Goal: Transaction & Acquisition: Purchase product/service

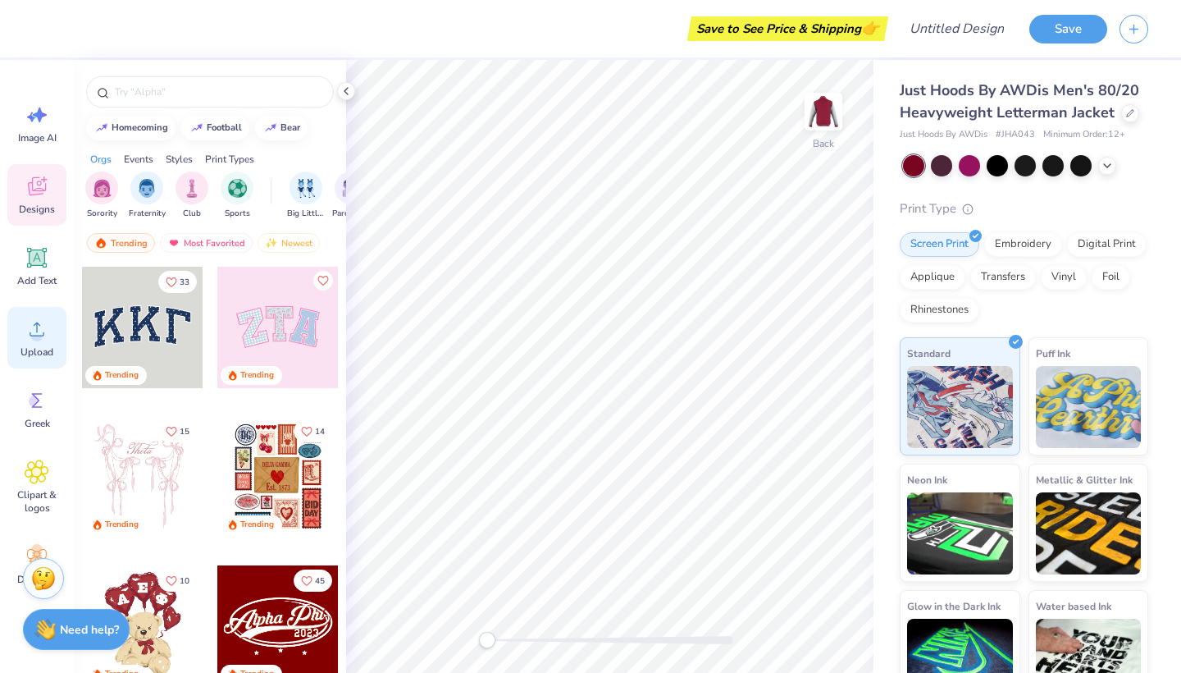
click at [23, 358] on div "Upload" at bounding box center [36, 338] width 59 height 62
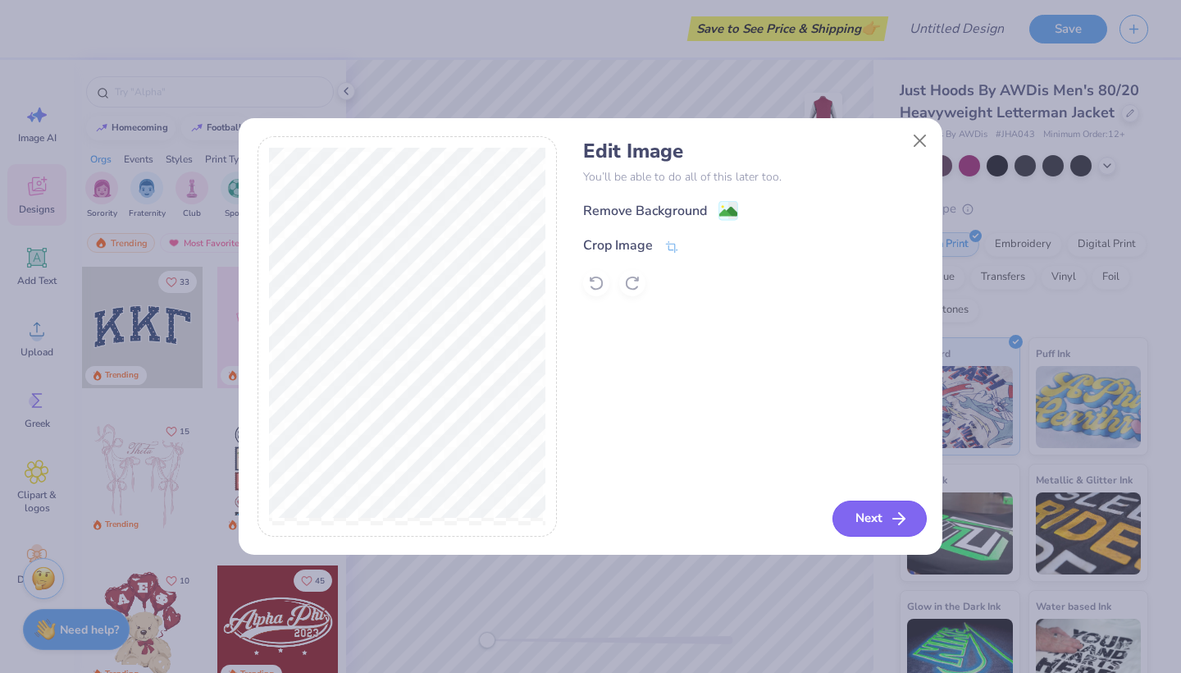
click at [870, 527] on button "Next" at bounding box center [880, 518] width 94 height 36
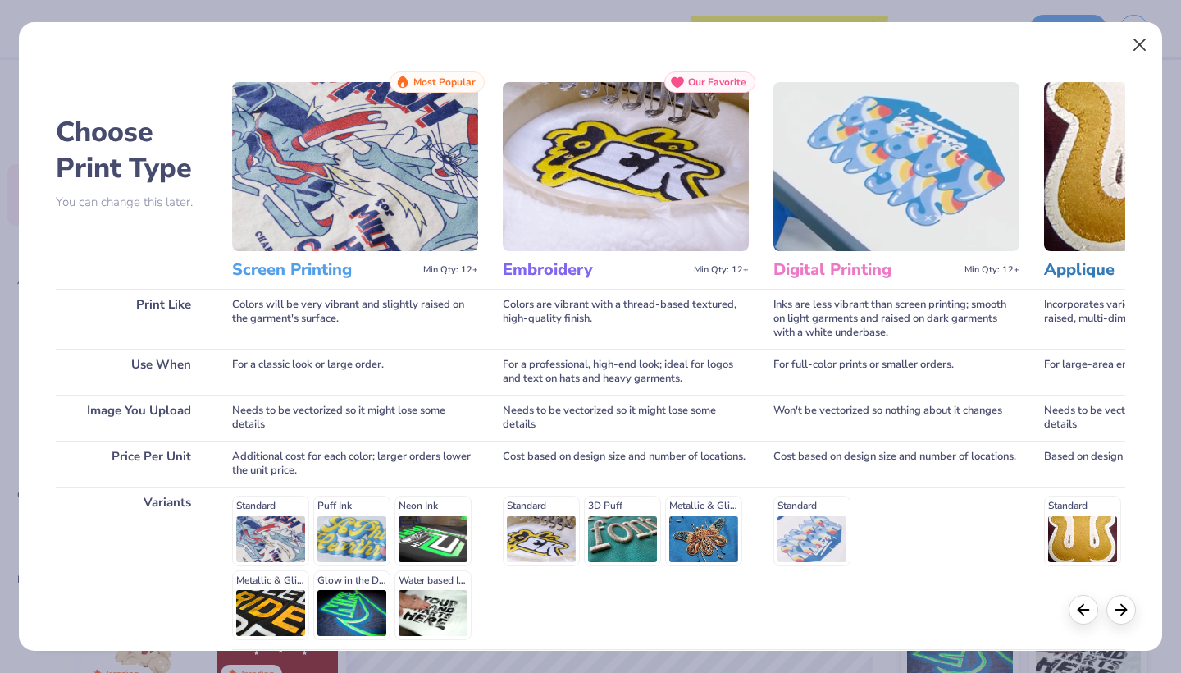
click at [1139, 45] on button "Close" at bounding box center [1140, 45] width 31 height 31
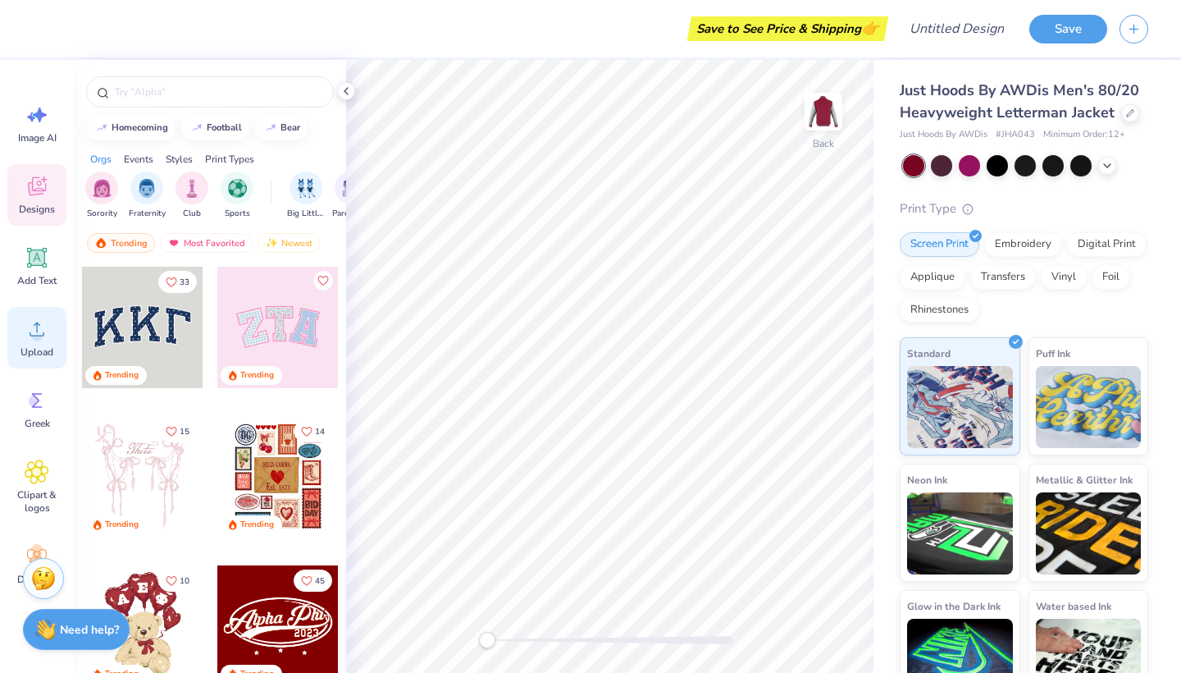
click at [34, 326] on icon at bounding box center [37, 329] width 15 height 14
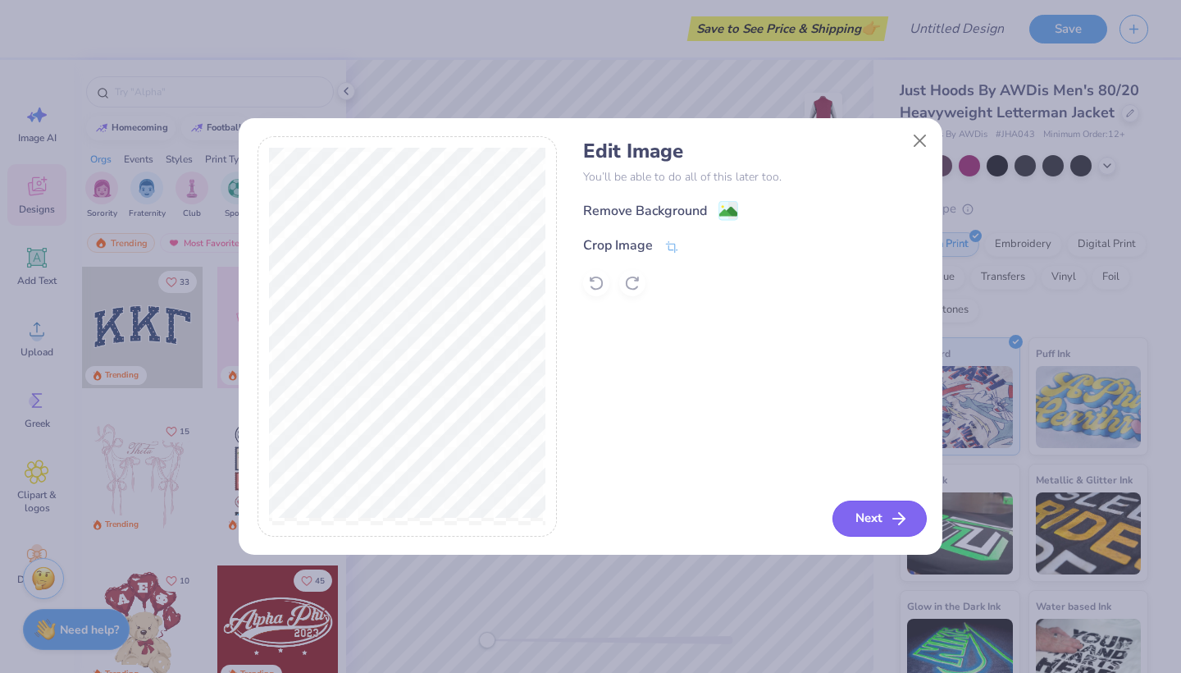
click at [891, 523] on icon "button" at bounding box center [899, 519] width 20 height 20
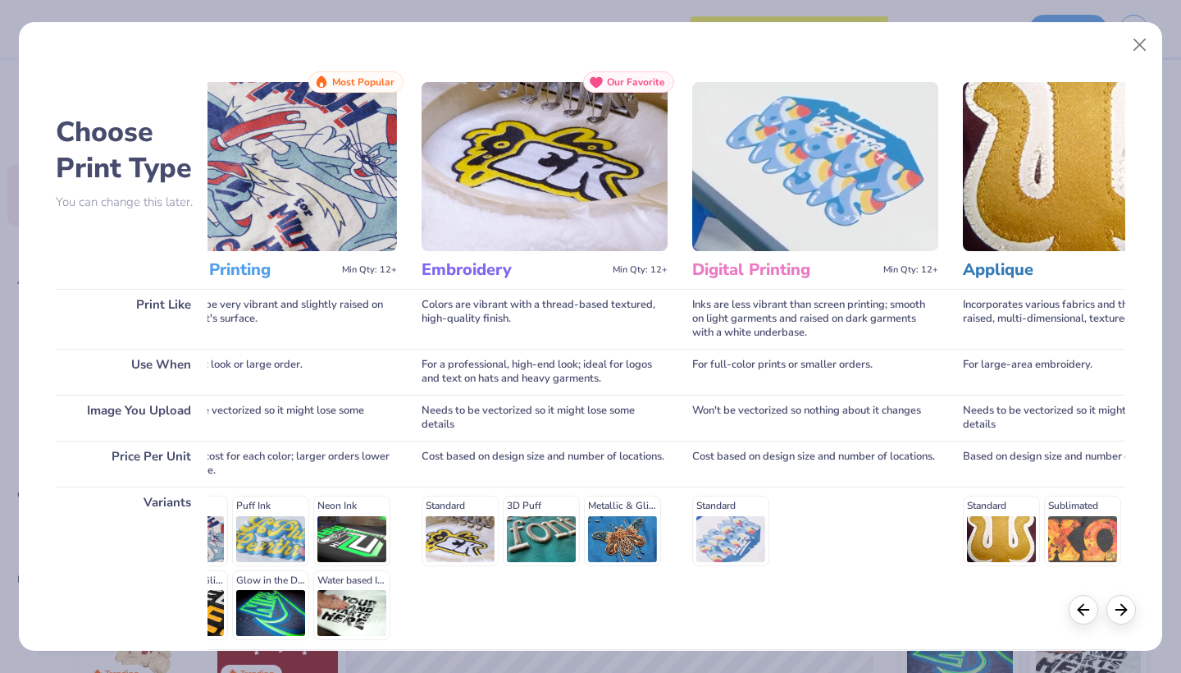
scroll to position [0, 60]
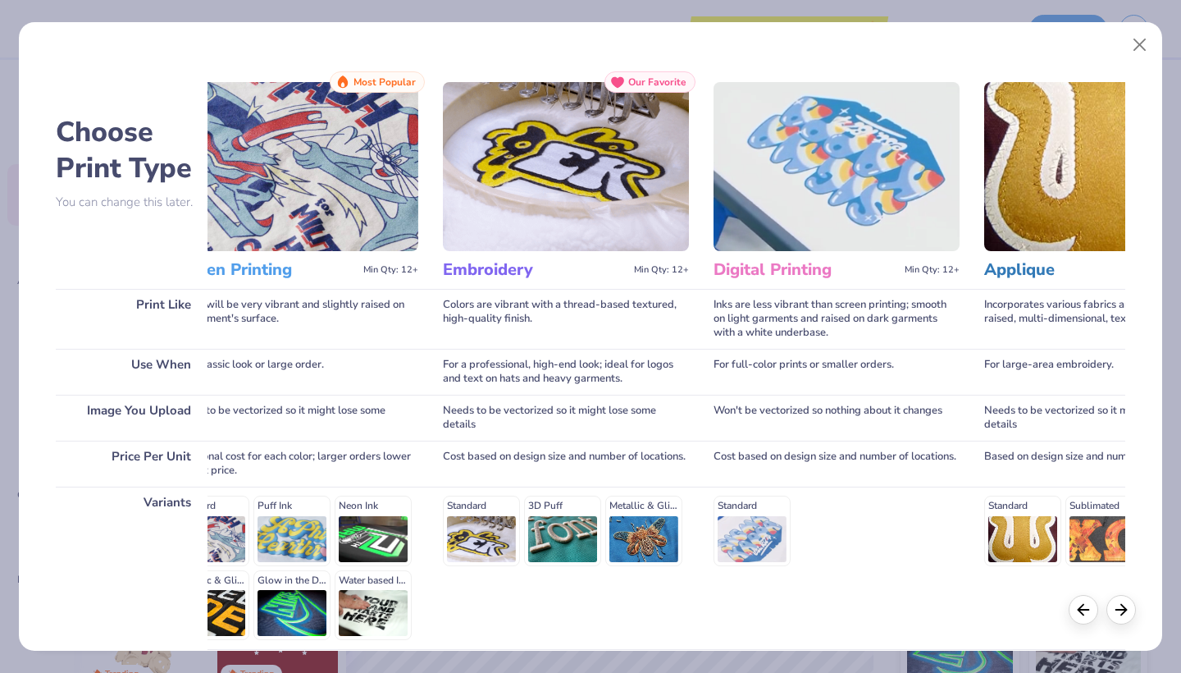
click at [618, 204] on img at bounding box center [566, 166] width 246 height 169
click at [585, 132] on img at bounding box center [566, 166] width 246 height 169
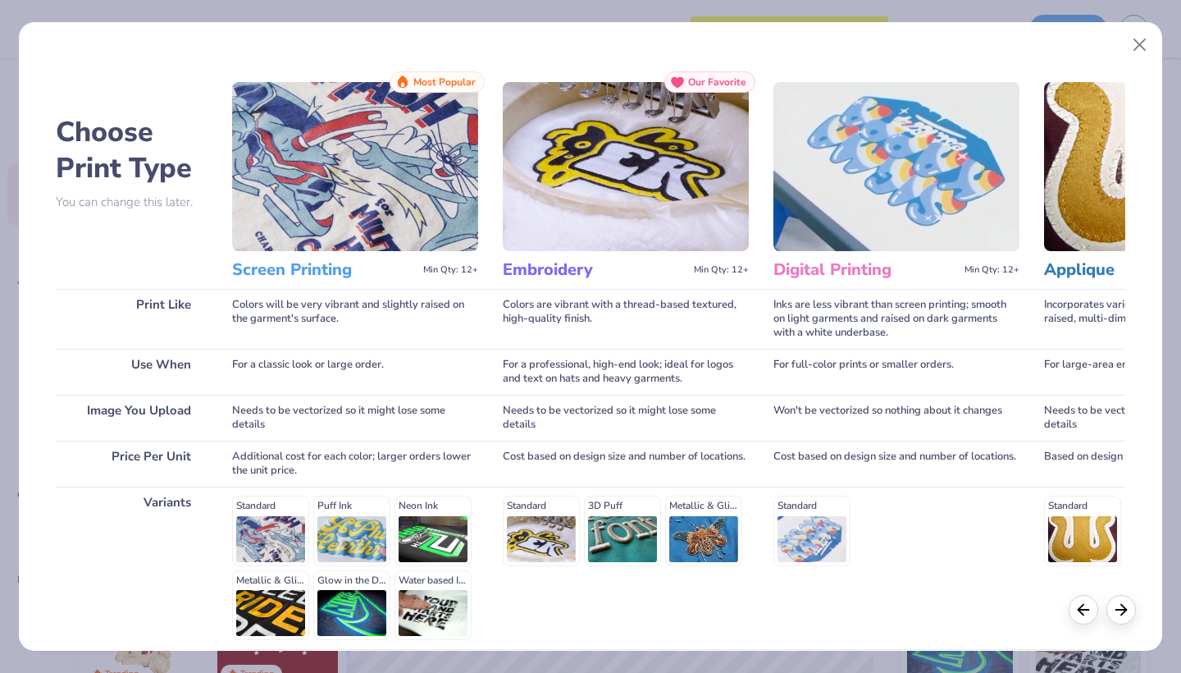
scroll to position [0, 0]
click at [533, 509] on div "Standard 3D Puff Metallic & Glitter" at bounding box center [626, 530] width 246 height 70
click at [554, 544] on div "Standard 3D Puff Metallic & Glitter" at bounding box center [626, 530] width 246 height 70
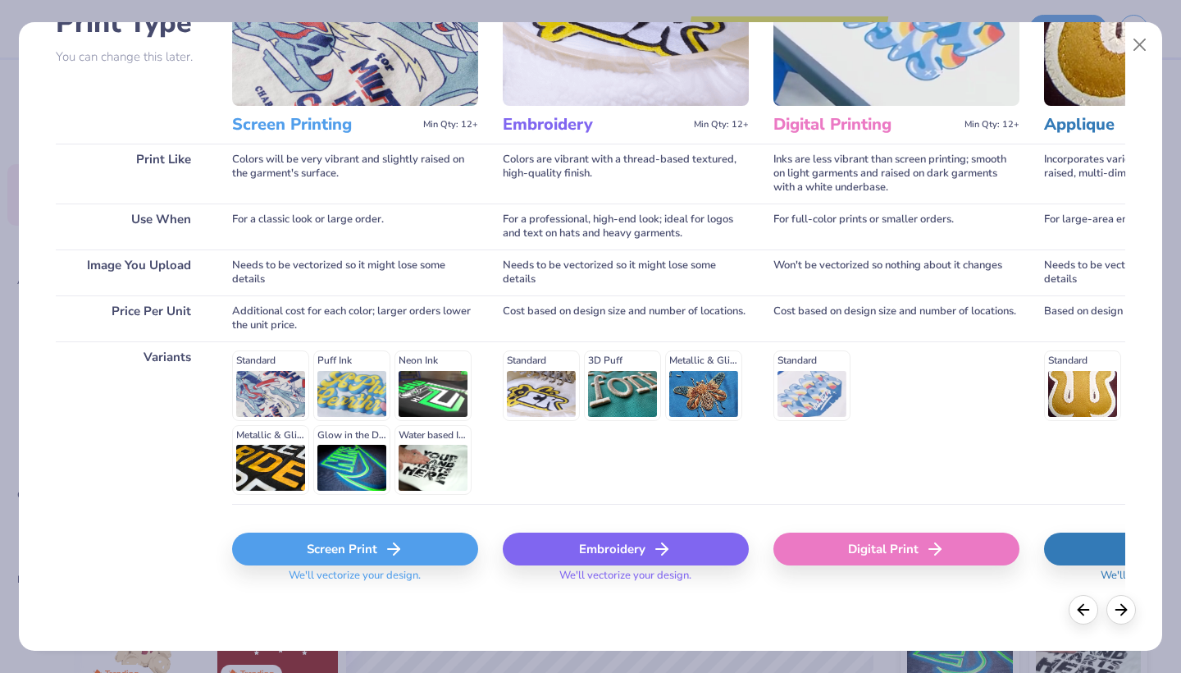
scroll to position [144, 0]
click at [638, 546] on div "Embroidery" at bounding box center [626, 549] width 246 height 33
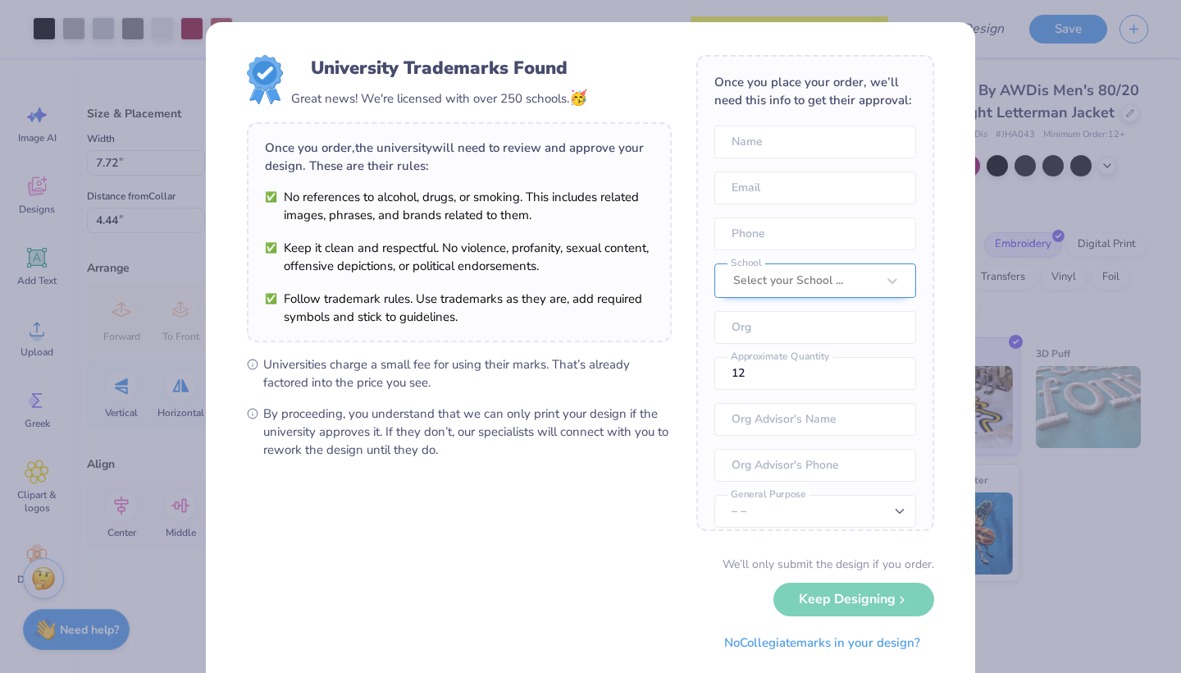
click at [851, 278] on div "Select your School ..." at bounding box center [815, 280] width 202 height 34
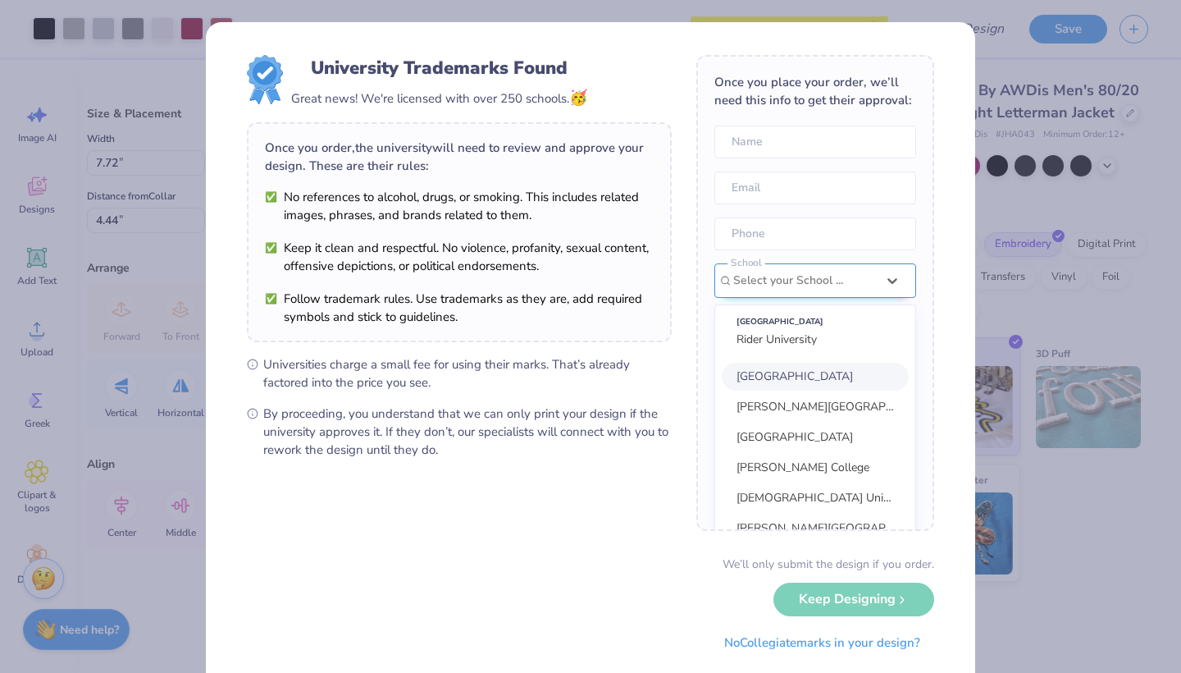
scroll to position [74, 0]
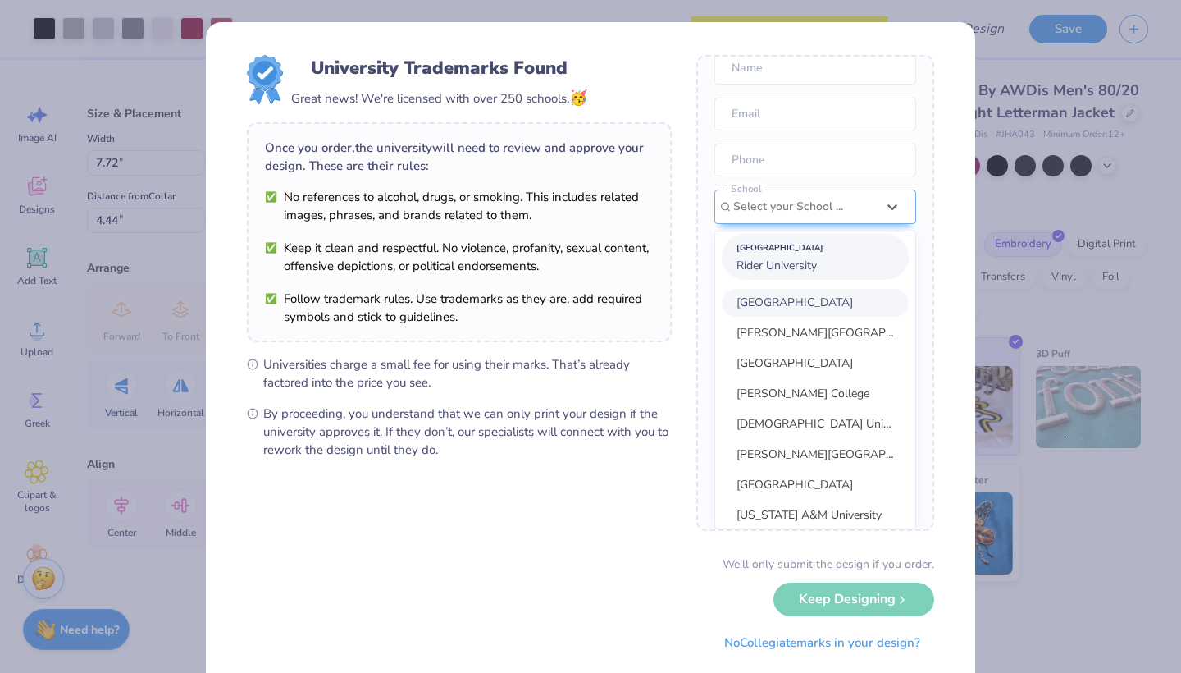
click at [800, 249] on div "Suggested School" at bounding box center [815, 248] width 157 height 18
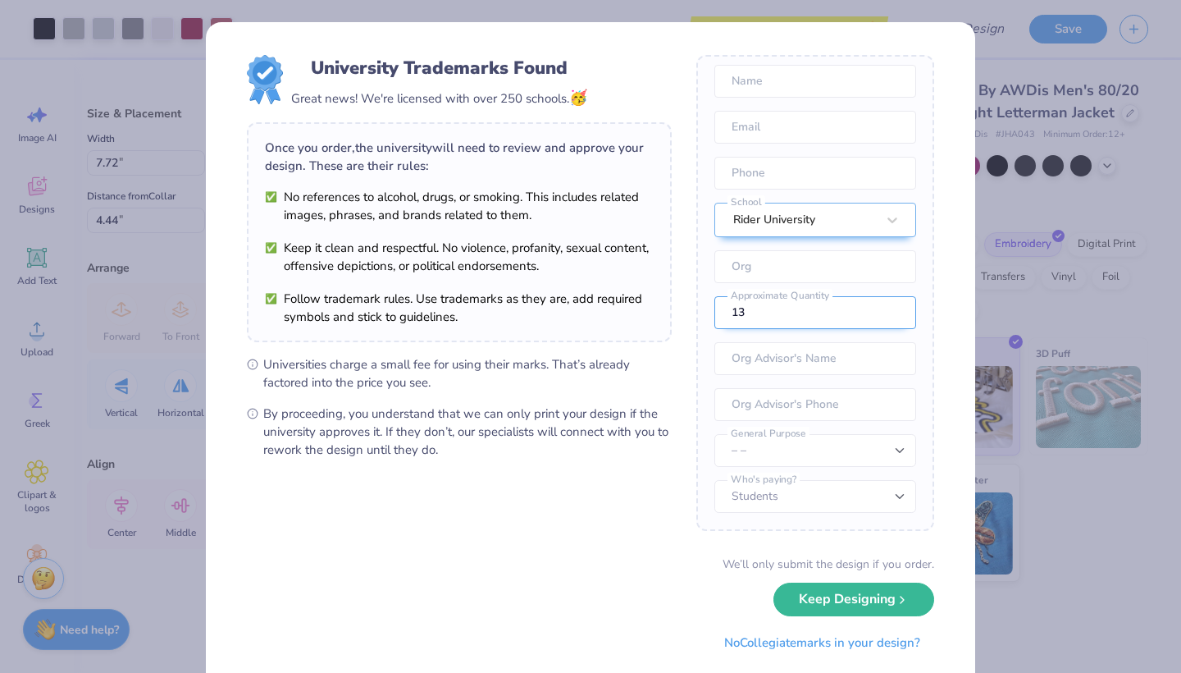
click at [892, 309] on input "13" at bounding box center [815, 312] width 202 height 33
type input "14"
click at [892, 309] on input "14" at bounding box center [815, 312] width 202 height 33
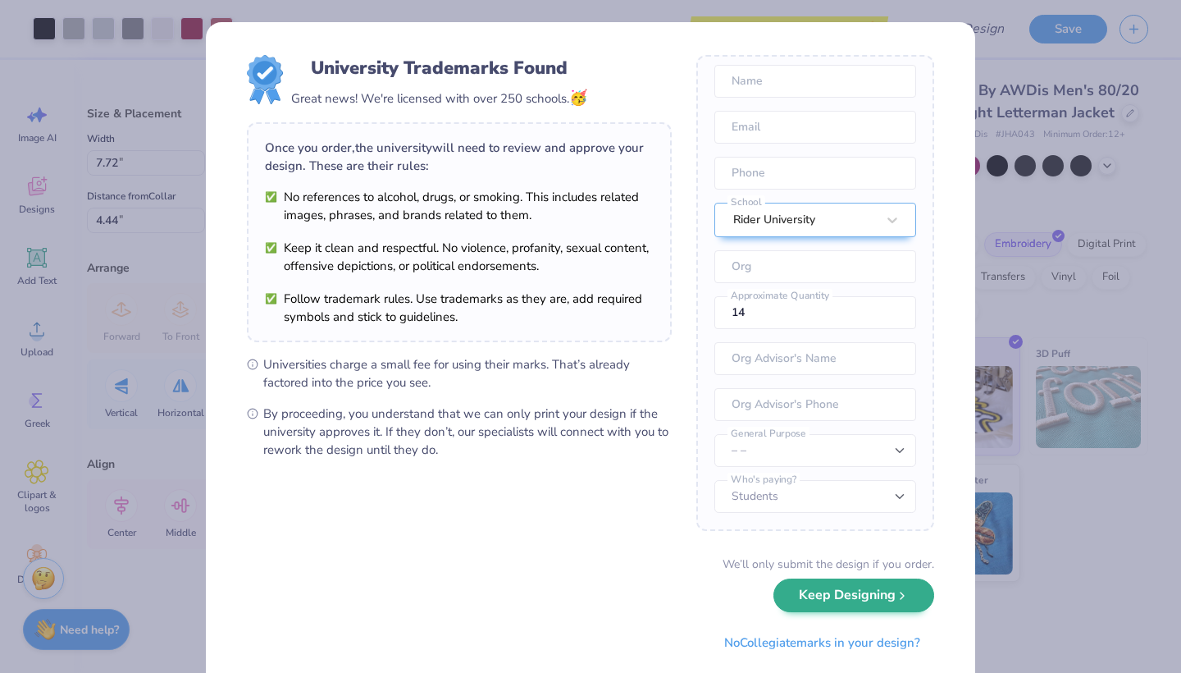
click at [877, 594] on button "Keep Designing" at bounding box center [854, 595] width 161 height 34
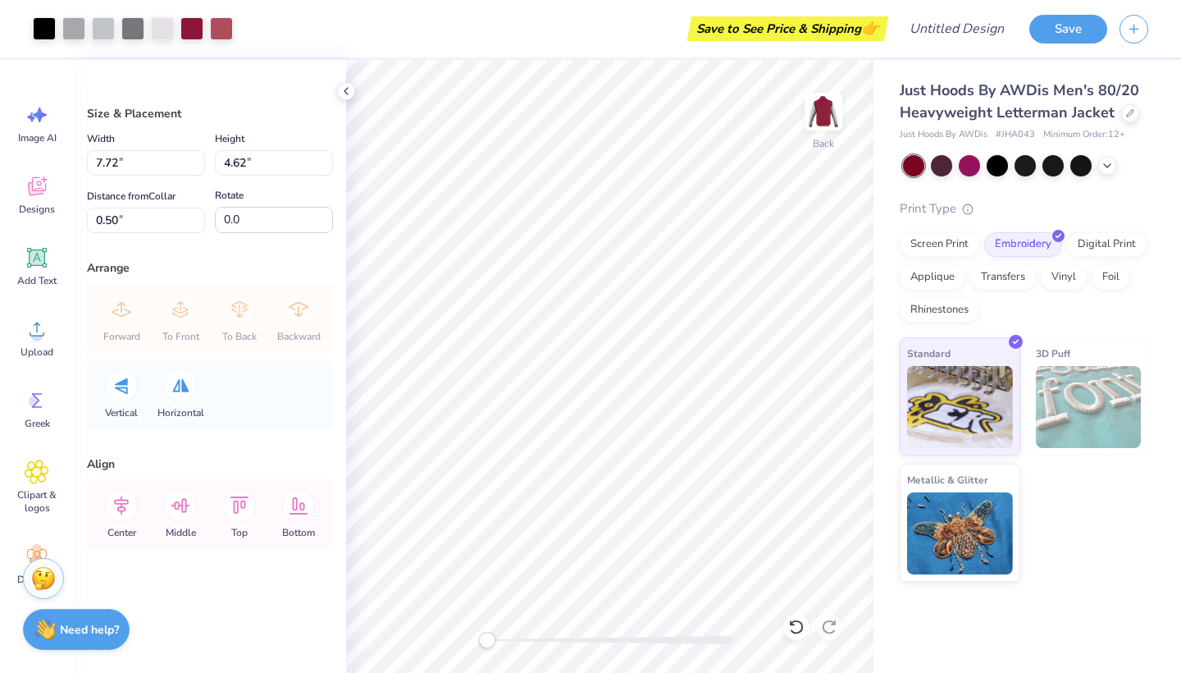
type input "6.03"
type input "3.61"
type input "1.51"
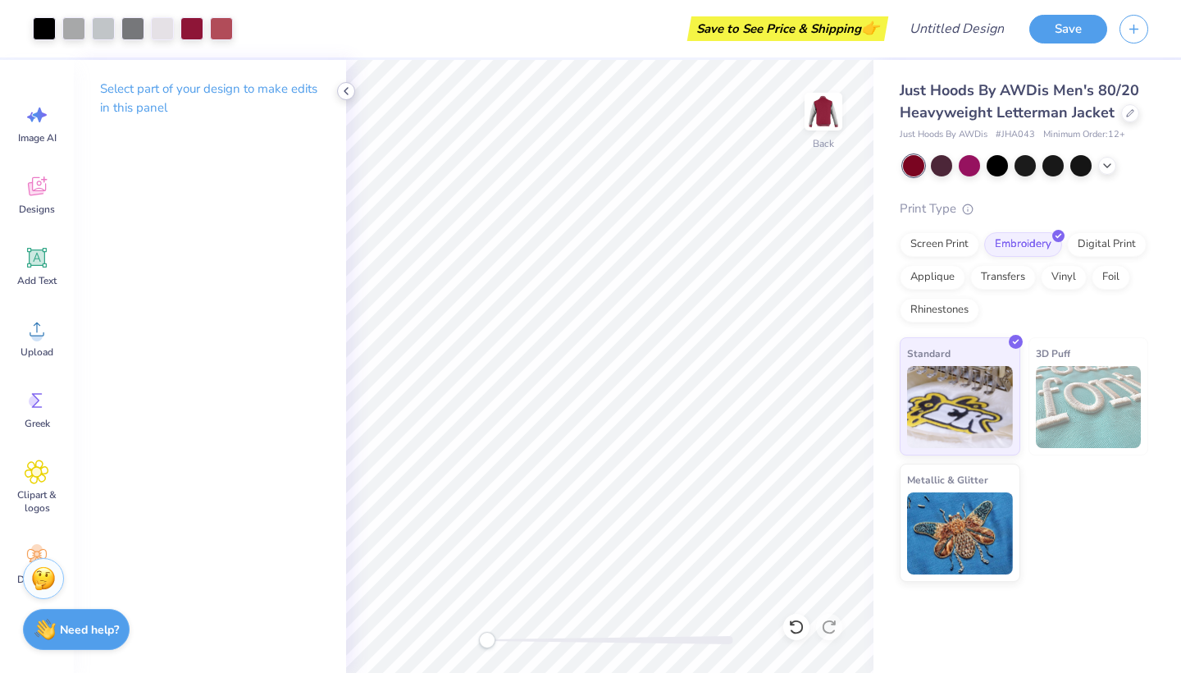
click at [347, 91] on icon at bounding box center [346, 90] width 13 height 13
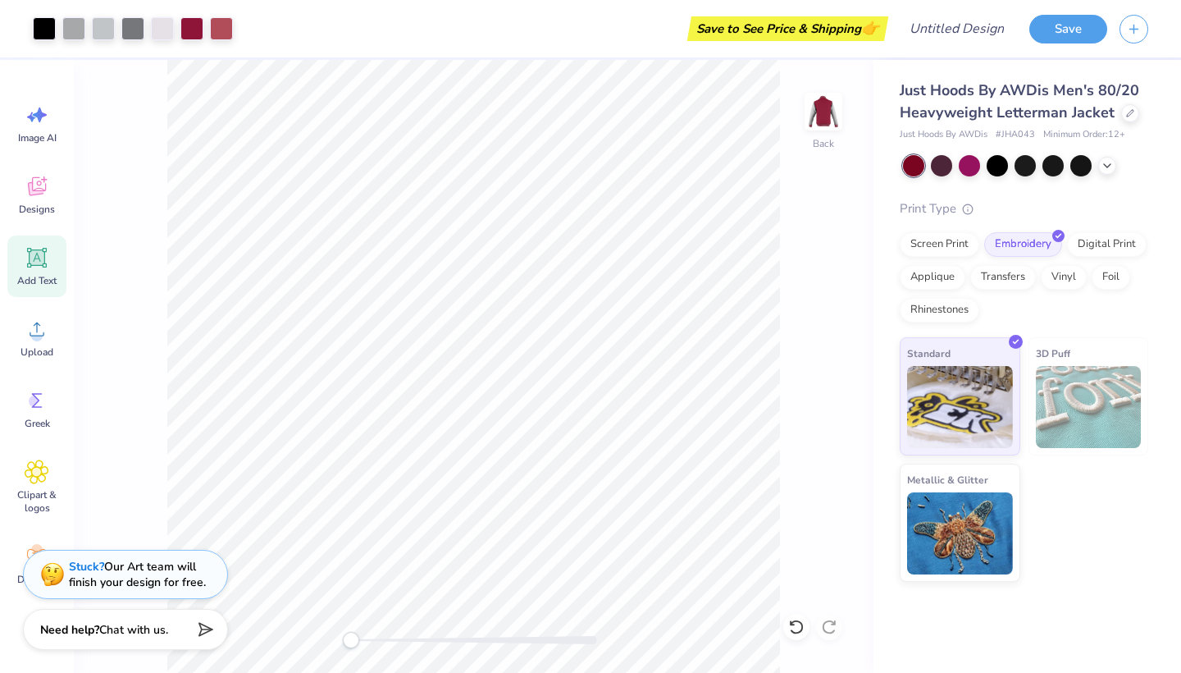
click at [43, 267] on icon at bounding box center [37, 258] width 20 height 20
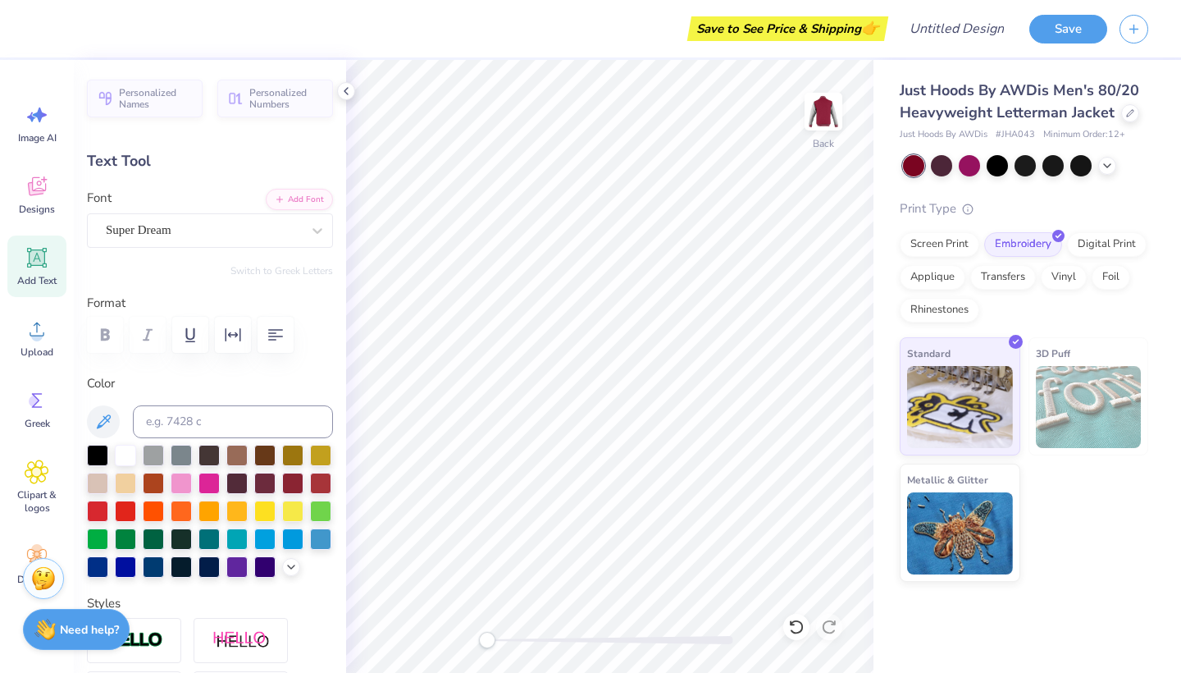
type textarea "Nick"
type input "5.31"
type input "2.09"
type input "3.69"
type input "1.26"
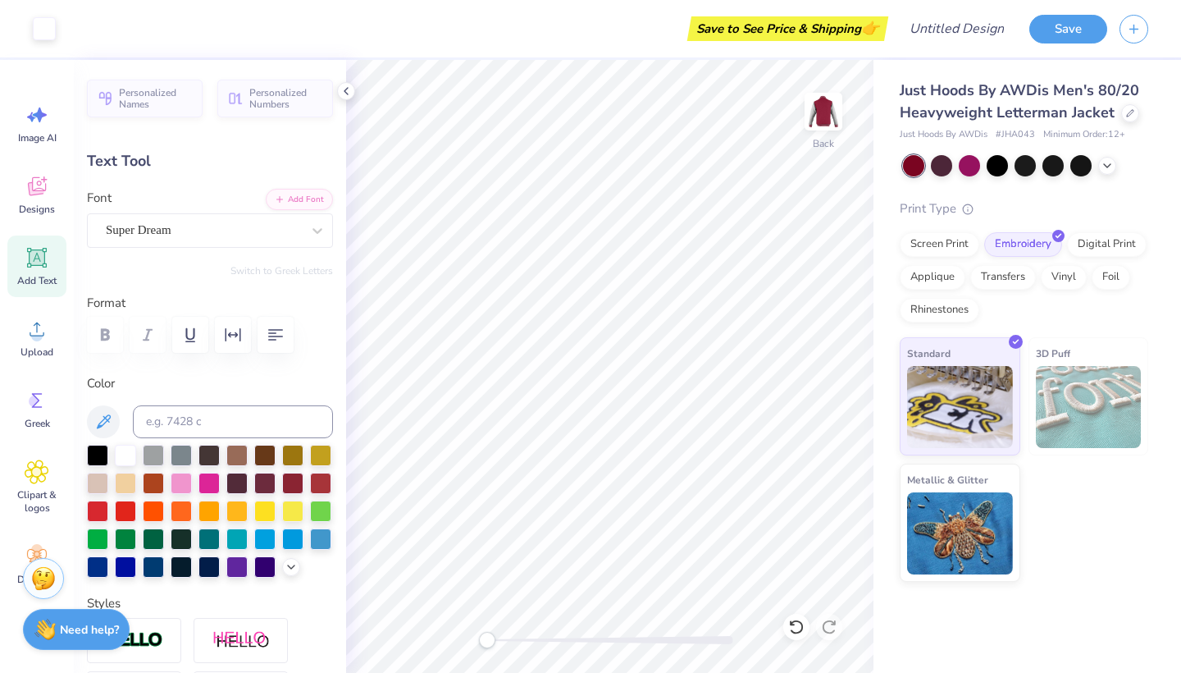
type input "2.37"
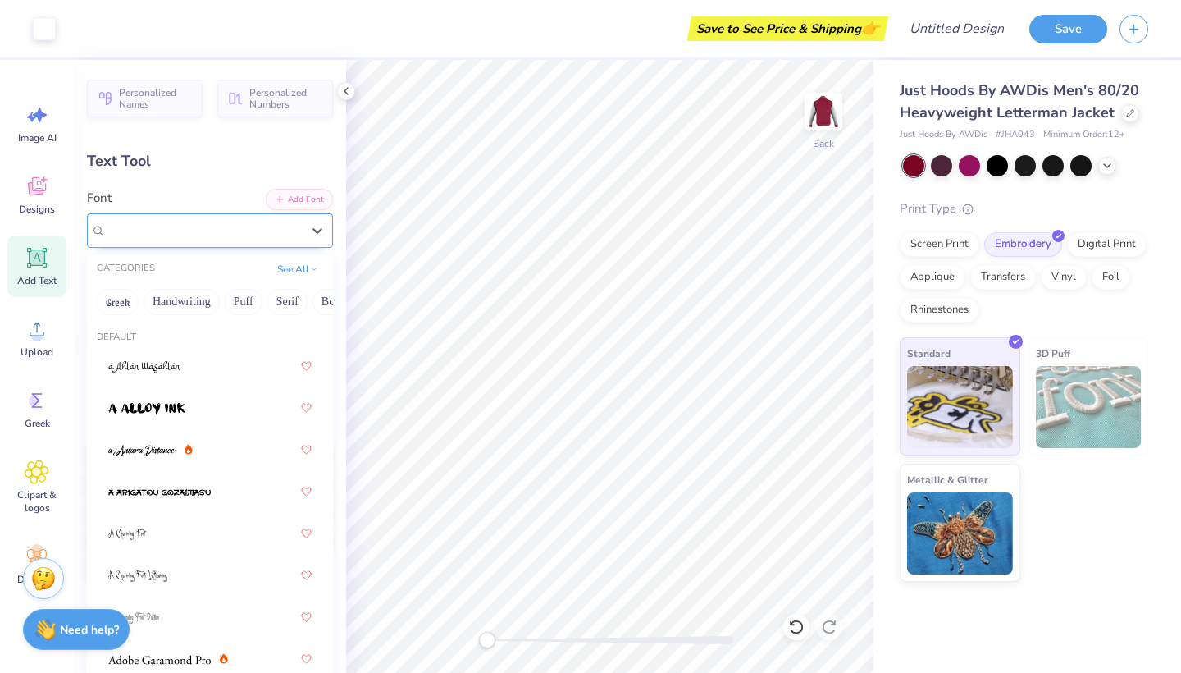
click at [206, 225] on div "Super Dream" at bounding box center [203, 229] width 199 height 25
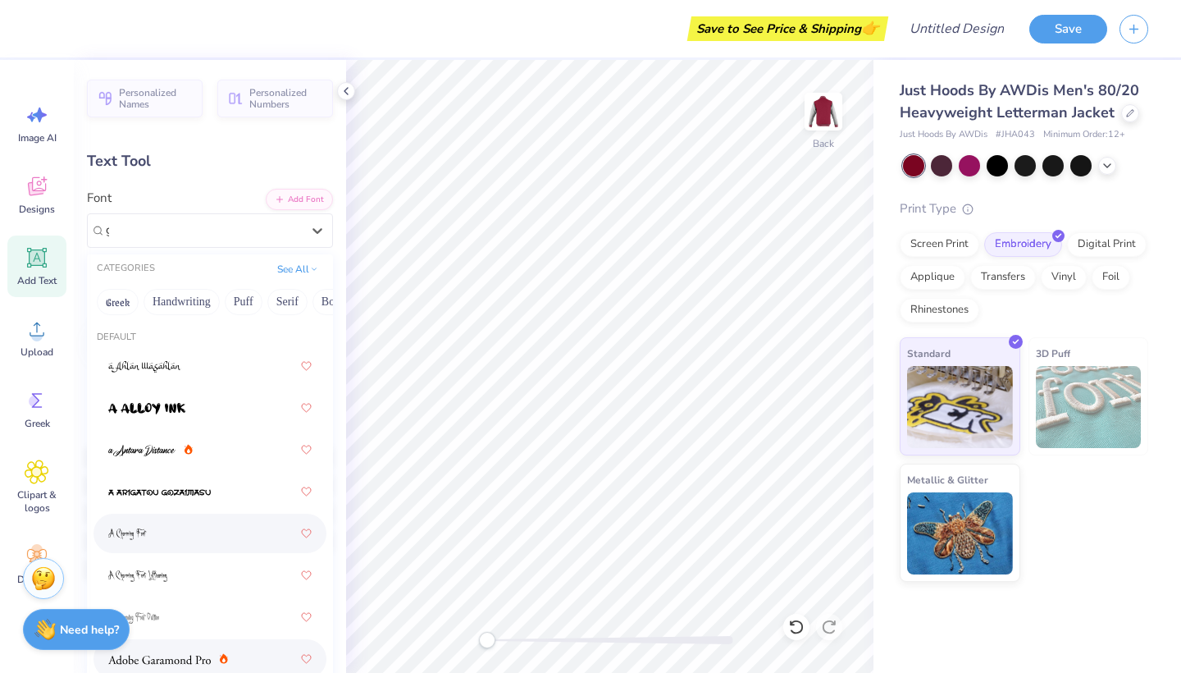
scroll to position [0, 0]
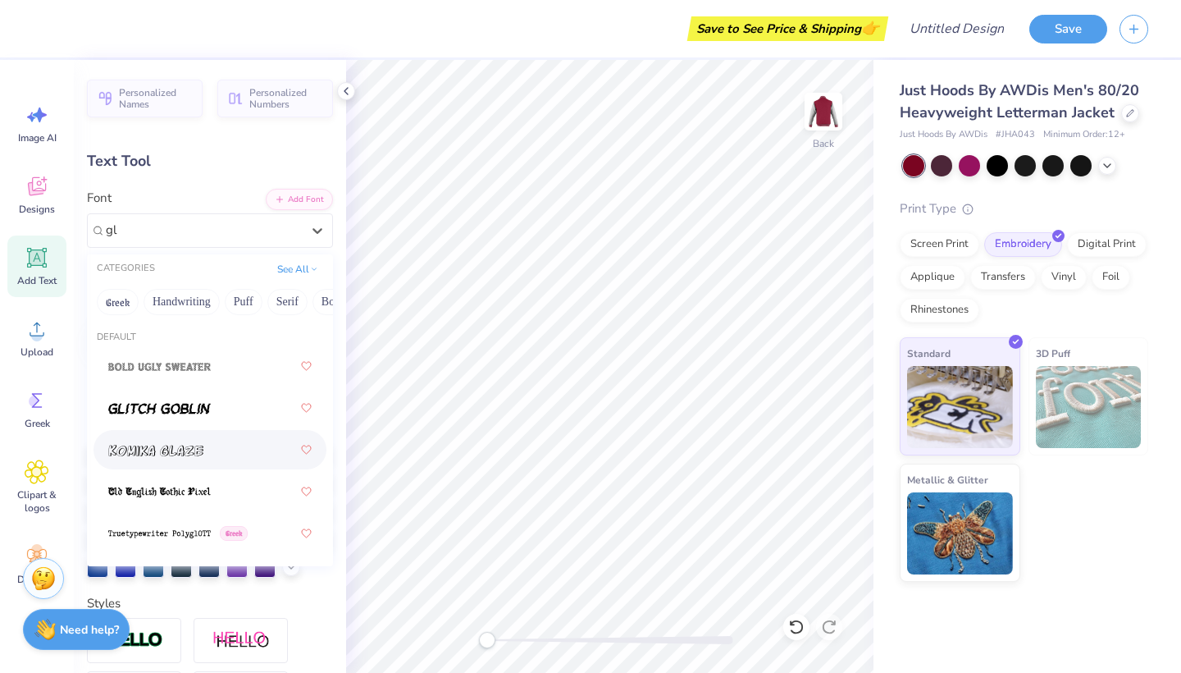
type input "g"
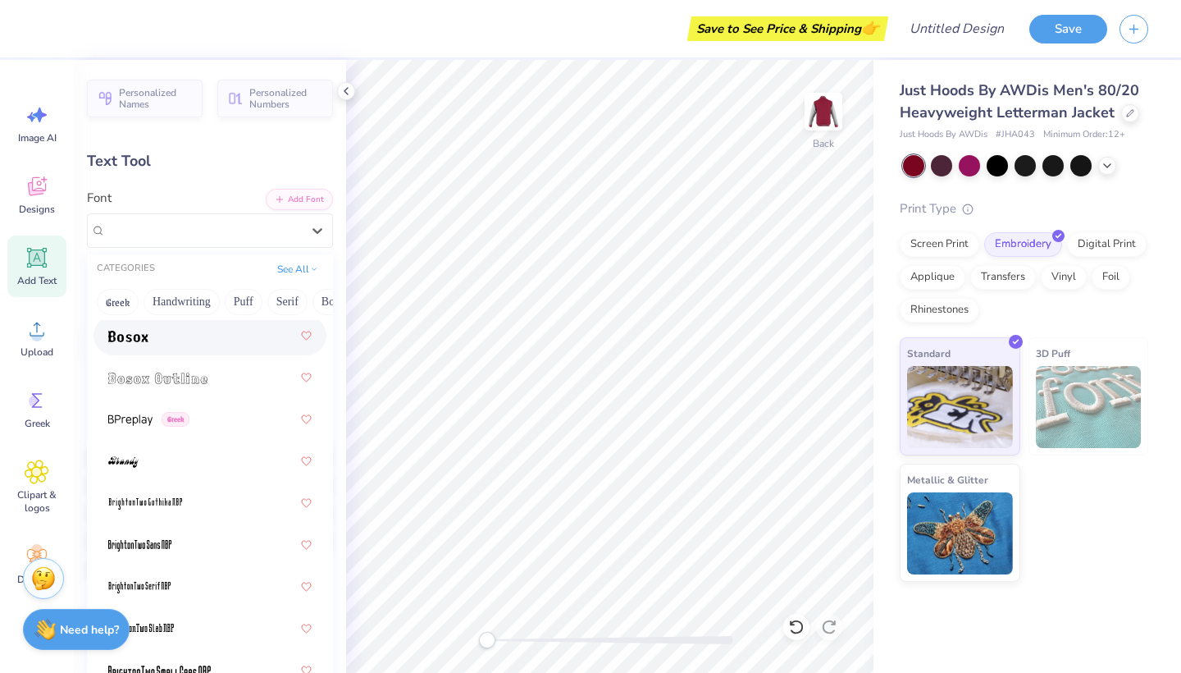
scroll to position [1589, 0]
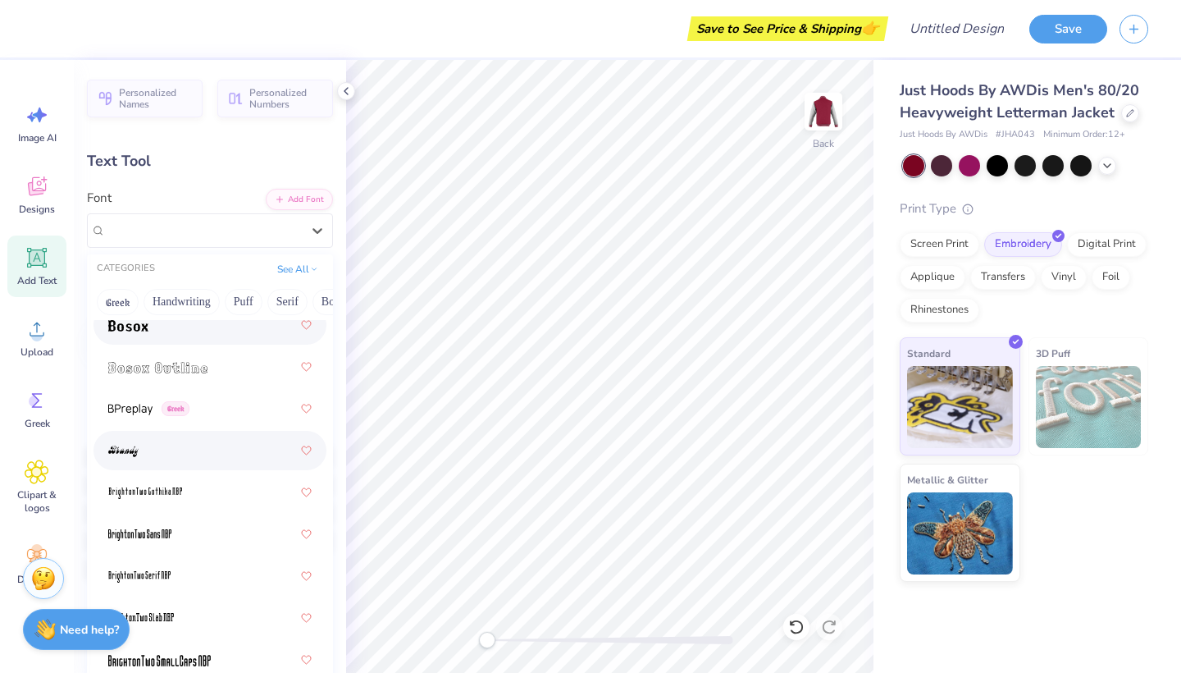
click at [121, 457] on img at bounding box center [123, 450] width 30 height 11
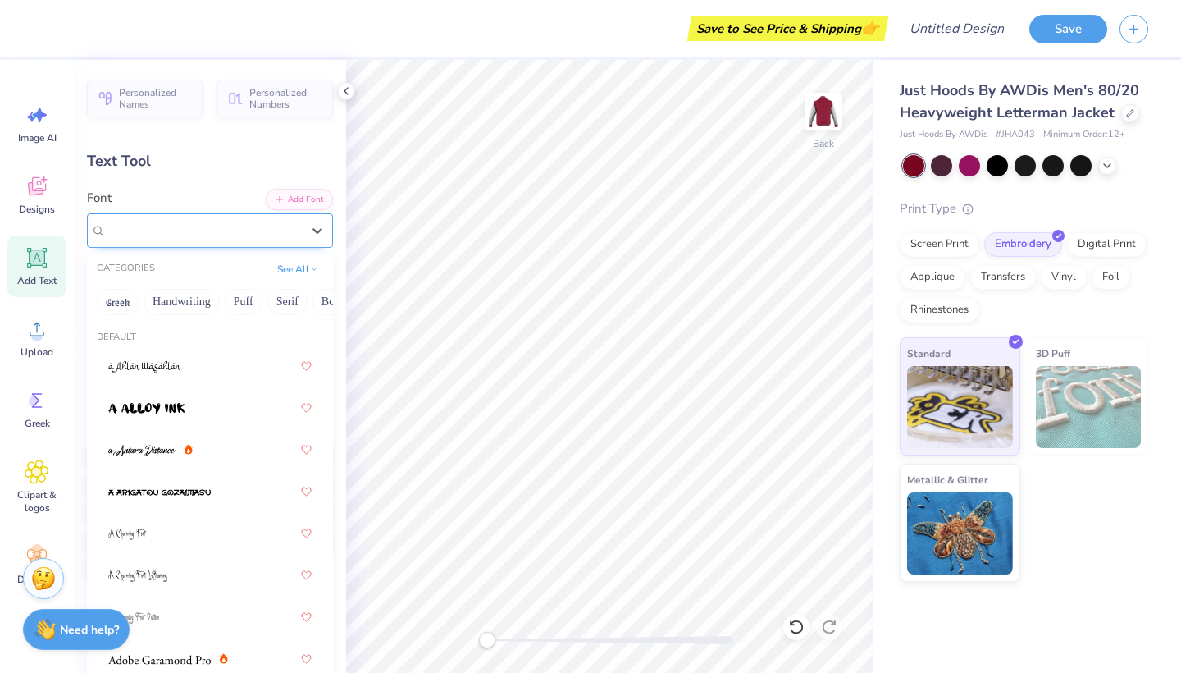
click at [202, 233] on div "Brandy" at bounding box center [203, 229] width 199 height 25
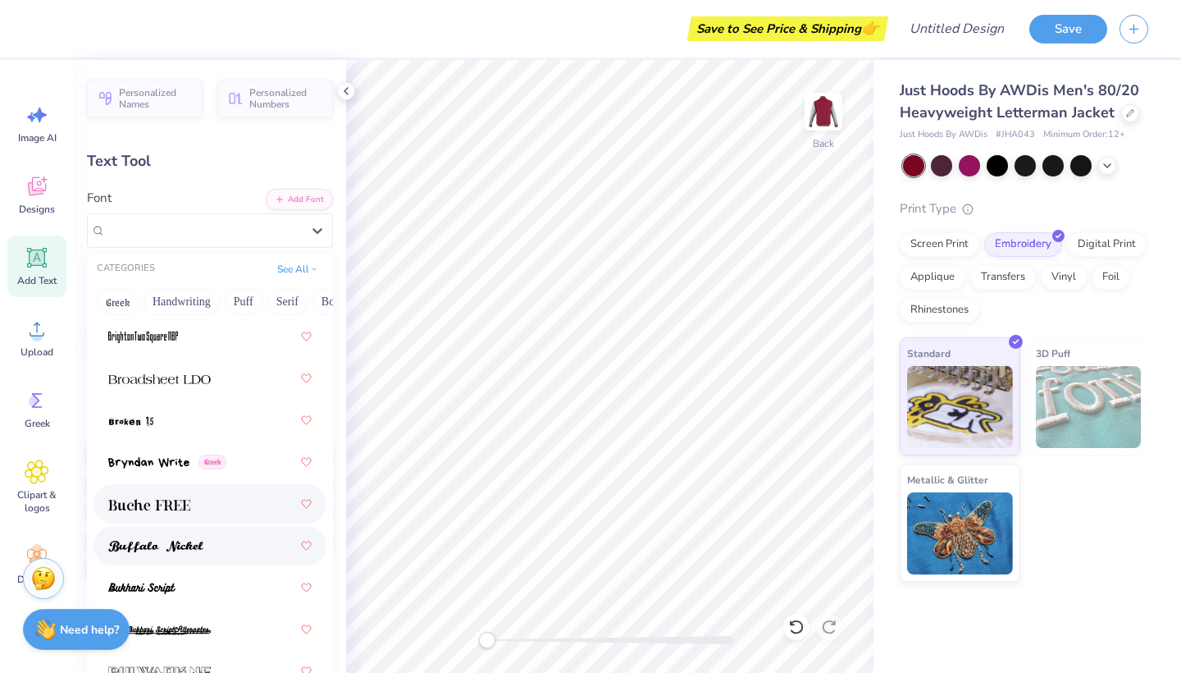
scroll to position [2025, 0]
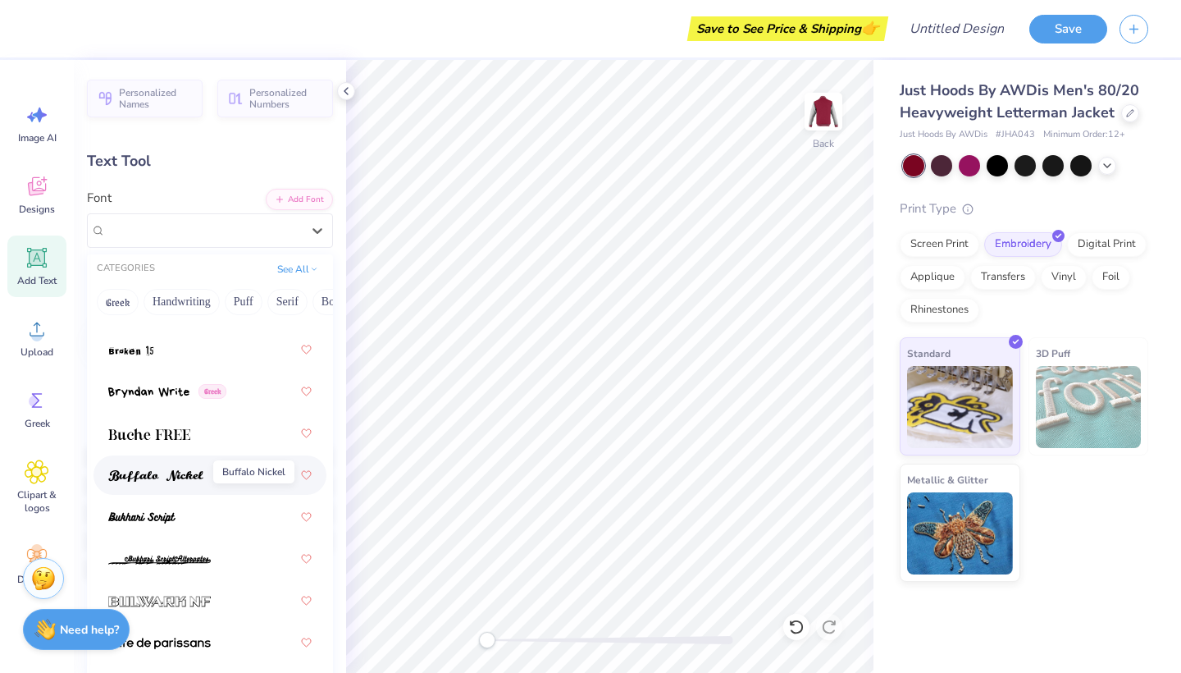
click at [186, 481] on img at bounding box center [155, 475] width 95 height 11
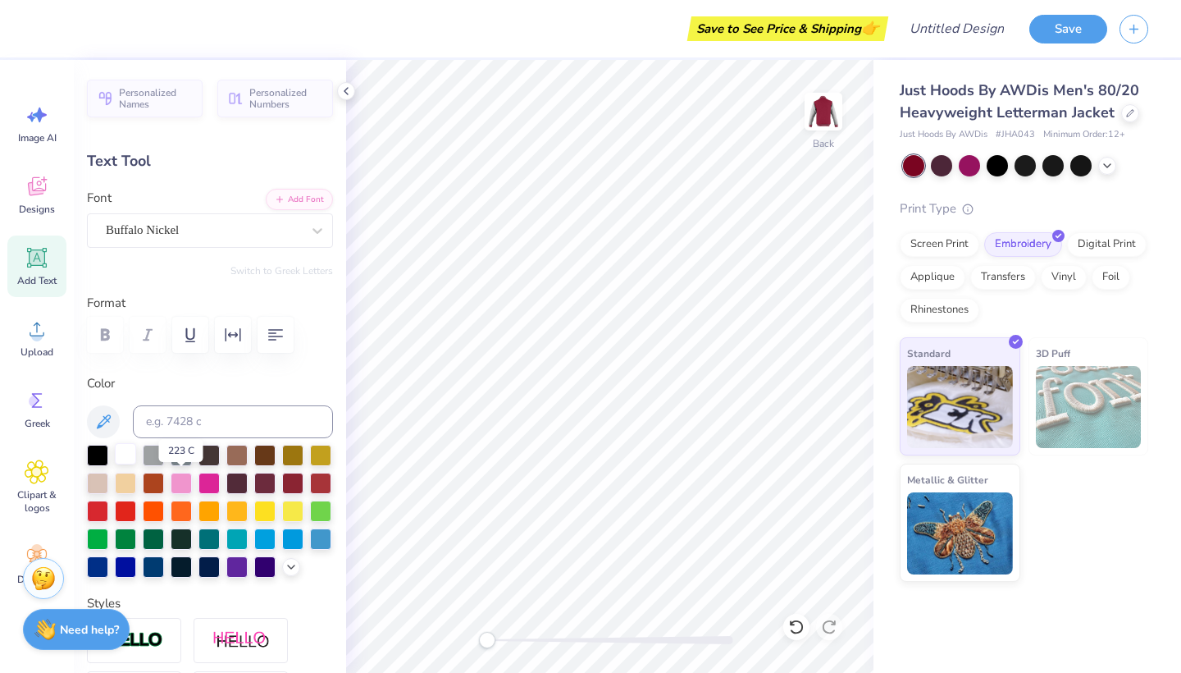
click at [127, 458] on div at bounding box center [125, 453] width 21 height 21
click at [180, 294] on label "Format" at bounding box center [210, 303] width 246 height 19
click at [343, 87] on icon at bounding box center [346, 90] width 13 height 13
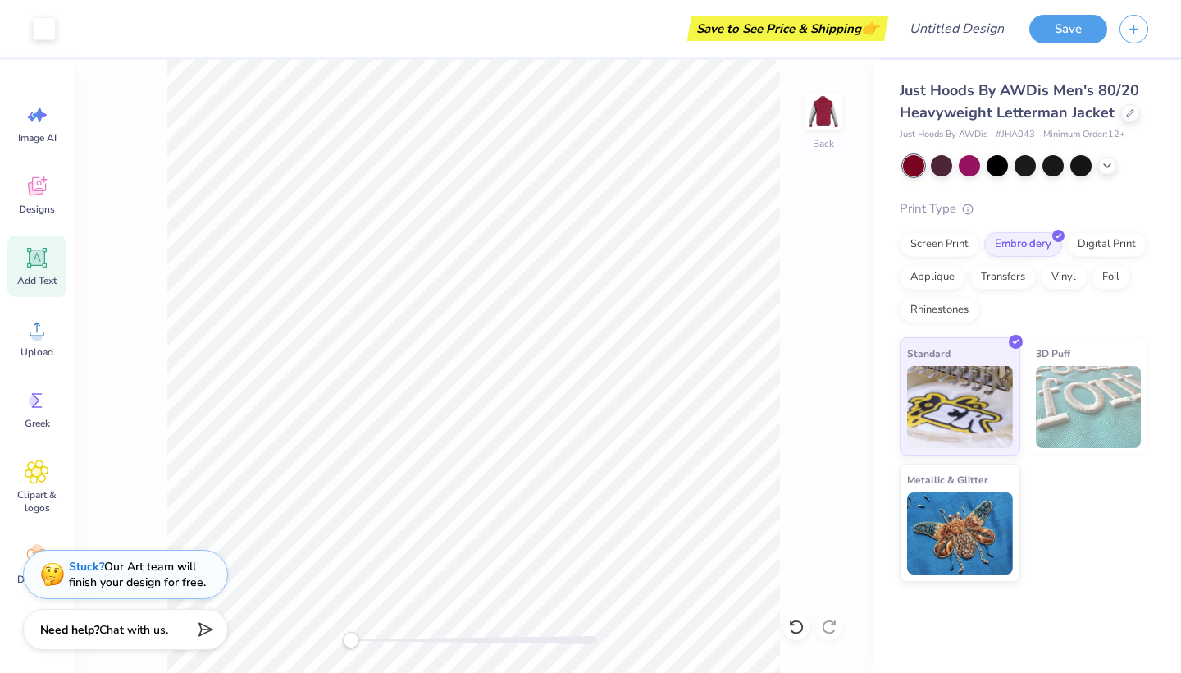
type input "3.23"
type input "1.28"
type input "2.36"
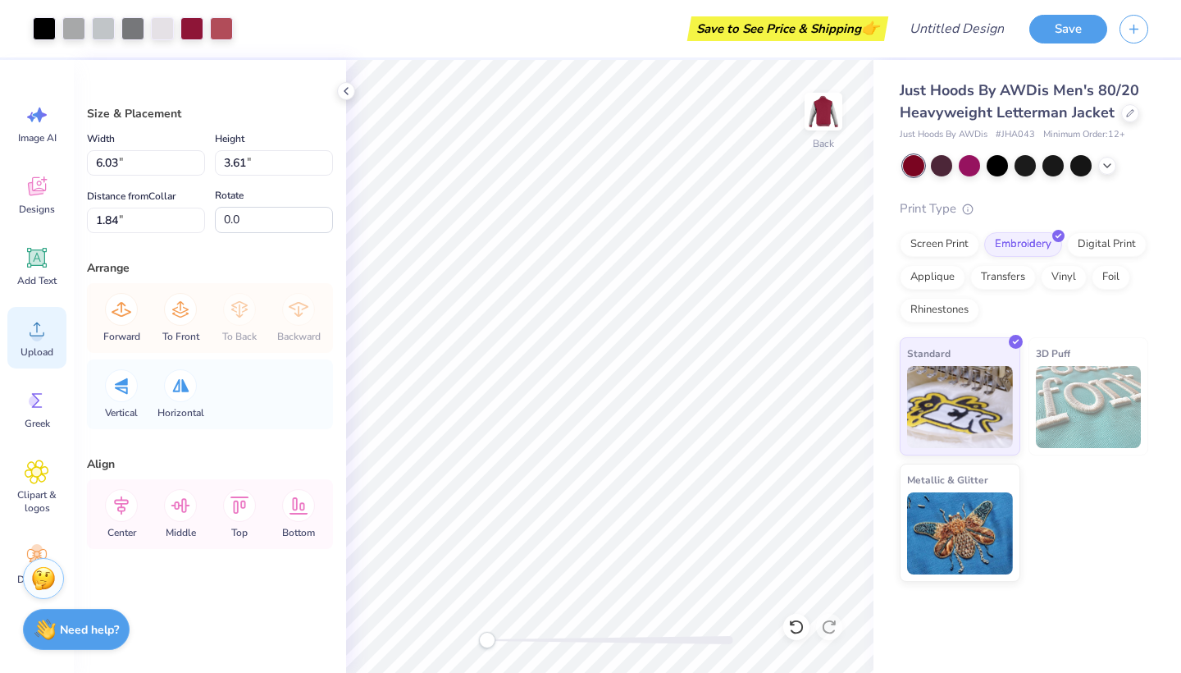
click at [36, 338] on circle at bounding box center [36, 335] width 11 height 11
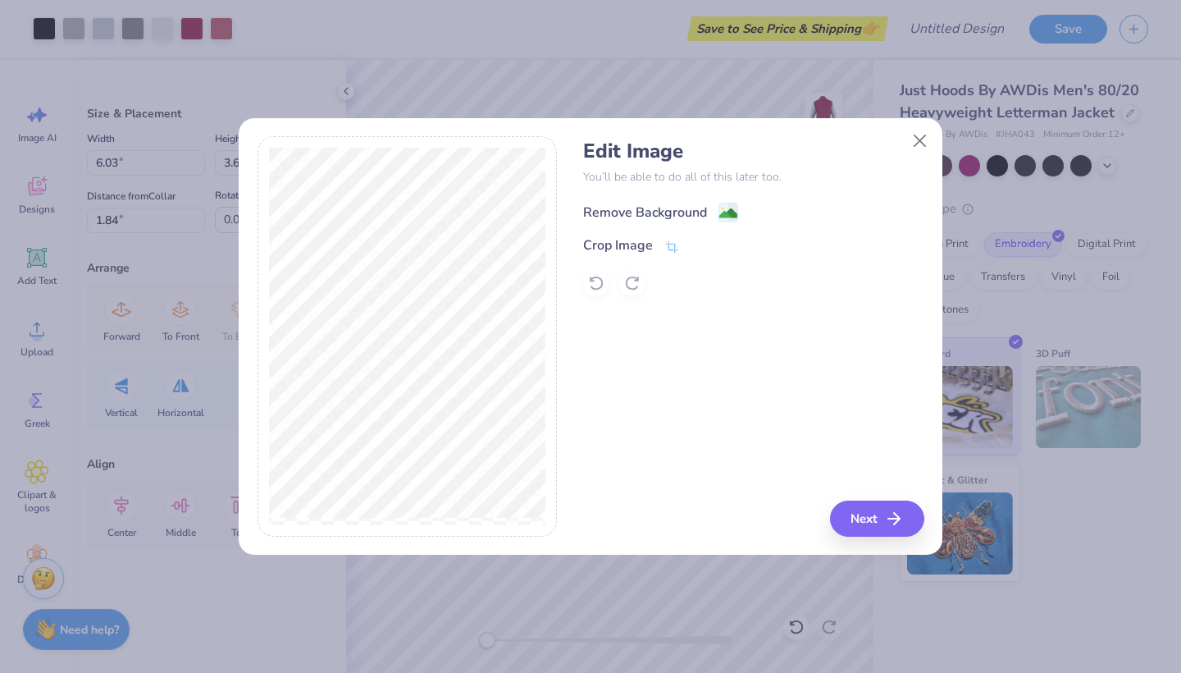
click at [686, 206] on div "Remove Background" at bounding box center [645, 213] width 124 height 20
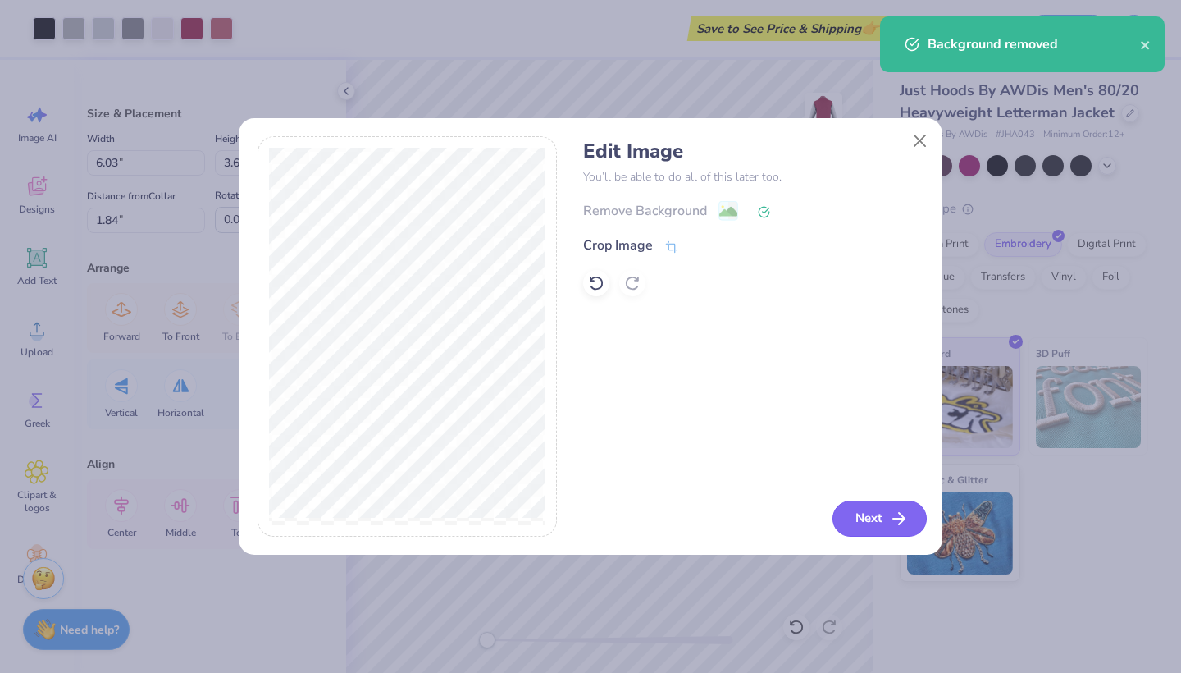
click at [891, 512] on icon "button" at bounding box center [899, 519] width 20 height 20
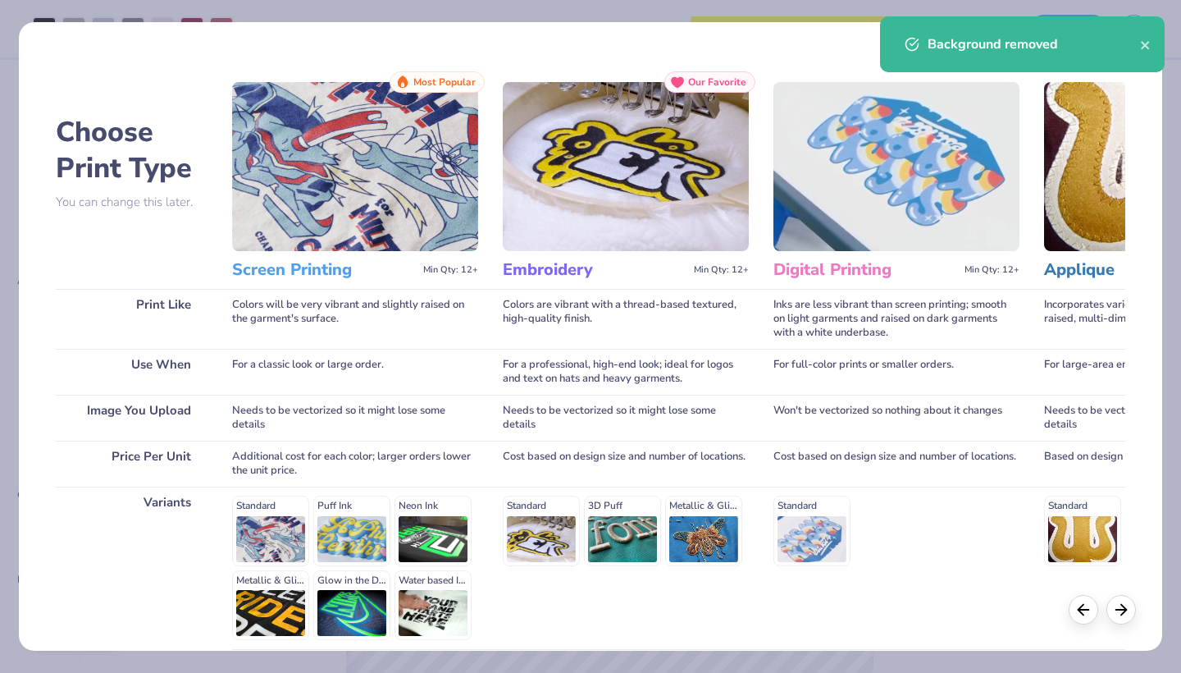
scroll to position [144, 0]
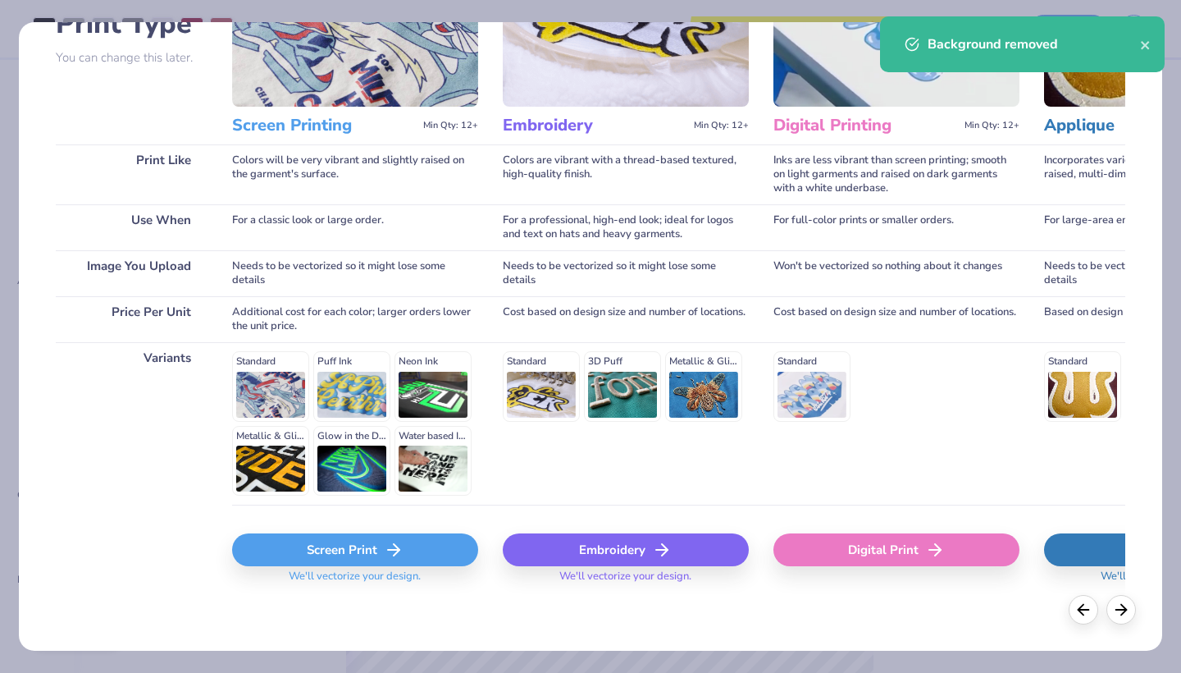
click at [608, 548] on div "Embroidery" at bounding box center [626, 549] width 246 height 33
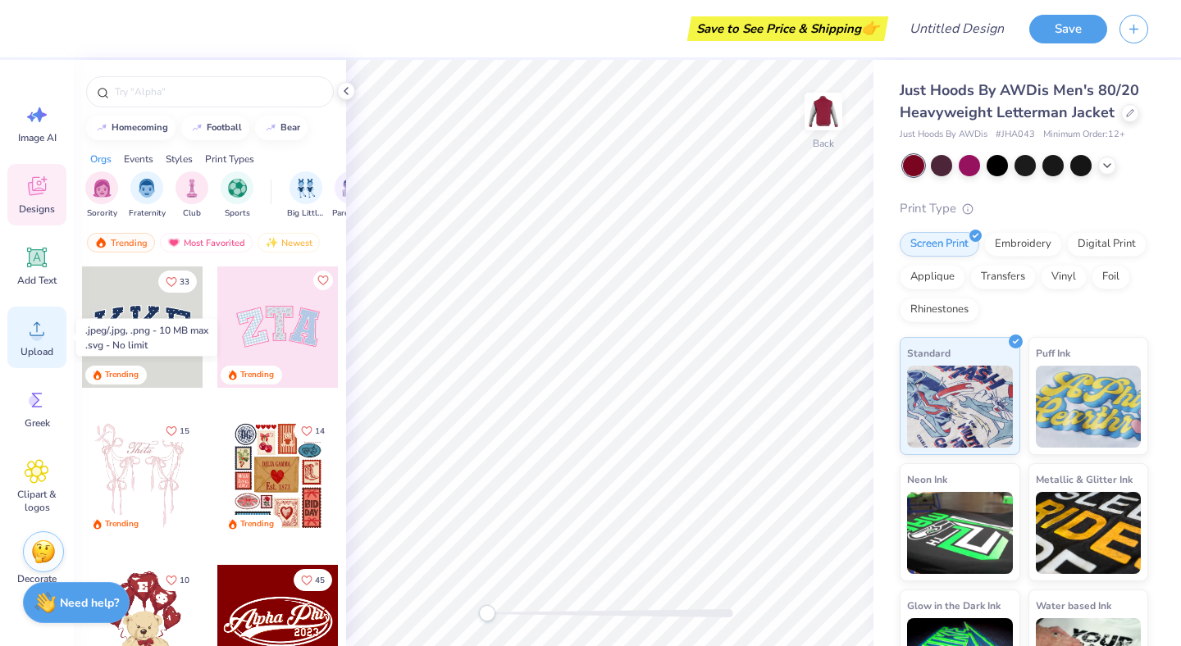
click at [39, 340] on circle at bounding box center [36, 335] width 11 height 11
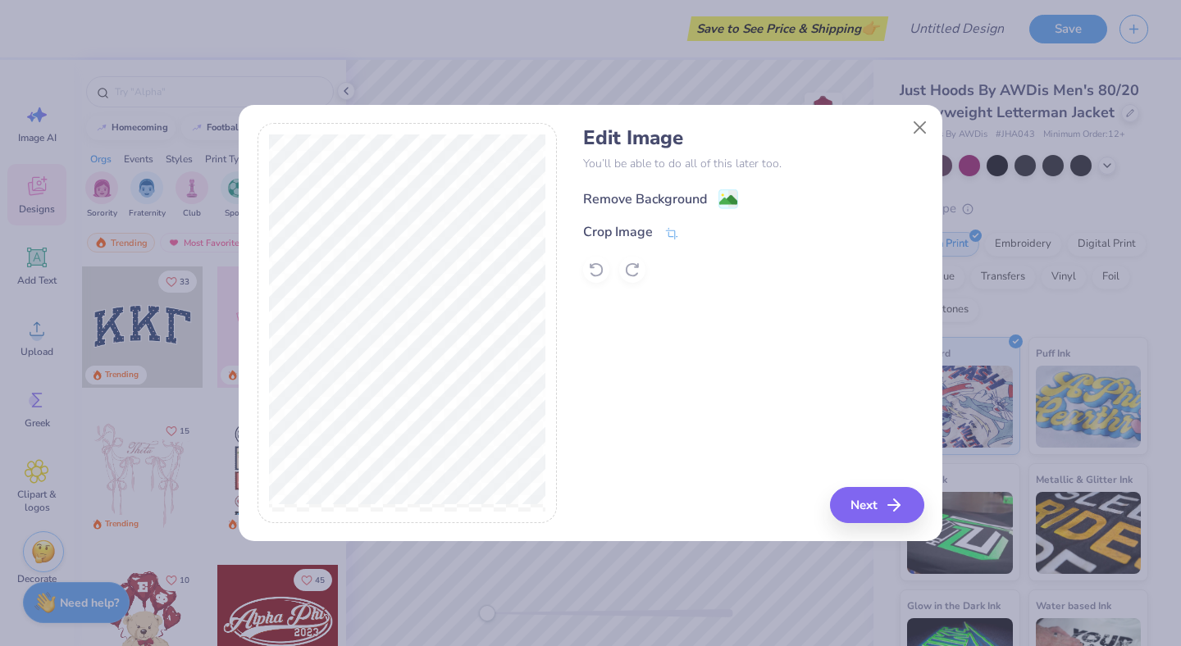
click at [643, 204] on div "Remove Background" at bounding box center [645, 199] width 124 height 20
click at [890, 502] on icon "button" at bounding box center [899, 505] width 20 height 20
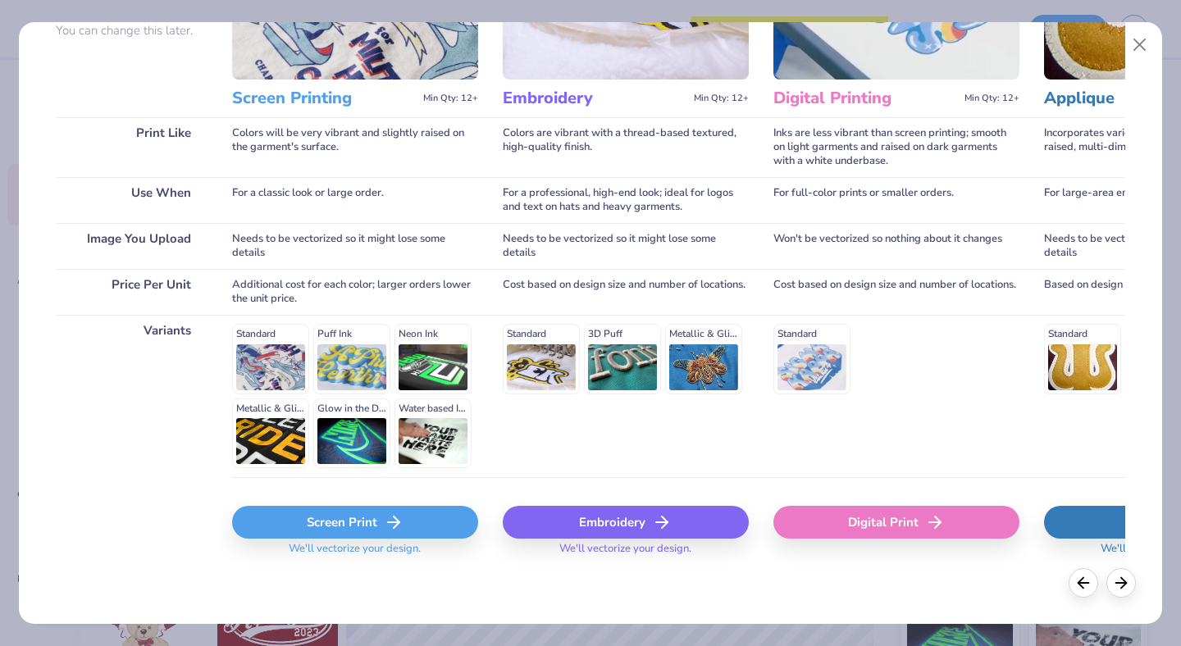
scroll to position [171, 0]
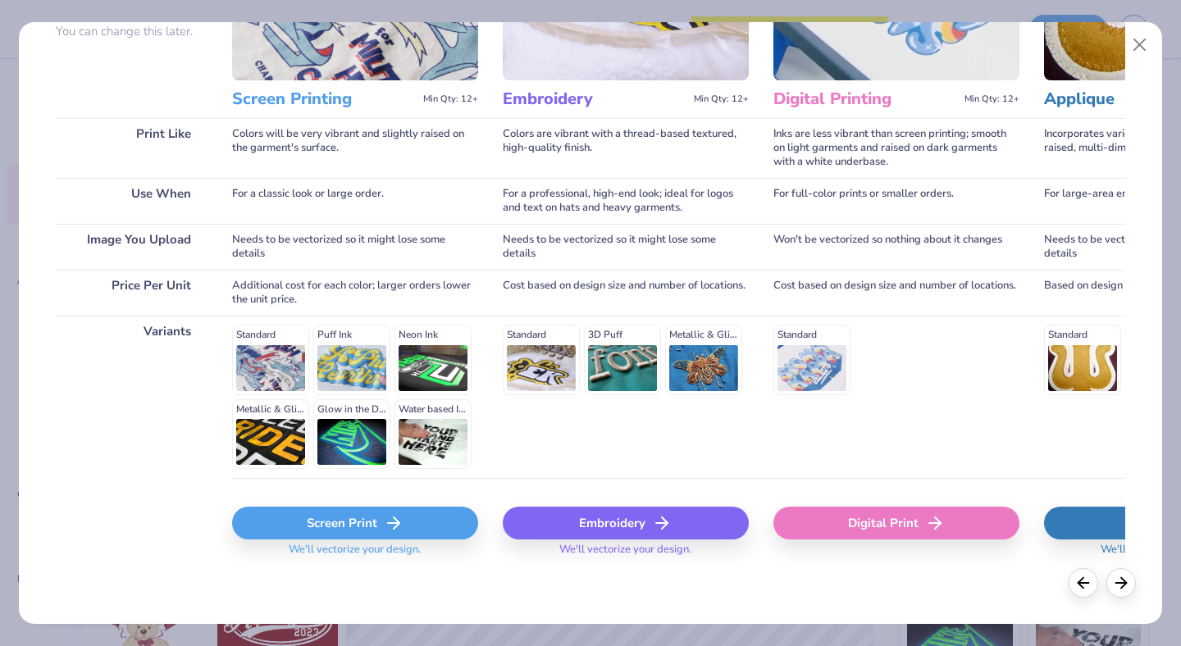
click at [590, 521] on div "Embroidery" at bounding box center [626, 523] width 246 height 33
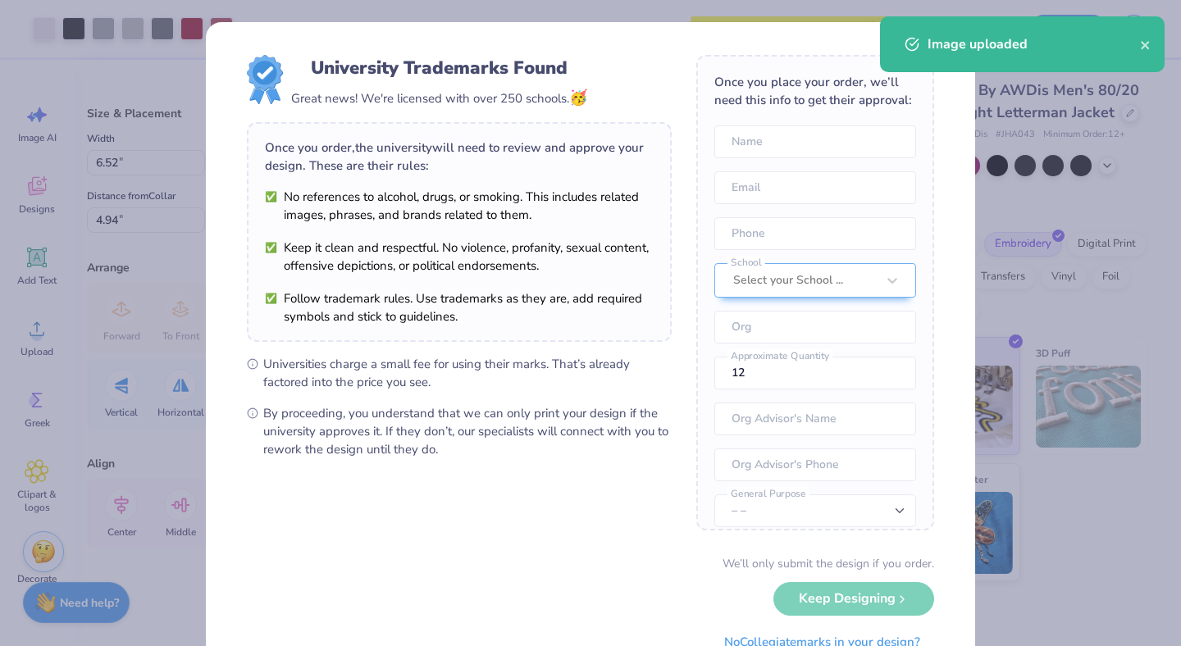
click at [535, 245] on body "Art colors Save to See Price & Shipping 👉 Design Title Save Image AI Designs Ad…" at bounding box center [590, 323] width 1181 height 646
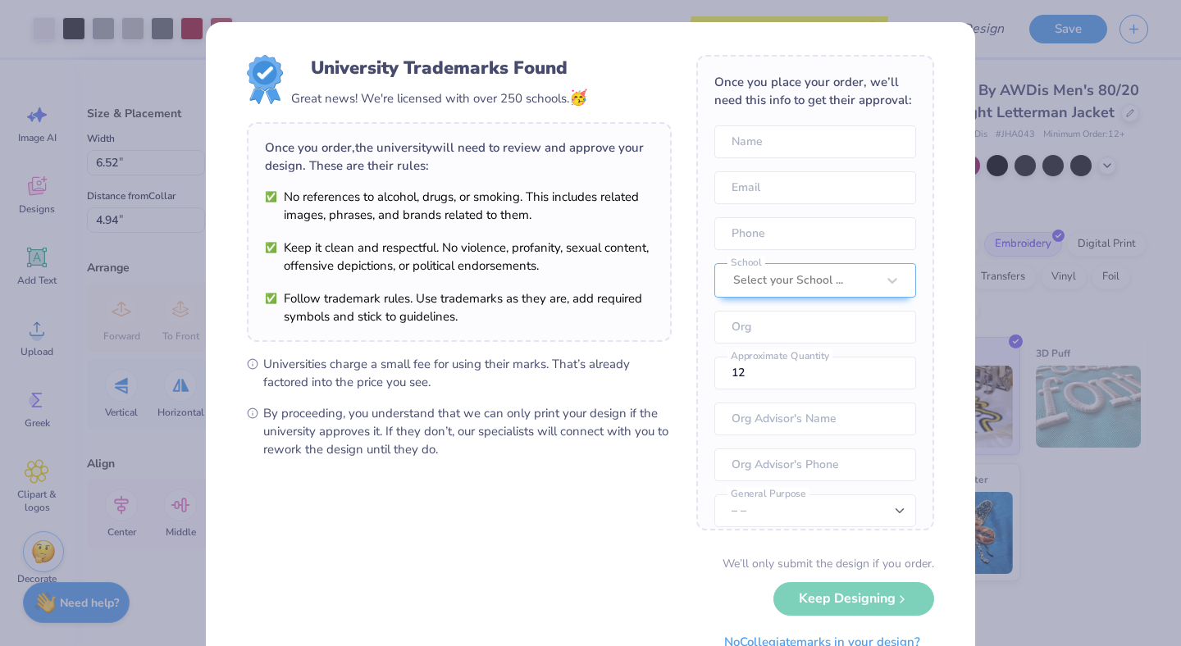
click at [792, 303] on div "Once you place your order, we’ll need this info to get their approval: Name Ema…" at bounding box center [815, 293] width 238 height 476
click at [790, 299] on div "Once you place your order, we’ll need this info to get their approval: Name Ema…" at bounding box center [815, 293] width 238 height 476
click at [782, 288] on div "Select your School ..." at bounding box center [805, 280] width 146 height 33
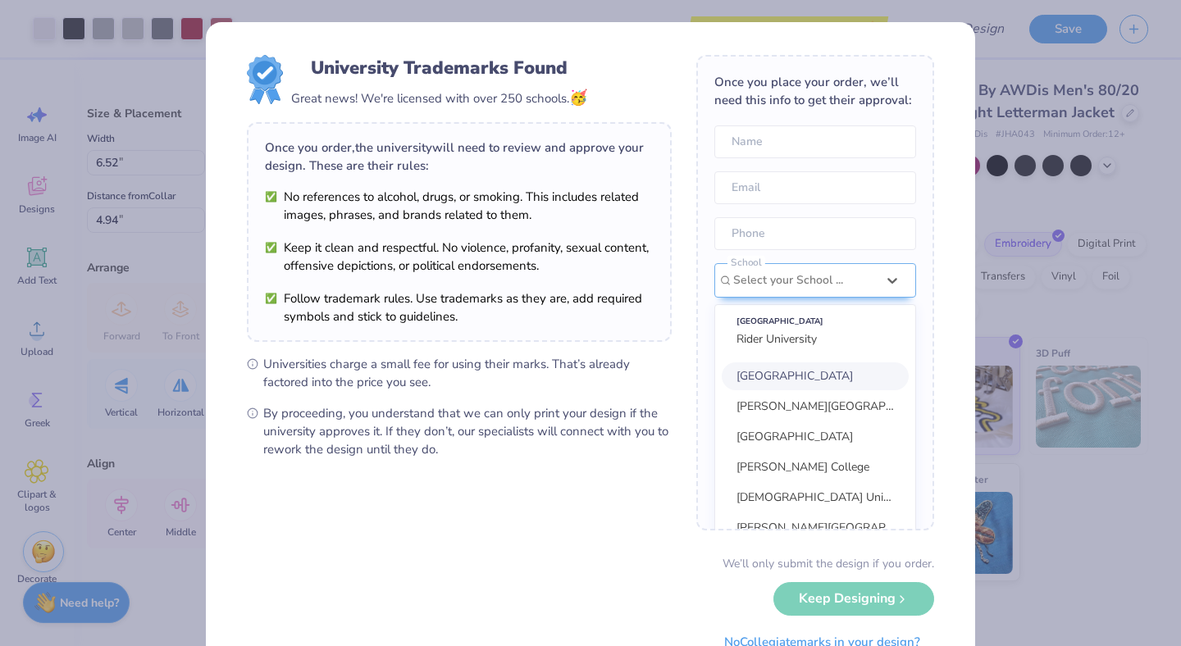
scroll to position [74, 0]
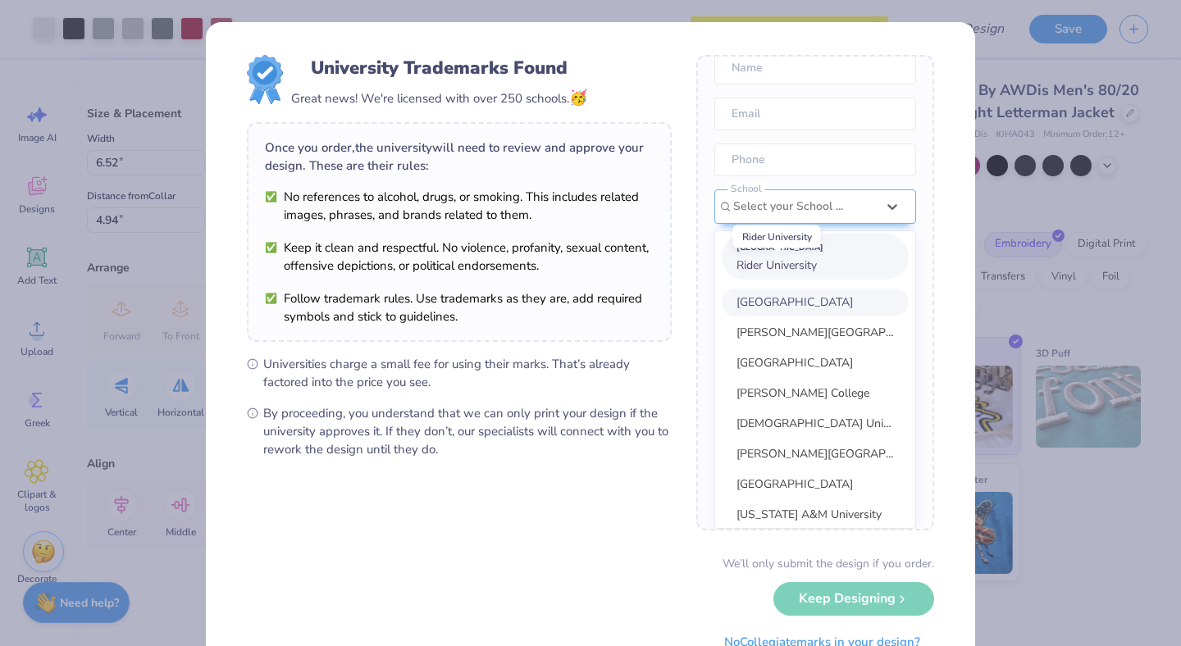
click at [787, 272] on span "Rider University" at bounding box center [777, 266] width 80 height 16
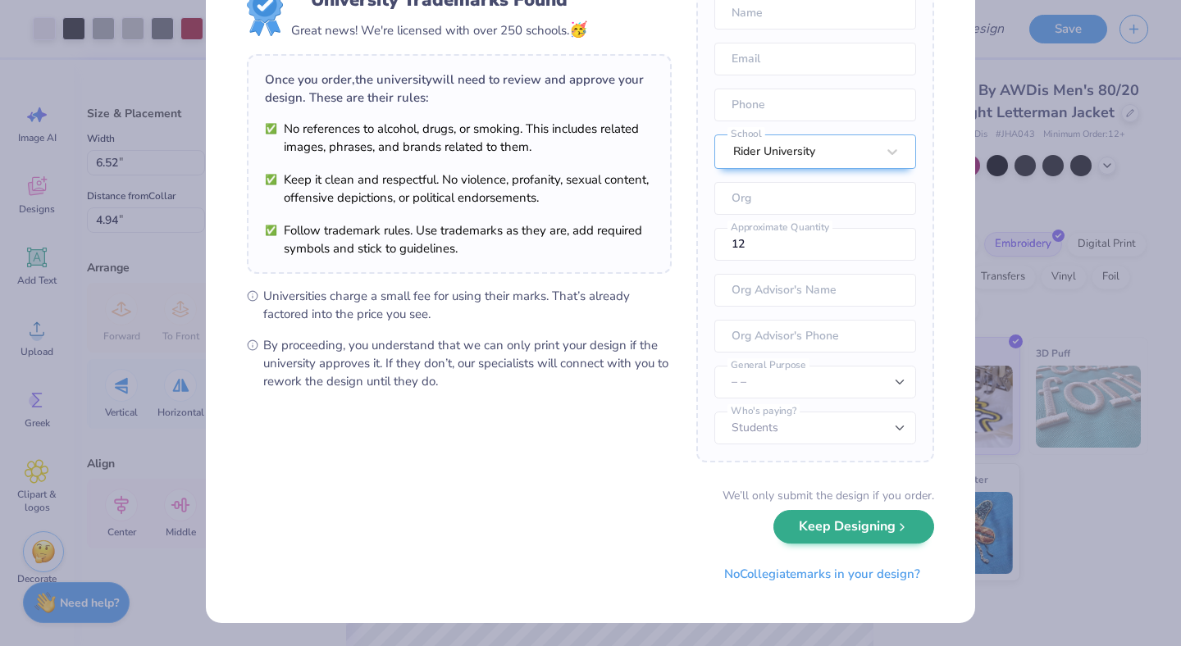
scroll to position [67, 0]
click at [828, 532] on button "Keep Designing" at bounding box center [854, 528] width 161 height 34
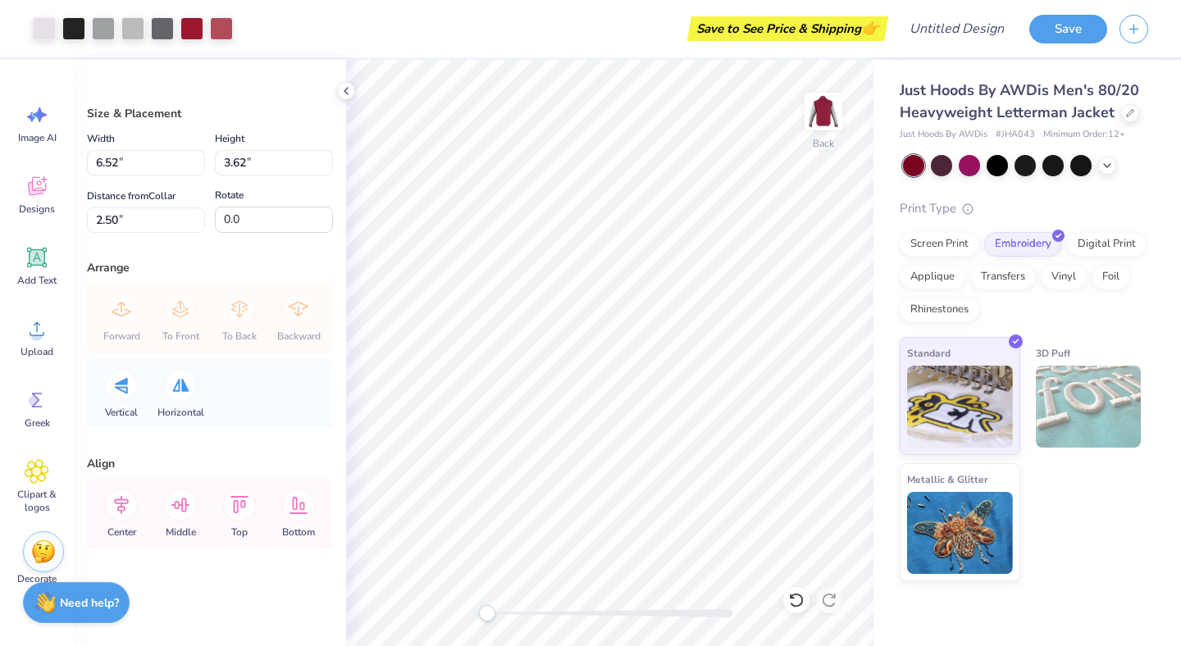
type input "5.79"
type input "3.21"
type input "2.91"
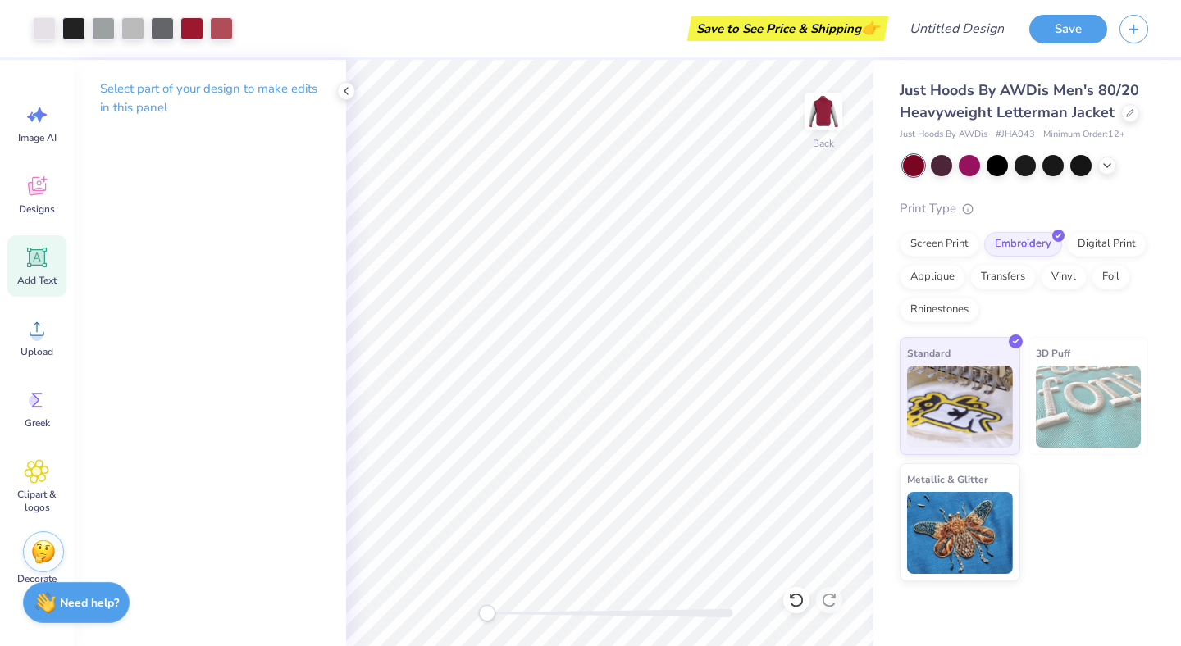
click at [42, 267] on icon at bounding box center [37, 257] width 25 height 25
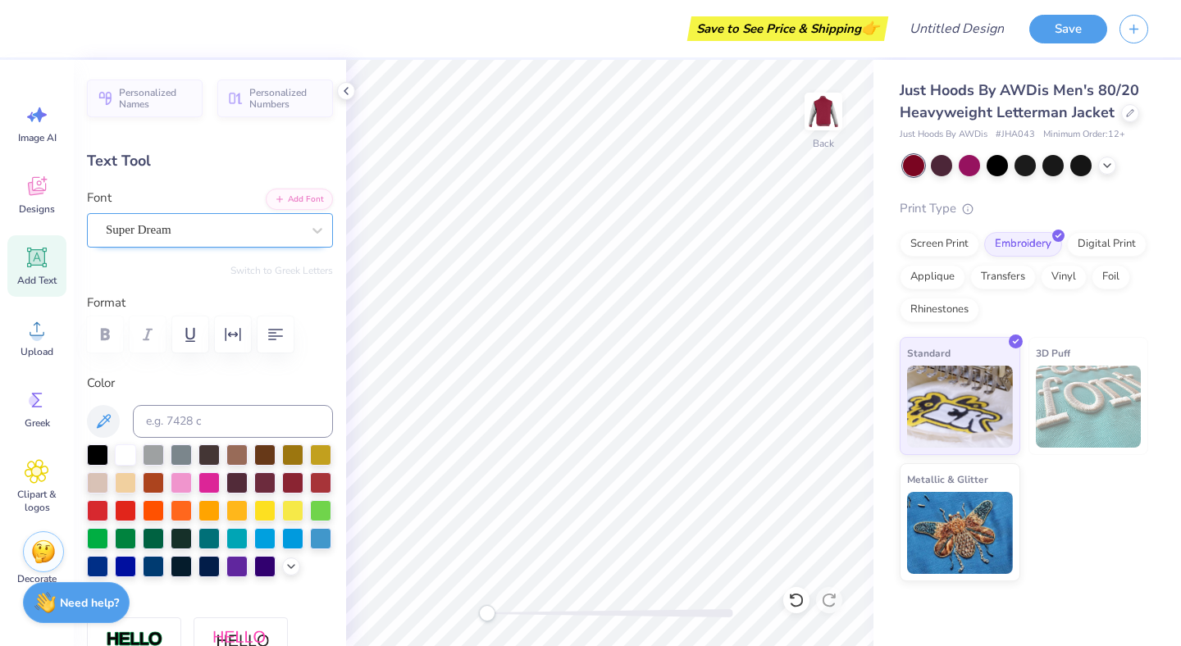
click at [235, 235] on div "Super Dream" at bounding box center [203, 229] width 199 height 25
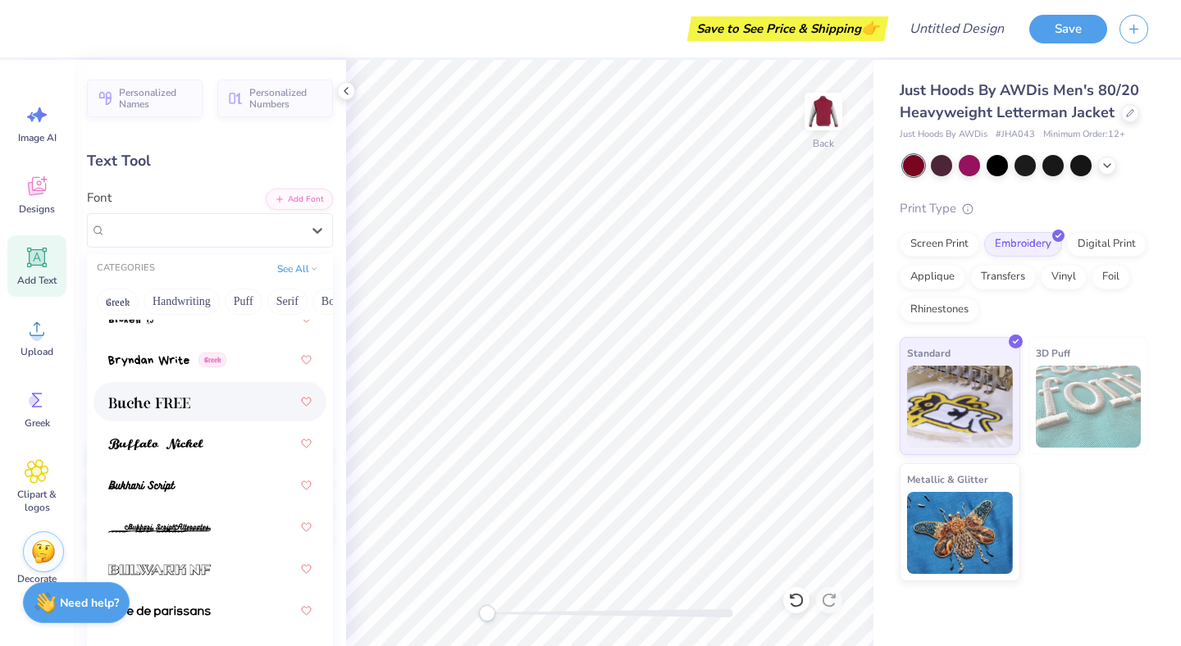
scroll to position [2052, 0]
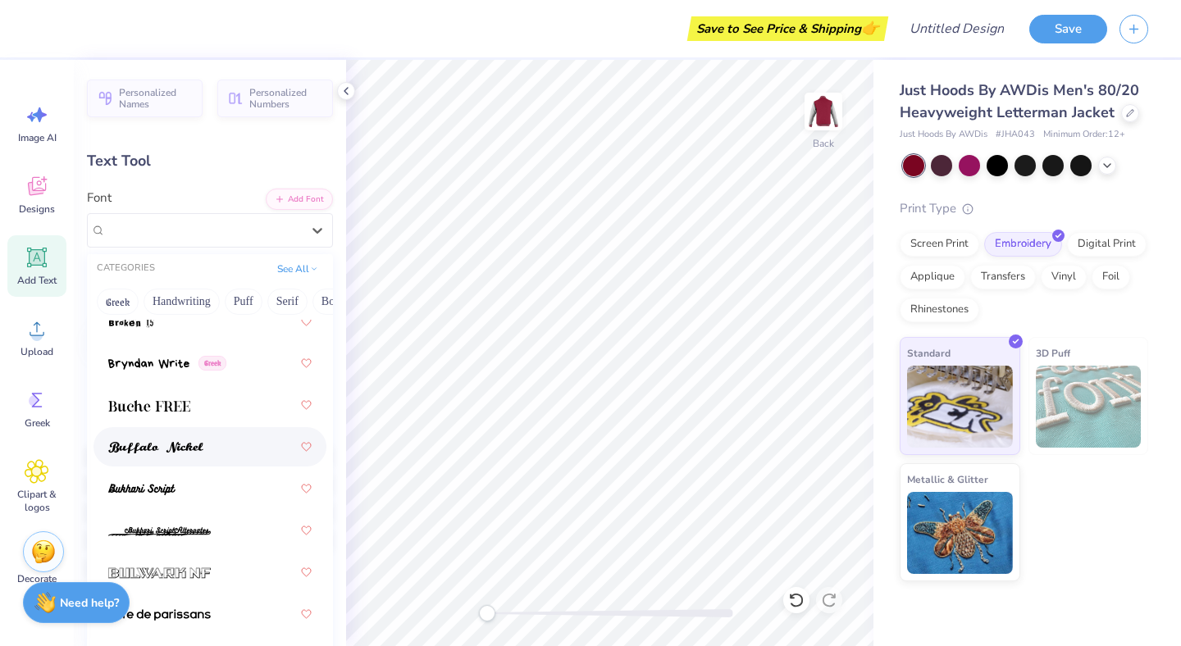
click at [217, 442] on div at bounding box center [209, 447] width 203 height 30
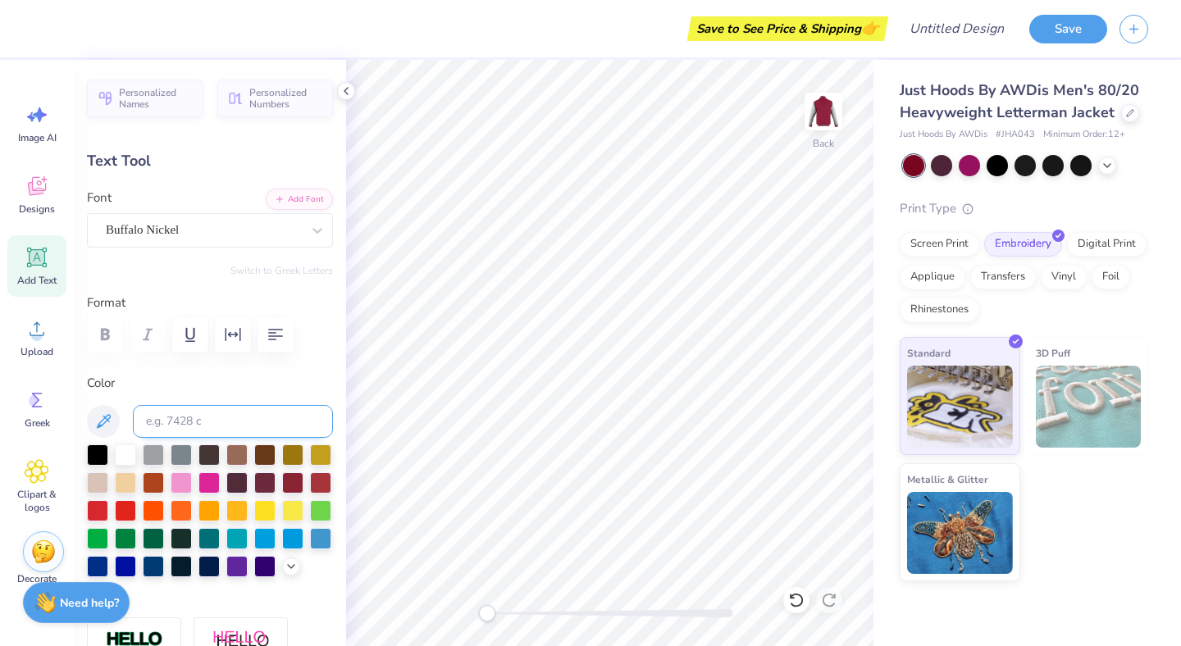
type textarea "Nick"
type input "4.63"
type input "1.84"
type input "5.83"
type input "3.72"
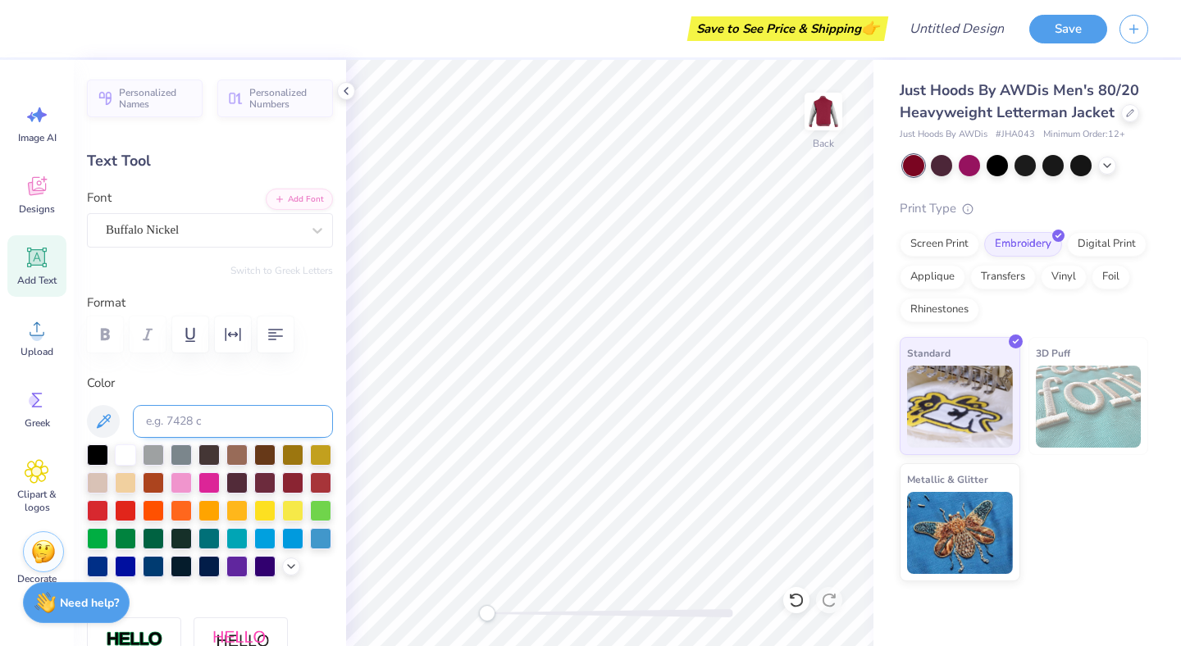
type input "1.47"
type input "1.98"
click at [219, 230] on div "Buffalo Nickel" at bounding box center [203, 229] width 199 height 25
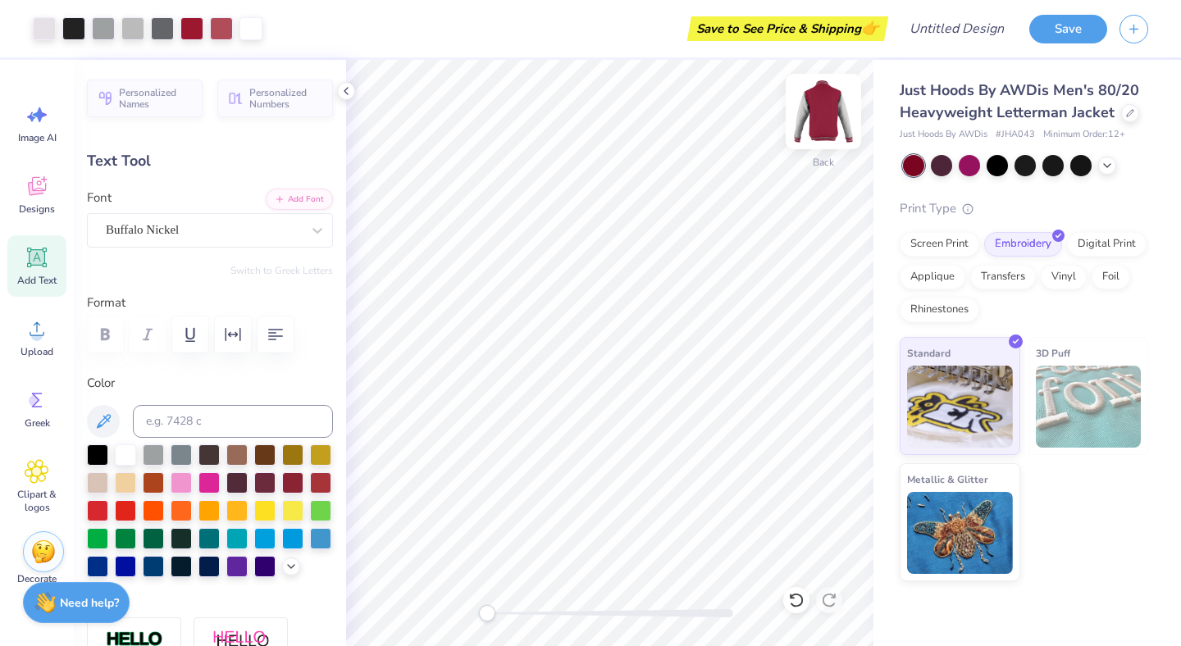
click at [827, 112] on img at bounding box center [824, 112] width 66 height 66
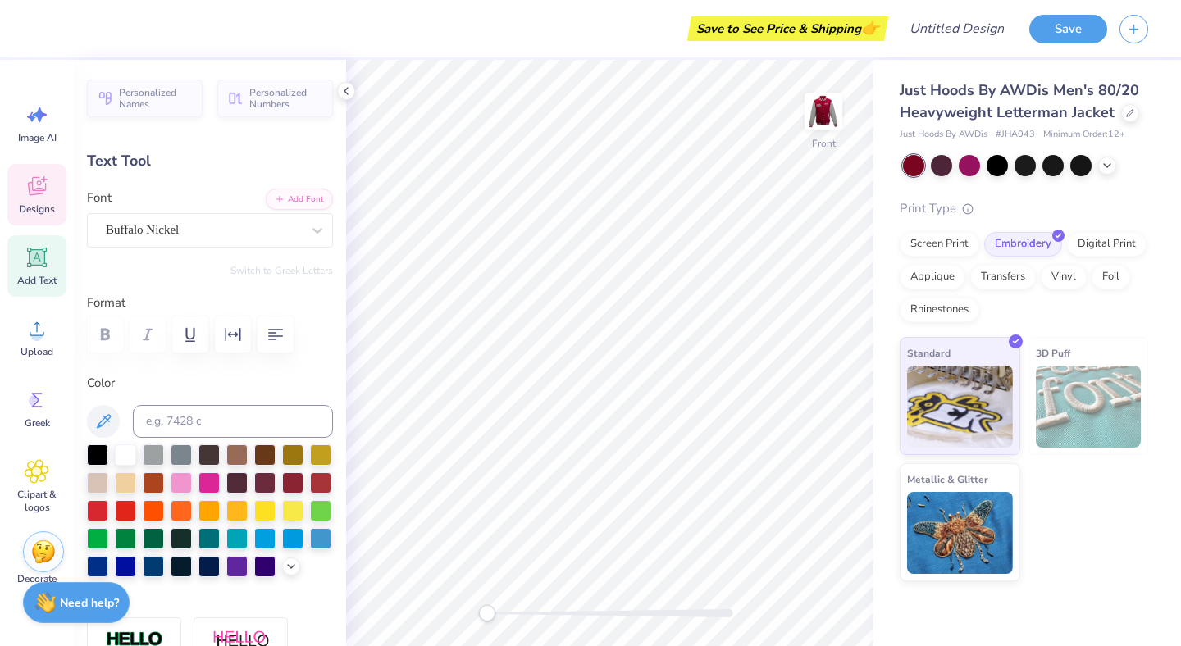
click at [39, 208] on span "Designs" at bounding box center [37, 209] width 36 height 13
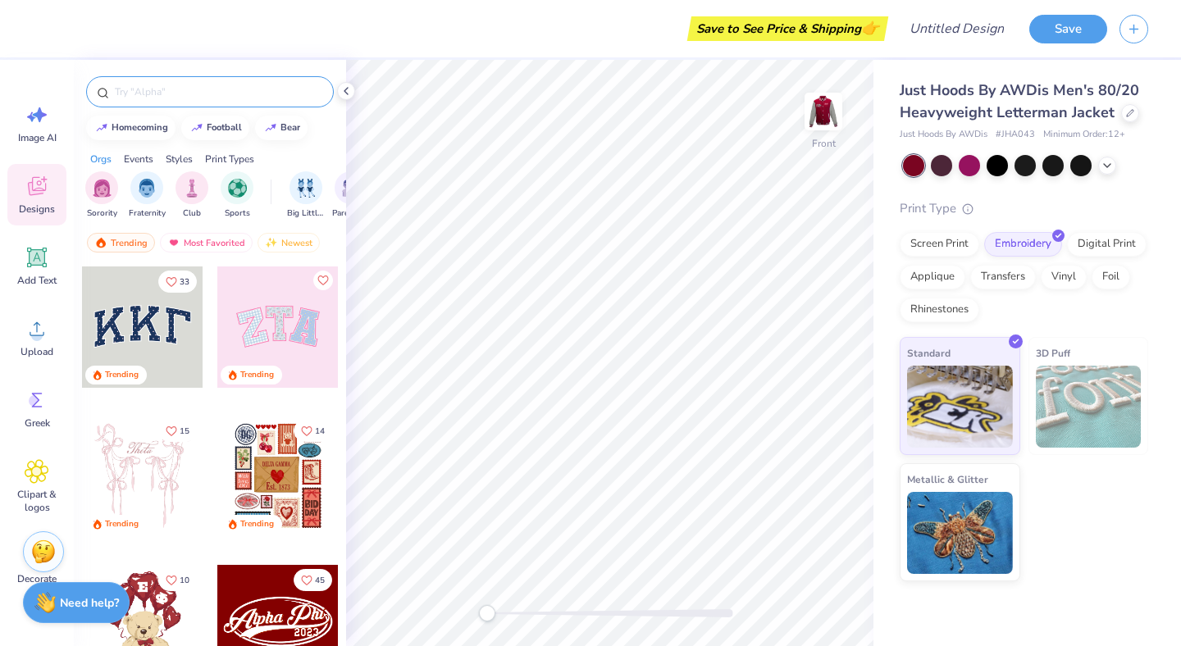
click at [210, 92] on input "text" at bounding box center [218, 92] width 210 height 16
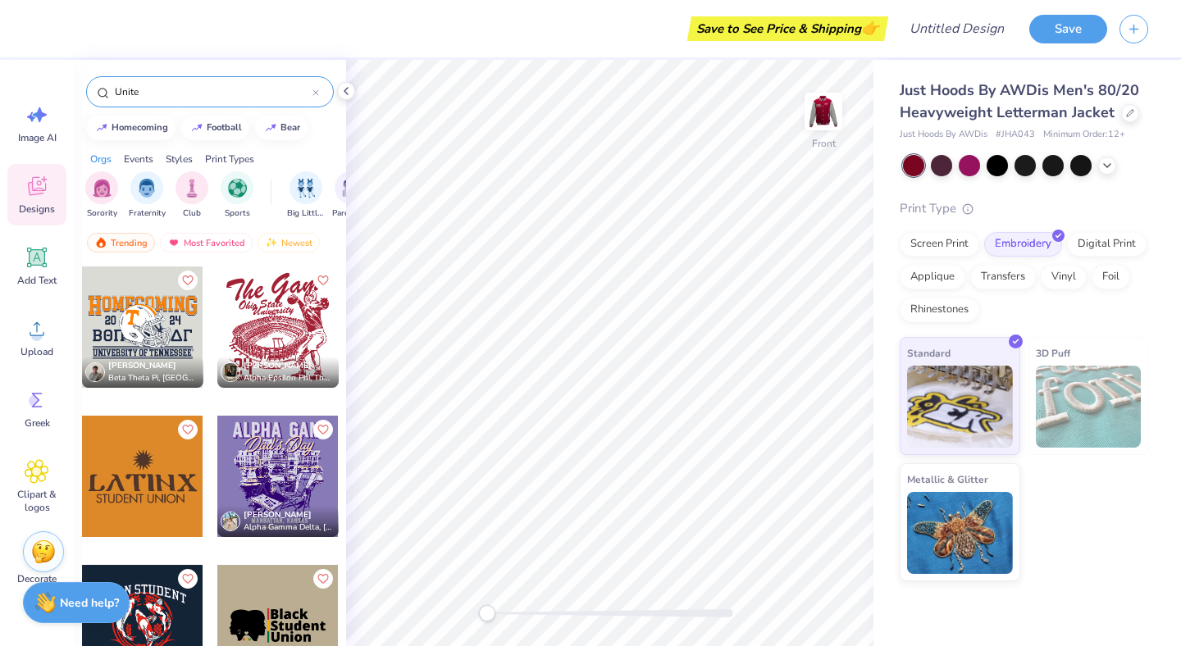
type input "United"
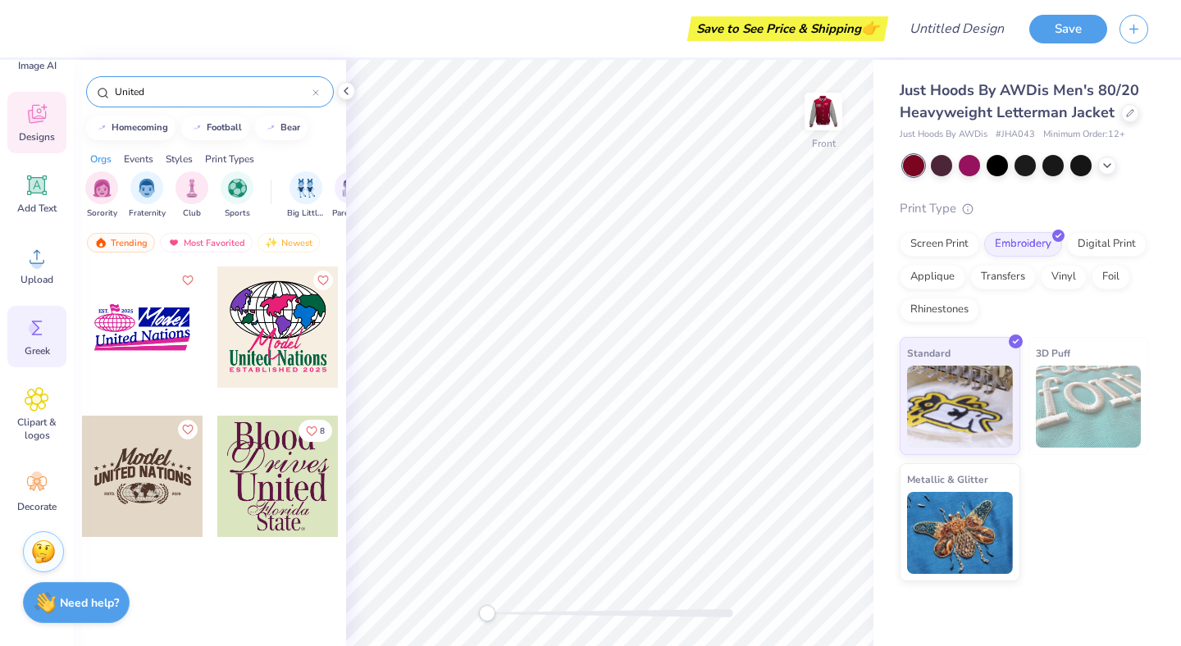
scroll to position [72, 0]
click at [40, 385] on div "Clipart & logos" at bounding box center [36, 414] width 59 height 75
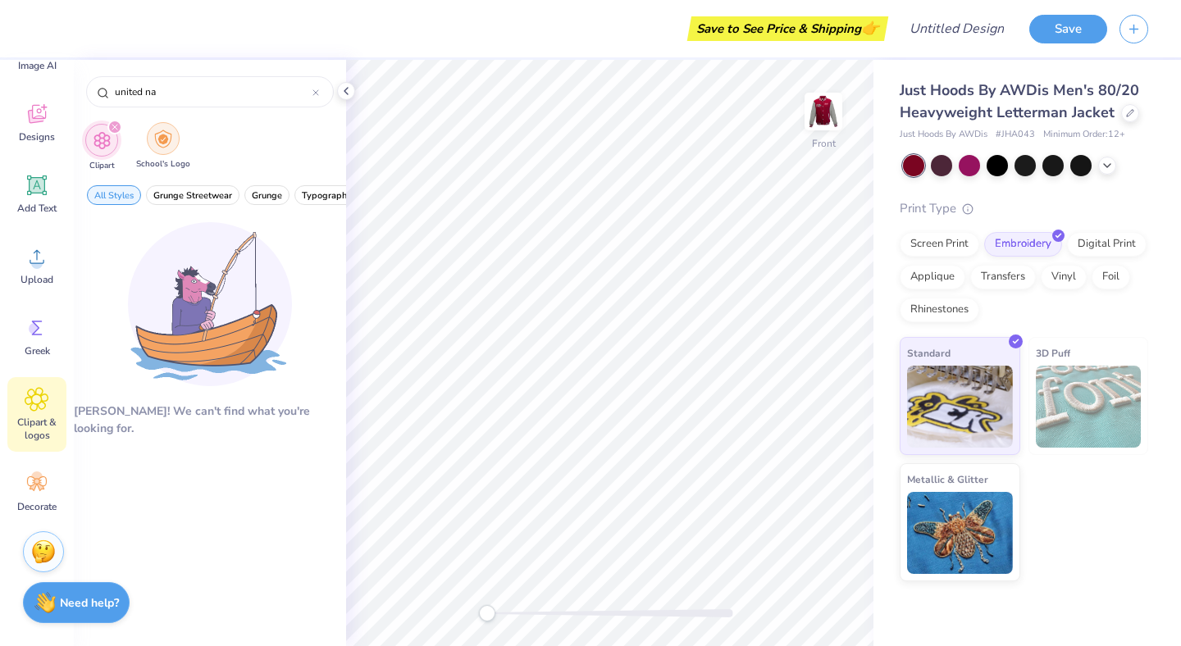
type input "united na"
click at [174, 136] on div "filter for School's Logo" at bounding box center [163, 138] width 33 height 33
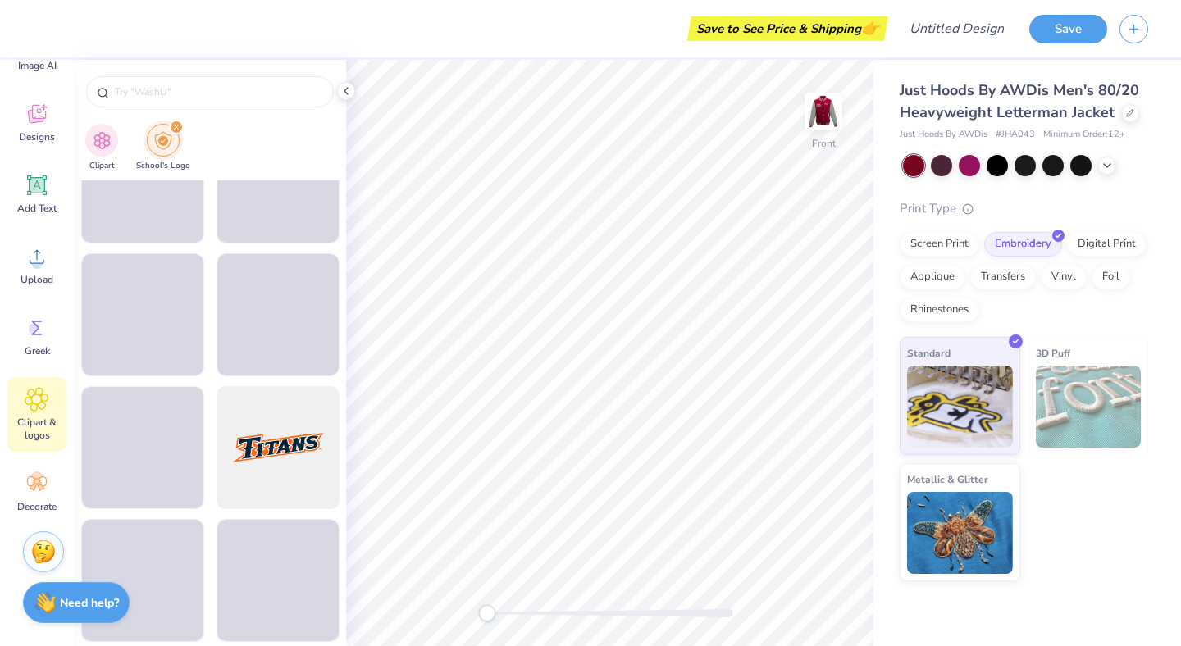
scroll to position [4203, 0]
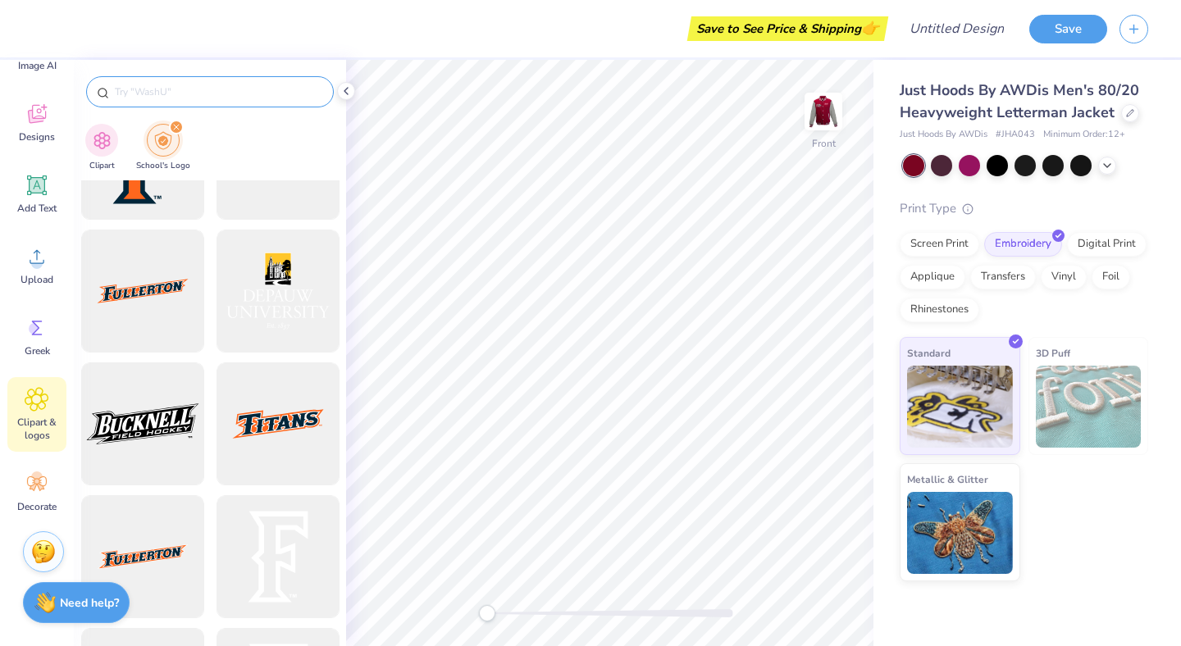
click at [220, 94] on input "text" at bounding box center [218, 92] width 210 height 16
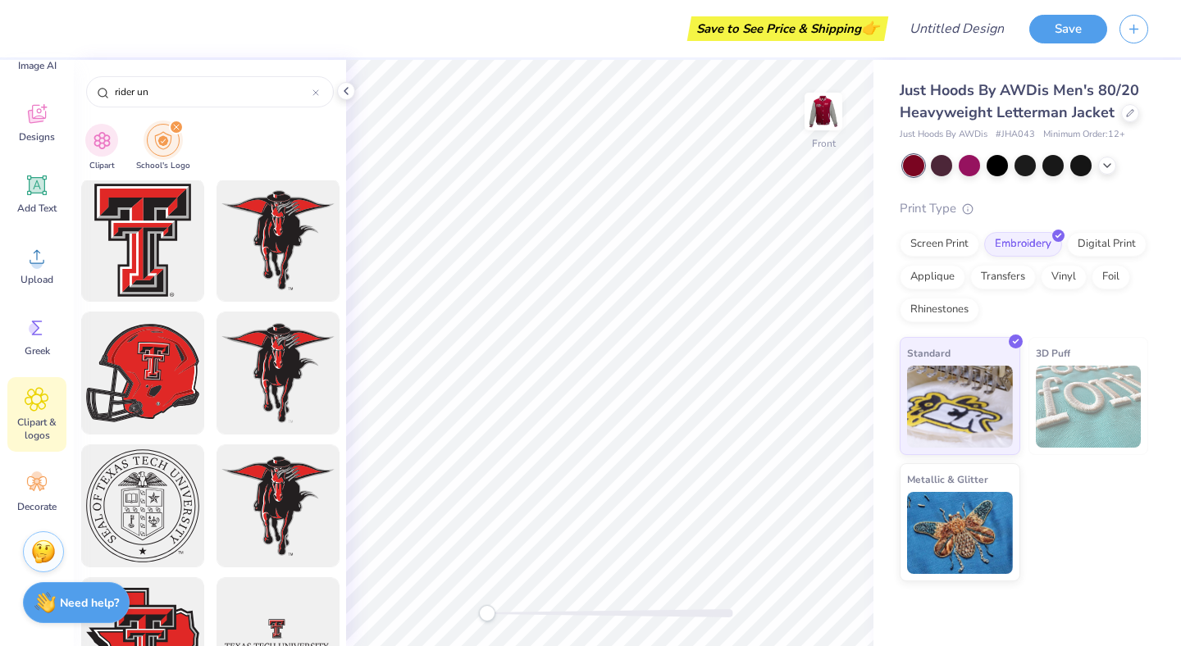
scroll to position [664, 0]
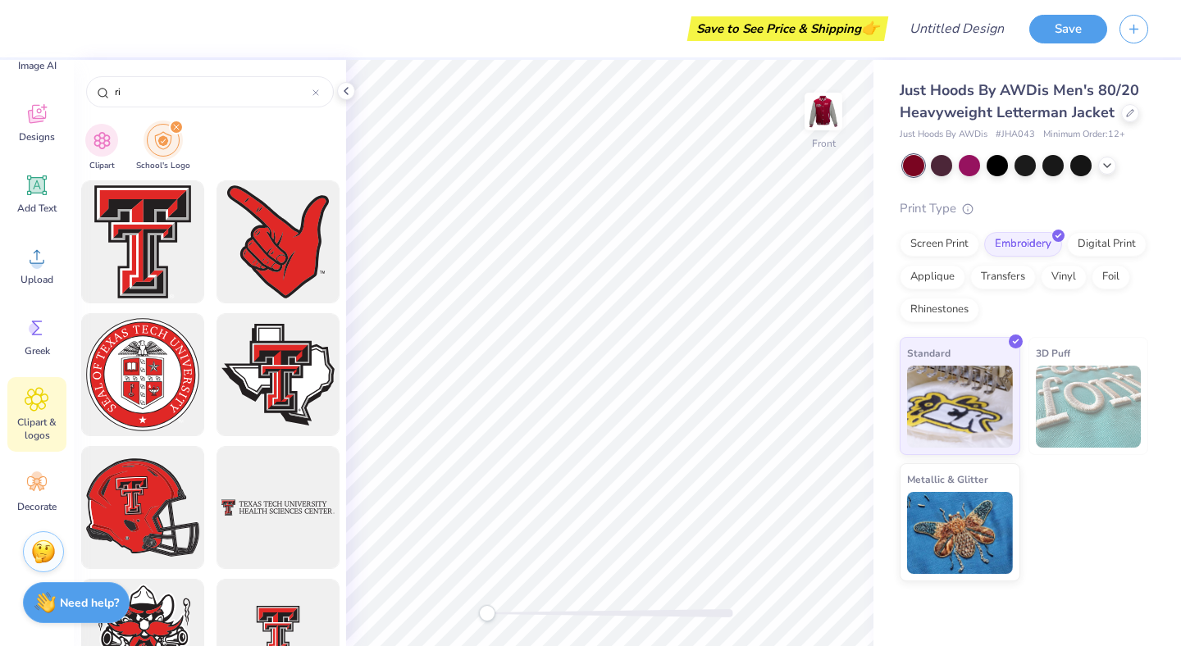
type input "r"
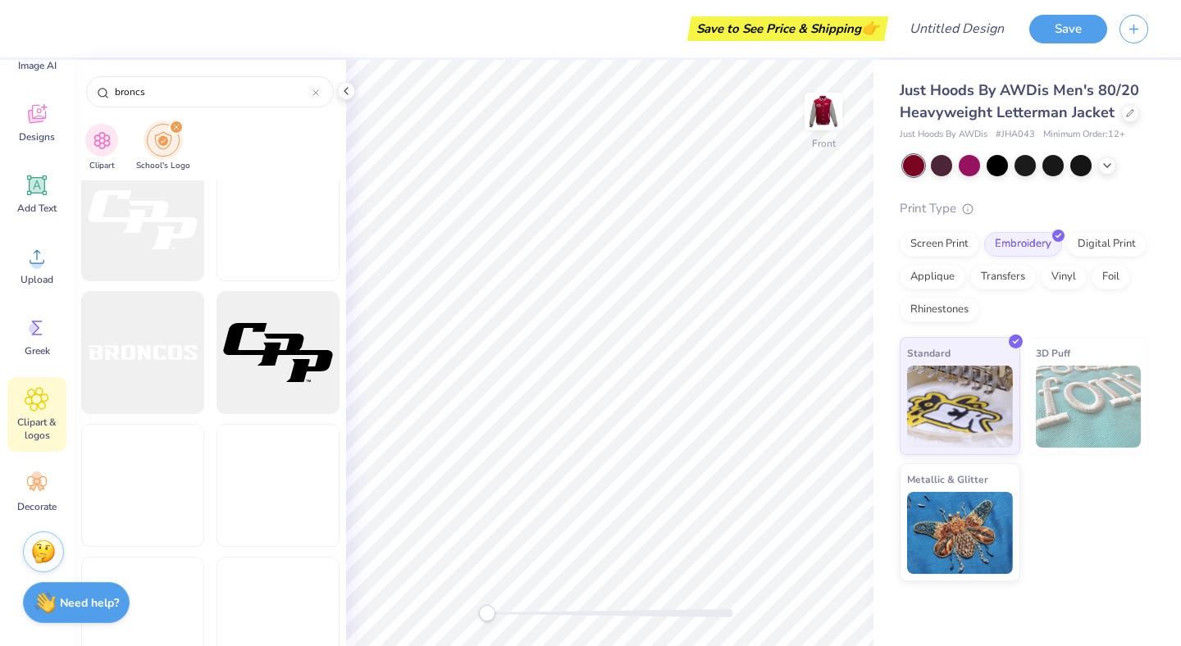
scroll to position [5866, 0]
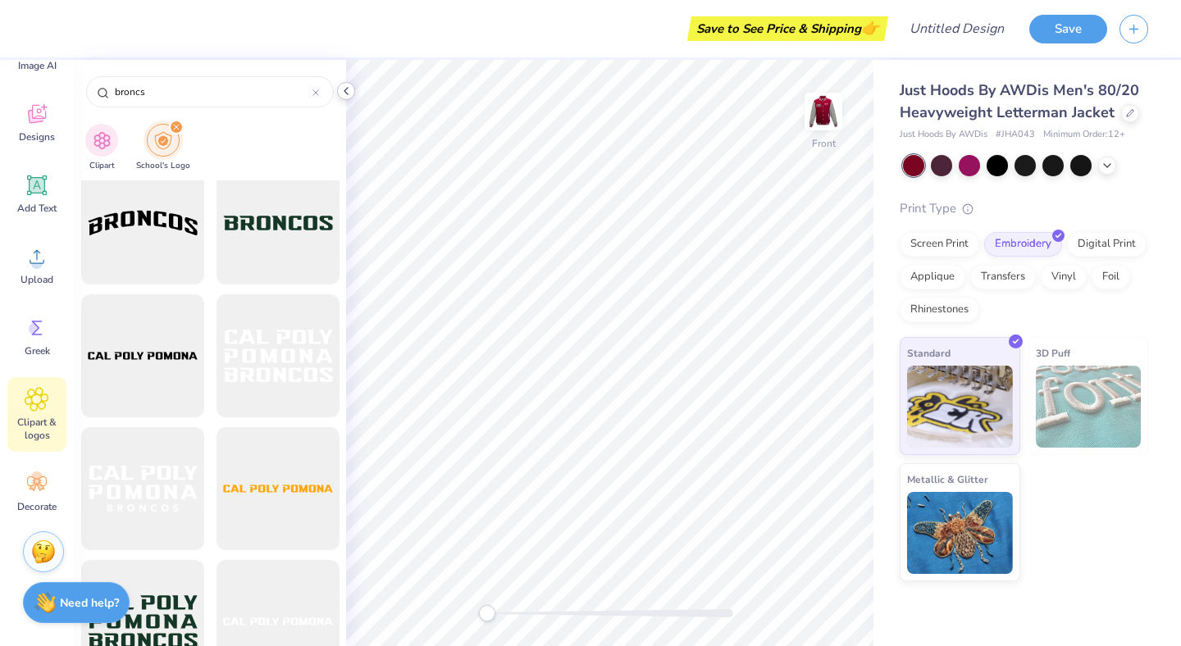
type input "broncs"
click at [344, 94] on icon at bounding box center [346, 90] width 13 height 13
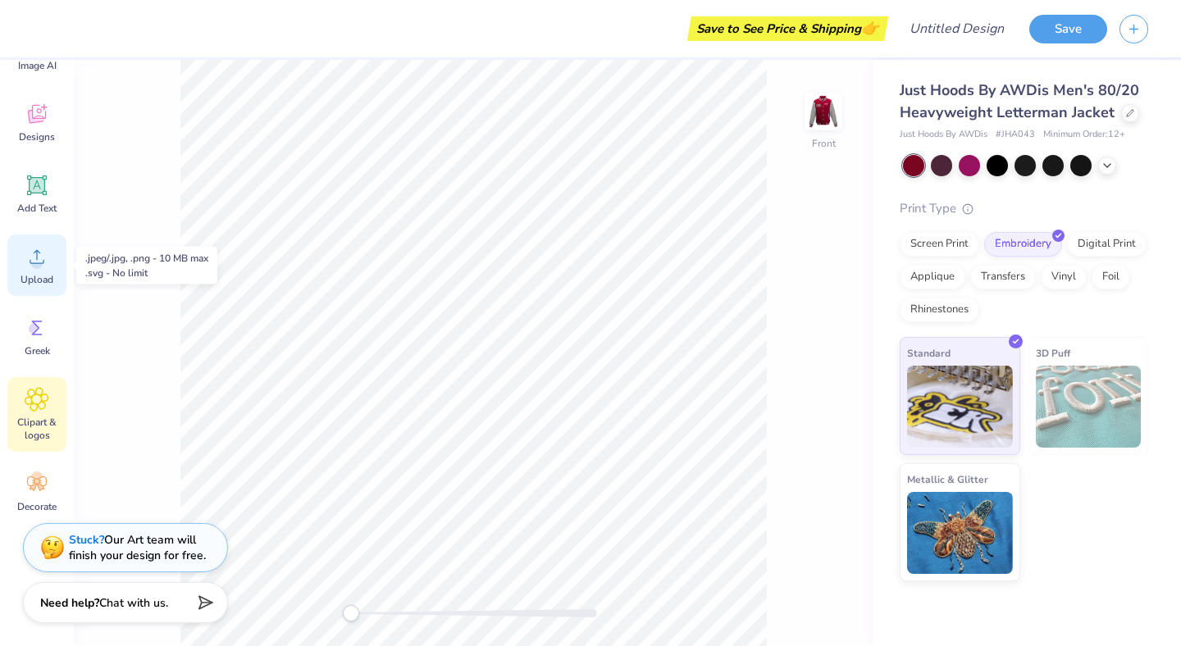
click at [43, 269] on div "Upload" at bounding box center [36, 266] width 59 height 62
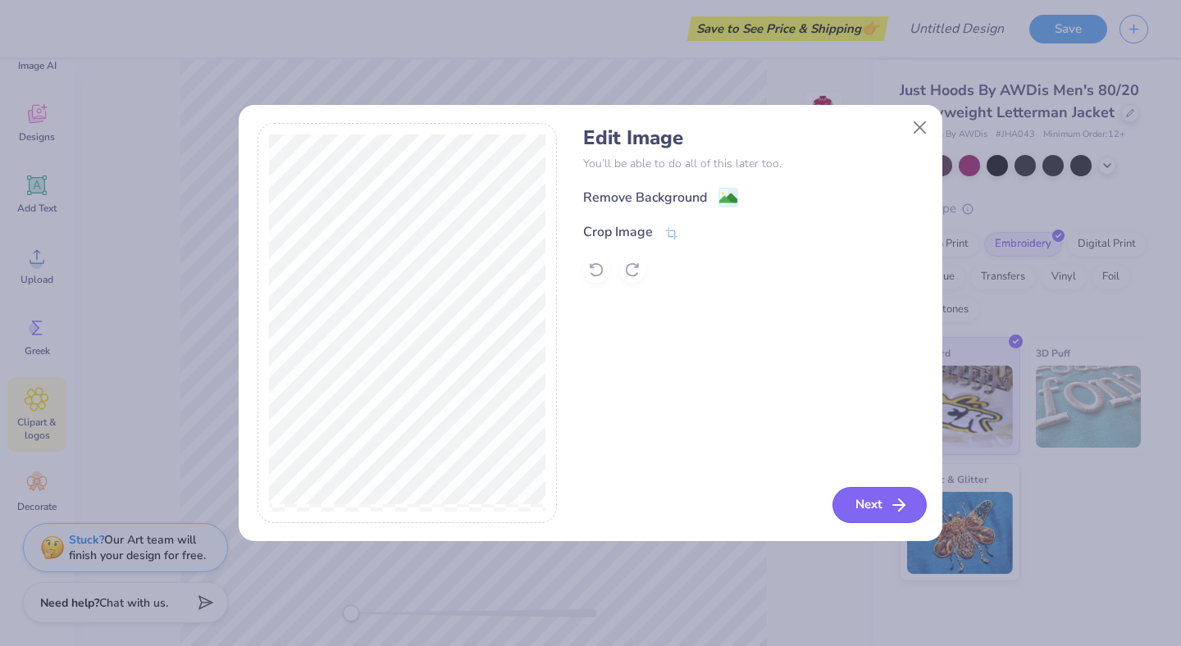
click at [869, 510] on button "Next" at bounding box center [880, 505] width 94 height 36
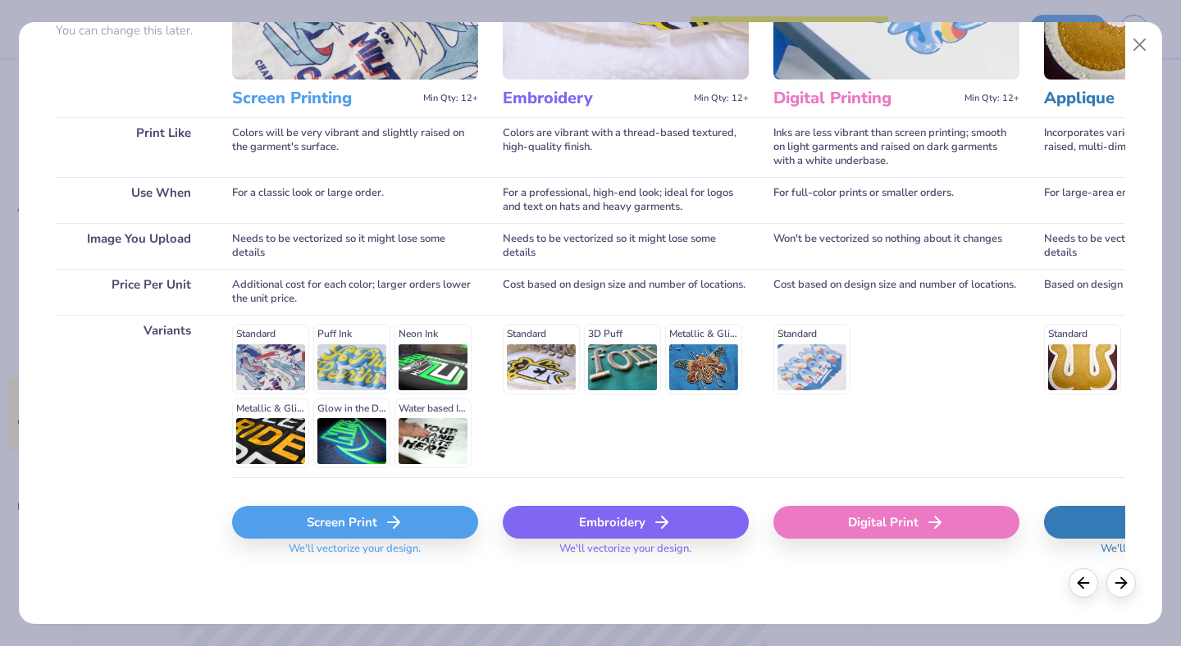
scroll to position [171, 0]
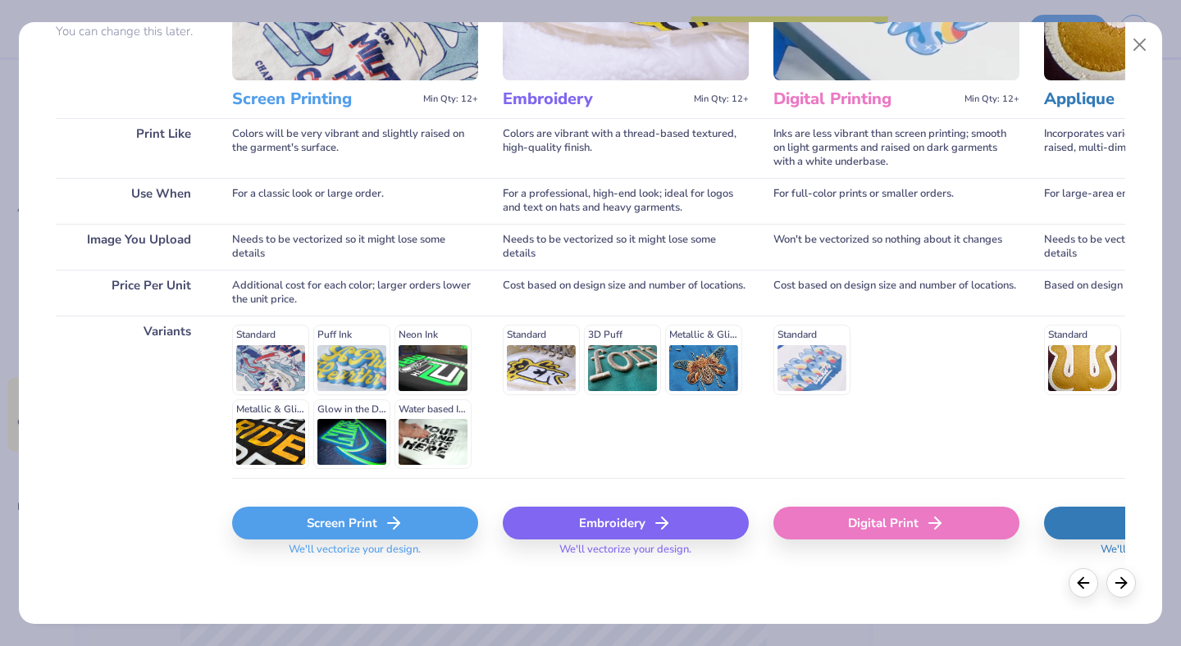
click at [591, 529] on div "Embroidery" at bounding box center [626, 523] width 246 height 33
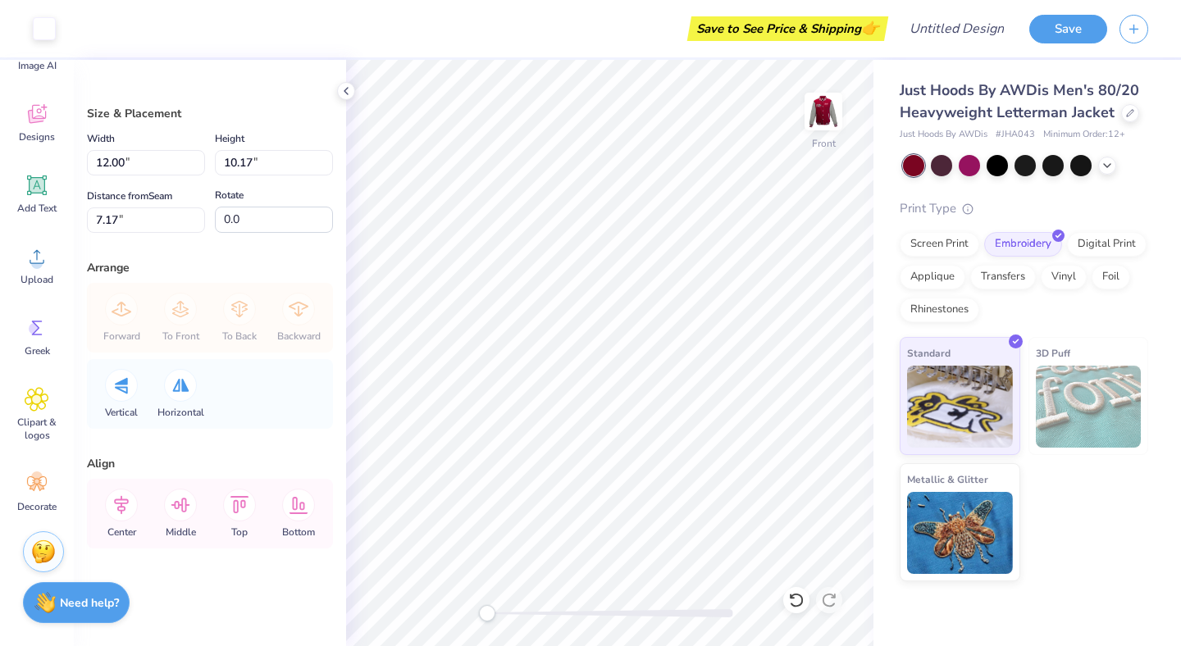
type input "9.52"
type input "8.07"
type input "2.90"
type input "8.43"
type input "7.14"
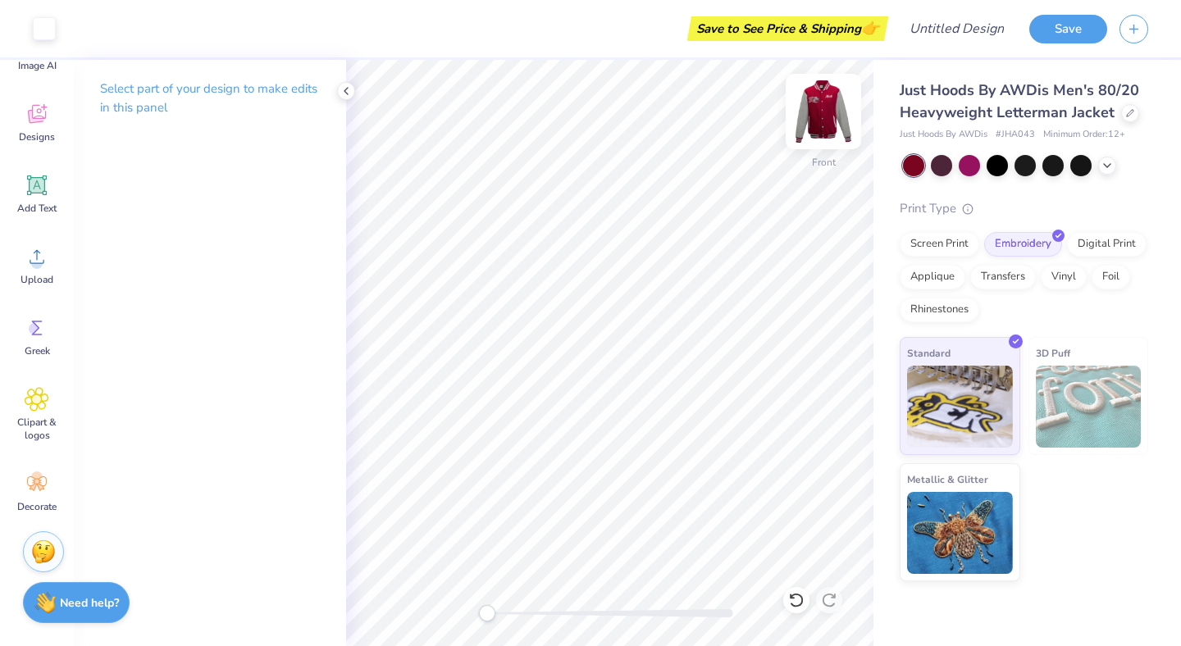
click at [820, 97] on img at bounding box center [824, 112] width 66 height 66
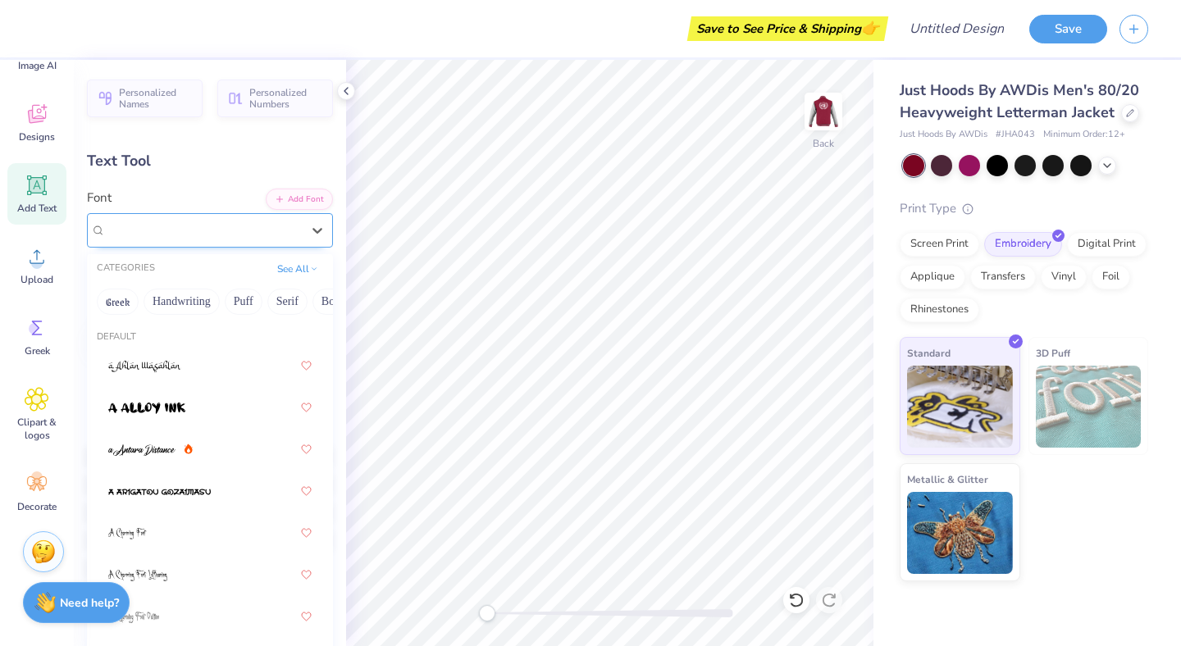
click at [189, 235] on div "Buffalo Nickel" at bounding box center [203, 229] width 199 height 25
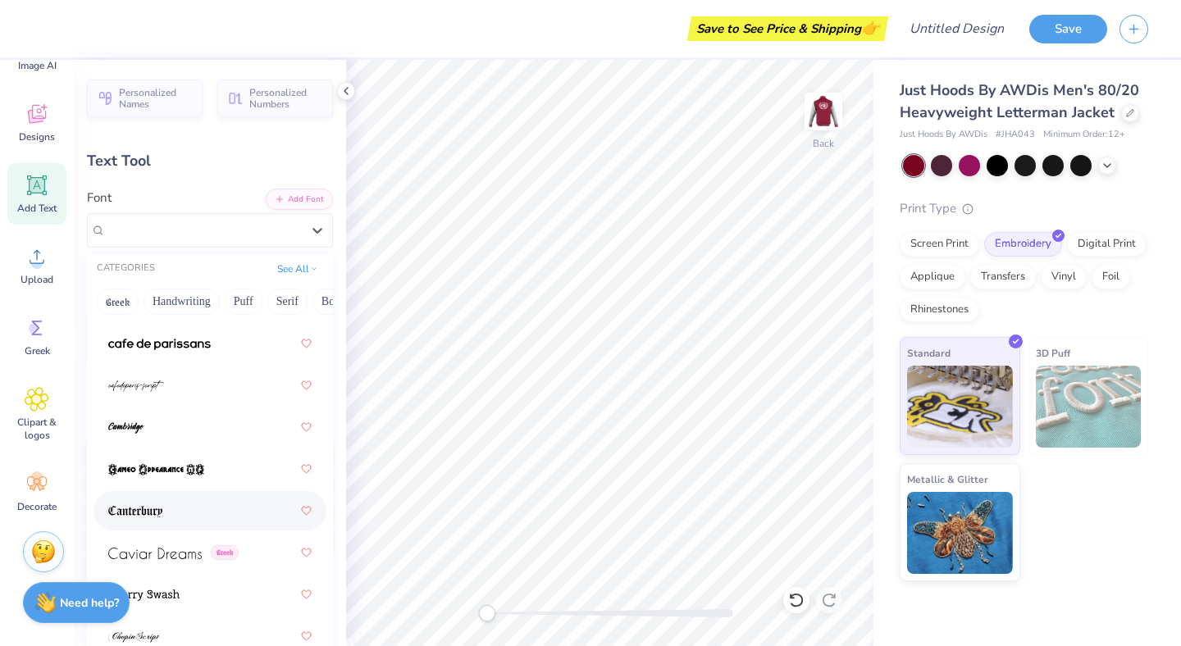
scroll to position [2333, 0]
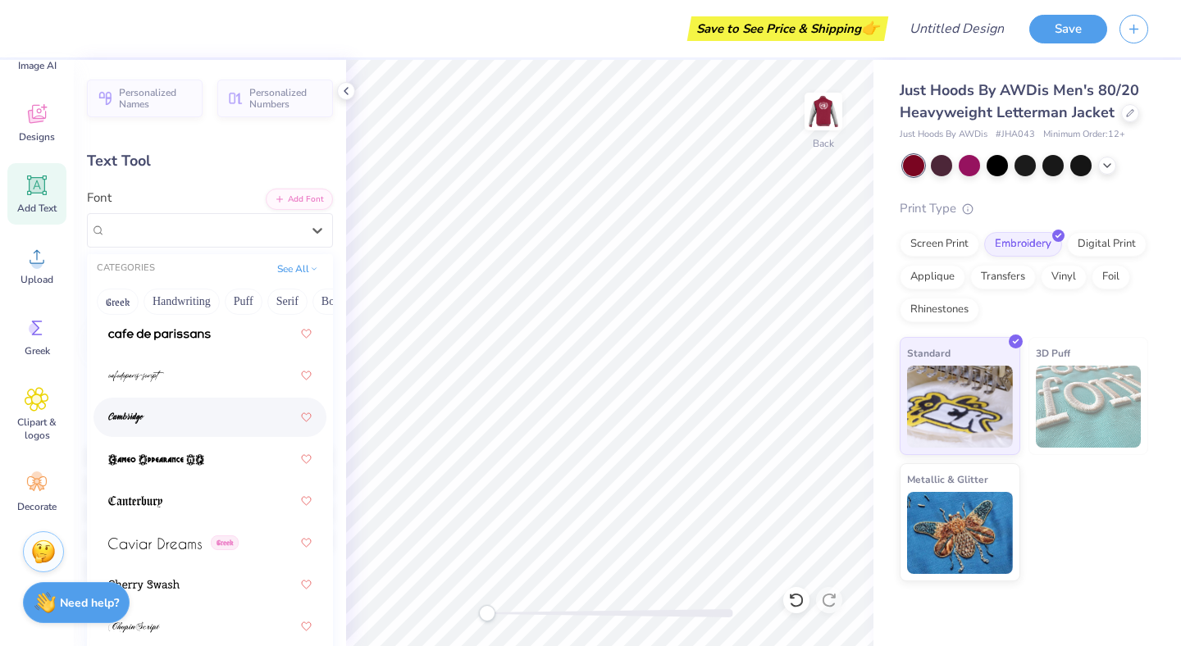
click at [155, 420] on div at bounding box center [209, 418] width 203 height 30
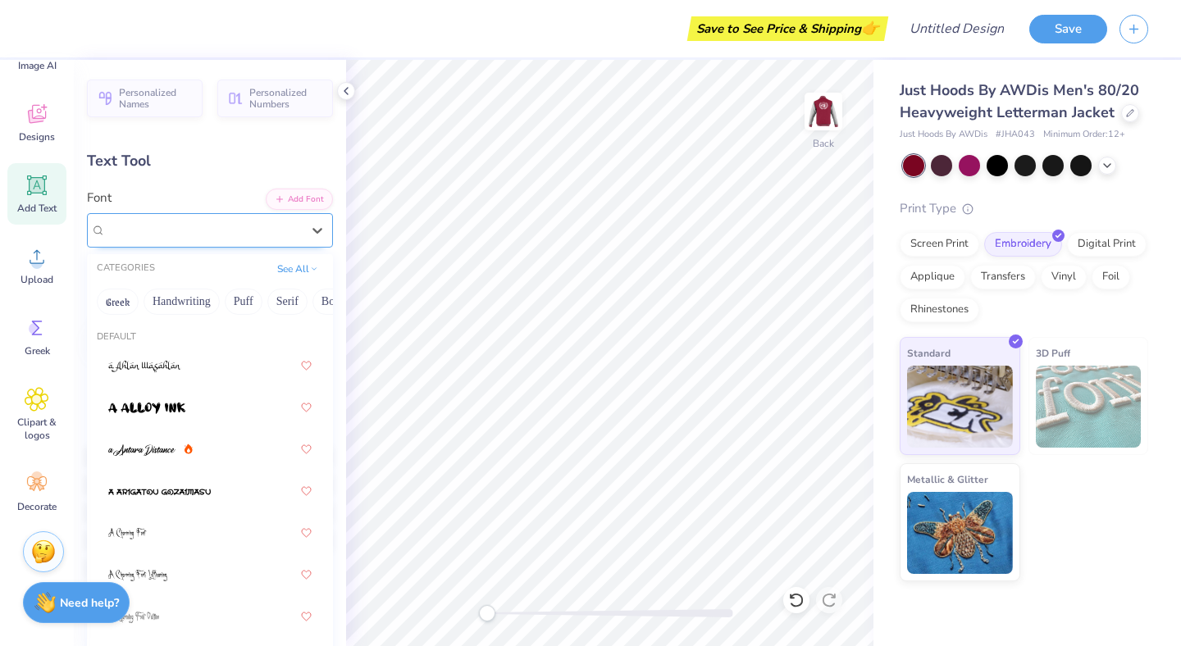
click at [180, 231] on div "Cambridge" at bounding box center [203, 229] width 199 height 25
click at [202, 304] on button "Handwriting" at bounding box center [182, 302] width 76 height 26
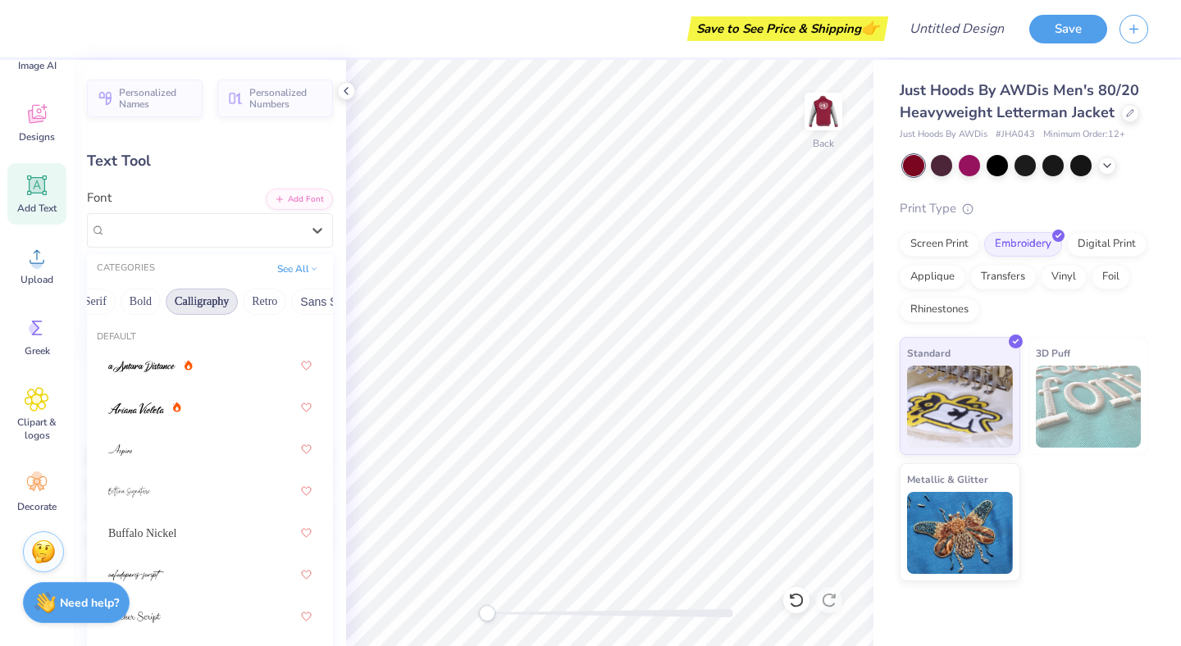
scroll to position [0, 203]
click at [202, 304] on button "Calligraphy" at bounding box center [190, 302] width 72 height 26
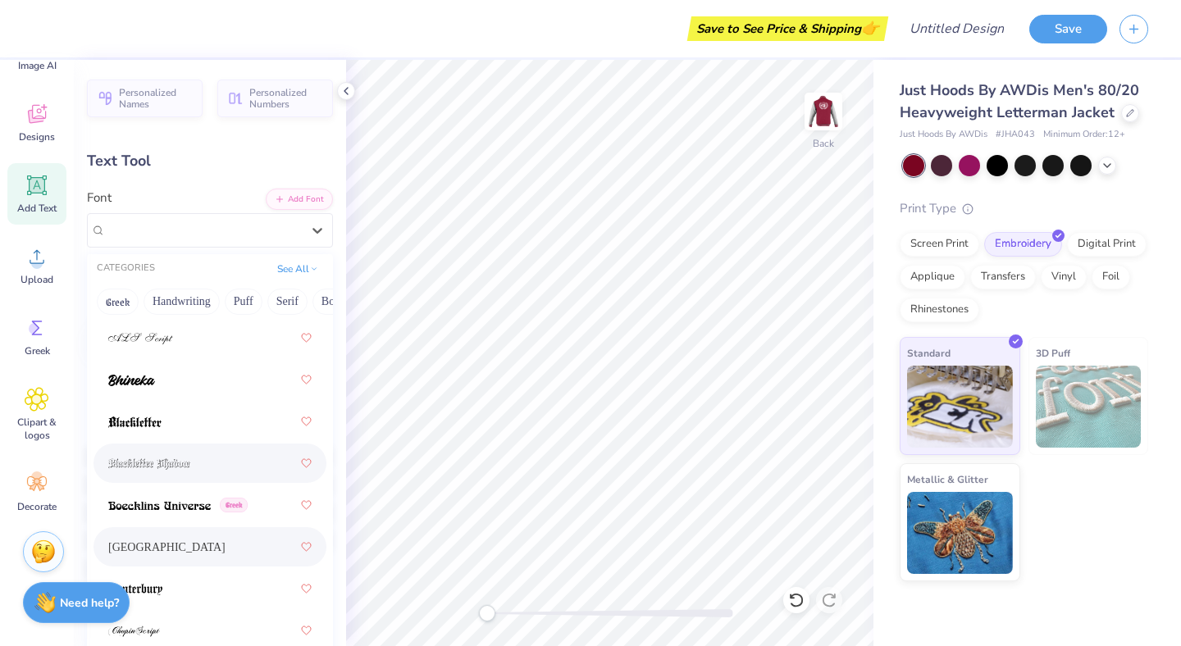
scroll to position [114, 0]
click at [149, 375] on img at bounding box center [131, 377] width 47 height 11
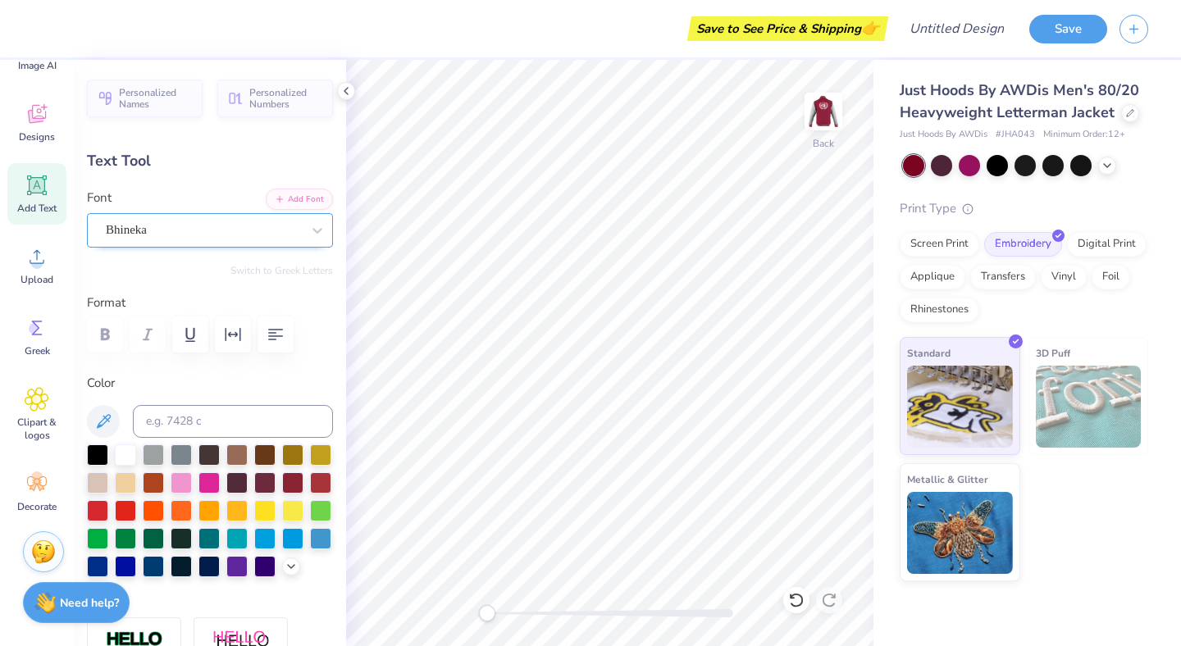
click at [231, 229] on div "Bhineka" at bounding box center [203, 229] width 199 height 25
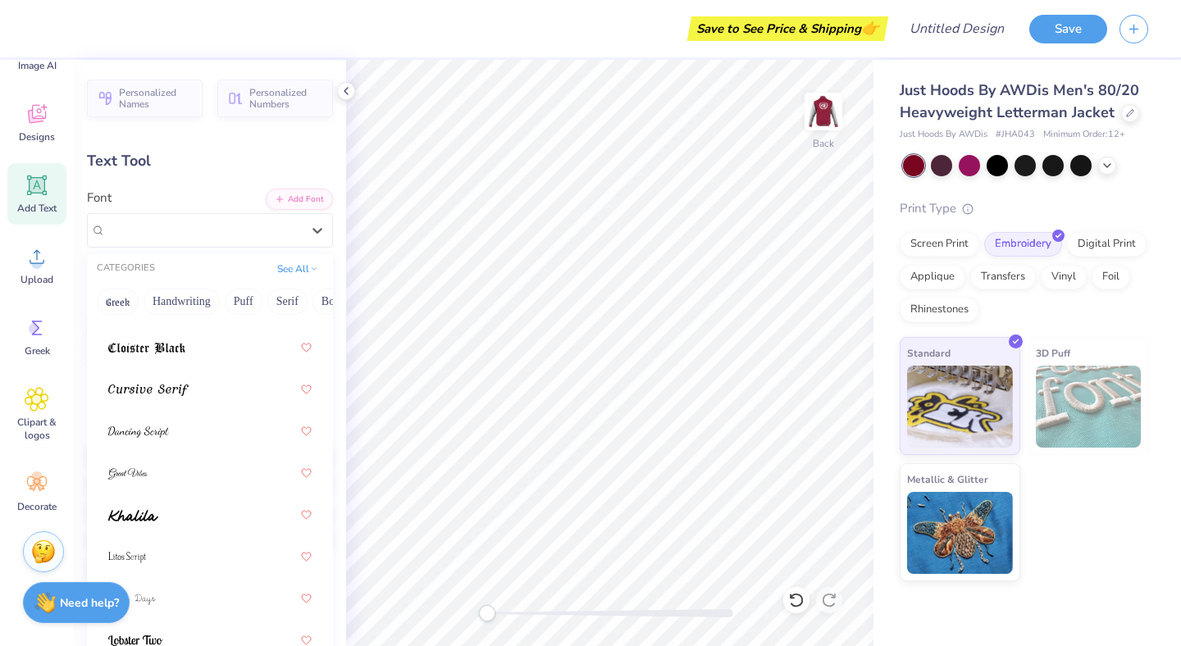
scroll to position [479, 0]
click at [186, 393] on img at bounding box center [148, 389] width 80 height 11
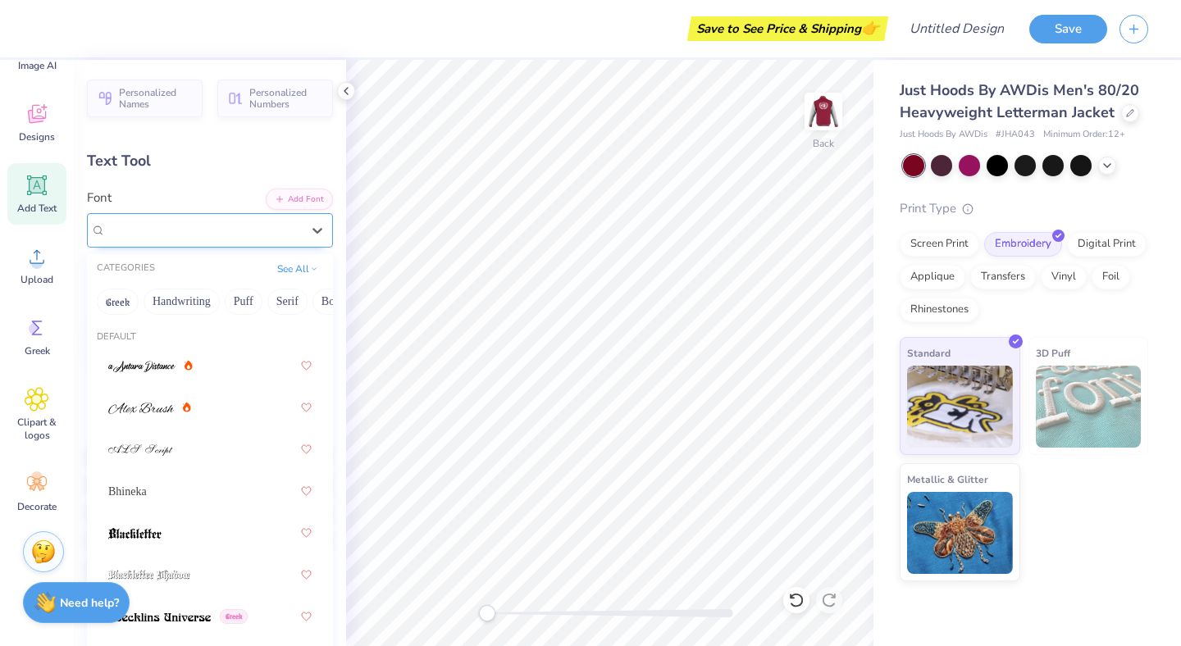
click at [221, 217] on div "Cursive Serif" at bounding box center [210, 230] width 246 height 34
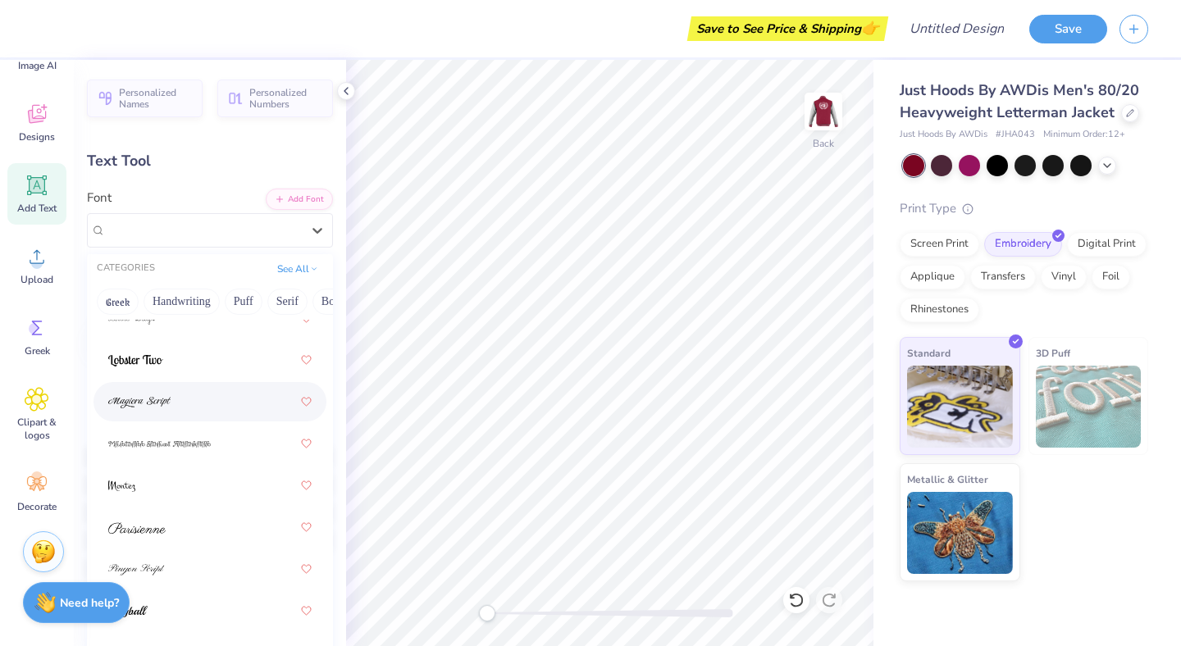
scroll to position [758, 0]
click at [176, 403] on div at bounding box center [209, 403] width 203 height 30
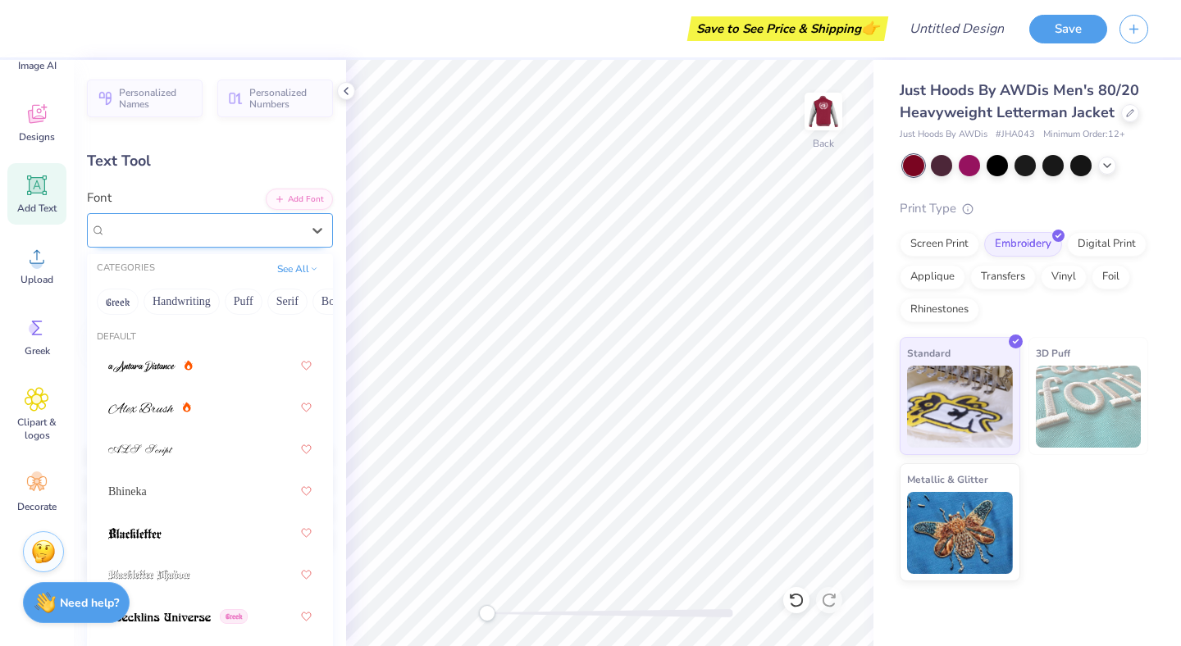
click at [179, 222] on span "Magiera Script" at bounding box center [171, 230] width 130 height 19
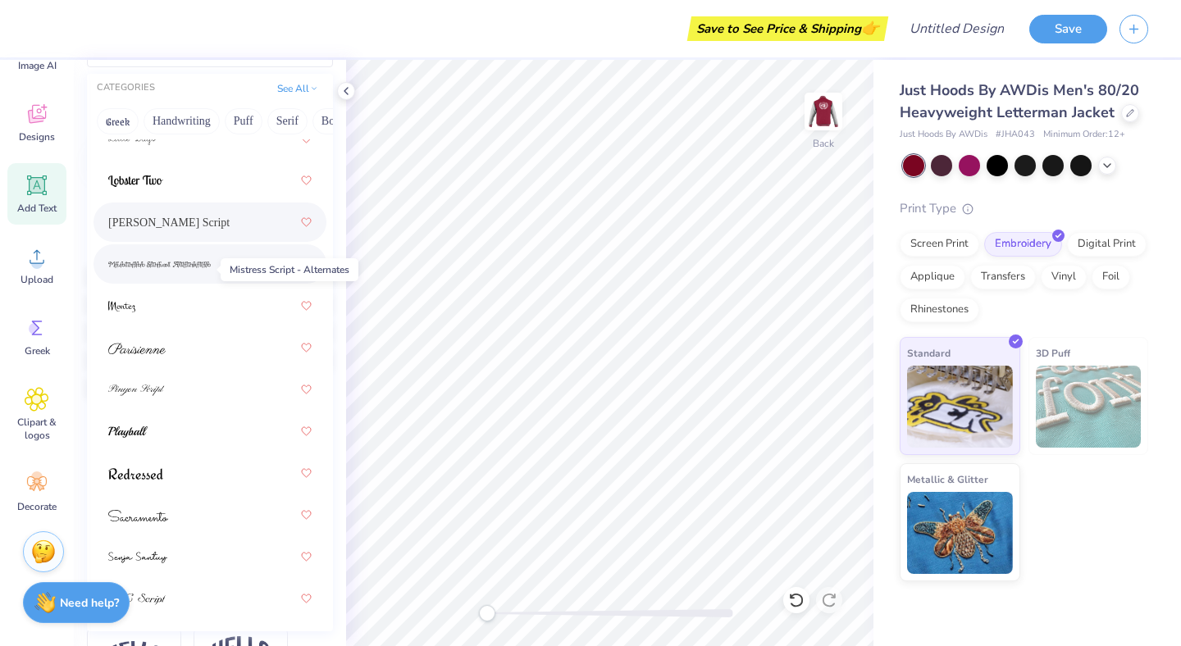
scroll to position [180, 0]
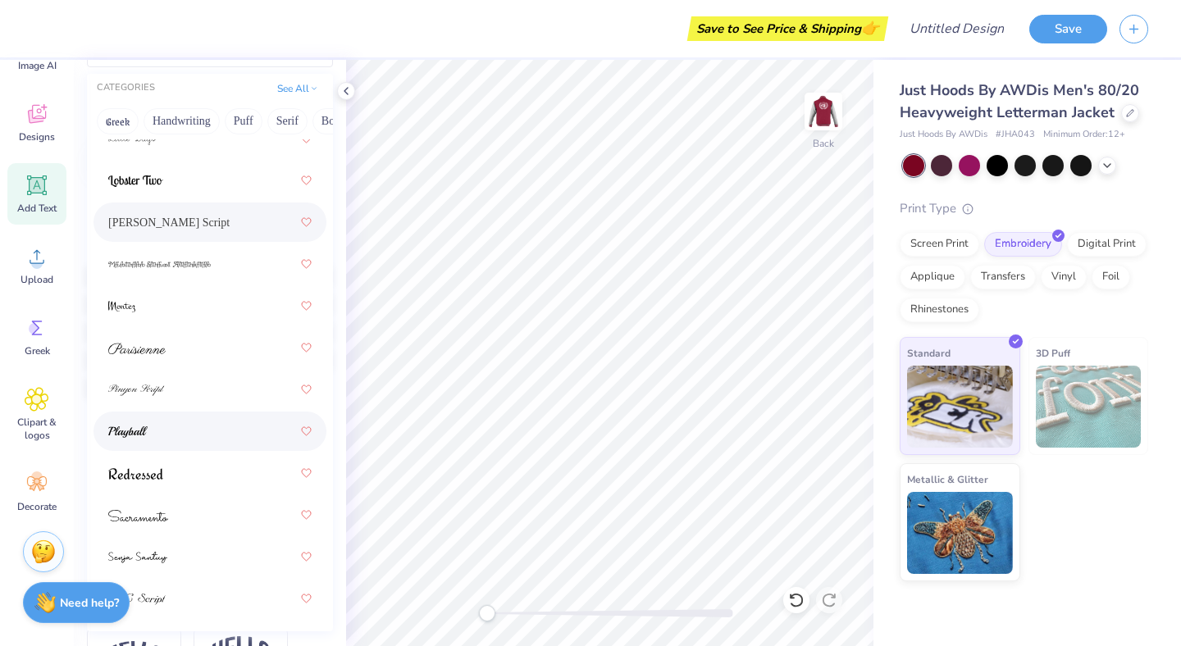
click at [201, 430] on div at bounding box center [209, 432] width 203 height 30
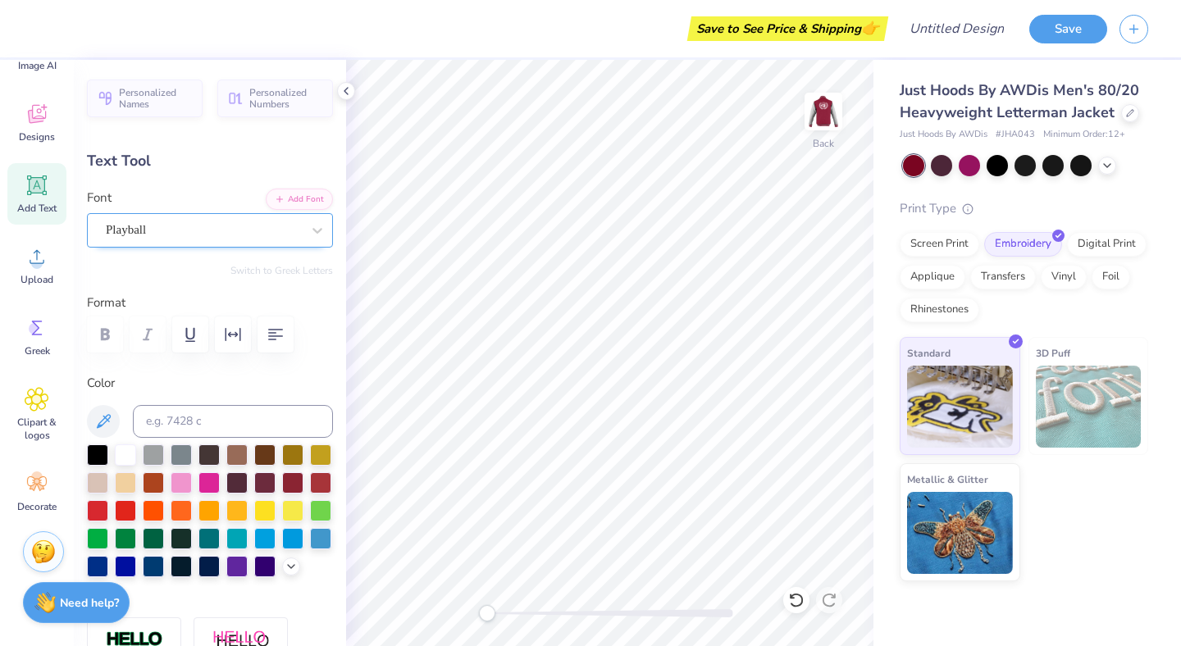
scroll to position [0, 0]
click at [175, 230] on div "Playball" at bounding box center [203, 229] width 199 height 25
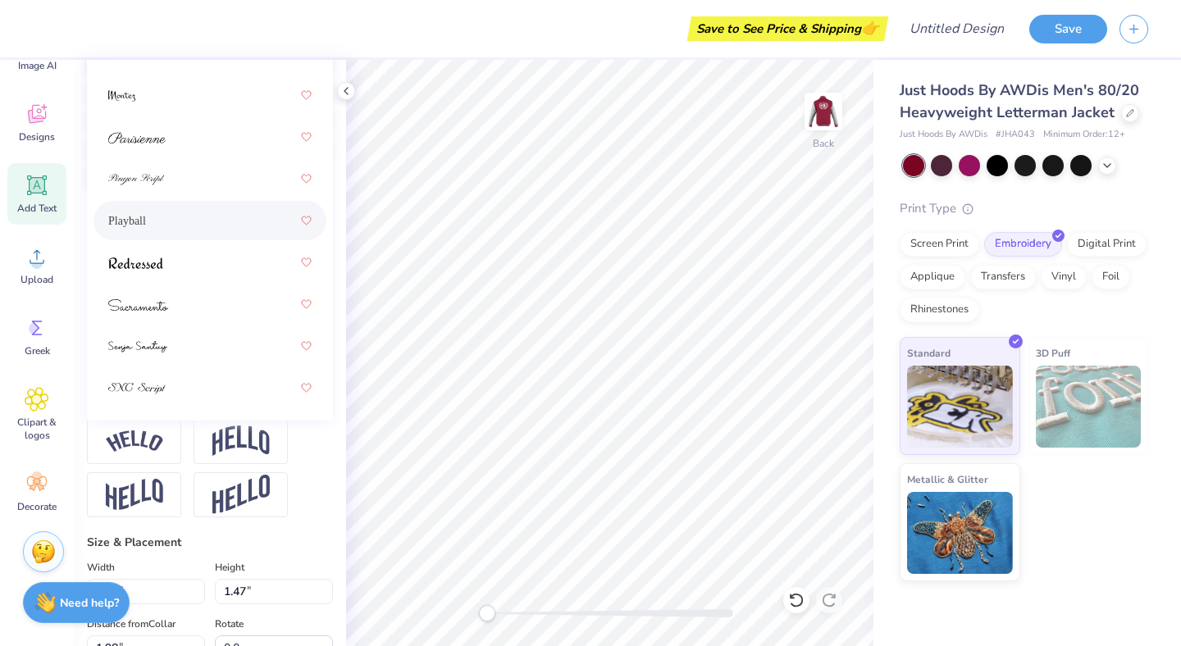
scroll to position [390, 0]
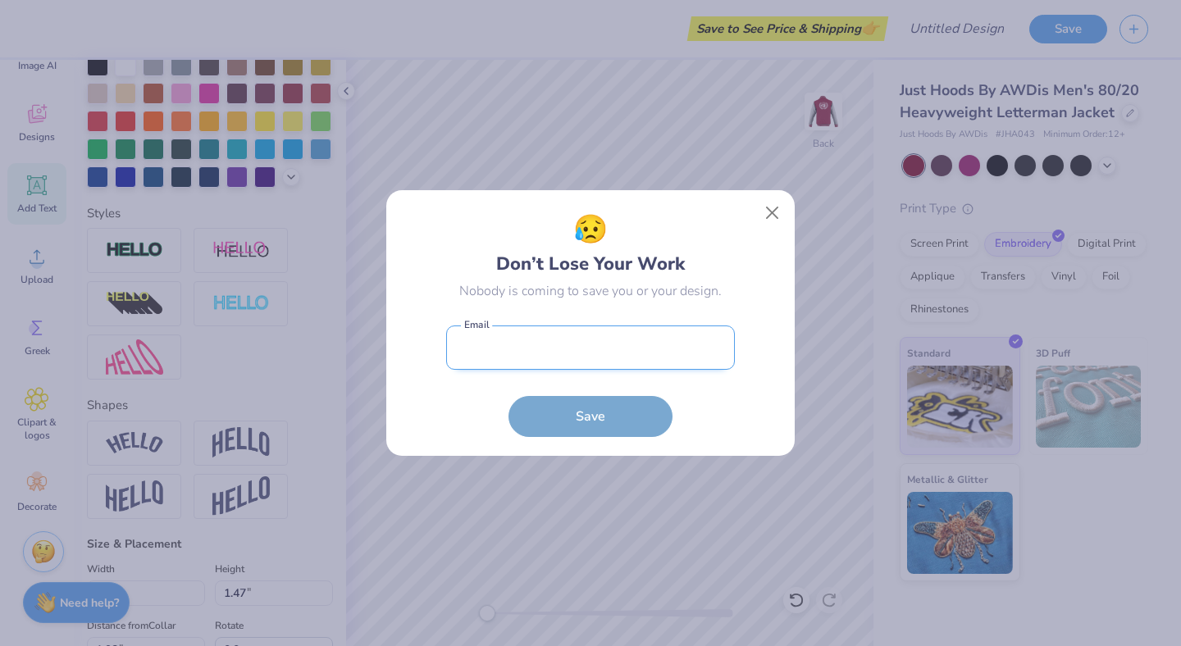
click at [650, 344] on input "email" at bounding box center [590, 348] width 289 height 45
type input "nicklorenzosmith@gmail.com"
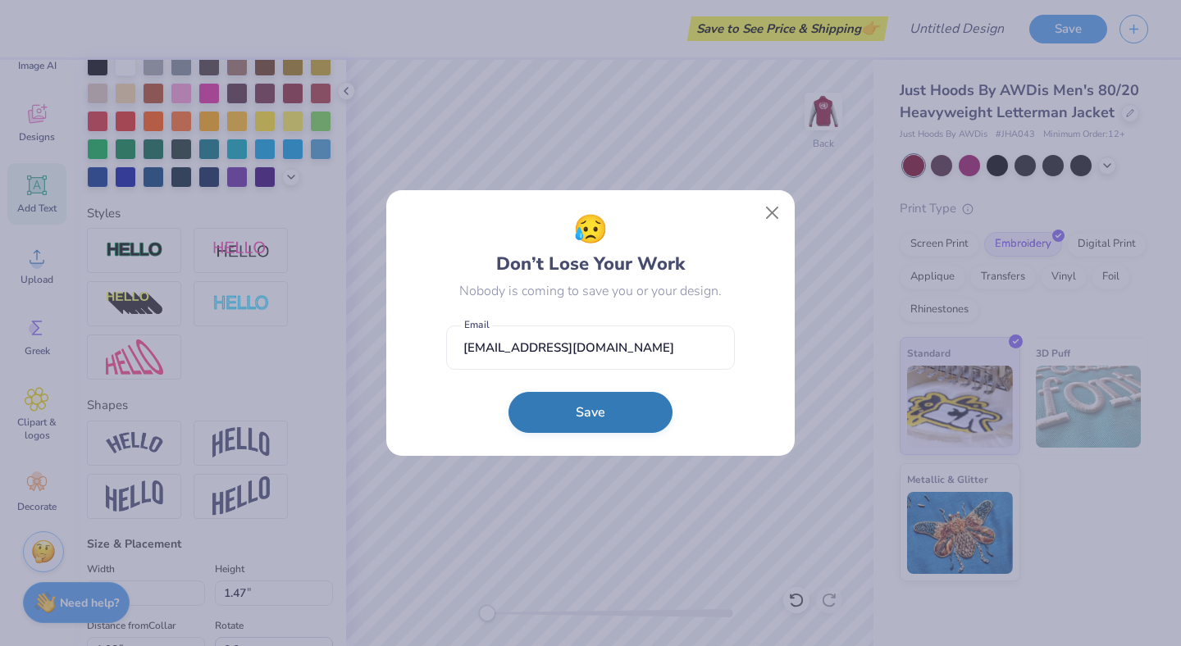
click at [596, 403] on button "Save" at bounding box center [591, 412] width 164 height 41
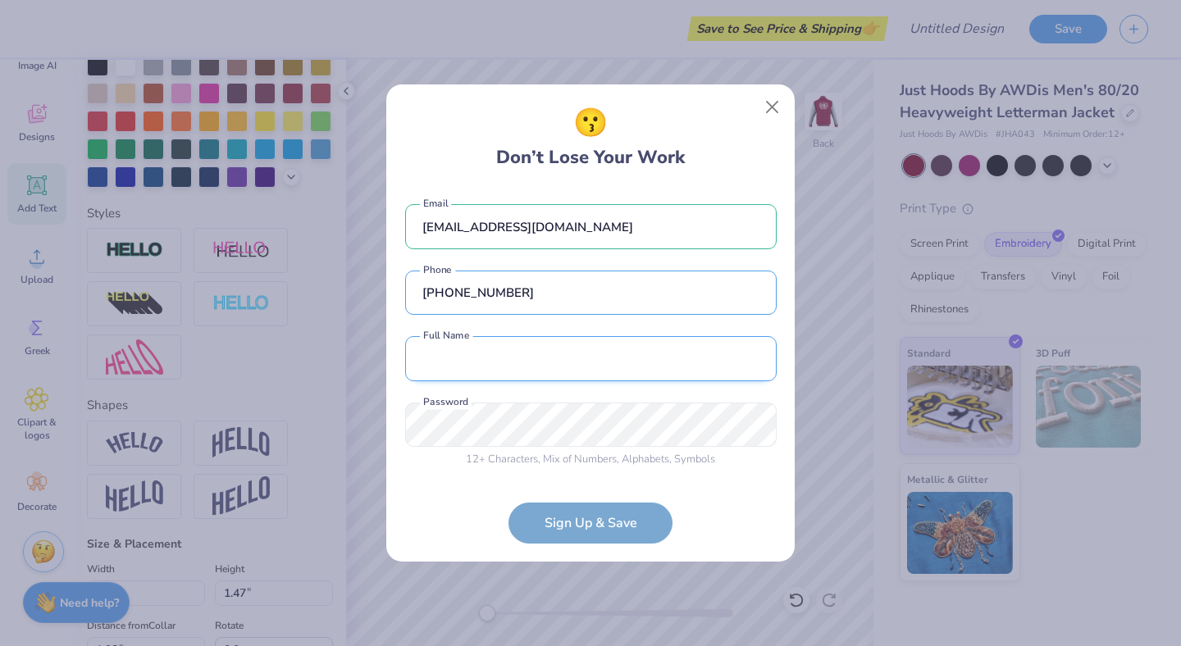
type input "(609) 405-3946"
type input "Nick Smith"
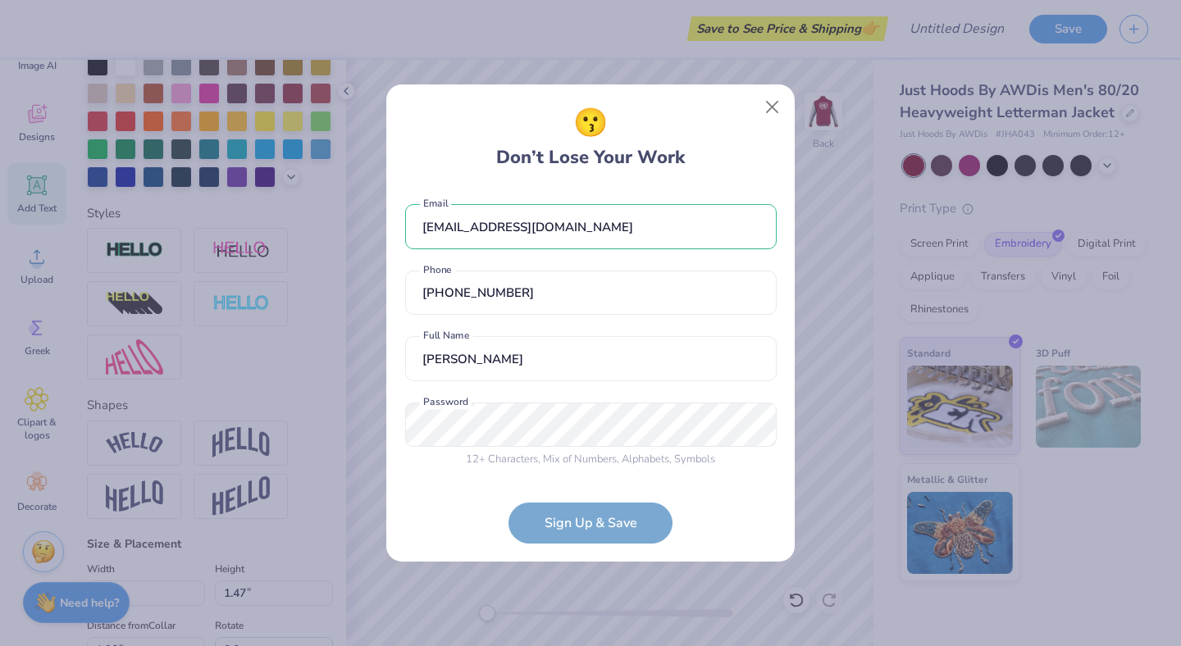
click at [545, 434] on div "12 + Characters , Mix of Numbers , Alphabets , Symbols Password is a required f…" at bounding box center [591, 436] width 372 height 66
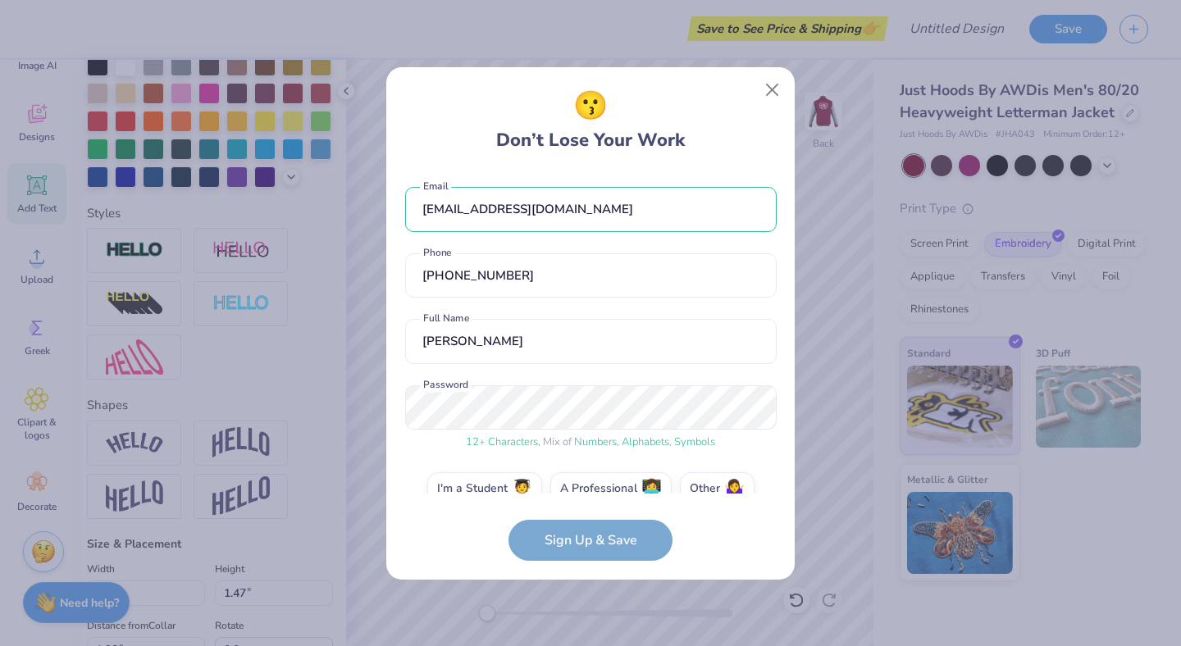
scroll to position [27, 0]
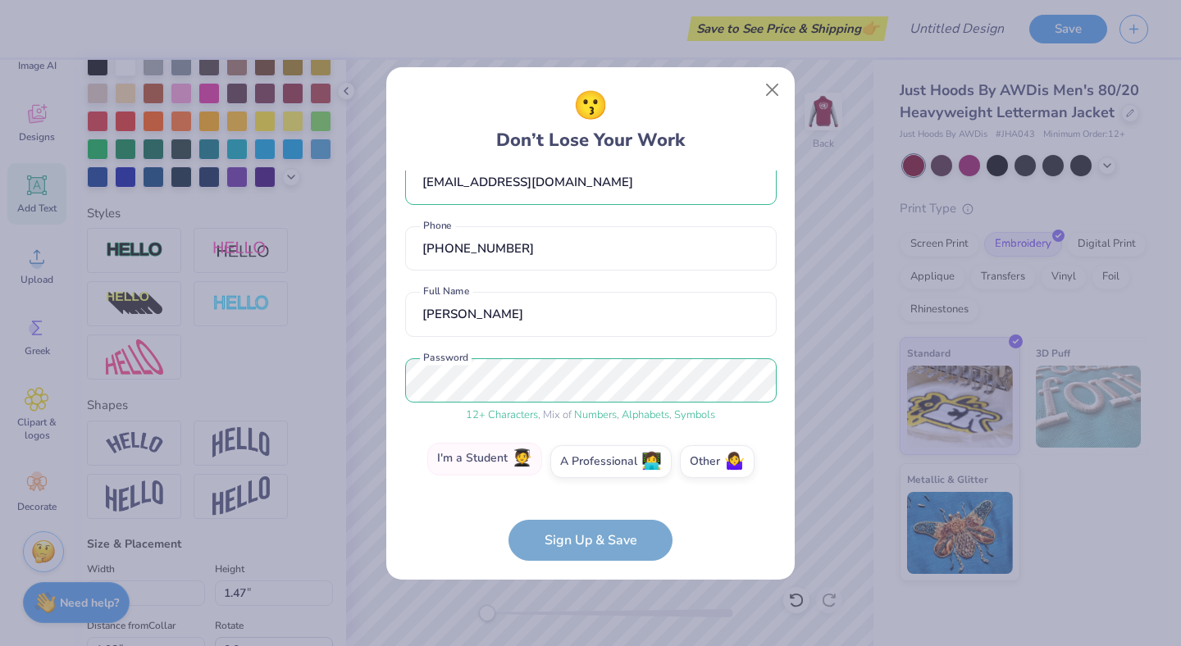
click at [502, 471] on label "I'm a Student 🧑‍🎓" at bounding box center [484, 459] width 115 height 33
click at [586, 487] on input "I'm a Student 🧑‍🎓" at bounding box center [591, 492] width 11 height 11
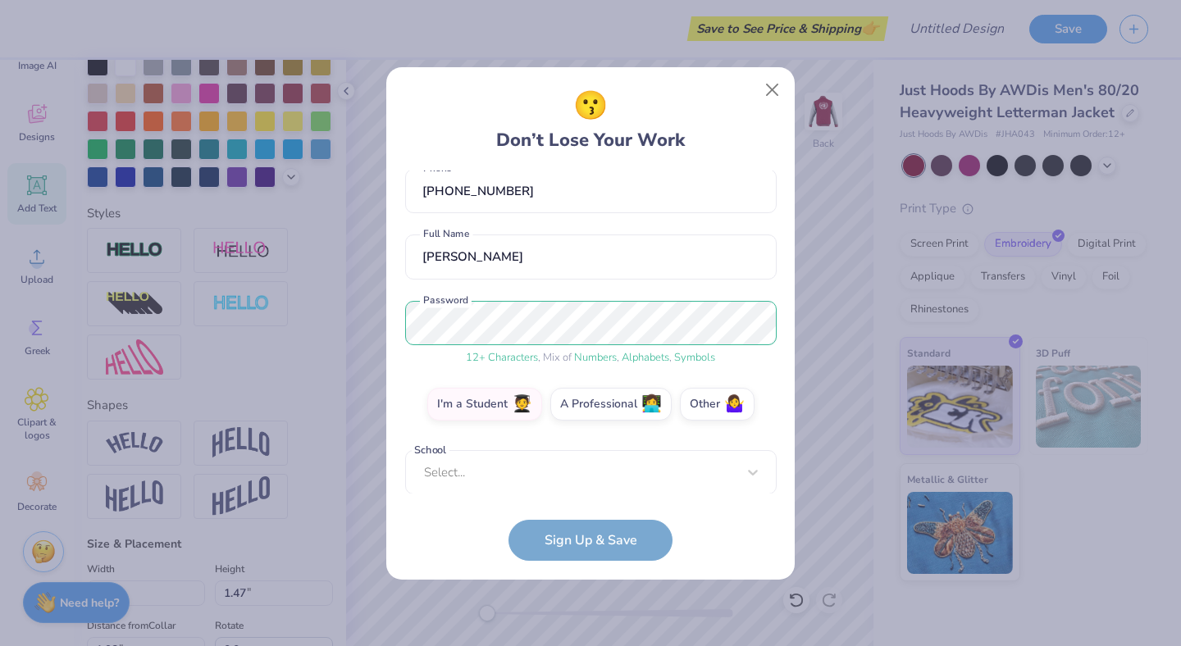
click at [495, 482] on div "Select..." at bounding box center [591, 472] width 372 height 45
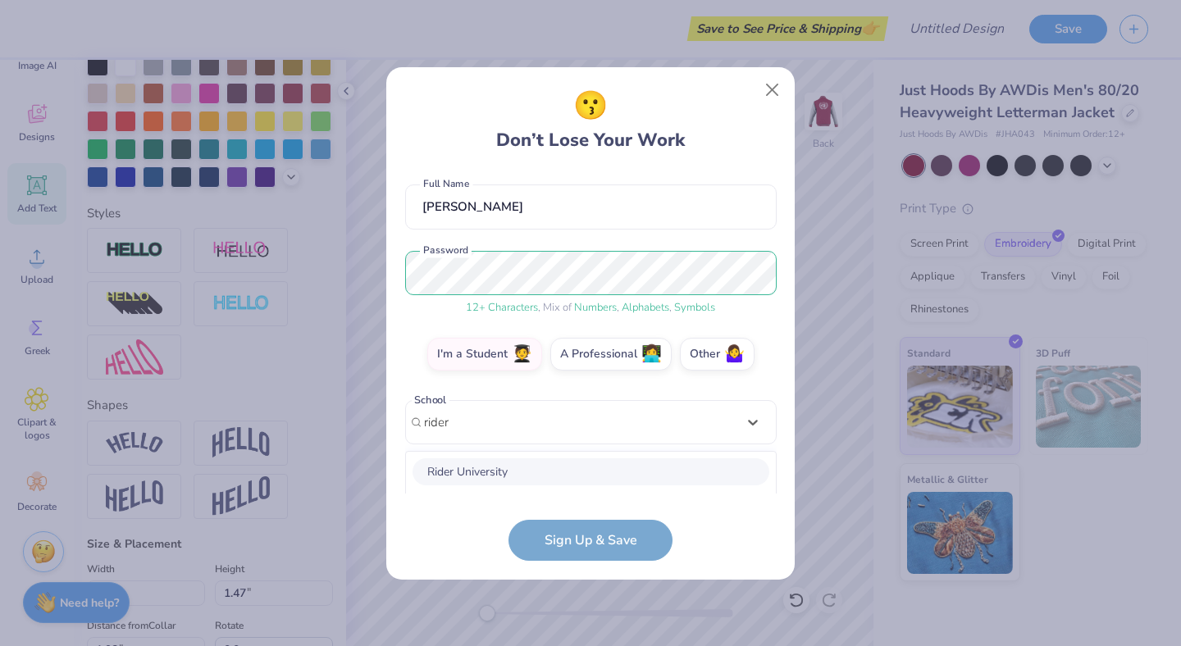
scroll to position [340, 0]
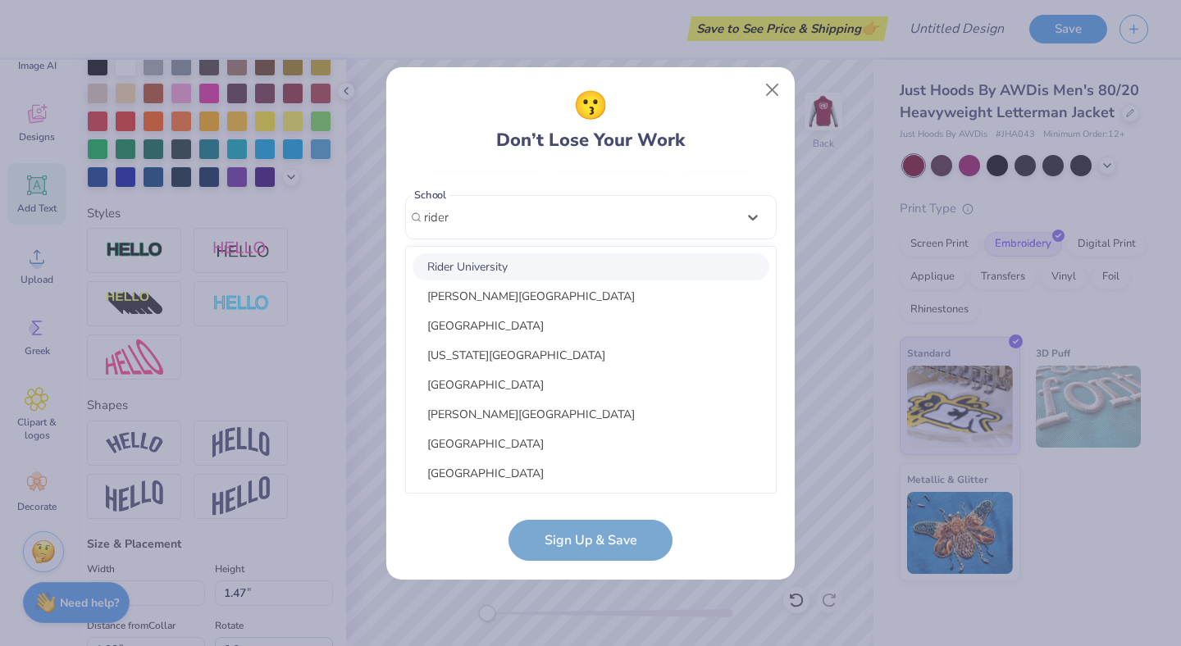
click at [457, 266] on div "Rider University" at bounding box center [591, 266] width 357 height 27
type input "rider"
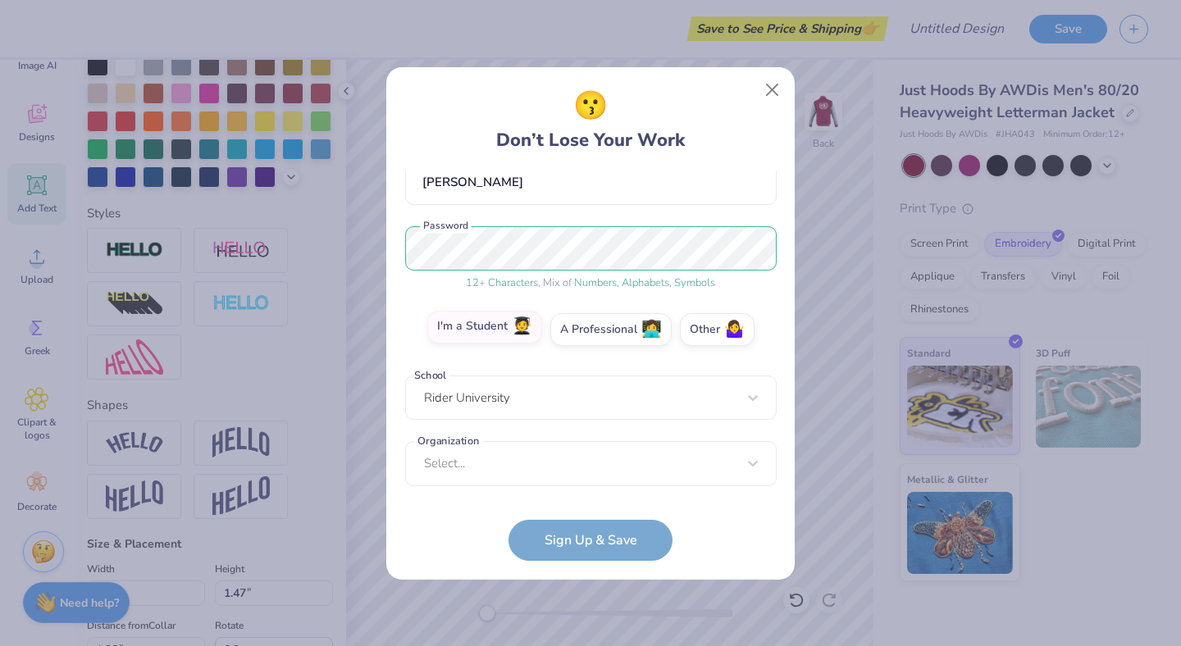
scroll to position [159, 0]
click at [540, 475] on div "option focused, 1 of 15. 15 results available. Use Up and Down to choose option…" at bounding box center [591, 590] width 372 height 299
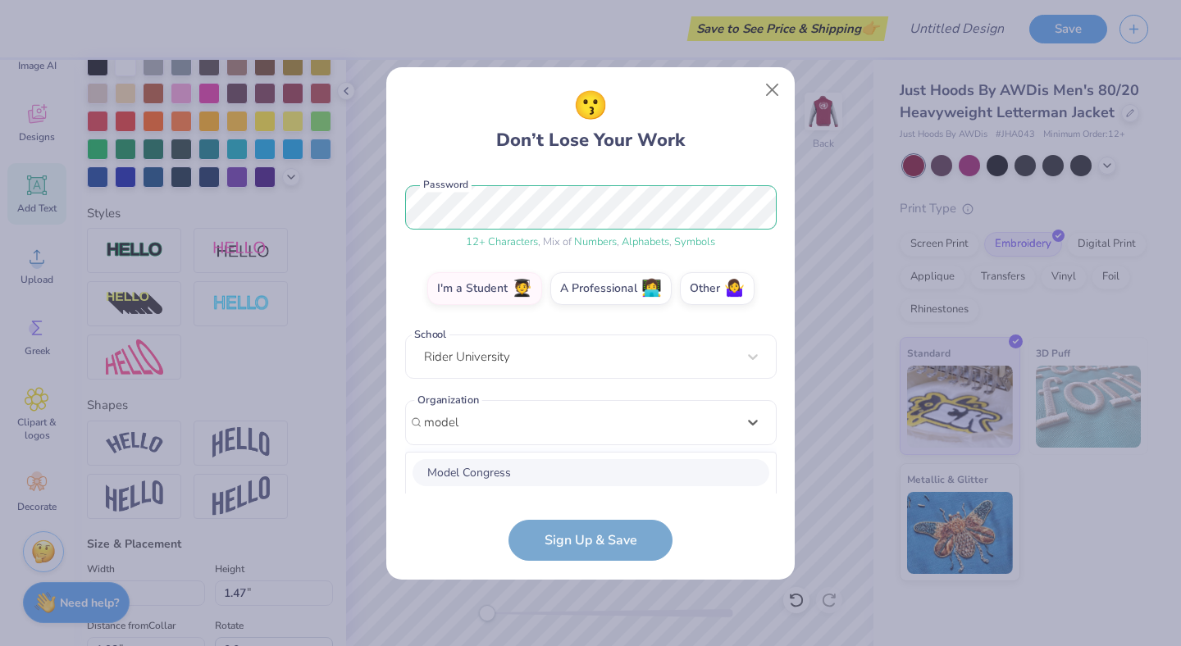
scroll to position [405, 0]
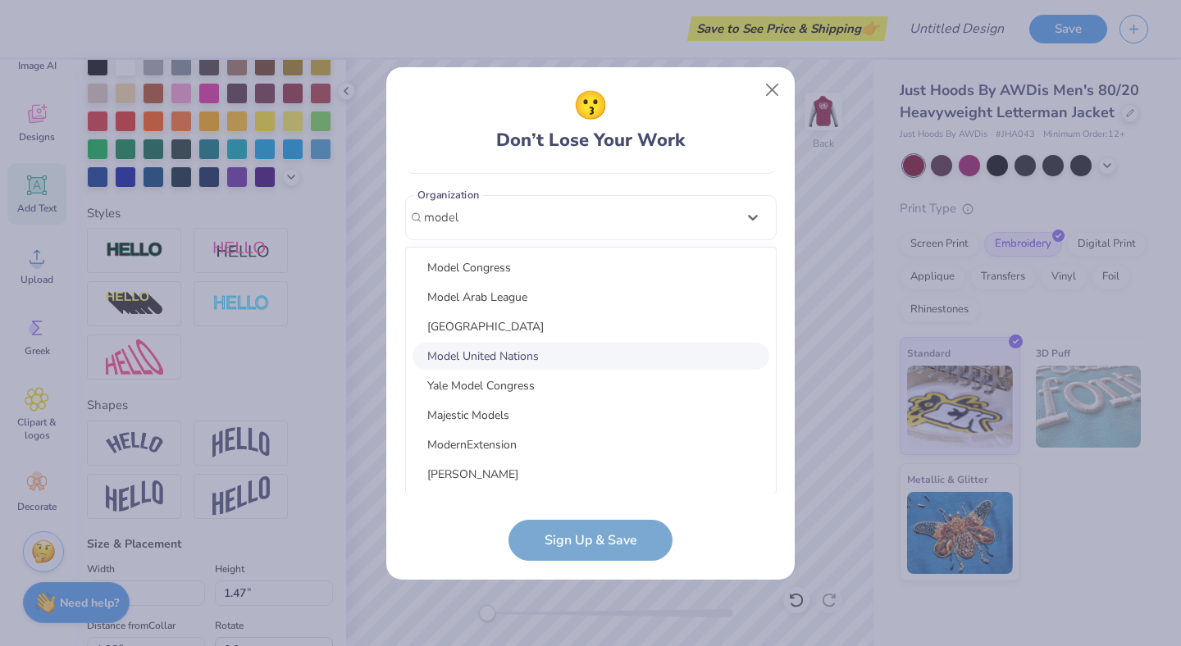
click at [478, 340] on div "Model Congress Model Arab League Model Laboratory School Model United Nations Y…" at bounding box center [591, 371] width 370 height 246
click at [481, 345] on div "Model United Nations" at bounding box center [591, 356] width 357 height 27
type input "model"
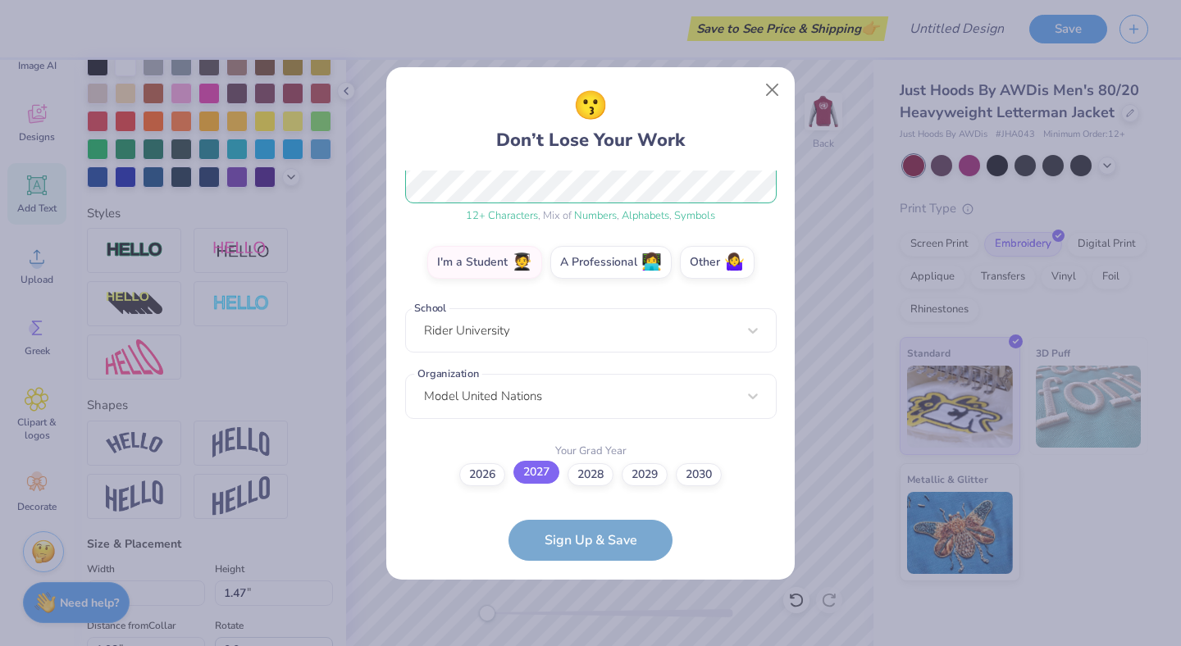
click at [527, 480] on label "2027" at bounding box center [537, 472] width 46 height 23
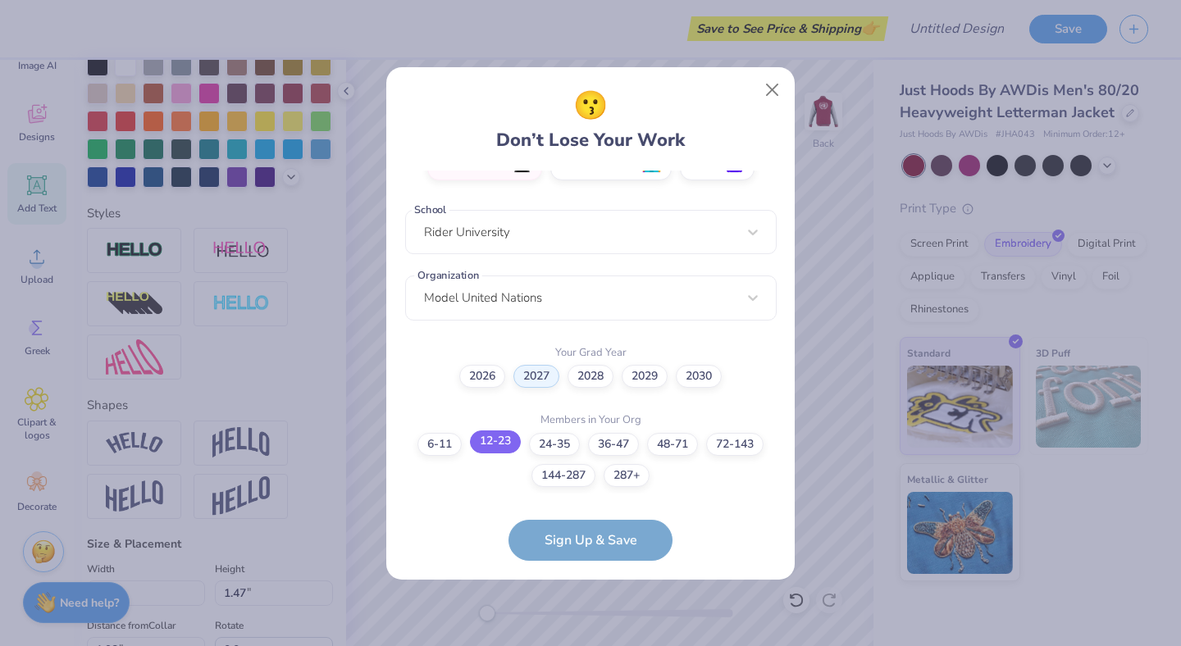
click at [483, 441] on label "12-23" at bounding box center [495, 442] width 51 height 23
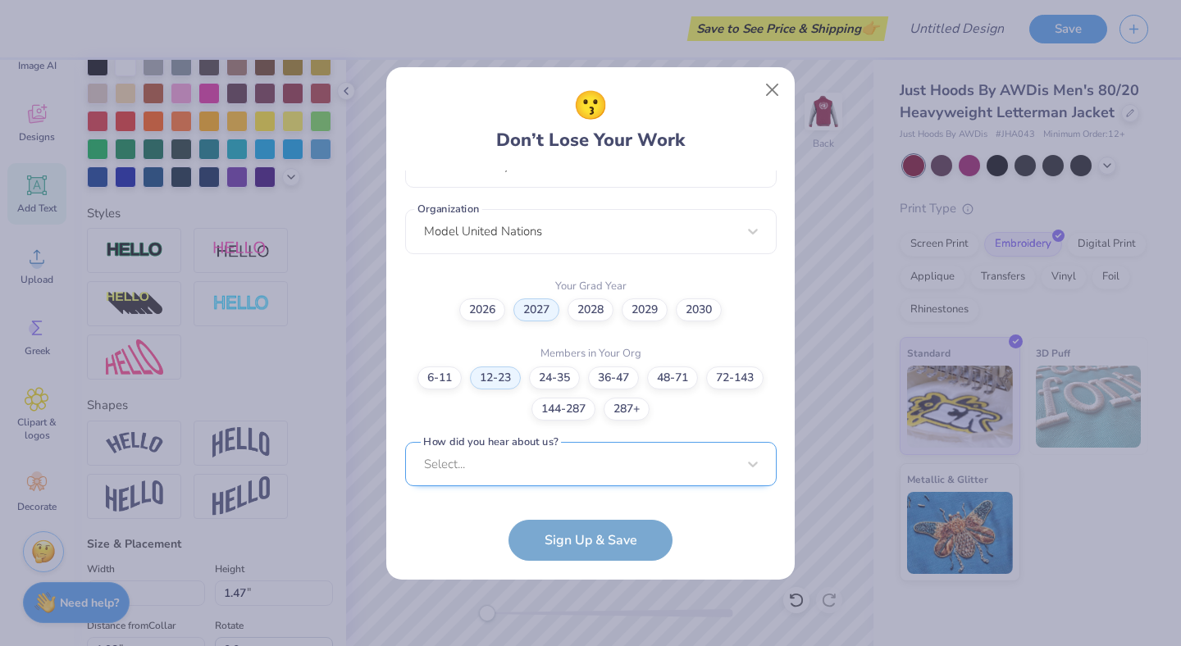
click at [558, 453] on div "Select..." at bounding box center [591, 464] width 372 height 45
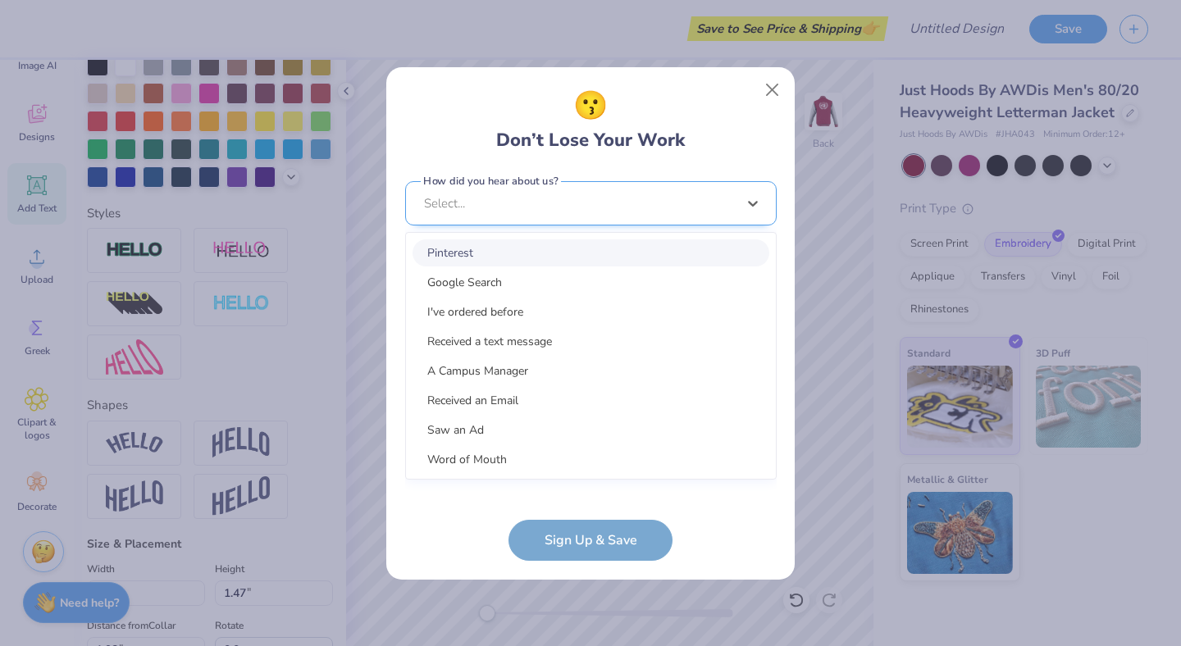
scroll to position [637, 0]
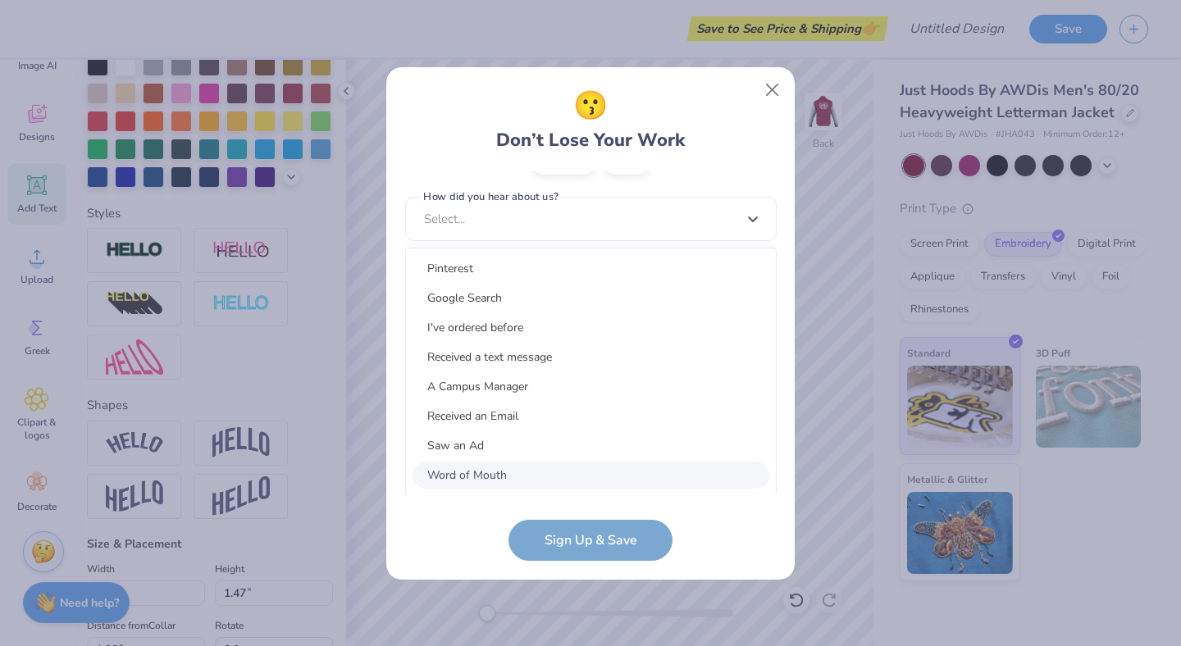
click at [516, 484] on div "Word of Mouth" at bounding box center [591, 475] width 357 height 27
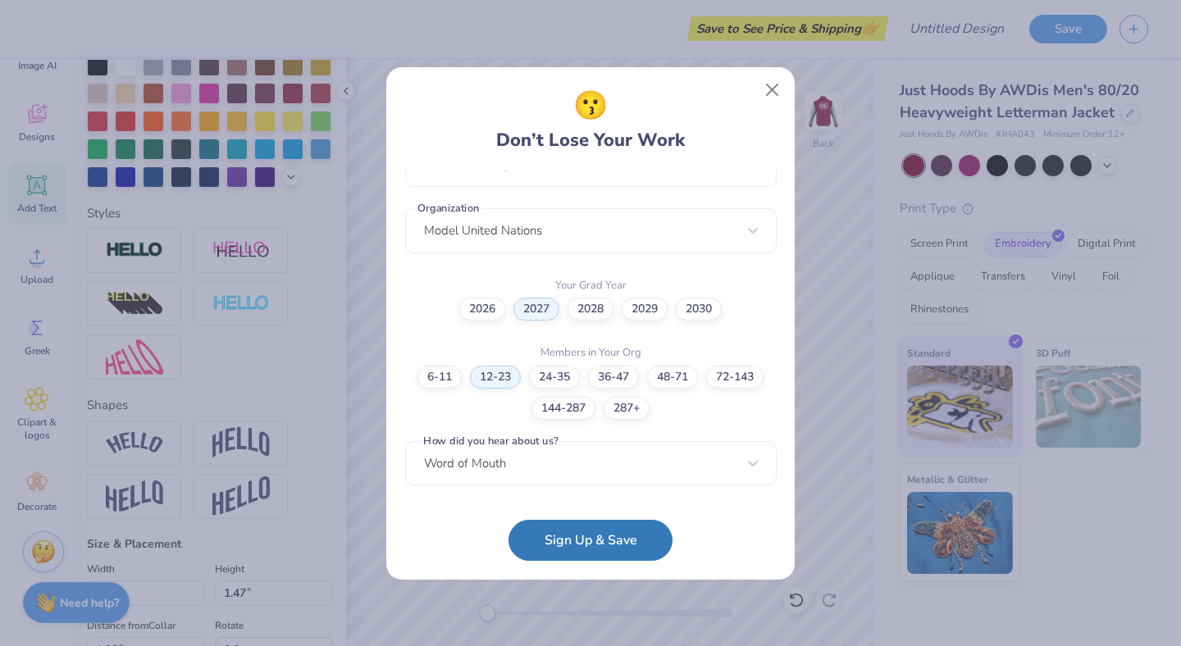
scroll to position [391, 0]
click at [581, 534] on button "Sign Up & Save" at bounding box center [591, 536] width 164 height 41
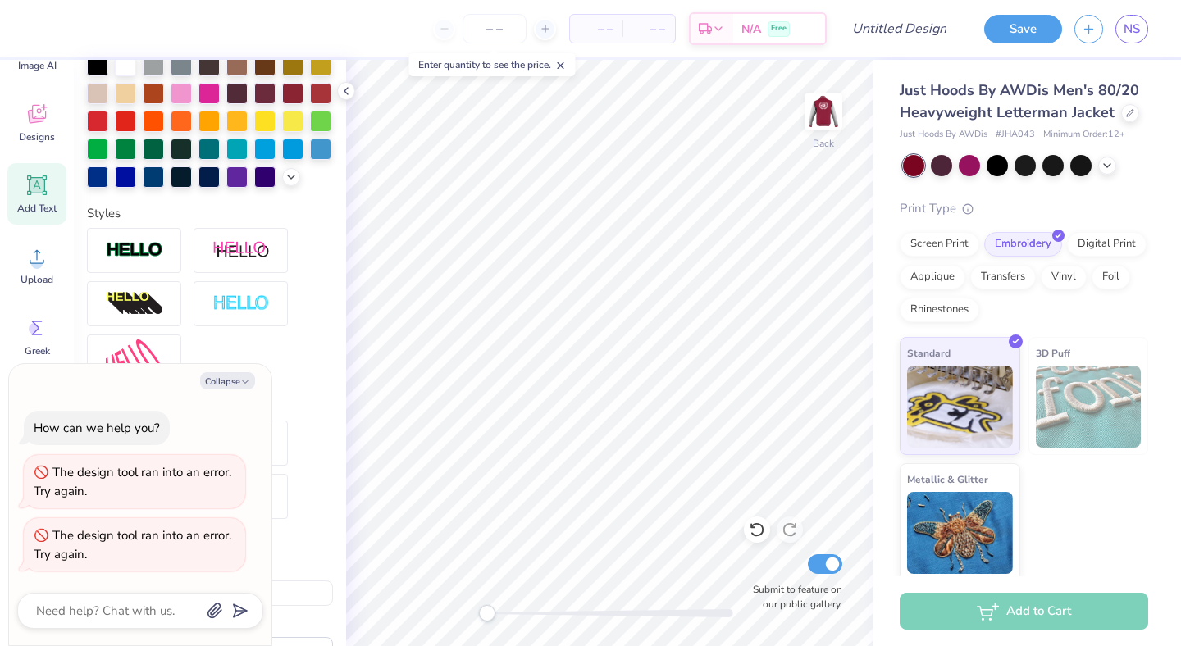
scroll to position [0, 0]
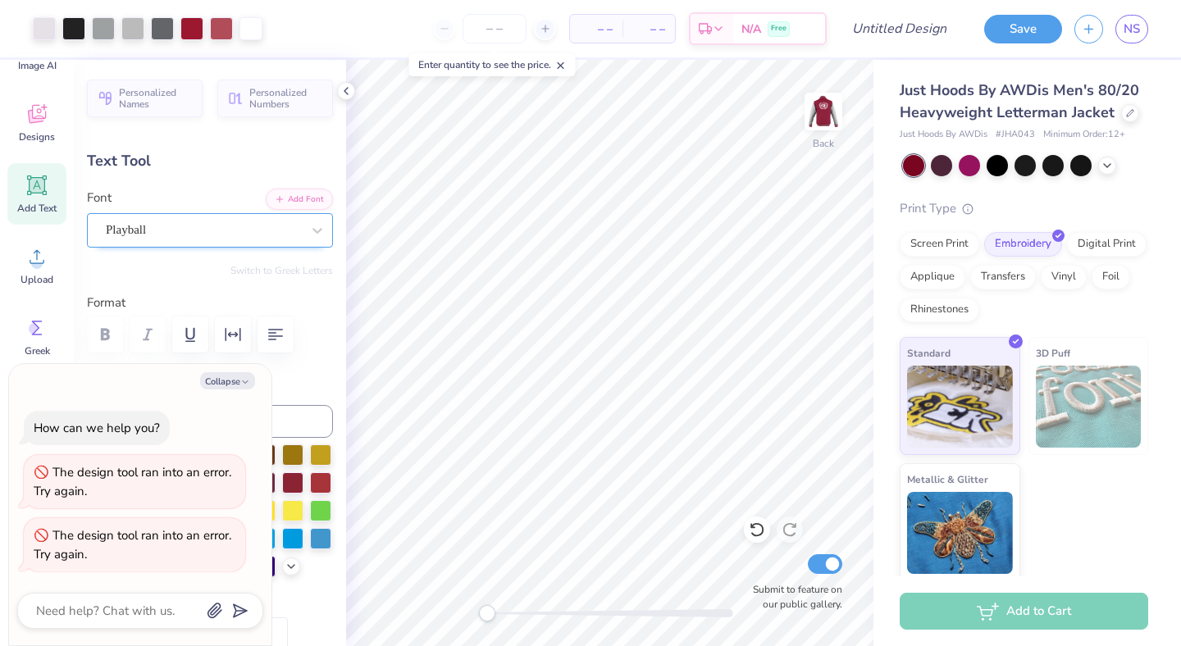
click at [297, 240] on div at bounding box center [203, 230] width 195 height 22
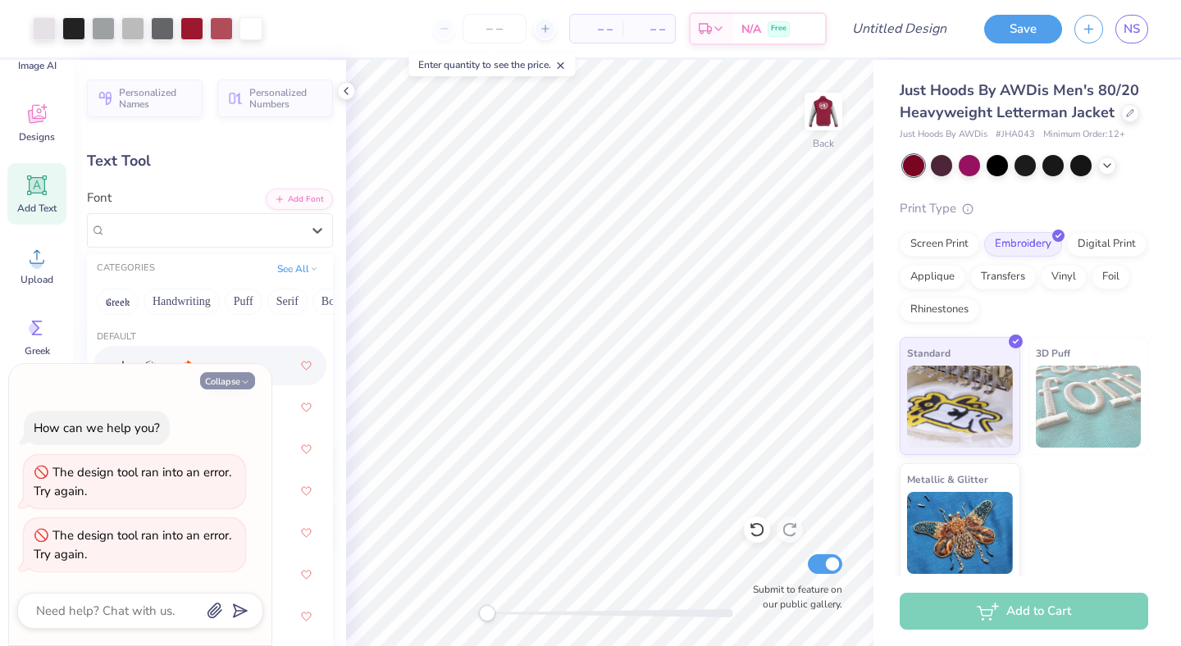
click at [234, 382] on button "Collapse" at bounding box center [227, 380] width 55 height 17
type textarea "x"
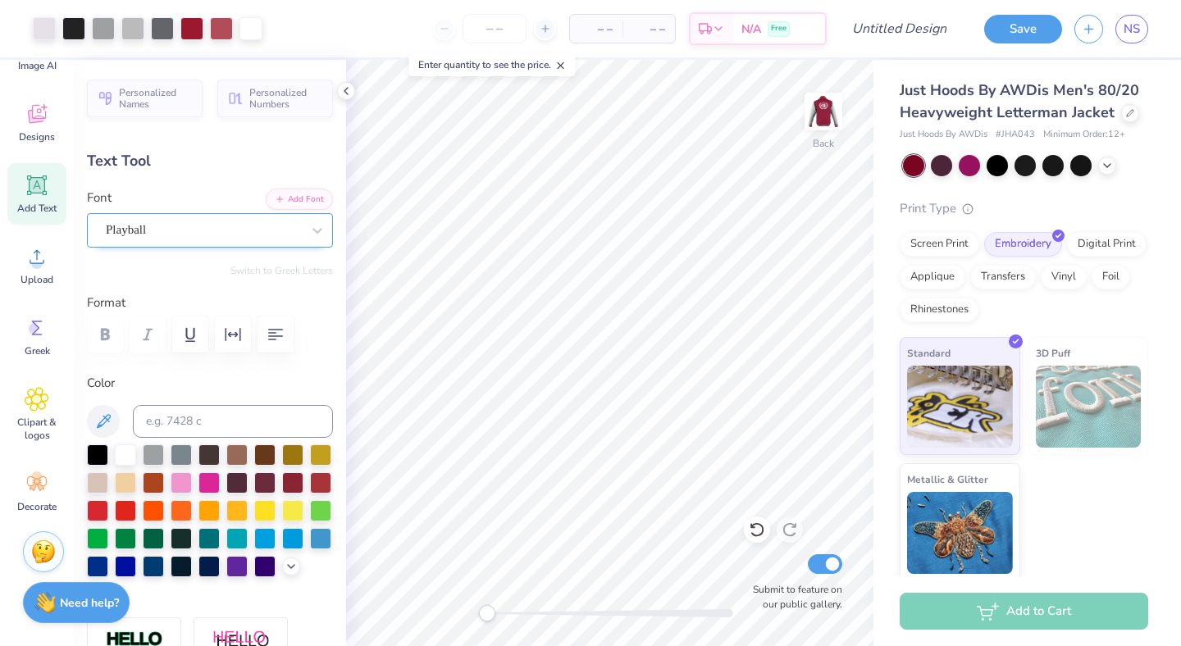
click at [188, 227] on div "Playball" at bounding box center [203, 229] width 199 height 25
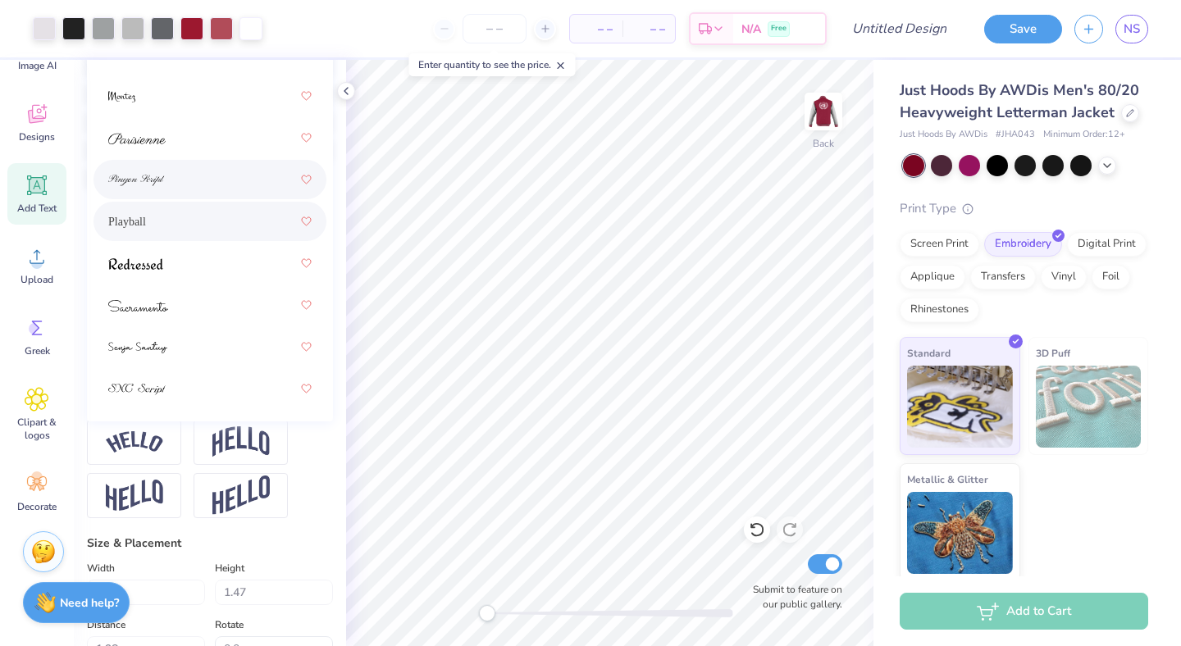
scroll to position [387, 0]
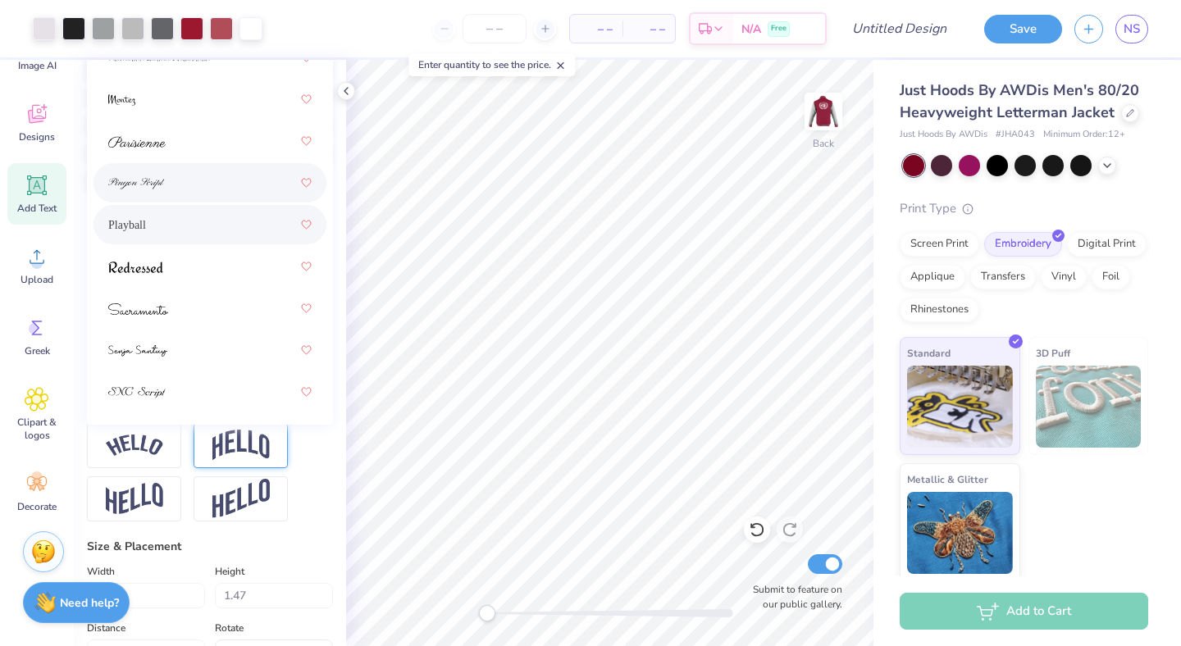
click at [238, 450] on img at bounding box center [240, 445] width 57 height 31
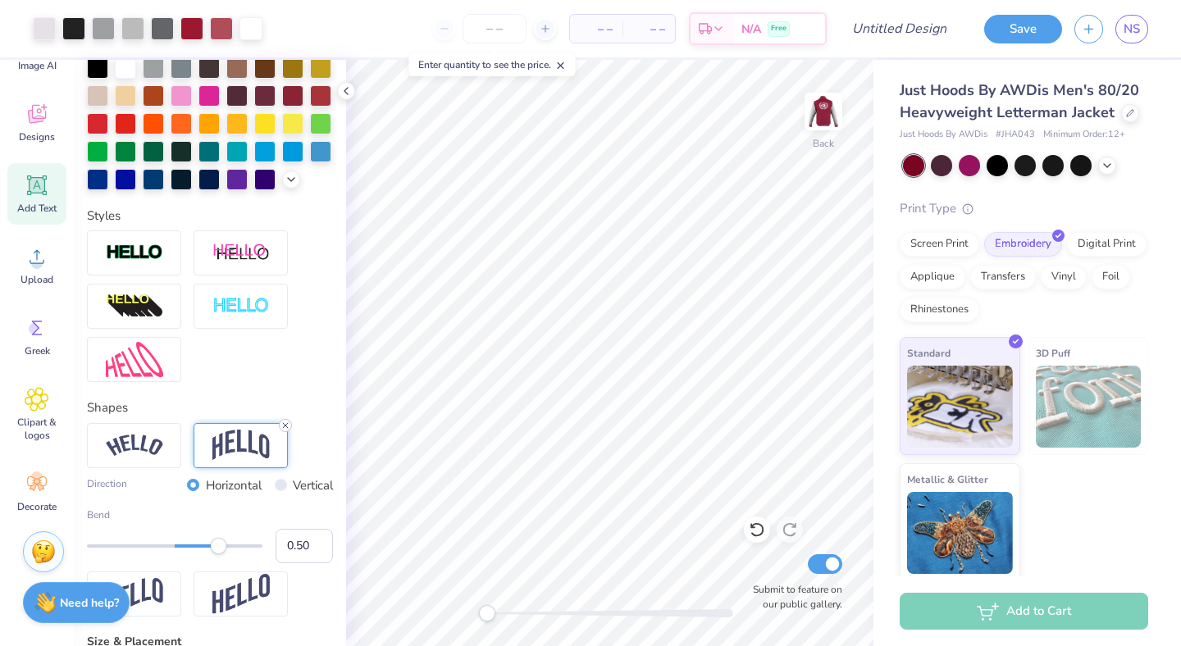
click at [285, 426] on line at bounding box center [285, 425] width 5 height 5
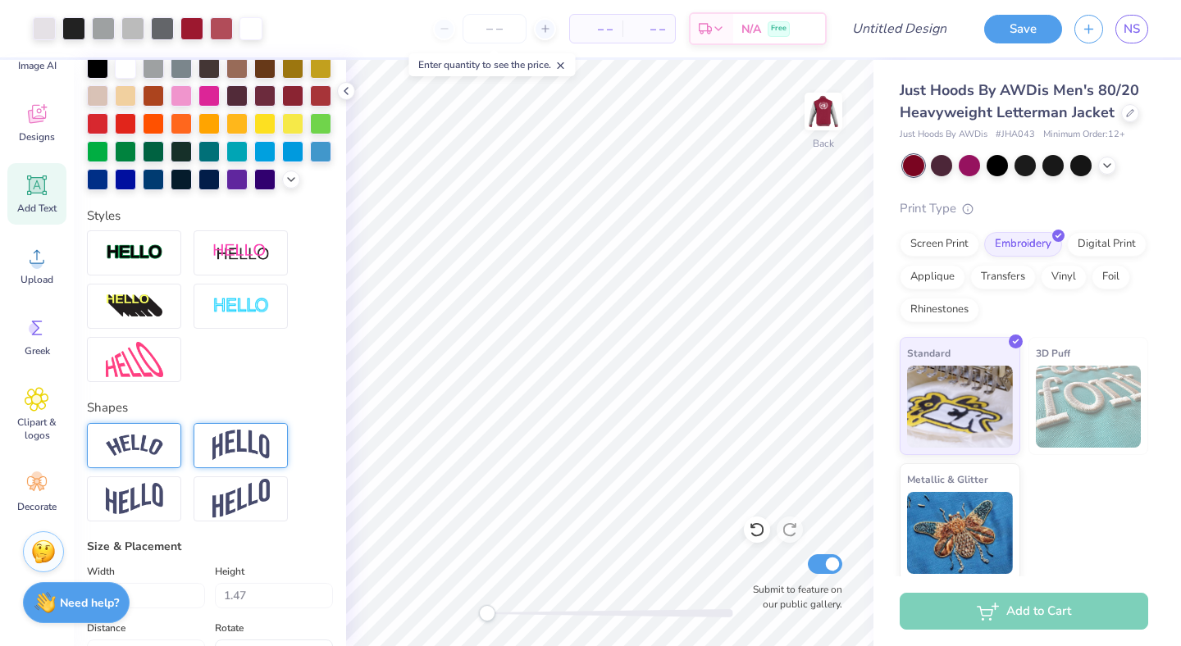
click at [163, 442] on div at bounding box center [134, 445] width 94 height 45
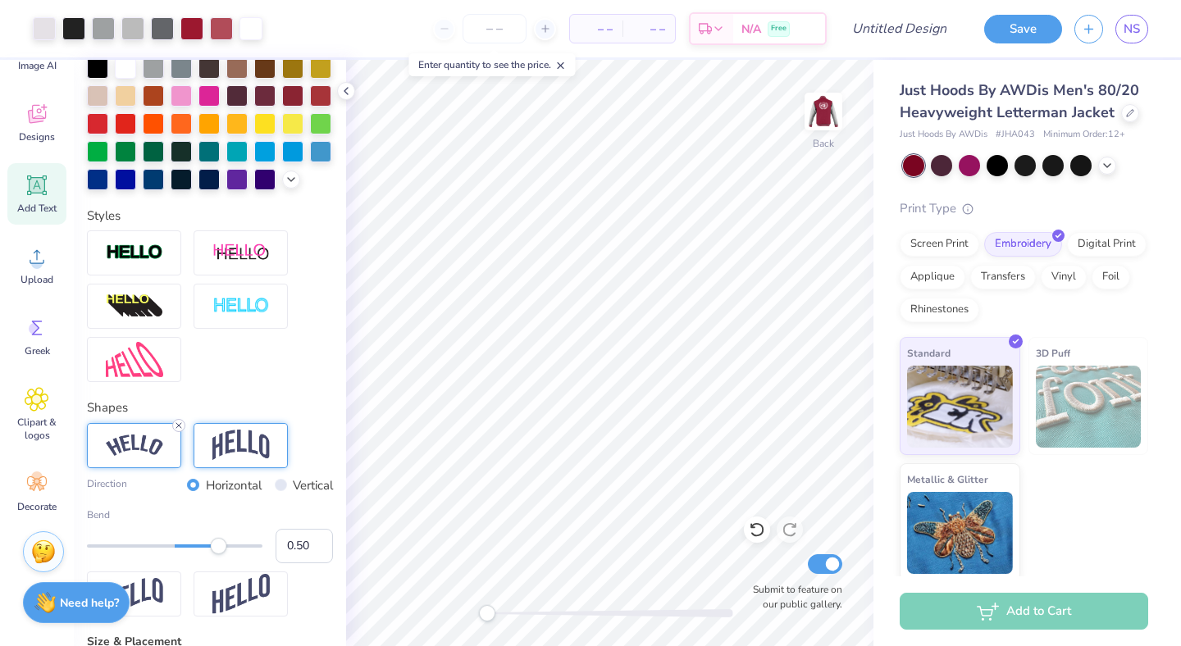
click at [175, 426] on icon at bounding box center [179, 426] width 10 height 10
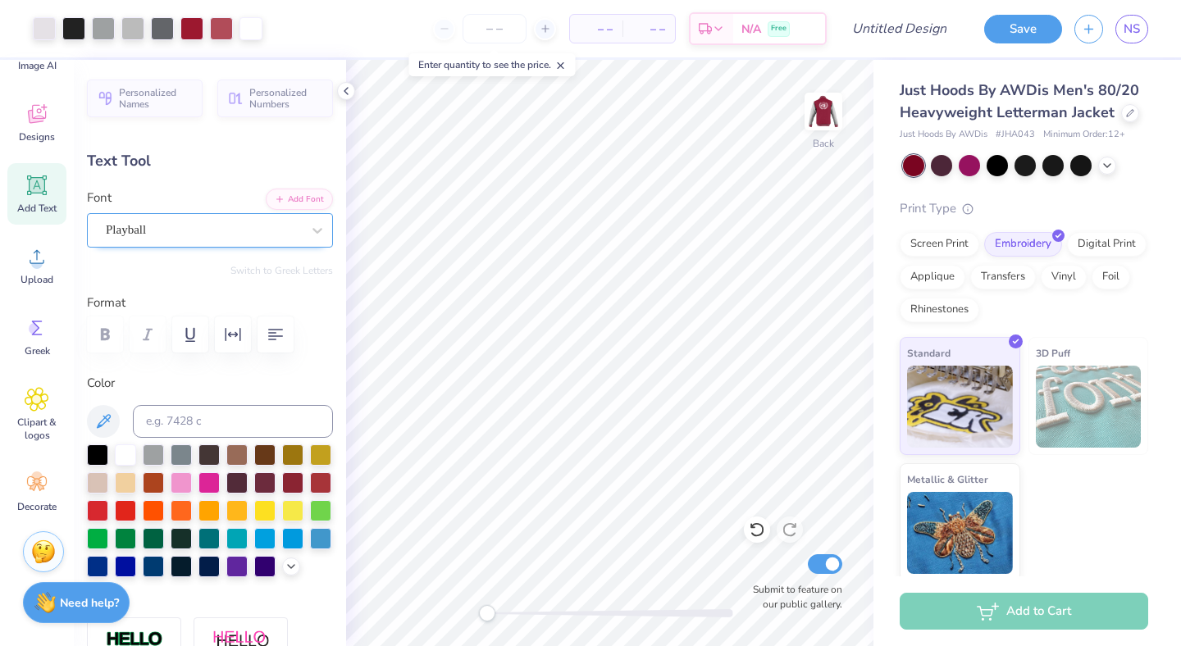
scroll to position [0, 0]
click at [114, 224] on span "Playball" at bounding box center [126, 230] width 40 height 19
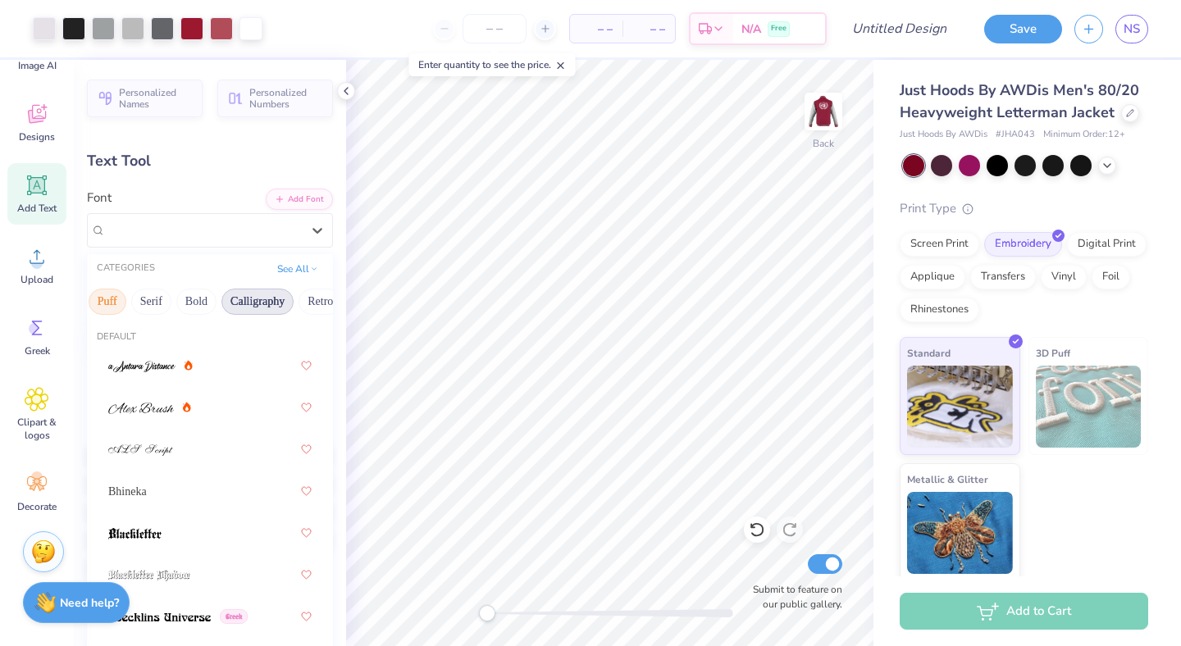
scroll to position [0, 196]
click at [208, 299] on button "Calligraphy" at bounding box center [198, 302] width 72 height 26
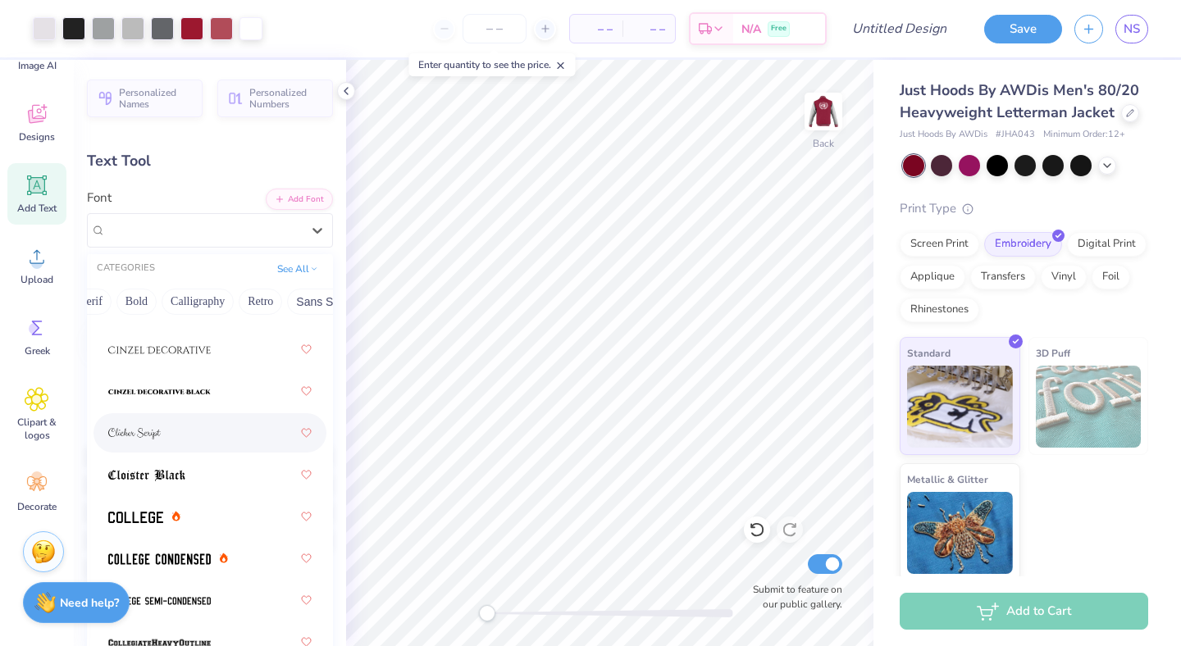
scroll to position [3036, 0]
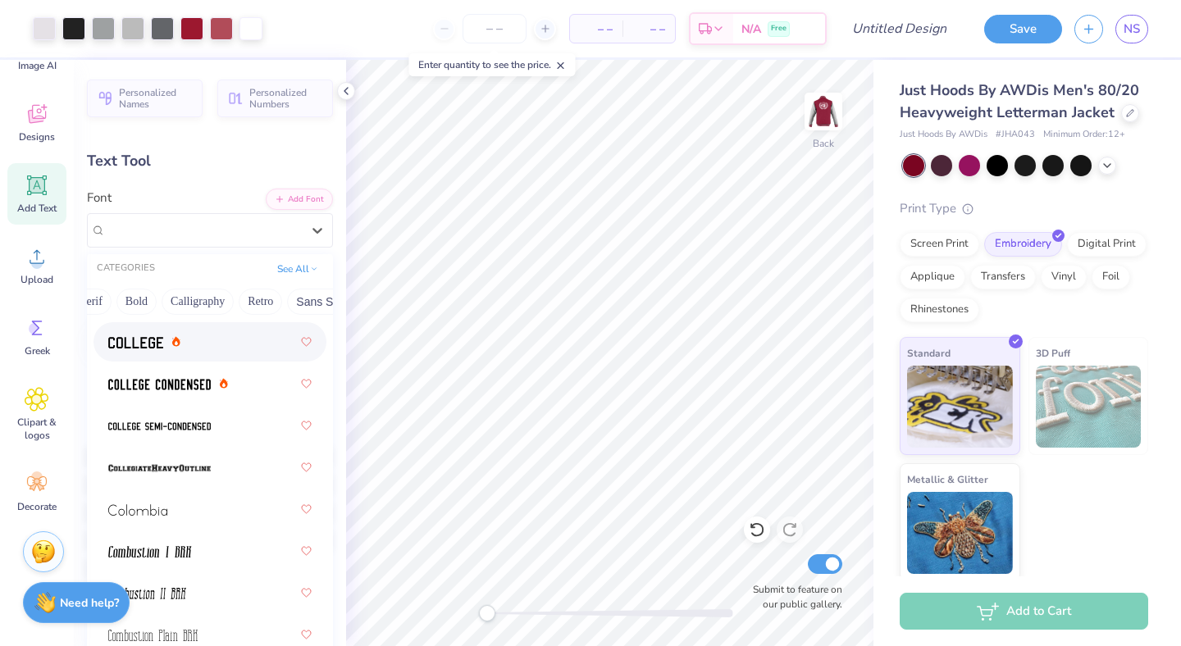
click at [140, 354] on div at bounding box center [209, 342] width 203 height 30
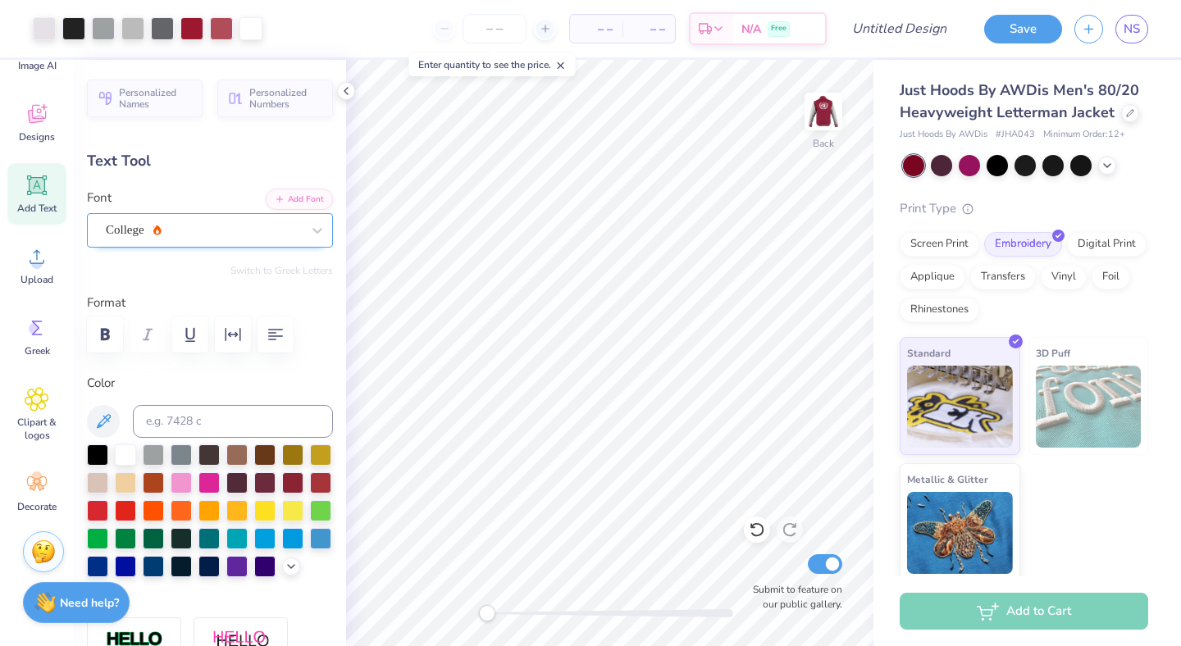
click at [178, 217] on div "College" at bounding box center [203, 229] width 199 height 25
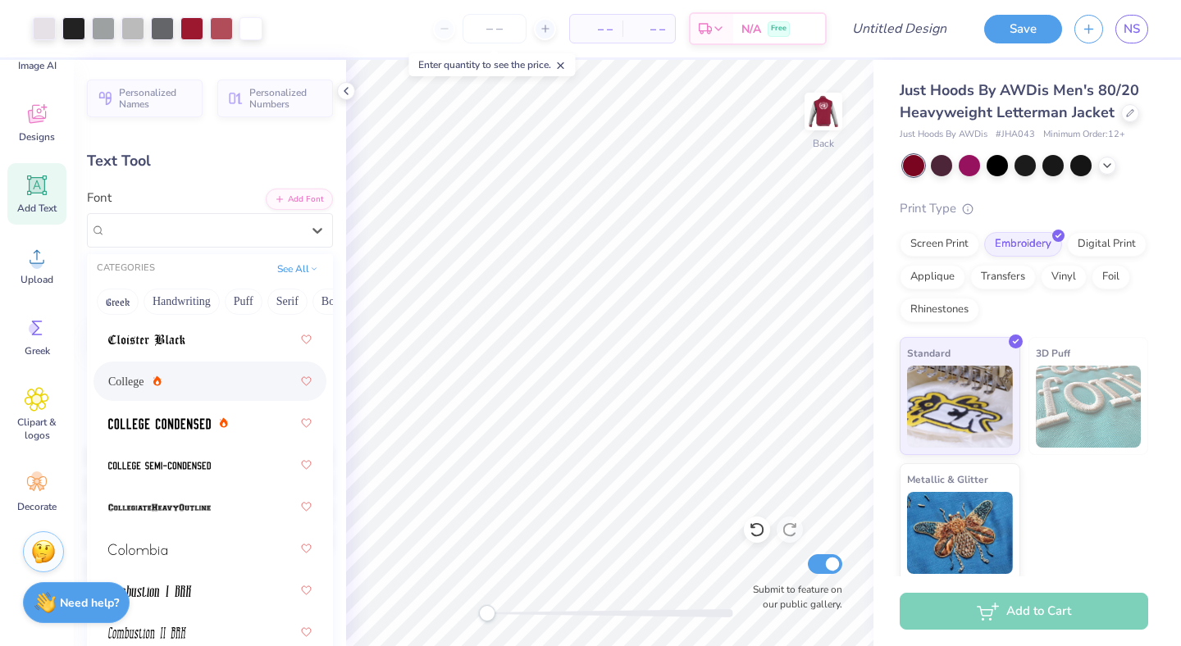
scroll to position [2997, 0]
click at [172, 427] on img at bounding box center [159, 423] width 103 height 11
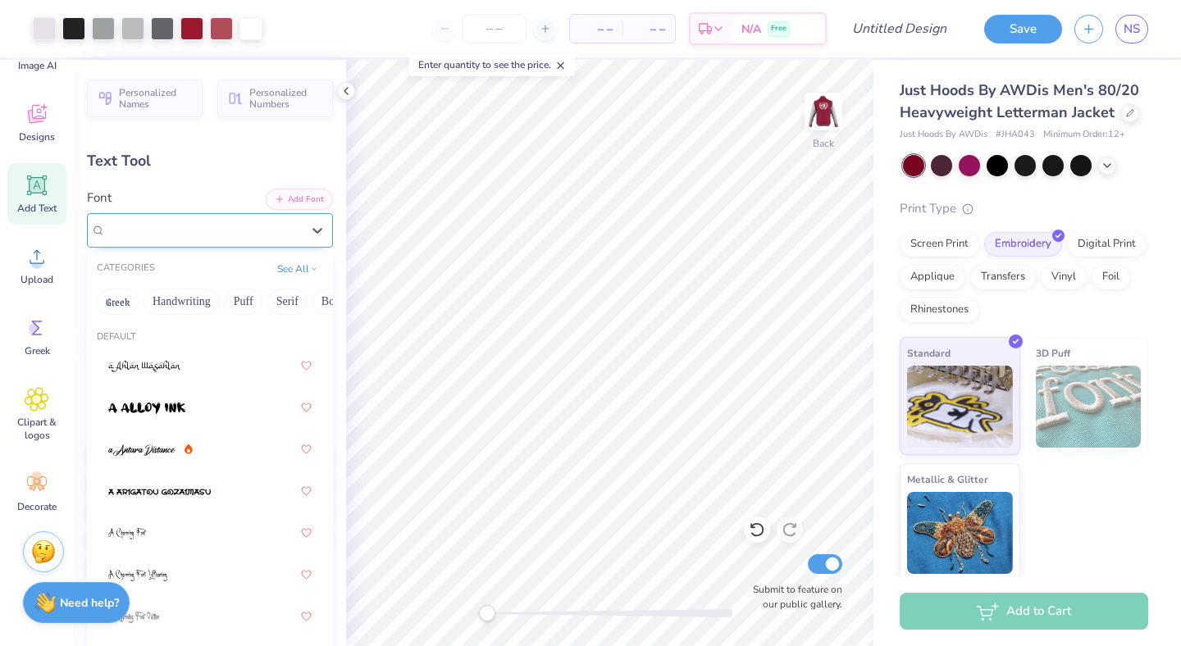
click at [231, 226] on div "College Condensed" at bounding box center [203, 229] width 199 height 25
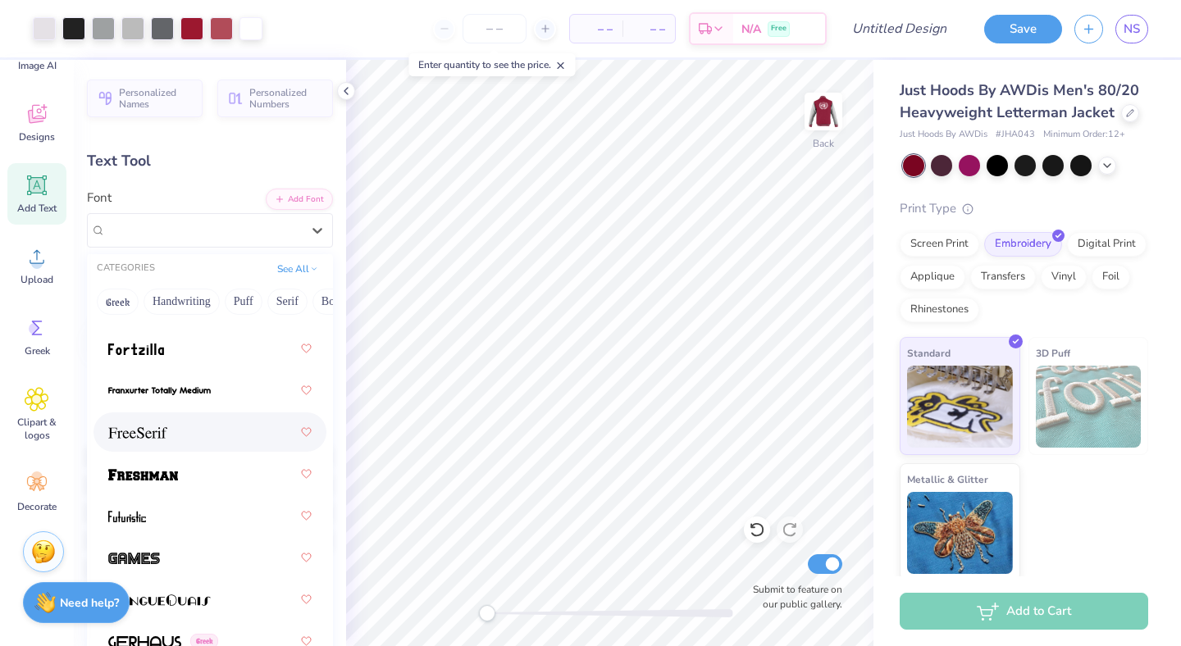
scroll to position [5091, 0]
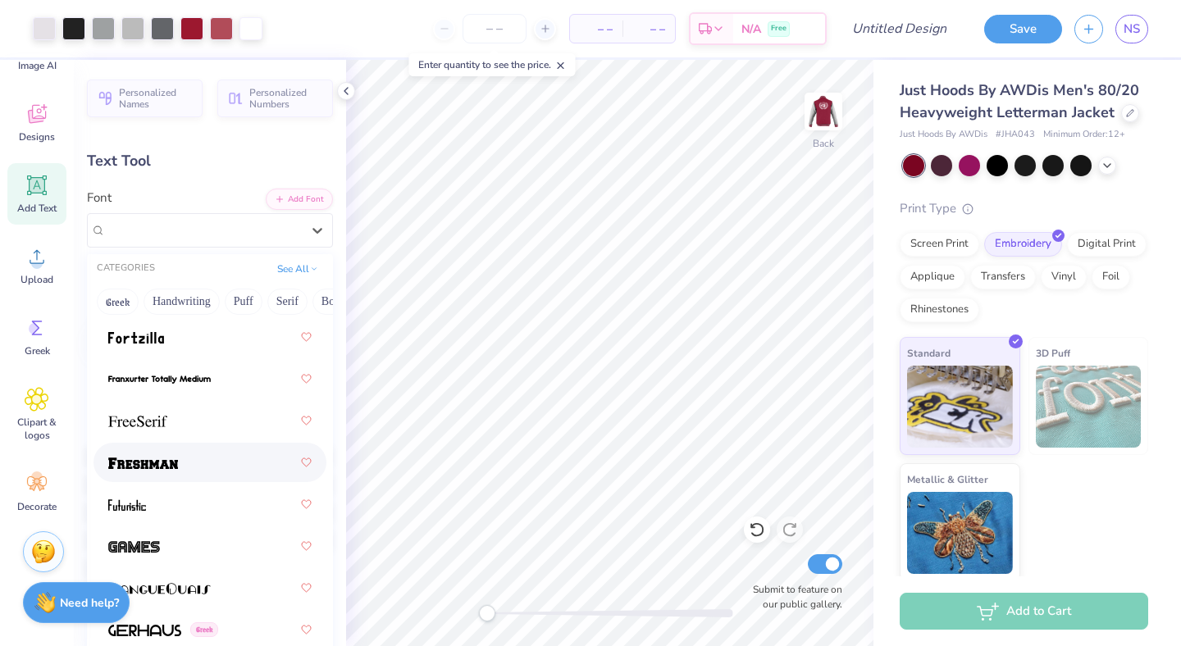
click at [189, 452] on div at bounding box center [209, 463] width 203 height 30
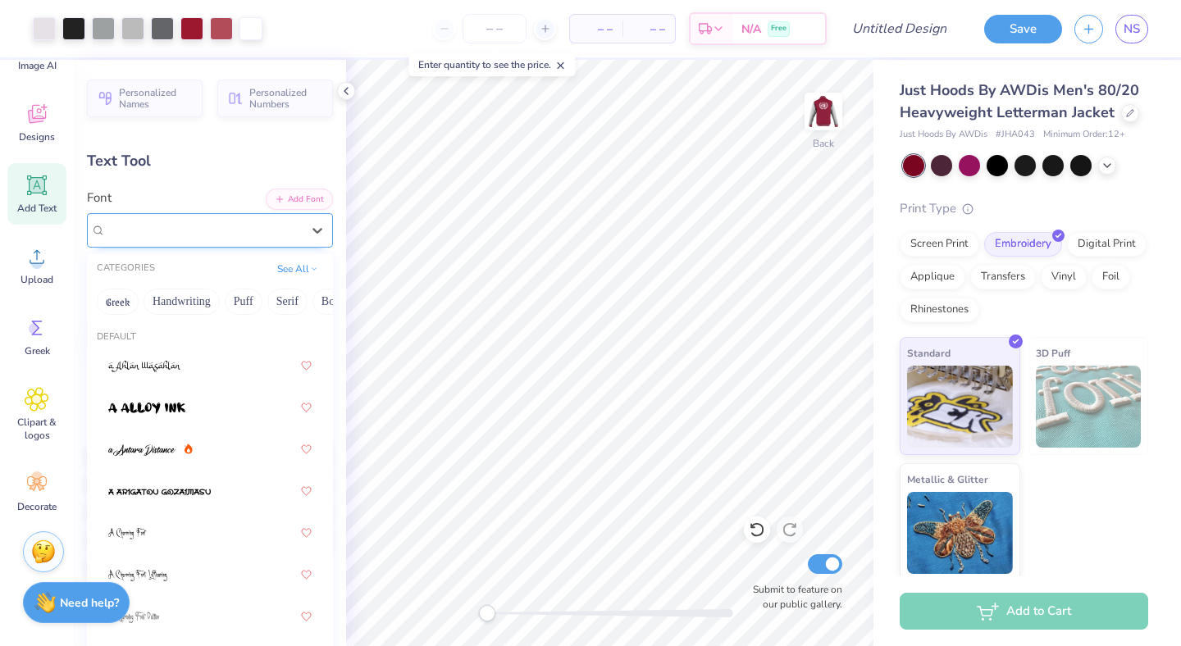
click at [265, 222] on div "Freshman" at bounding box center [203, 229] width 199 height 25
click at [246, 227] on div "Freshman" at bounding box center [203, 229] width 199 height 25
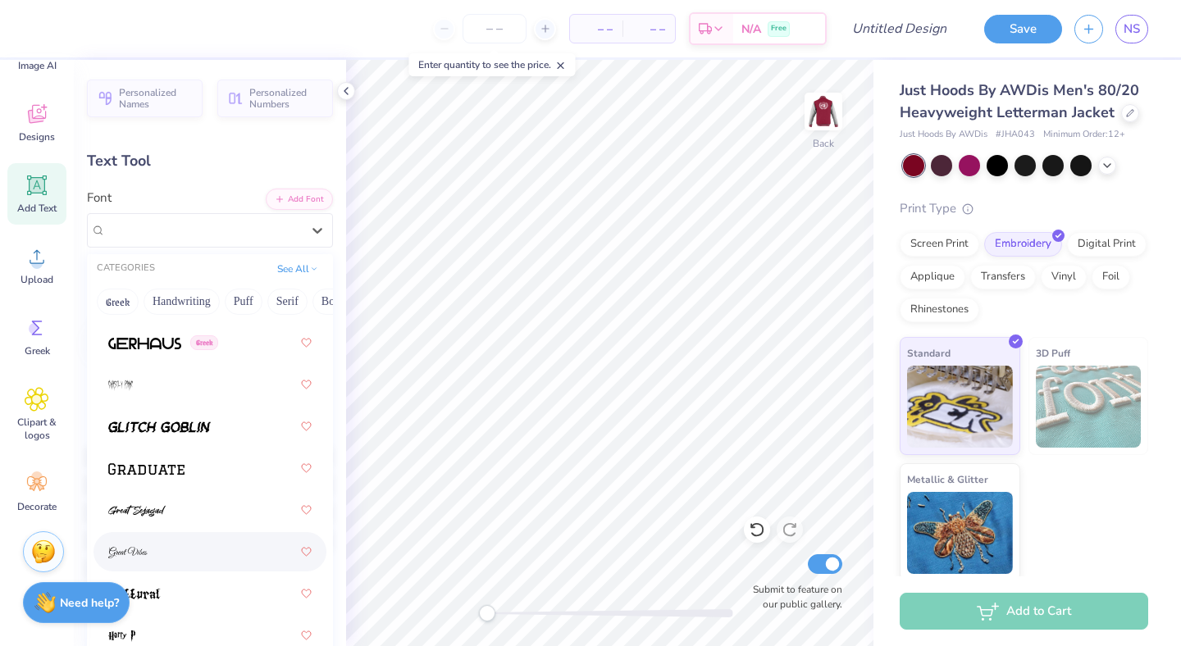
scroll to position [5376, 0]
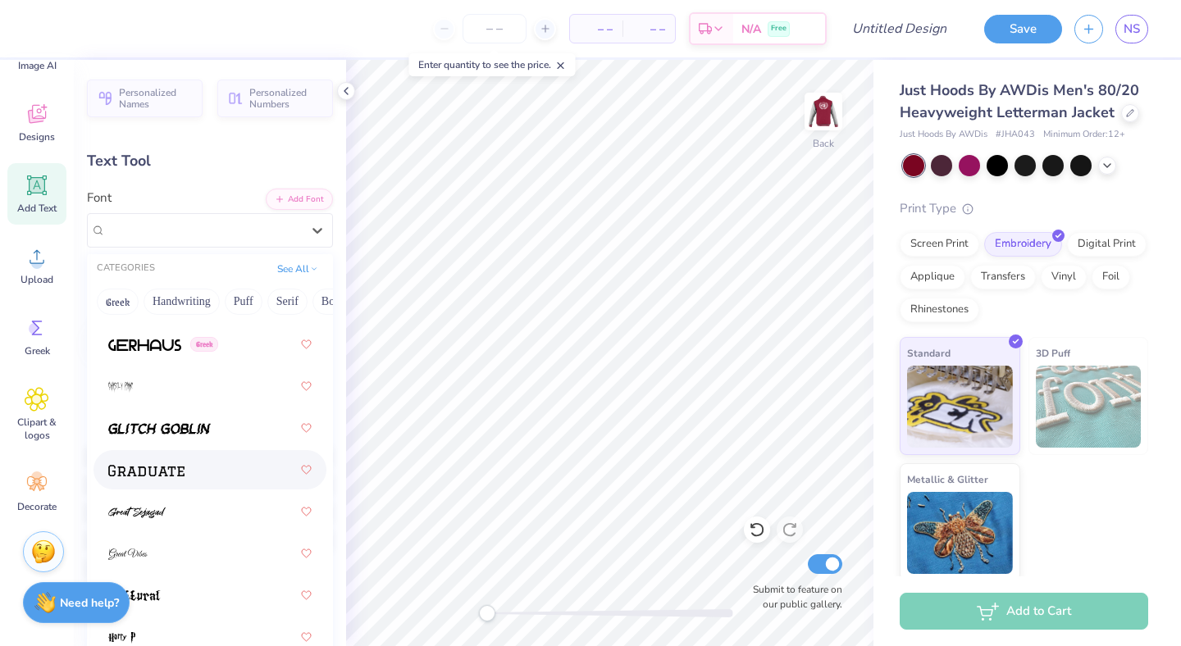
click at [190, 470] on div at bounding box center [209, 470] width 203 height 30
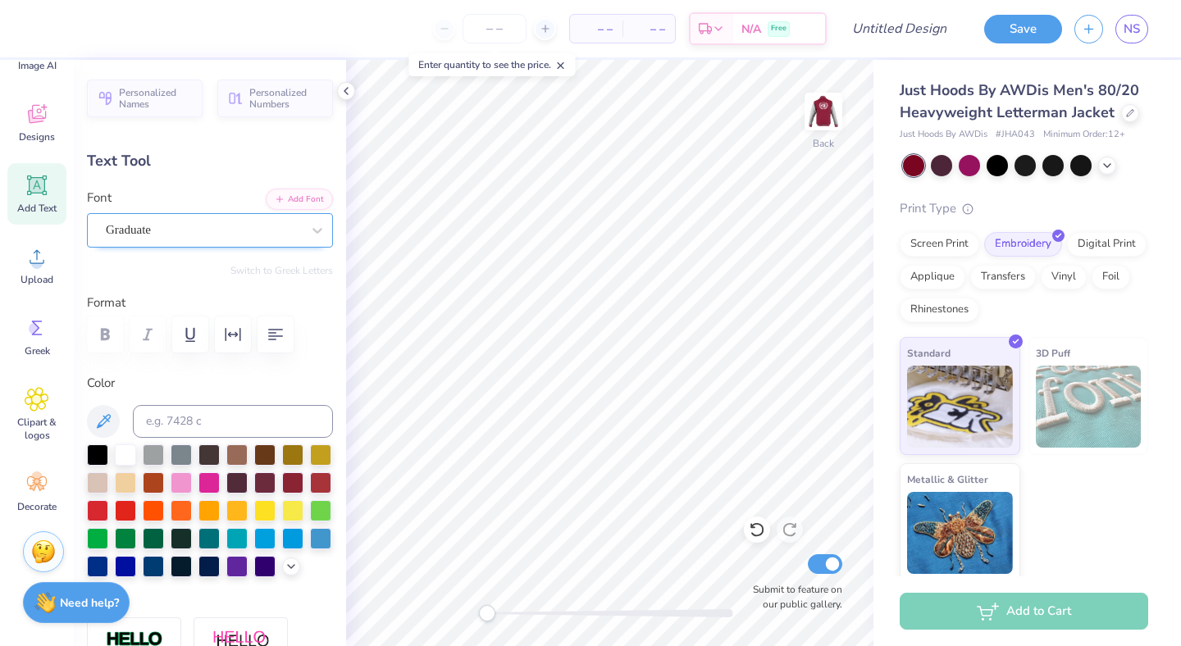
click at [197, 233] on div "Graduate" at bounding box center [203, 229] width 199 height 25
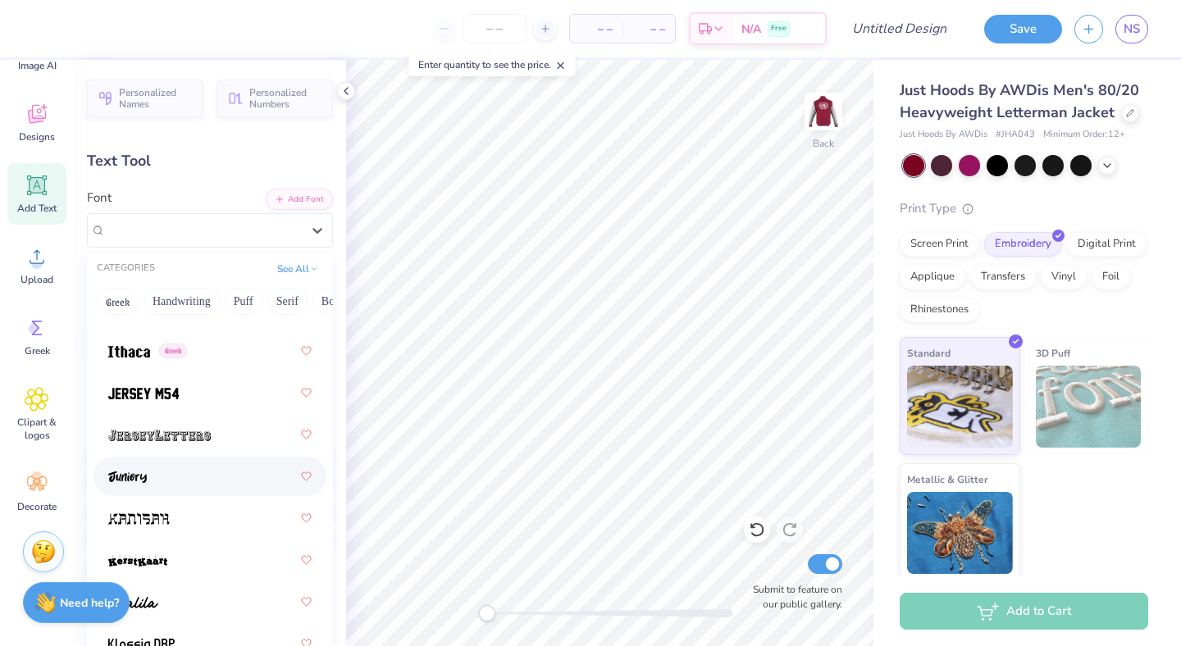
scroll to position [6346, 0]
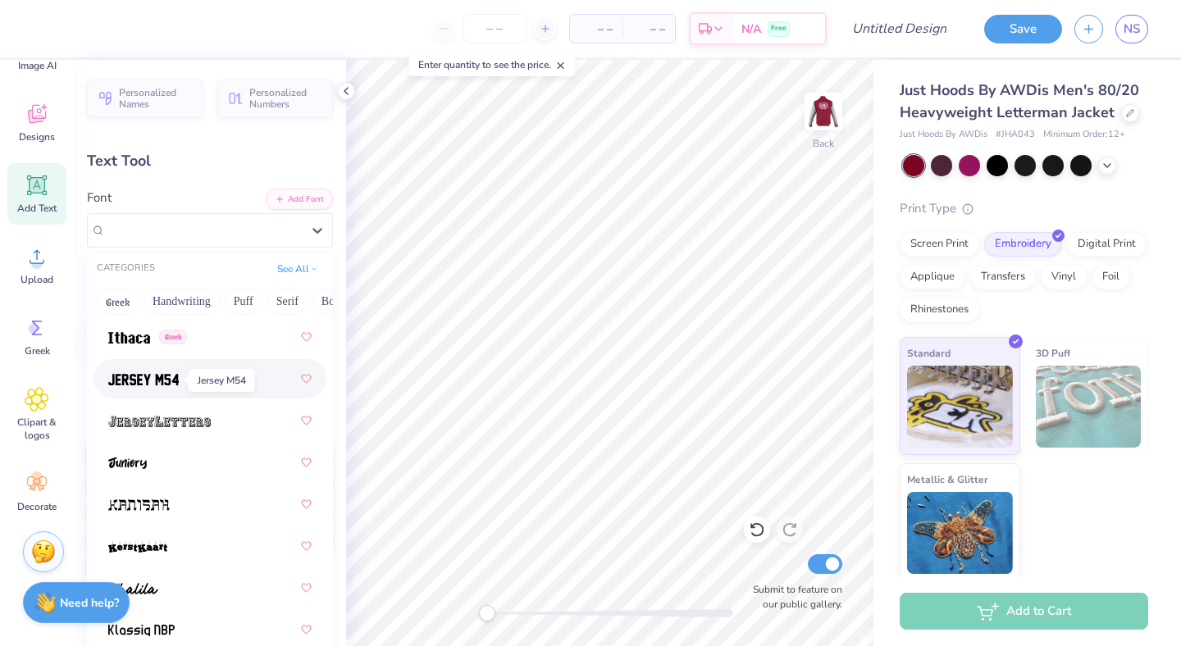
click at [160, 381] on img at bounding box center [143, 379] width 71 height 11
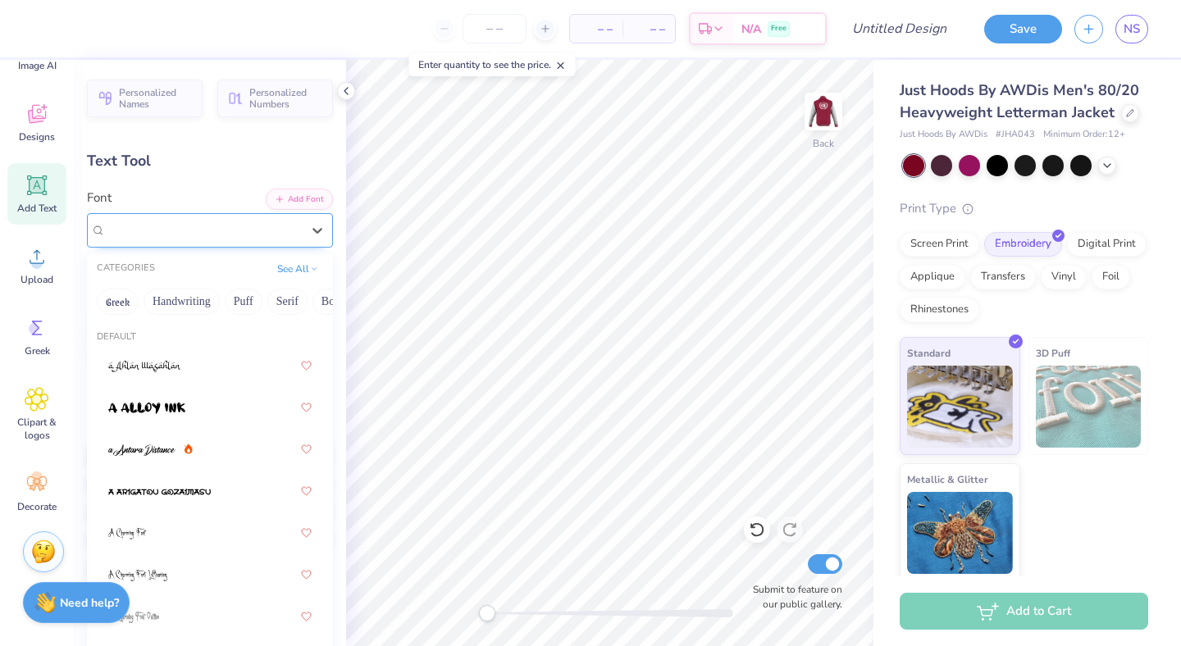
click at [142, 235] on span "Jersey M54" at bounding box center [134, 230] width 57 height 19
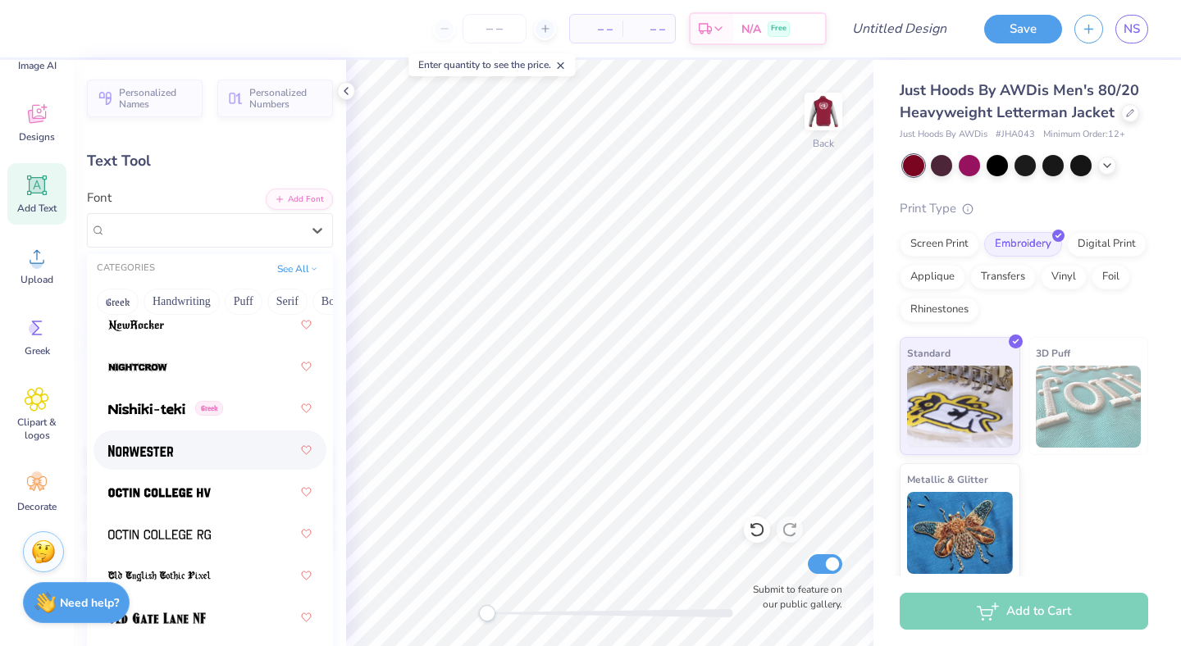
scroll to position [8993, 0]
click at [203, 465] on div at bounding box center [209, 451] width 203 height 30
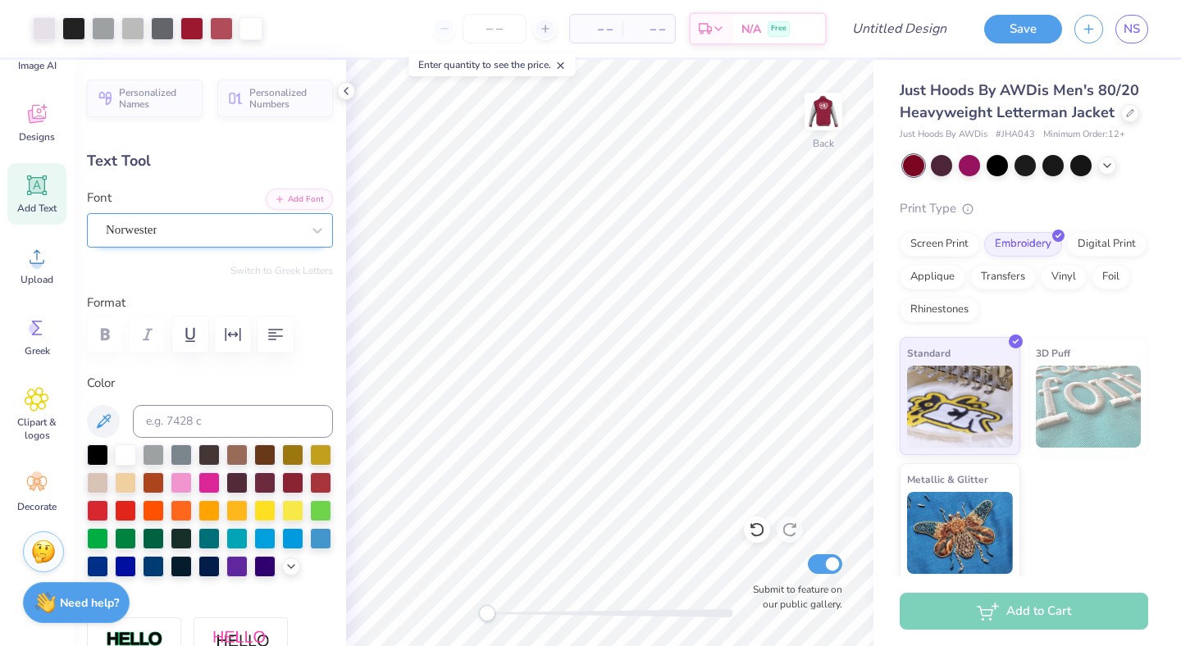
click at [203, 221] on div "Norwester" at bounding box center [203, 229] width 199 height 25
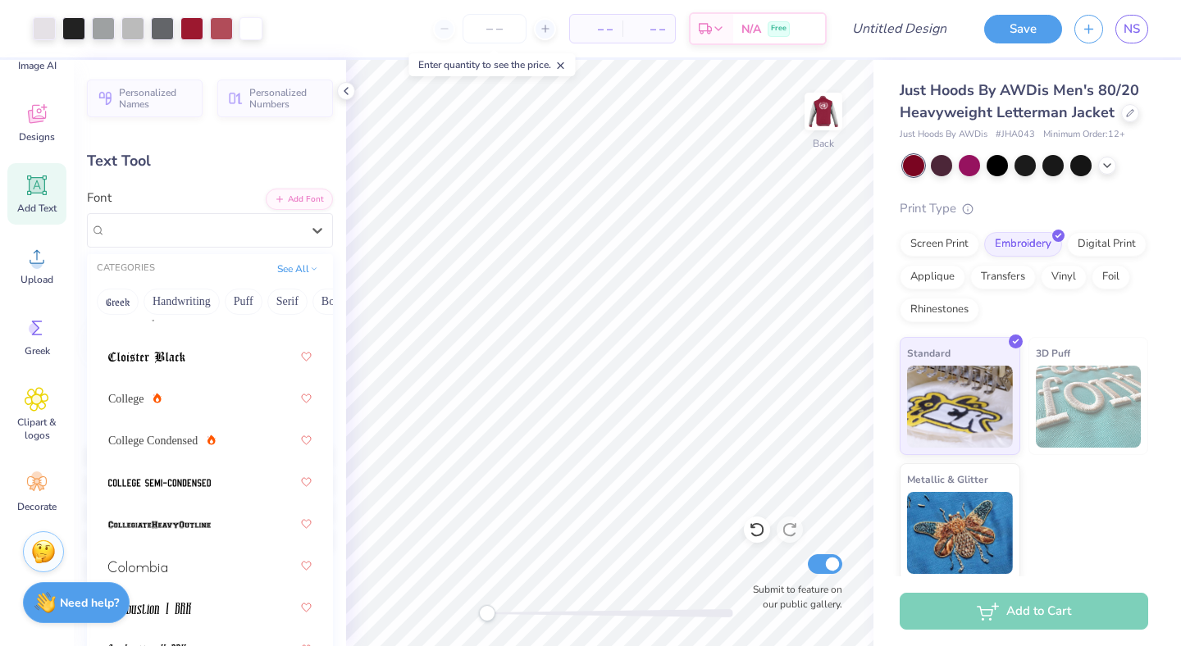
scroll to position [3006, 0]
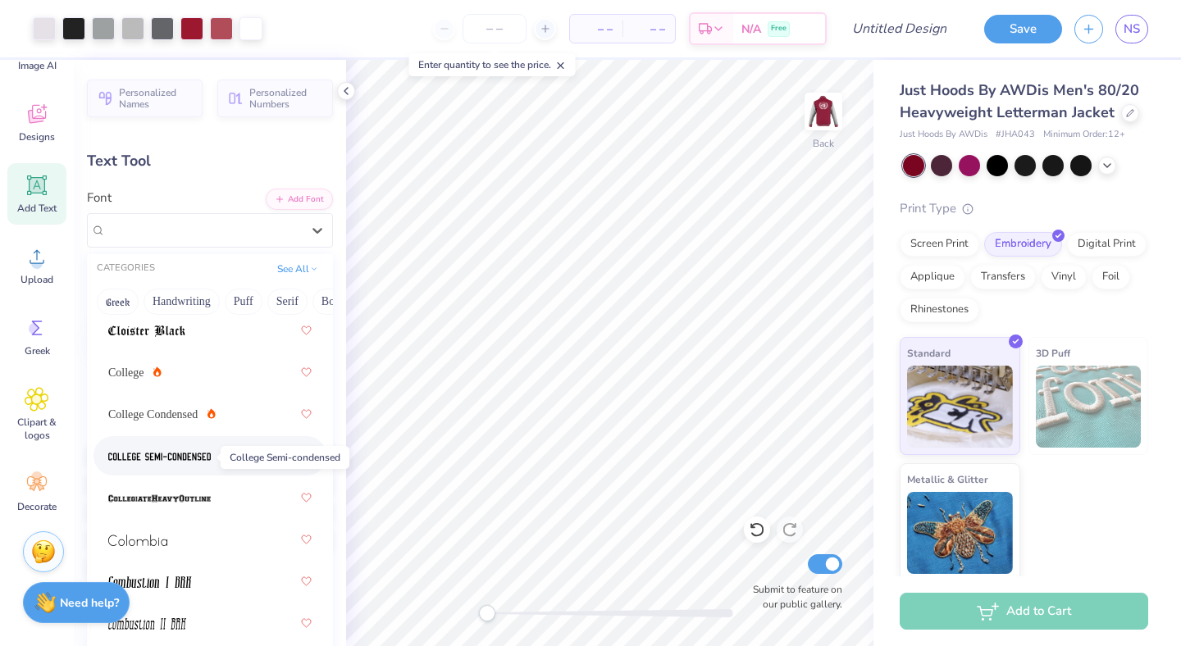
click at [155, 457] on img at bounding box center [159, 456] width 103 height 11
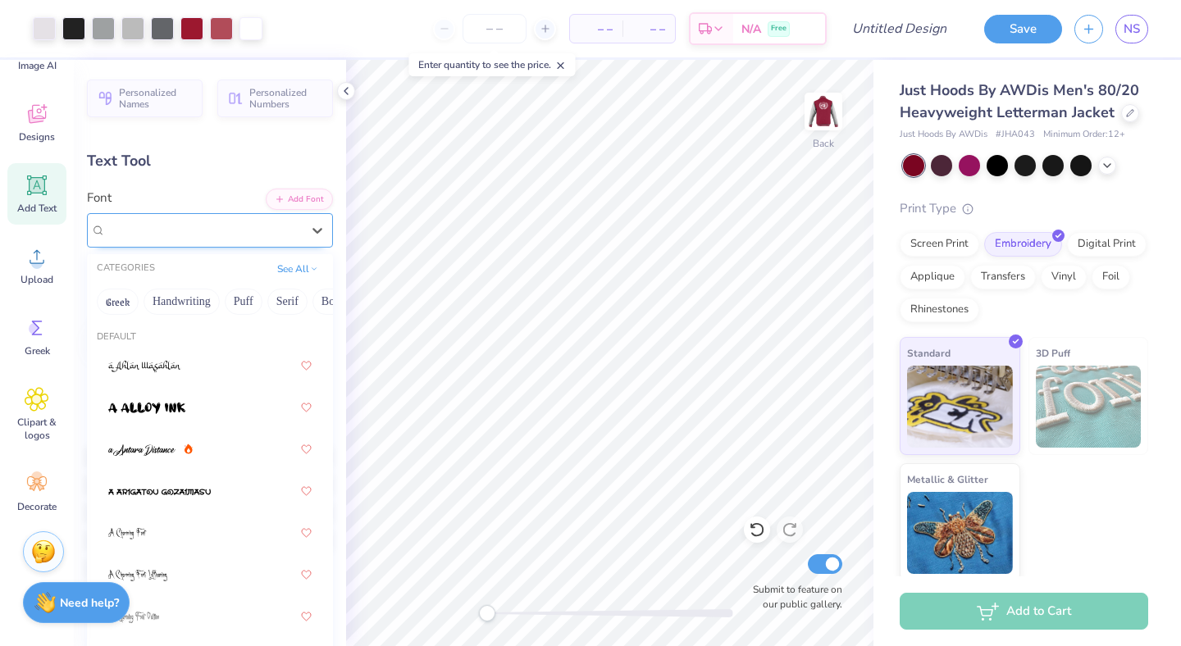
click at [223, 231] on span "College Semi-condensed" at bounding box center [167, 230] width 123 height 19
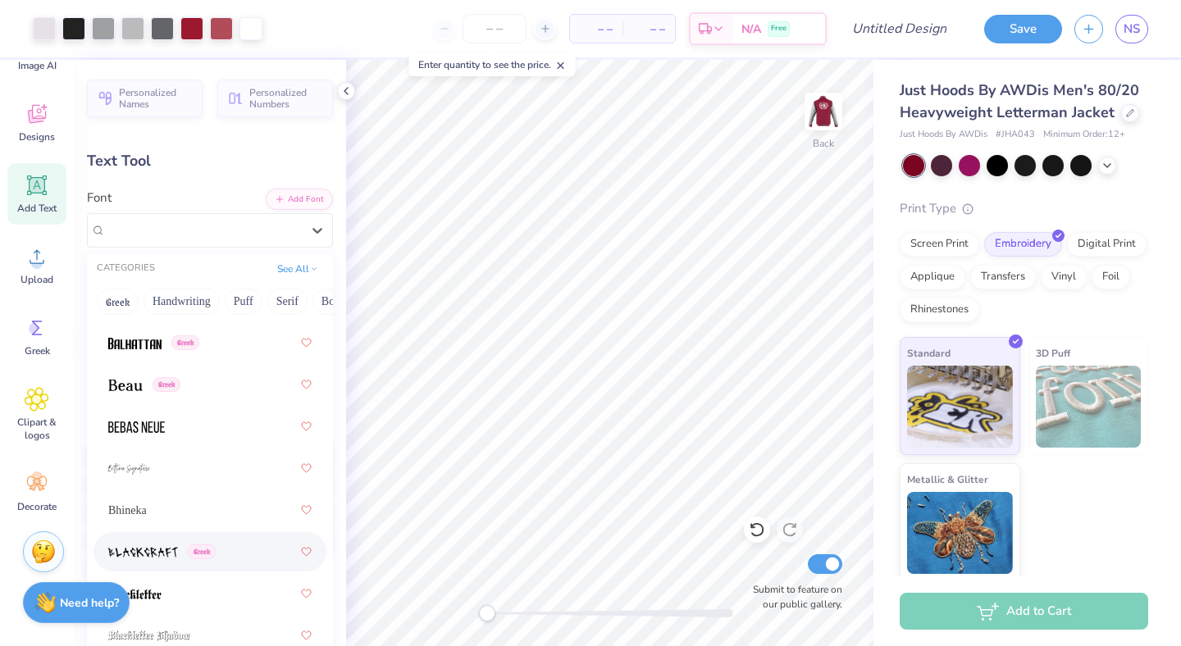
scroll to position [1107, 0]
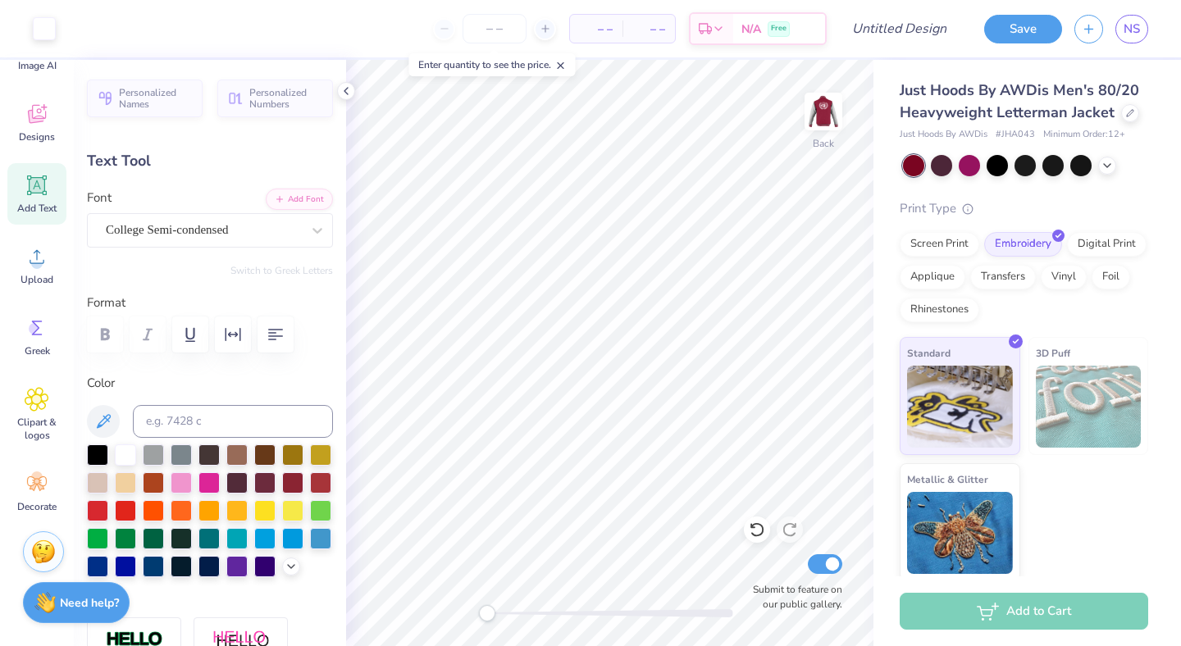
type input "3.44"
type input "1.42"
type input "2.01"
type input "3.03"
type input "1.25"
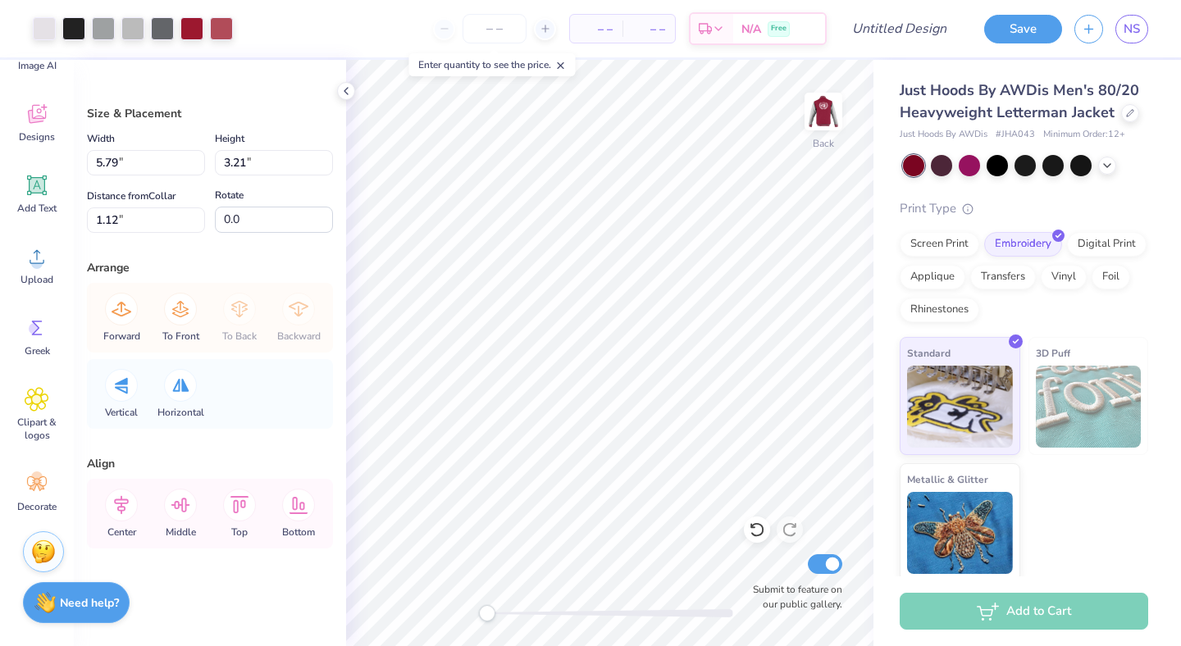
type input "4.71"
type input "2.61"
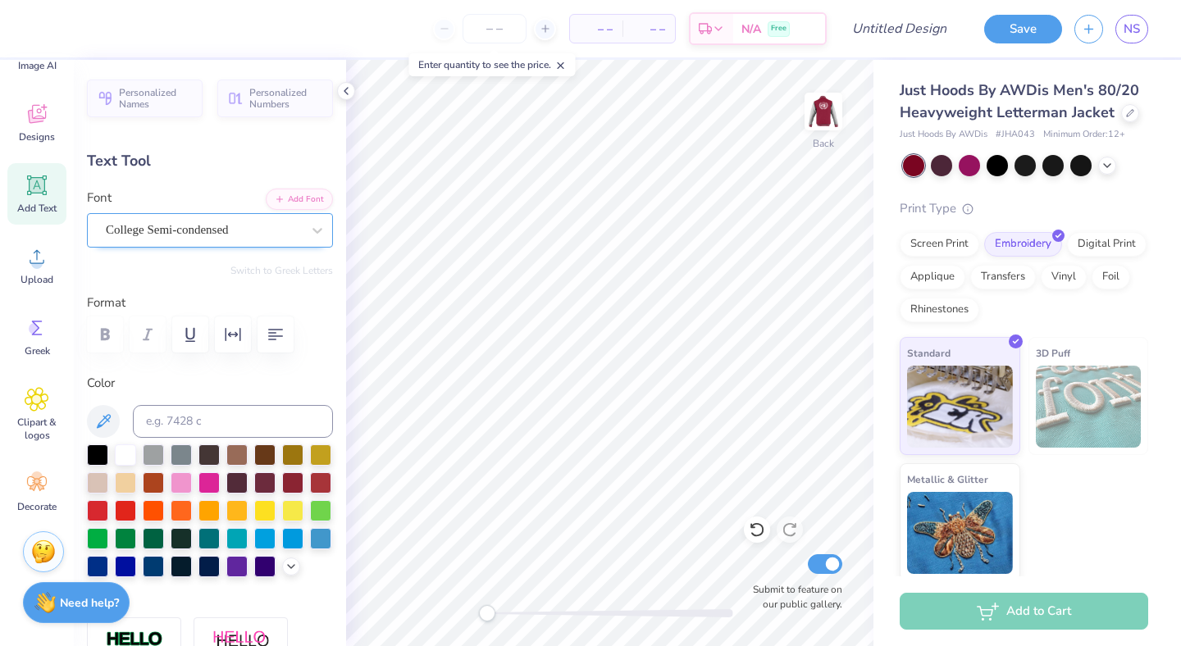
click at [203, 230] on span "College Semi-condensed" at bounding box center [167, 230] width 123 height 19
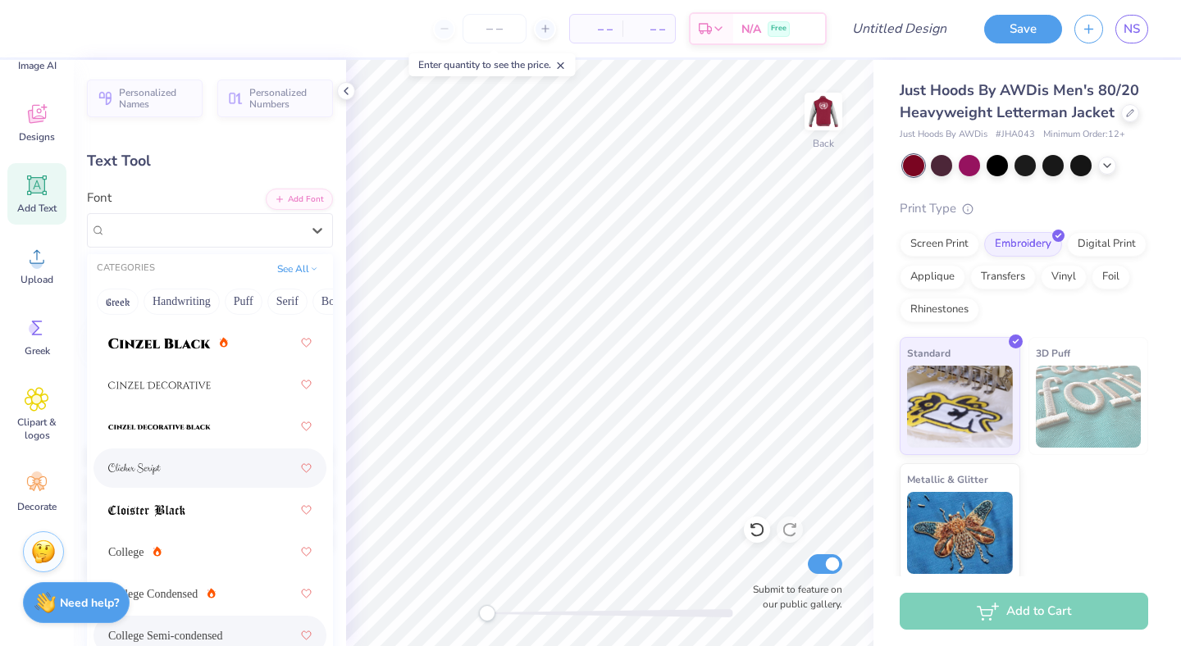
scroll to position [2833, 0]
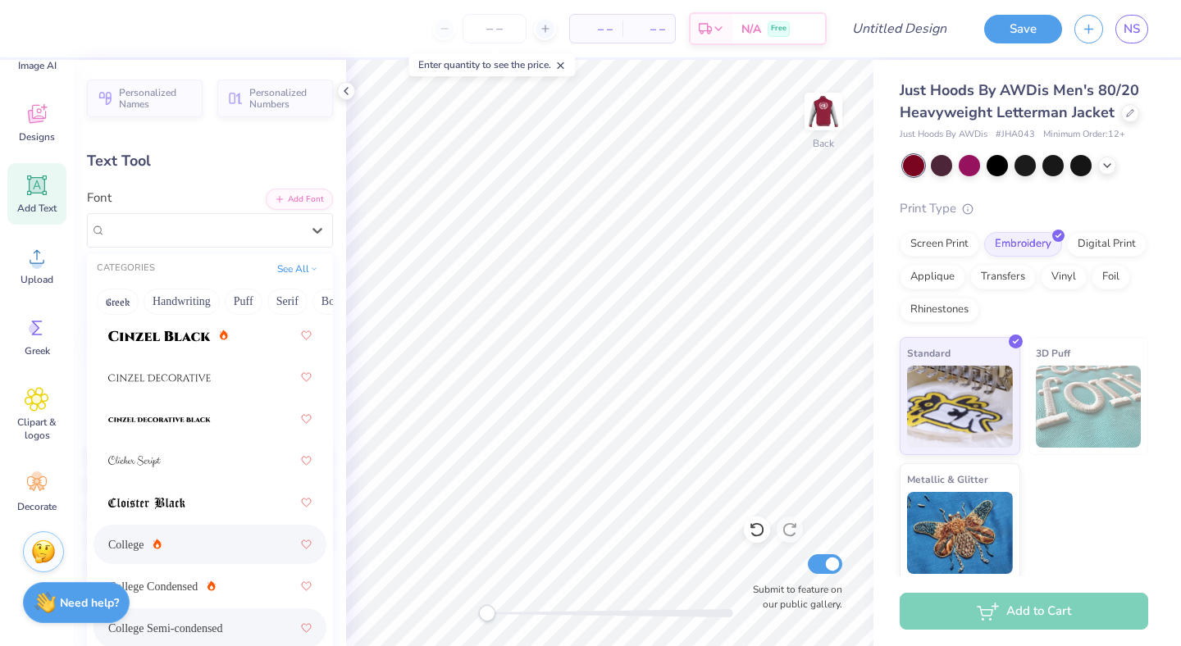
click at [170, 556] on div "College" at bounding box center [209, 545] width 203 height 30
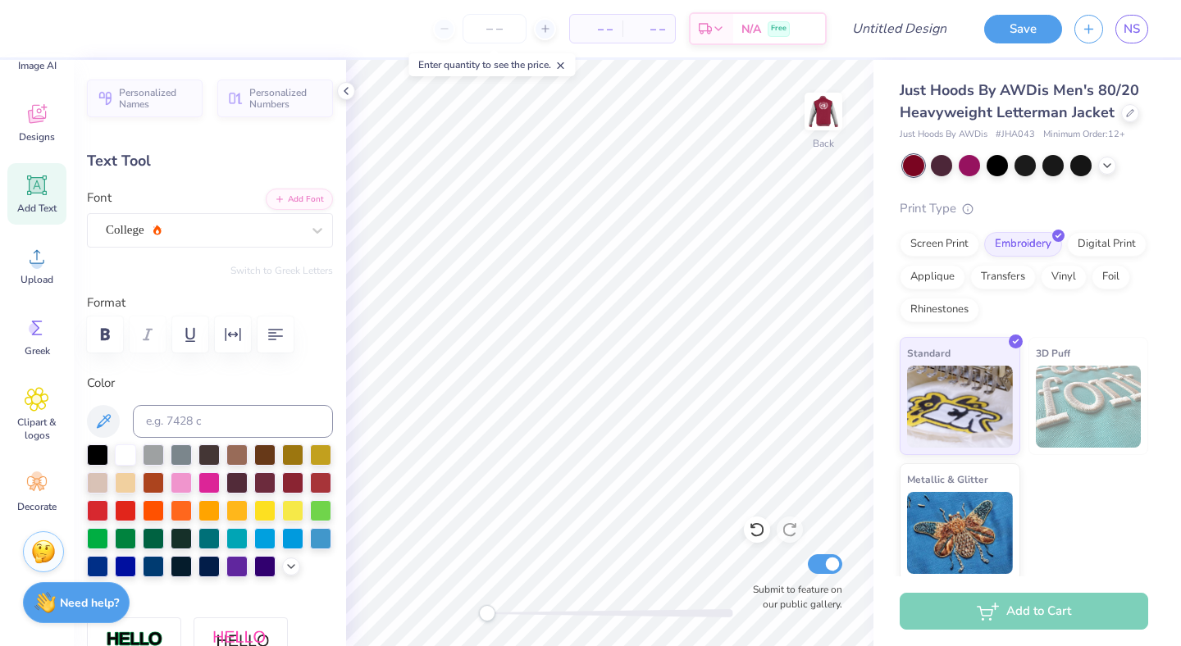
click at [879, 290] on div "Just Hoods By AWDis Men's 80/20 Heavyweight Letterman Jacket Just Hoods By AWDi…" at bounding box center [1028, 321] width 308 height 522
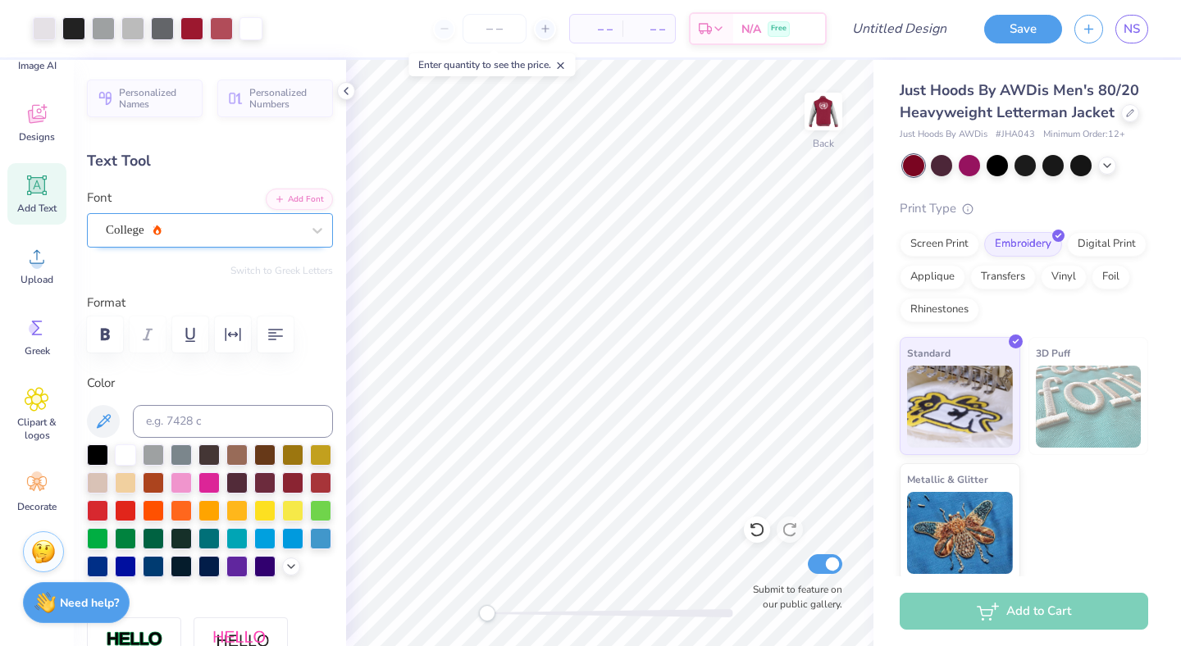
click at [299, 232] on div "College" at bounding box center [203, 229] width 199 height 25
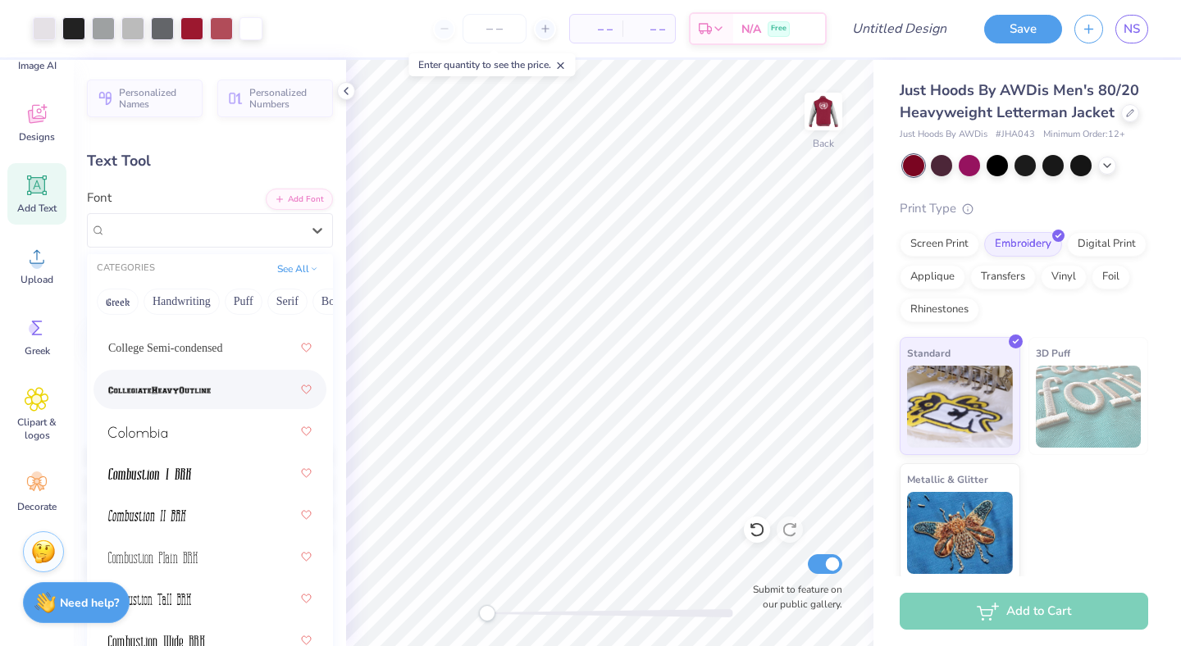
scroll to position [3099, 0]
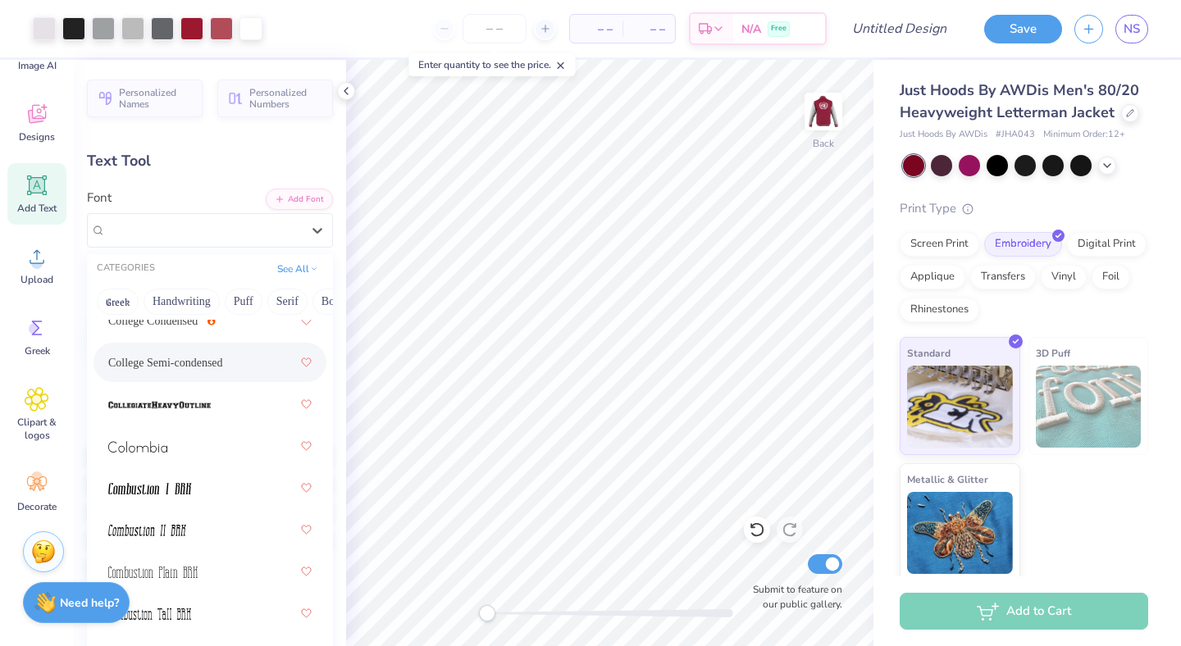
click at [193, 365] on span "College Semi-condensed" at bounding box center [165, 362] width 115 height 17
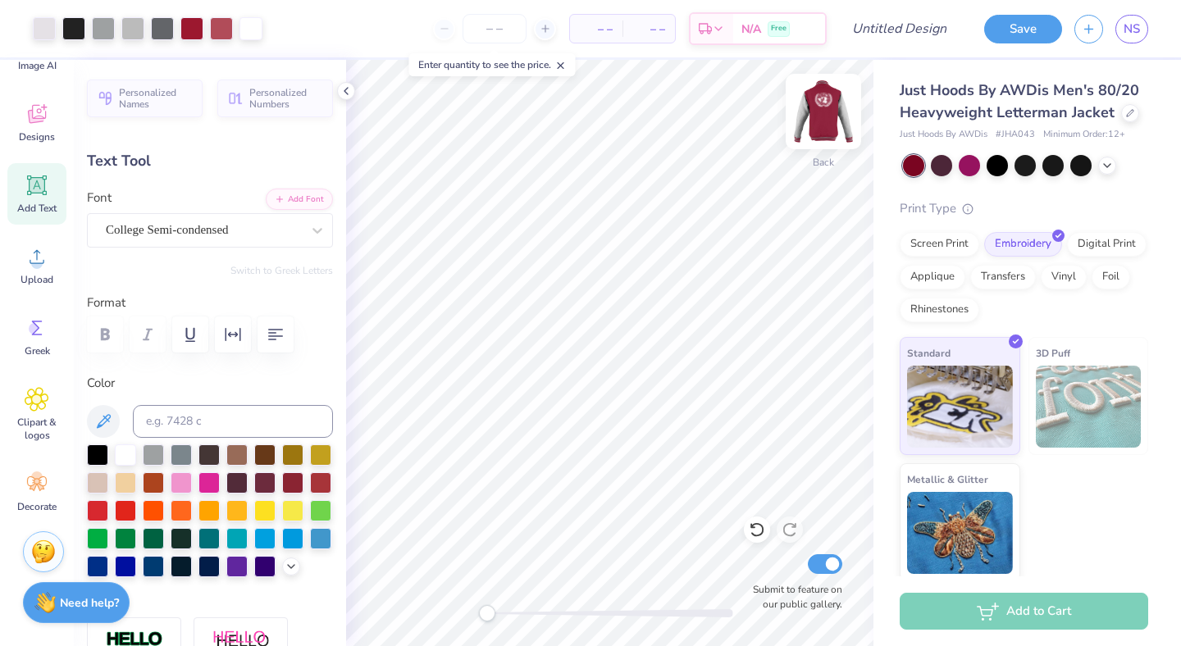
click at [819, 109] on img at bounding box center [824, 112] width 66 height 66
click at [839, 104] on img at bounding box center [824, 112] width 66 height 66
click at [1042, 36] on button "Save" at bounding box center [1023, 26] width 78 height 29
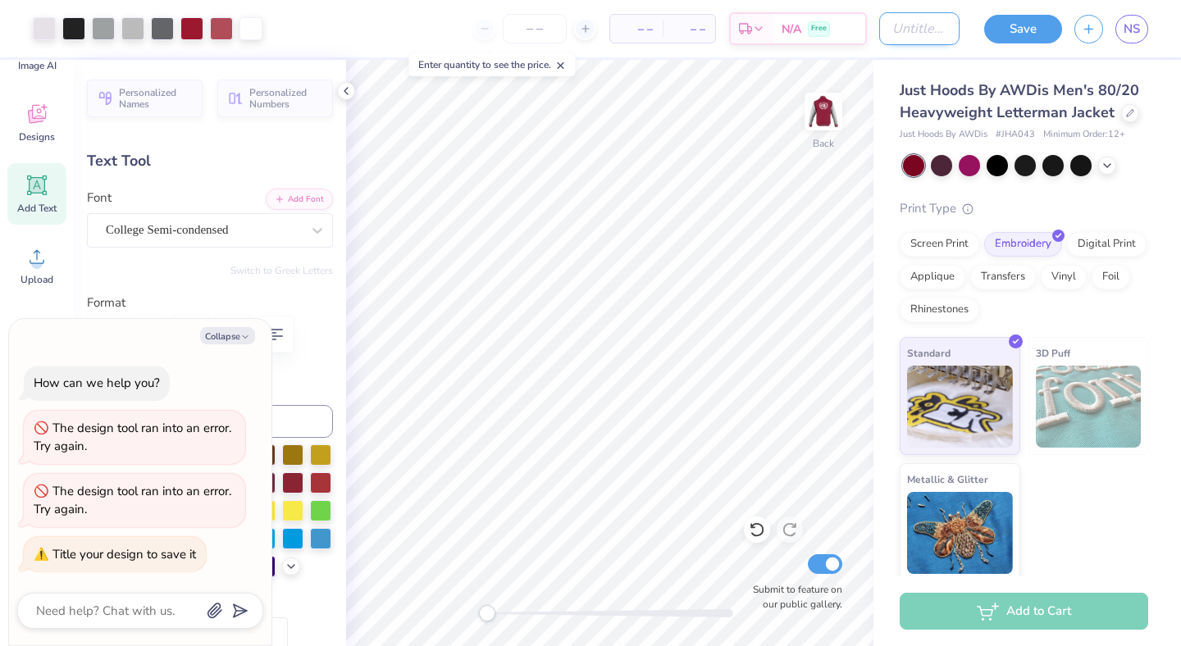
click at [915, 32] on input "Design Title" at bounding box center [919, 28] width 80 height 33
type textarea "x"
type input "U"
type textarea "x"
type input "UN"
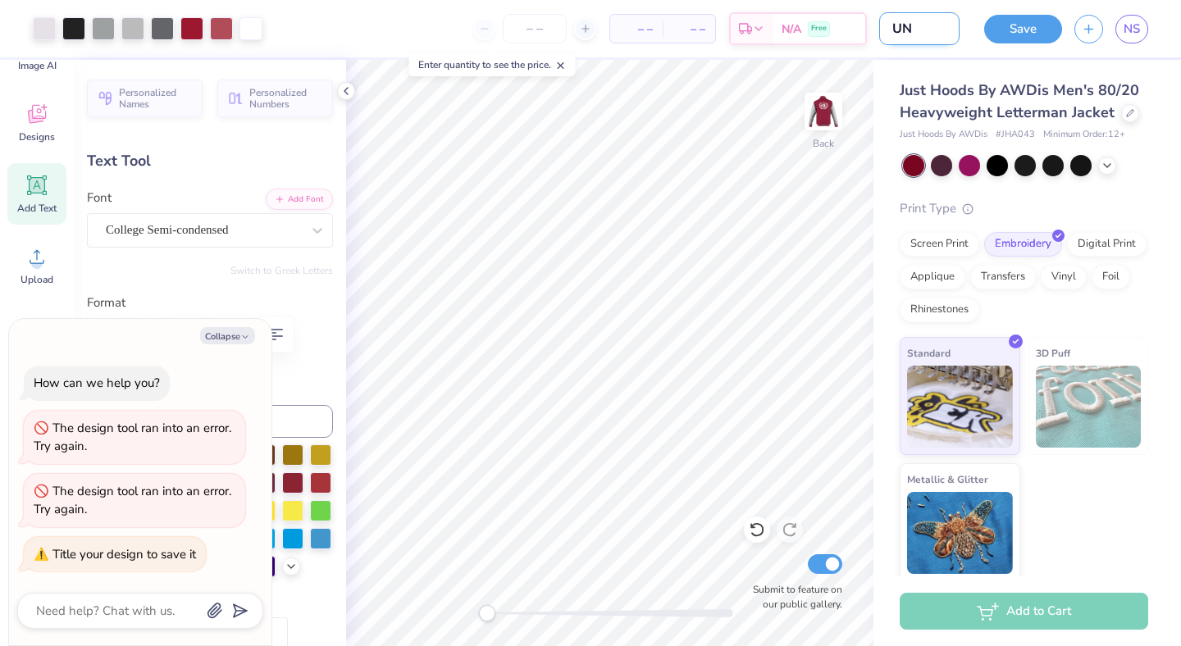
type textarea "x"
type input "UN"
type textarea "x"
type input "UN L"
type textarea "x"
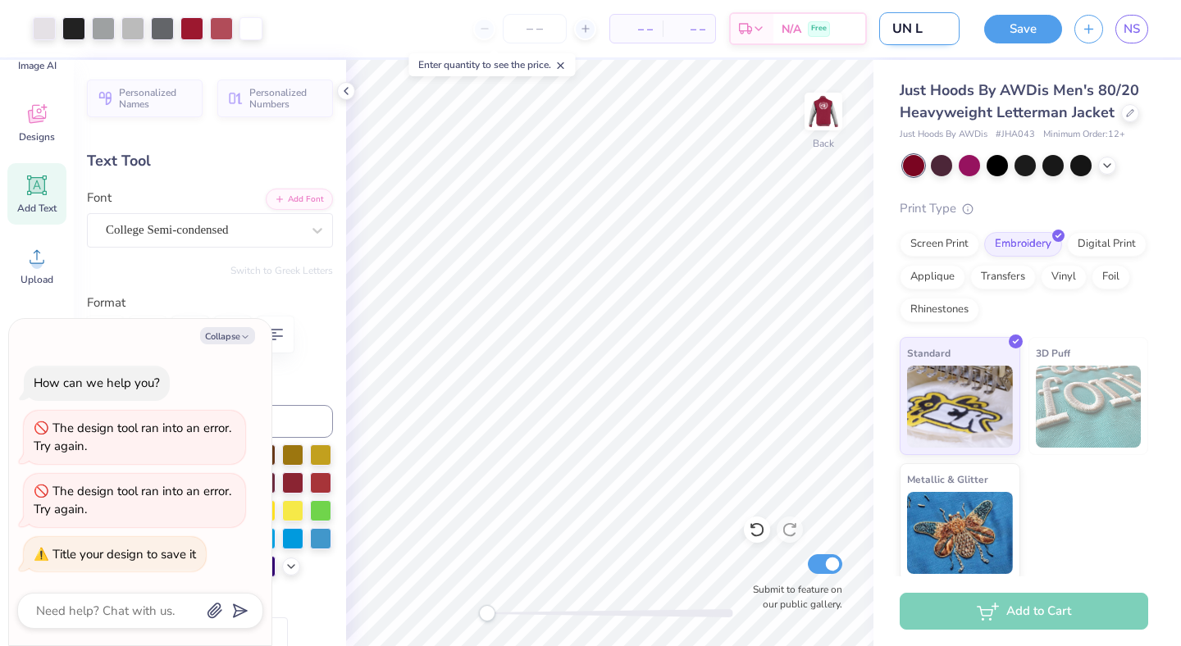
type input "UN Le"
type textarea "x"
type input "UN Let"
type textarea "x"
type input "UN Lett"
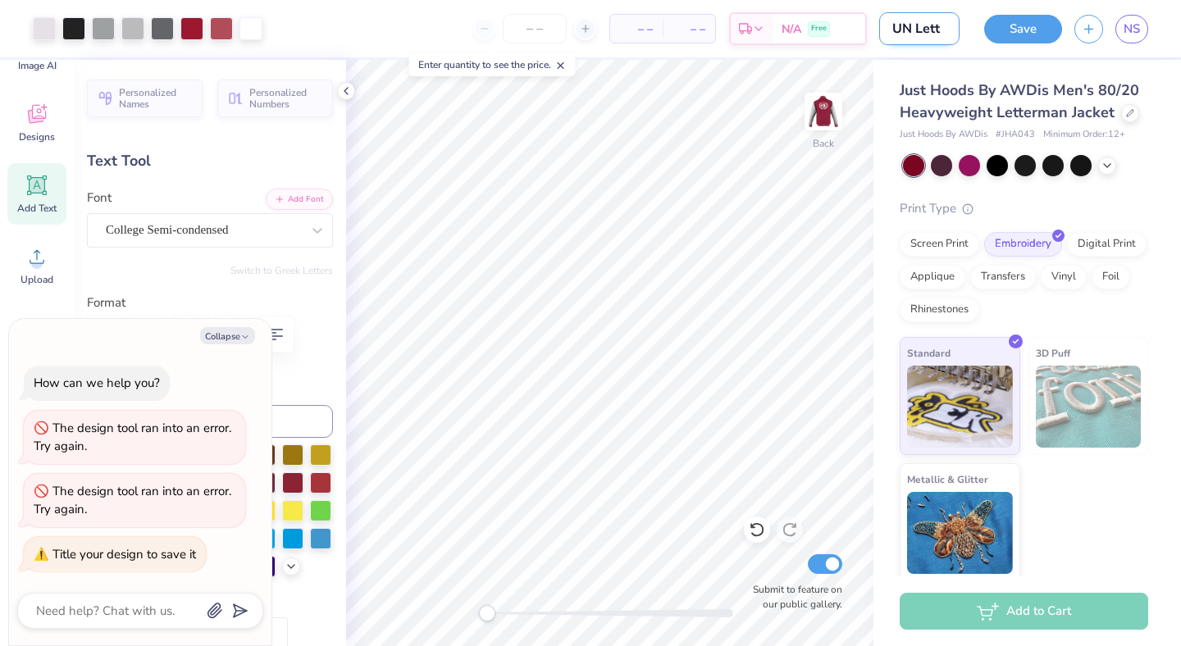
type textarea "x"
type input "UN Lette"
type textarea "x"
type input "UN Letter"
type textarea "x"
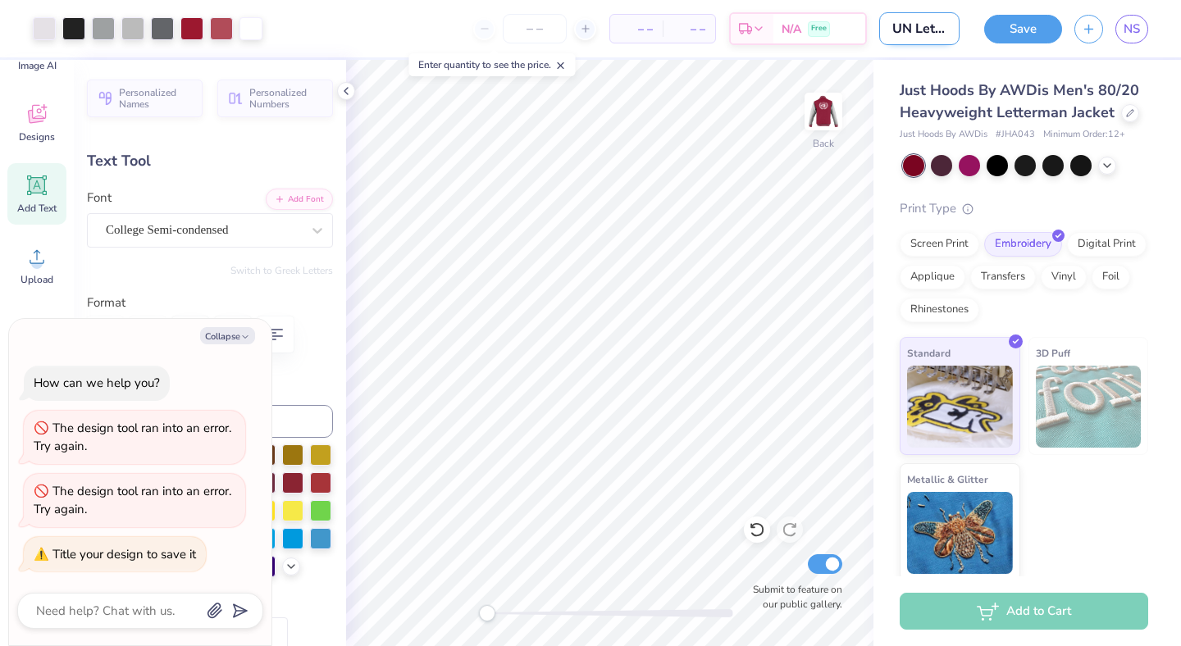
type input "UN Letterm"
type textarea "x"
type input "UN Letterma"
type textarea "x"
type input "UN Letterman"
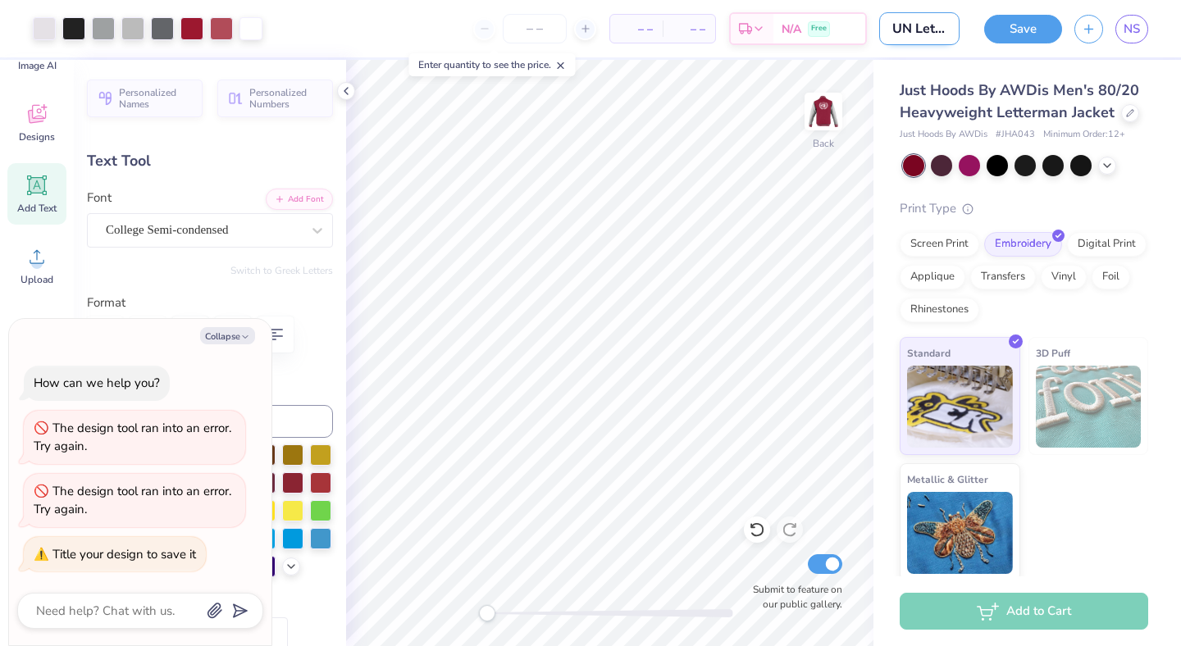
type textarea "x"
type input "UN Letterman"
click at [824, 112] on img at bounding box center [824, 112] width 66 height 66
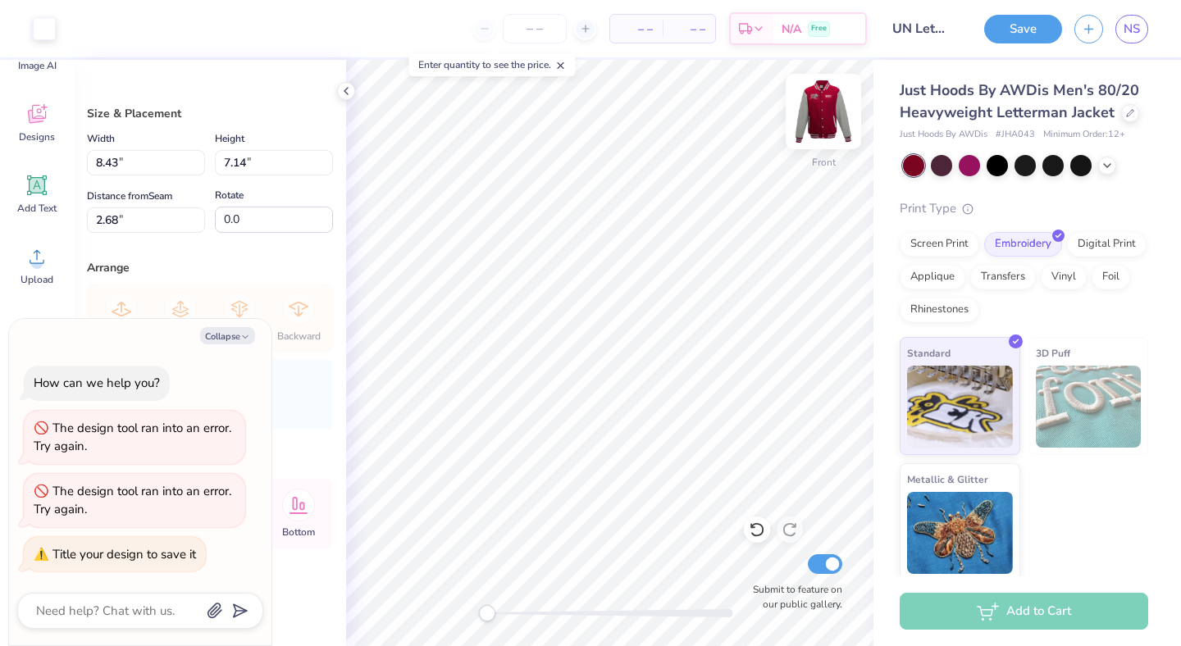
type textarea "x"
type input "7.19"
type textarea "x"
type input "9.49"
type input "8.04"
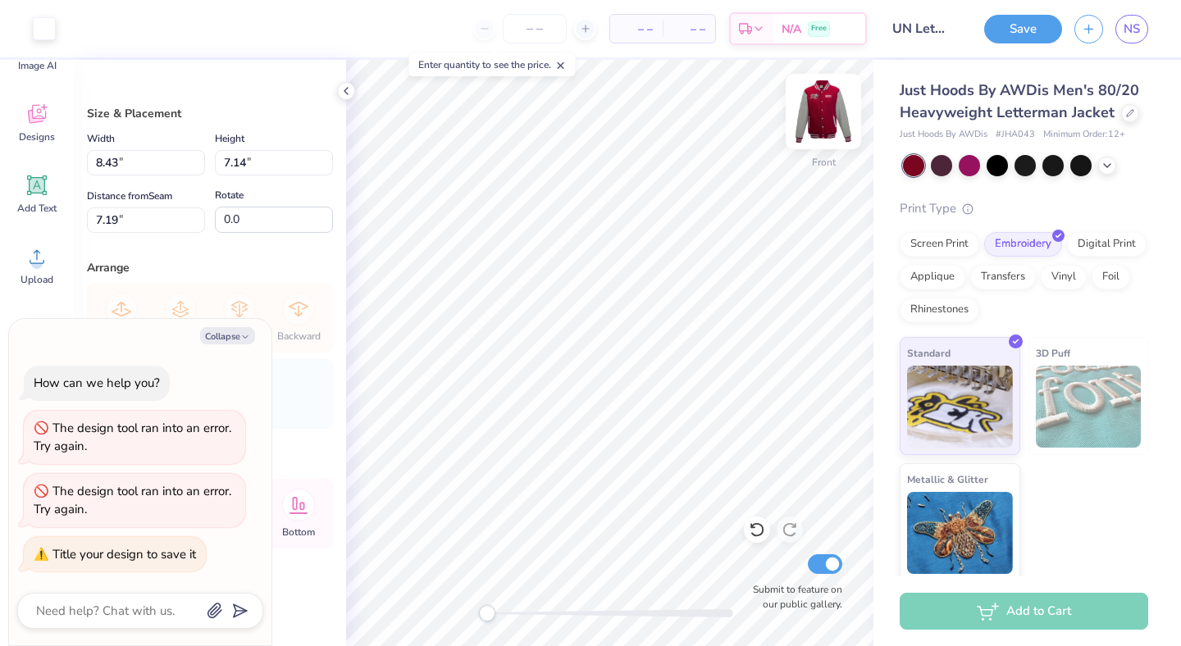
type input "6.33"
type textarea "x"
type input "6.73"
type input "6.74"
type input "2.70"
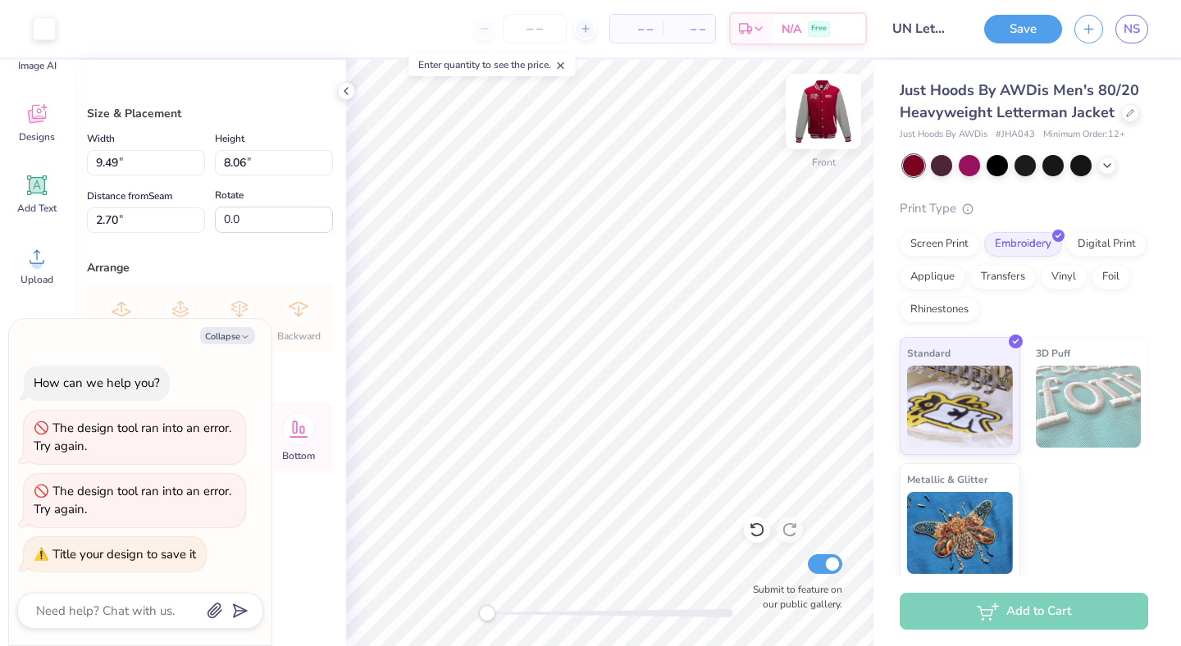
type textarea "x"
type input "2.16"
type textarea "x"
type input "10.03"
type input "8.52"
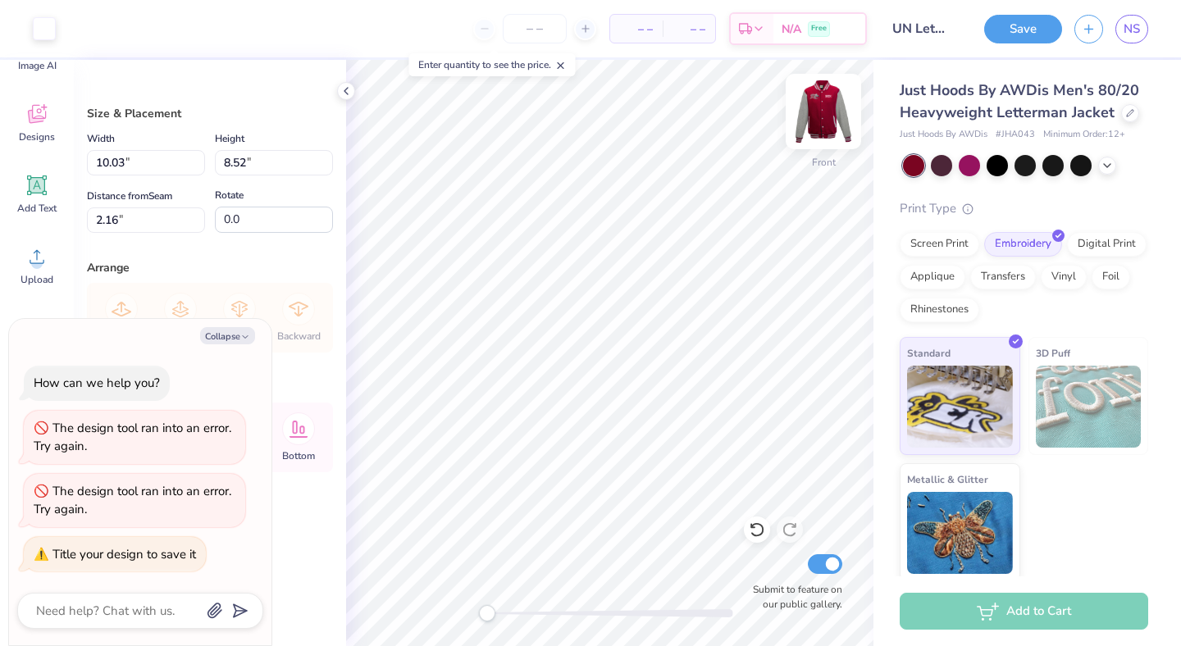
type textarea "x"
type input "2.07"
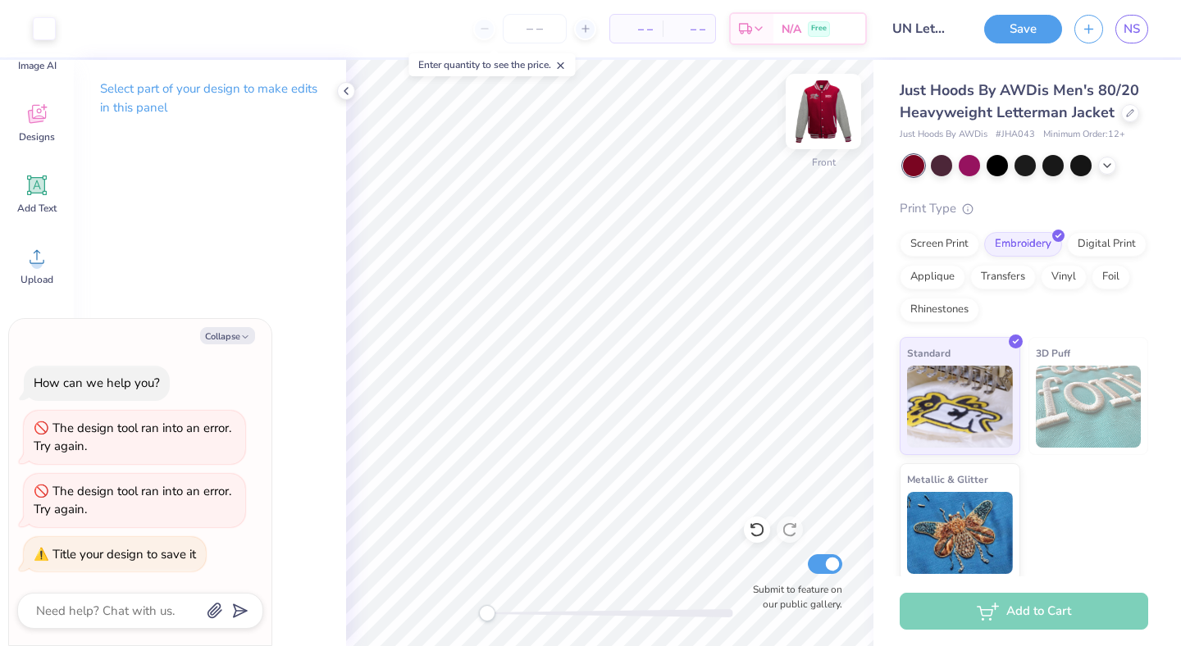
click at [812, 122] on img at bounding box center [824, 112] width 66 height 66
click at [824, 99] on img at bounding box center [824, 112] width 66 height 66
click at [834, 124] on img at bounding box center [824, 112] width 66 height 66
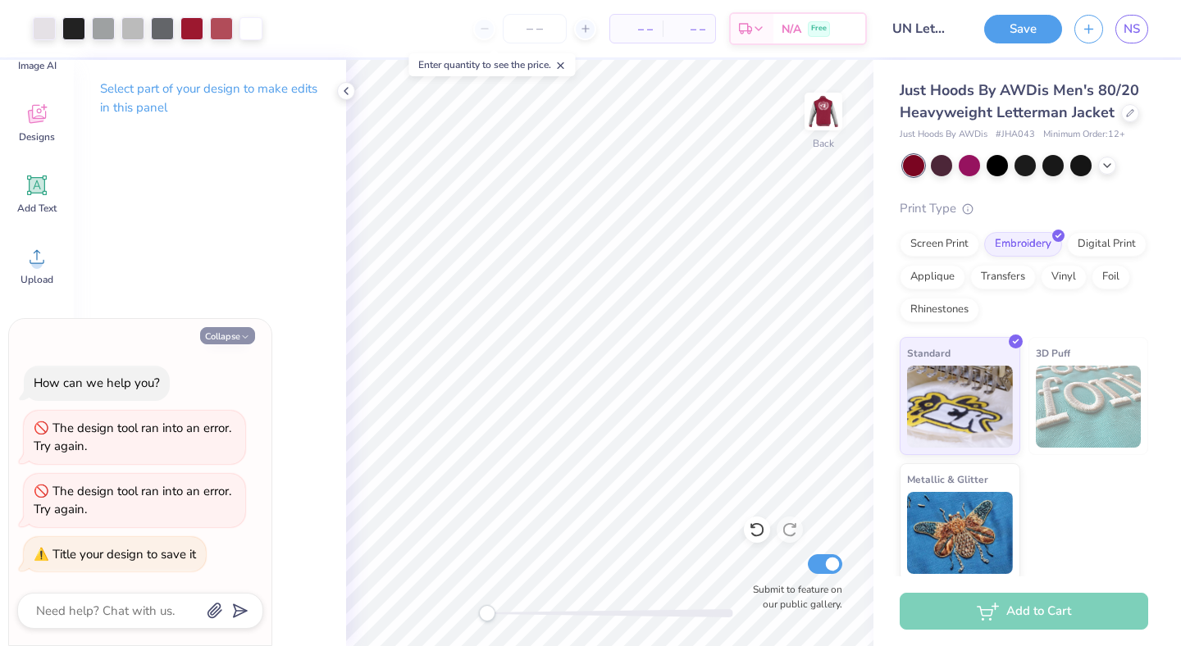
click at [249, 341] on icon "button" at bounding box center [245, 337] width 10 height 10
type textarea "x"
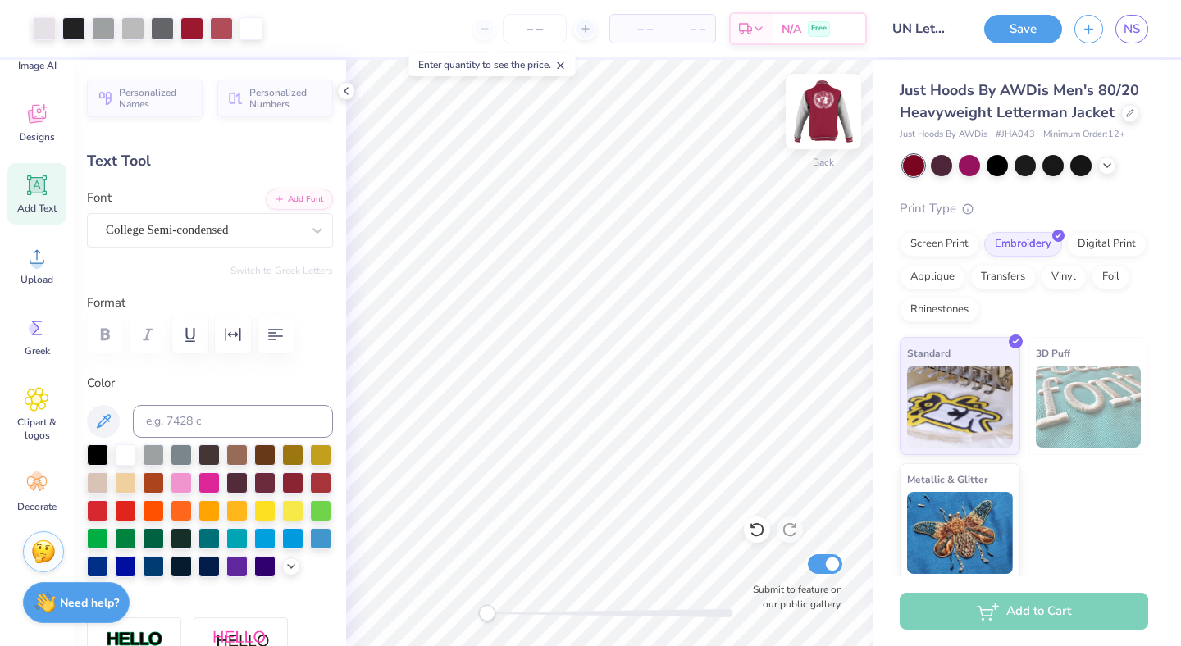
click at [824, 123] on img at bounding box center [824, 112] width 66 height 66
click at [824, 121] on img at bounding box center [824, 112] width 66 height 66
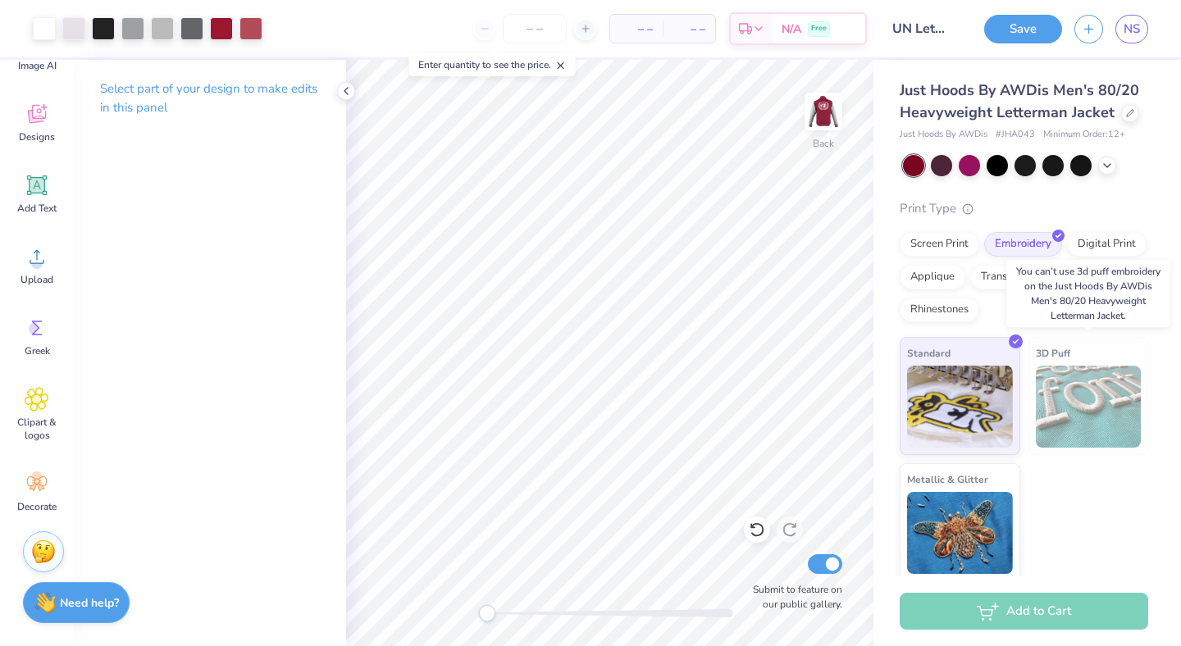
scroll to position [0, 0]
click at [822, 118] on img at bounding box center [824, 112] width 66 height 66
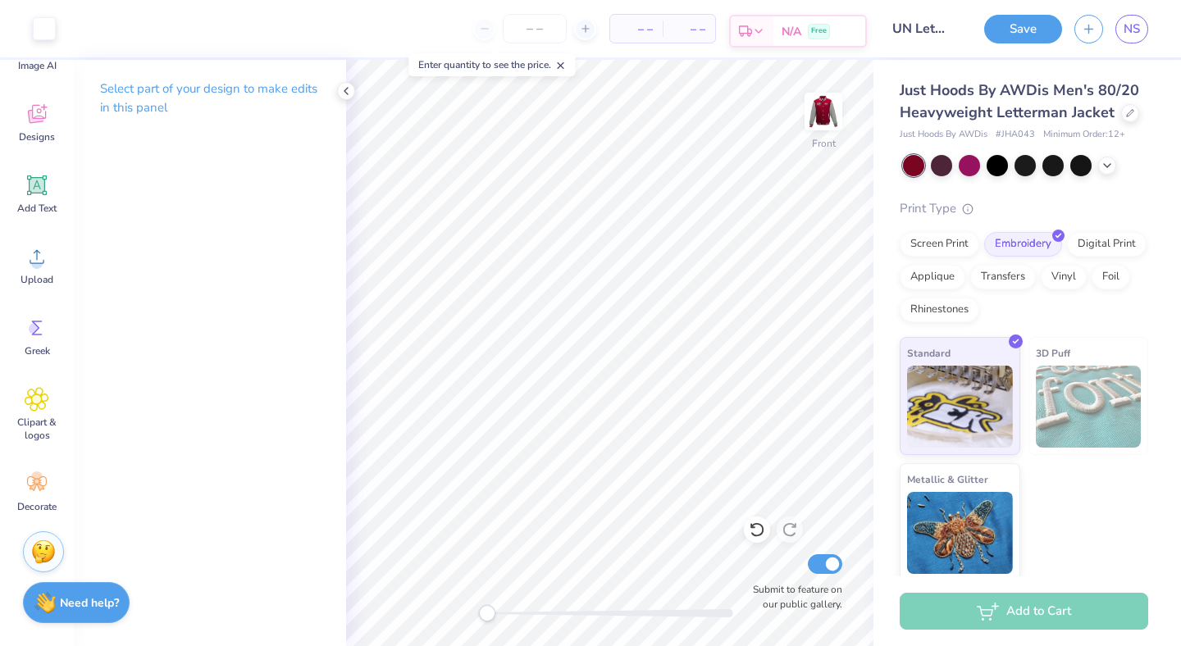
click at [778, 34] on div "N/A Free" at bounding box center [820, 31] width 92 height 30
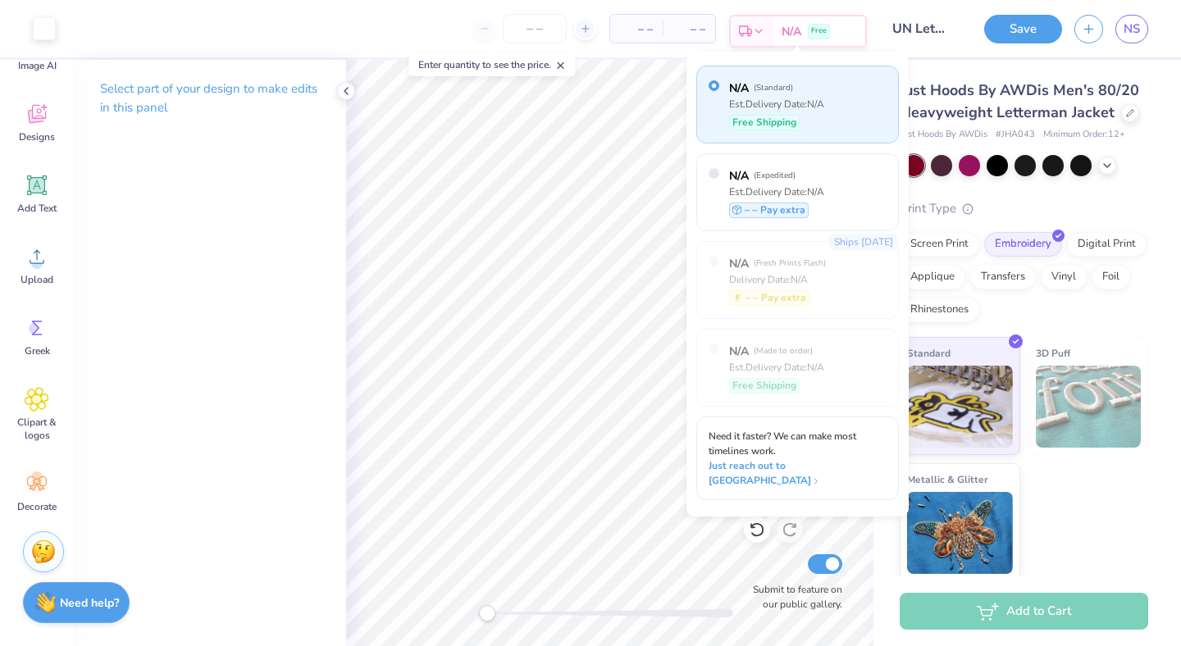
click at [776, 22] on div "N/A Free" at bounding box center [820, 31] width 92 height 30
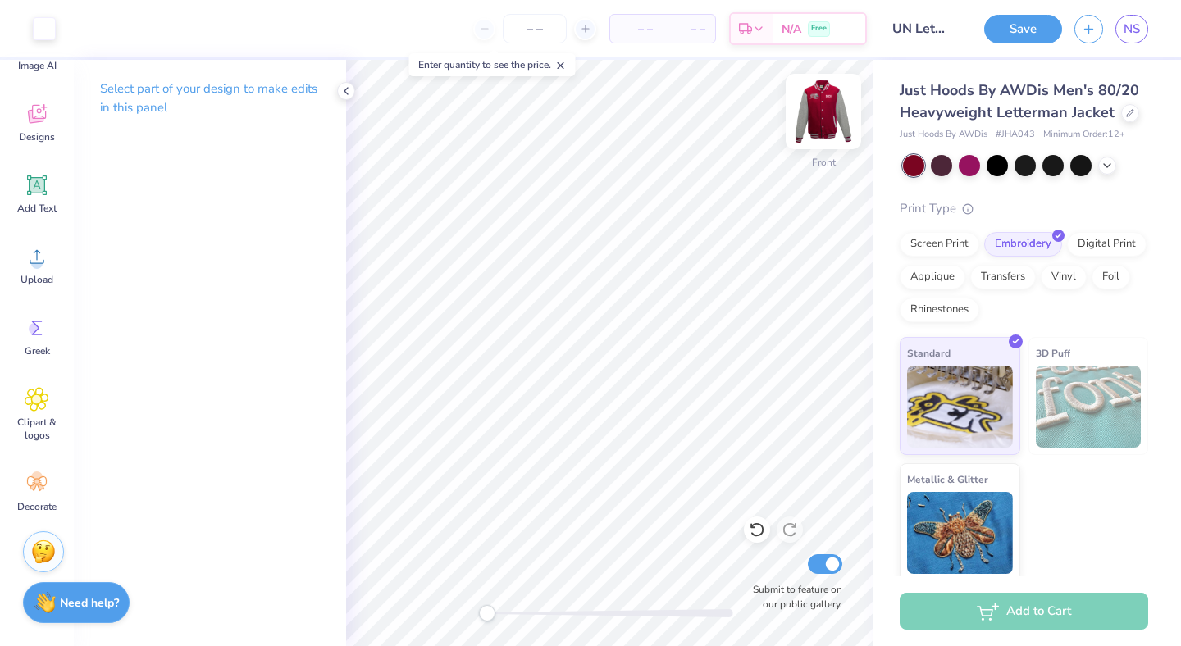
click at [823, 124] on img at bounding box center [824, 112] width 66 height 66
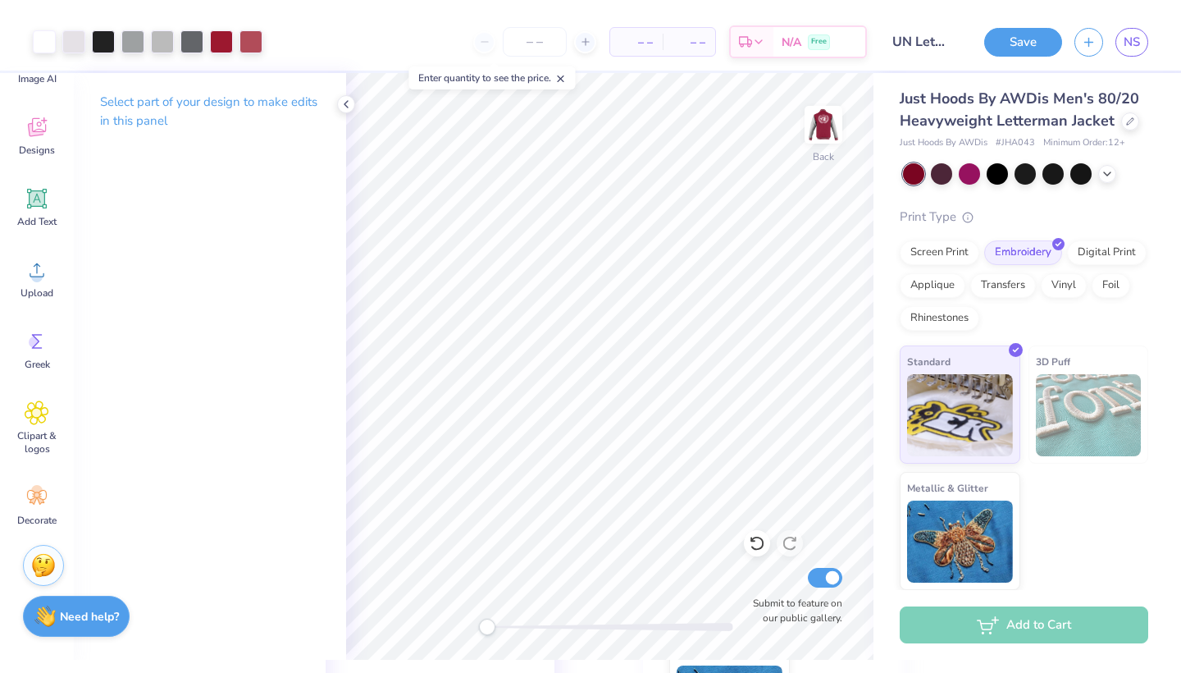
scroll to position [4, 0]
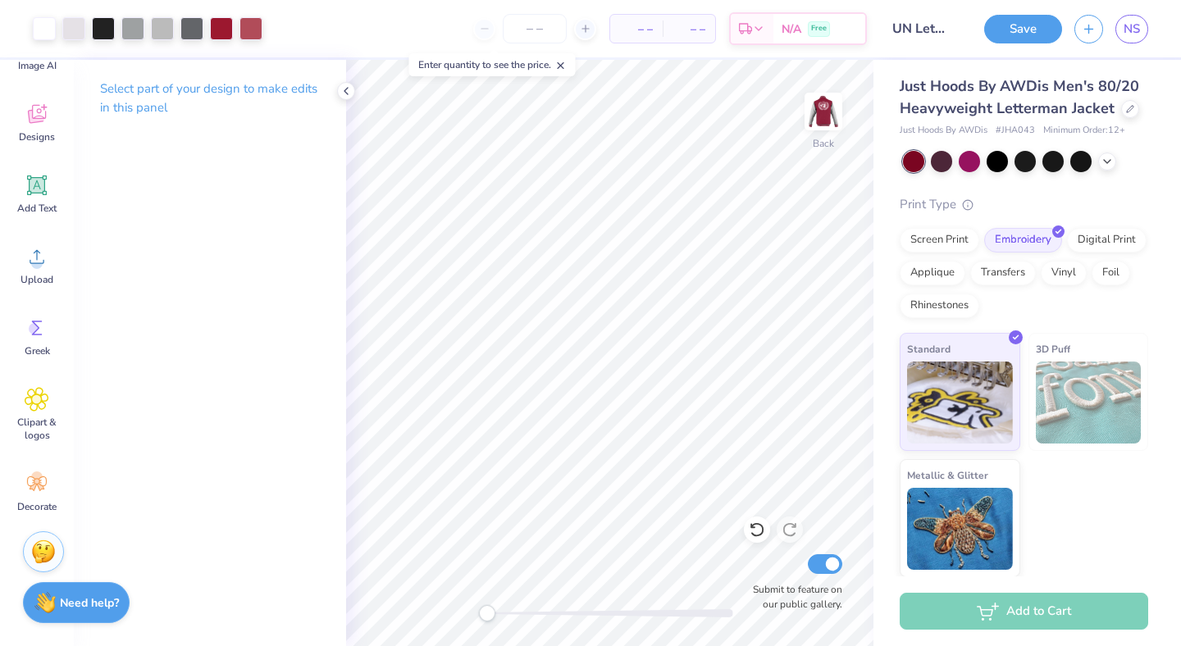
click at [1047, 607] on div "Add to Cart" at bounding box center [1024, 611] width 249 height 37
click at [538, 26] on input "number" at bounding box center [535, 29] width 64 height 30
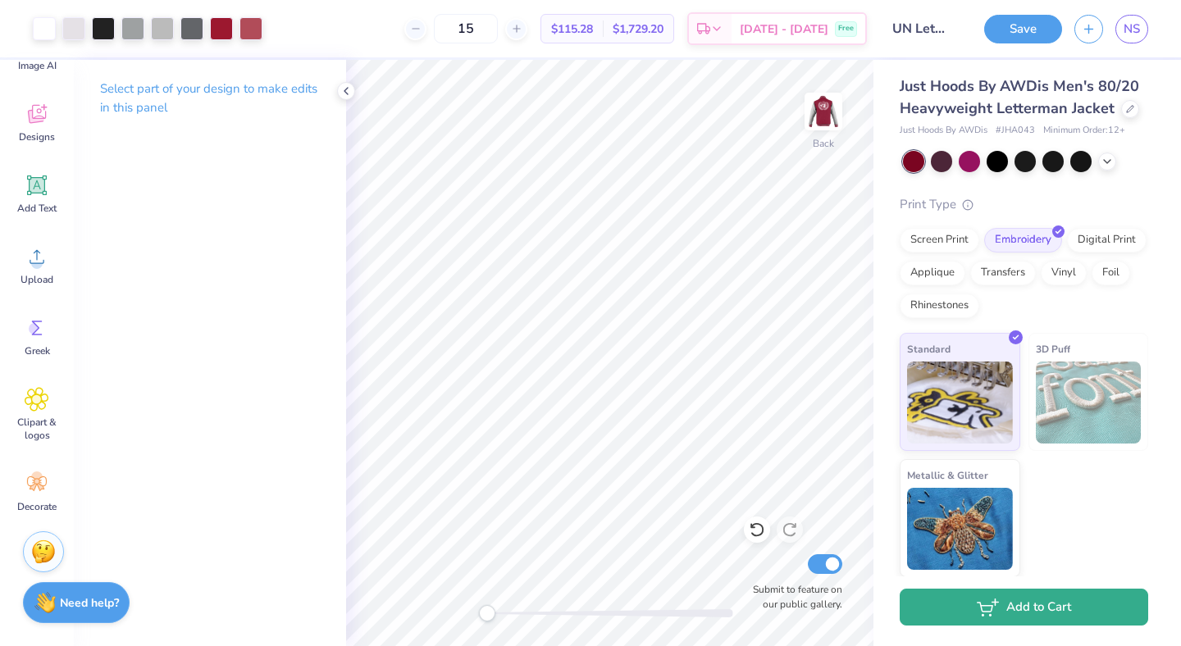
click at [1044, 602] on button "Add to Cart" at bounding box center [1024, 607] width 249 height 37
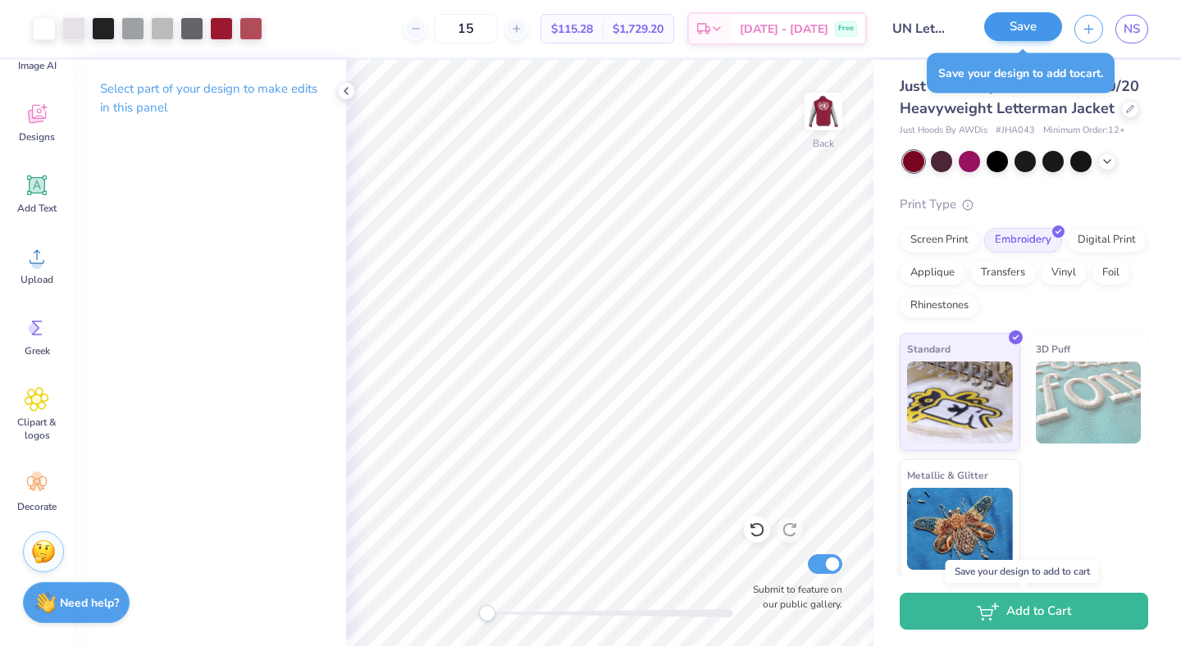
click at [1019, 14] on button "Save" at bounding box center [1023, 26] width 78 height 29
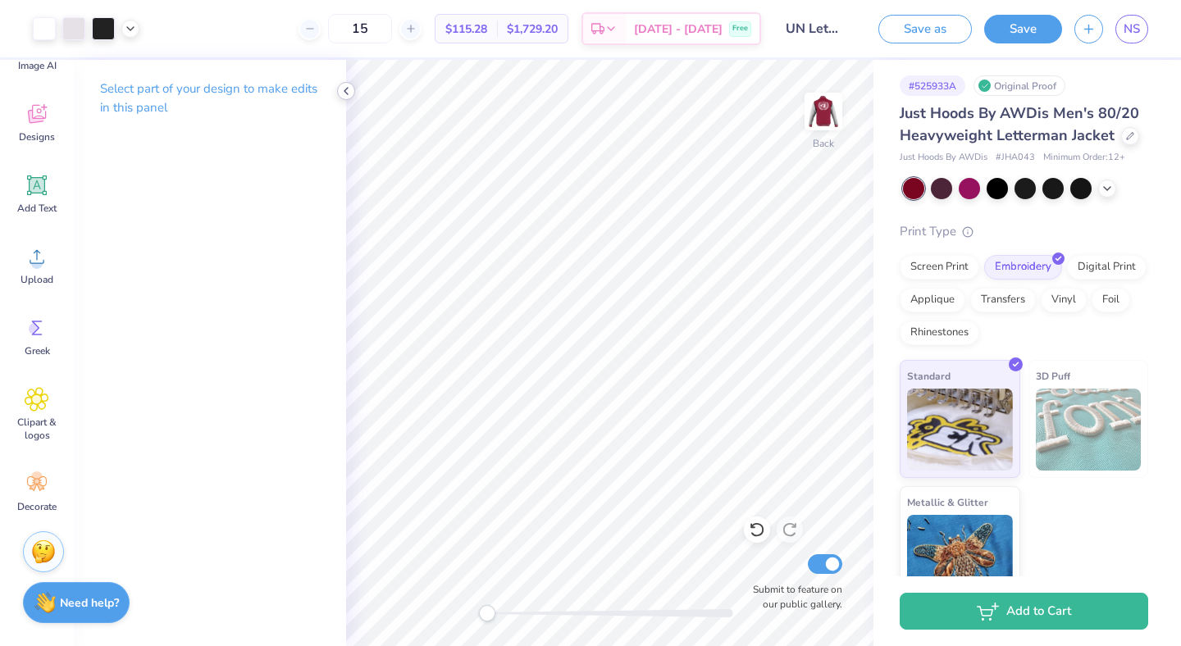
click at [349, 90] on icon at bounding box center [346, 90] width 13 height 13
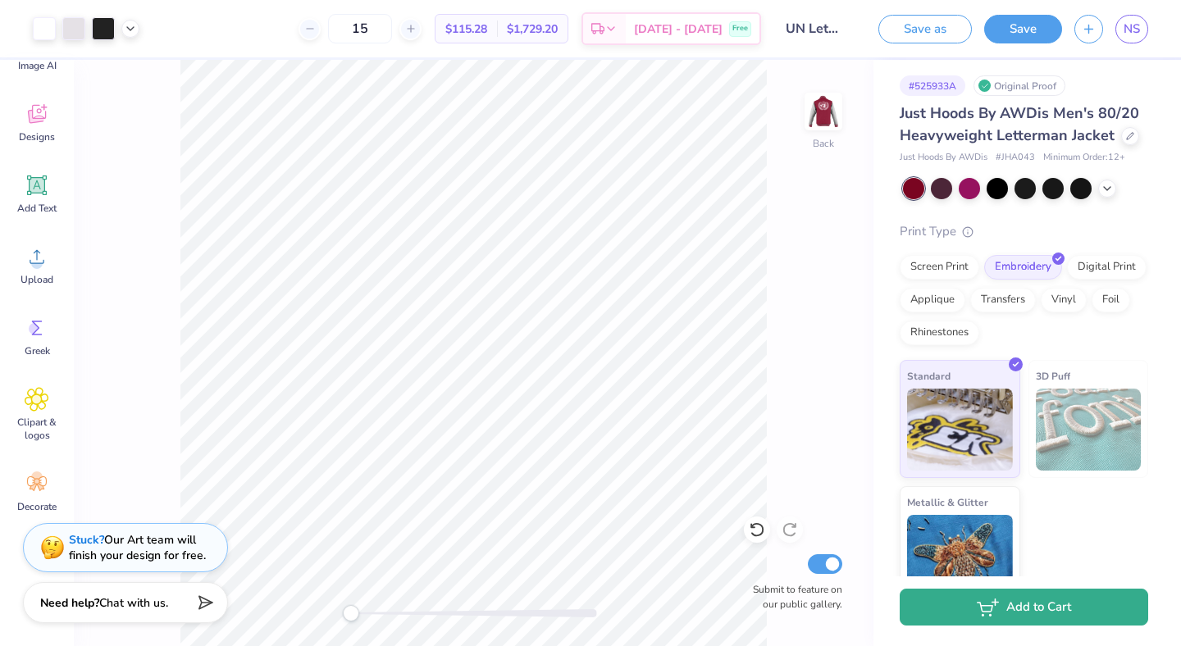
click at [984, 607] on icon "button" at bounding box center [988, 608] width 22 height 18
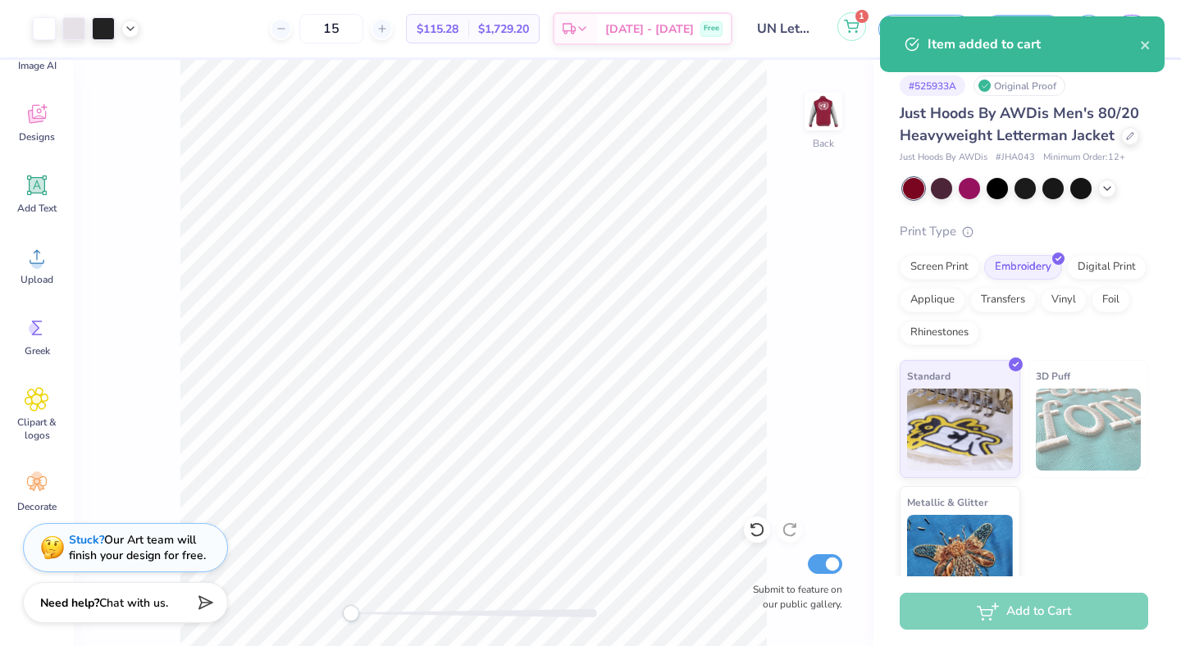
click at [861, 21] on span "1" at bounding box center [862, 16] width 13 height 13
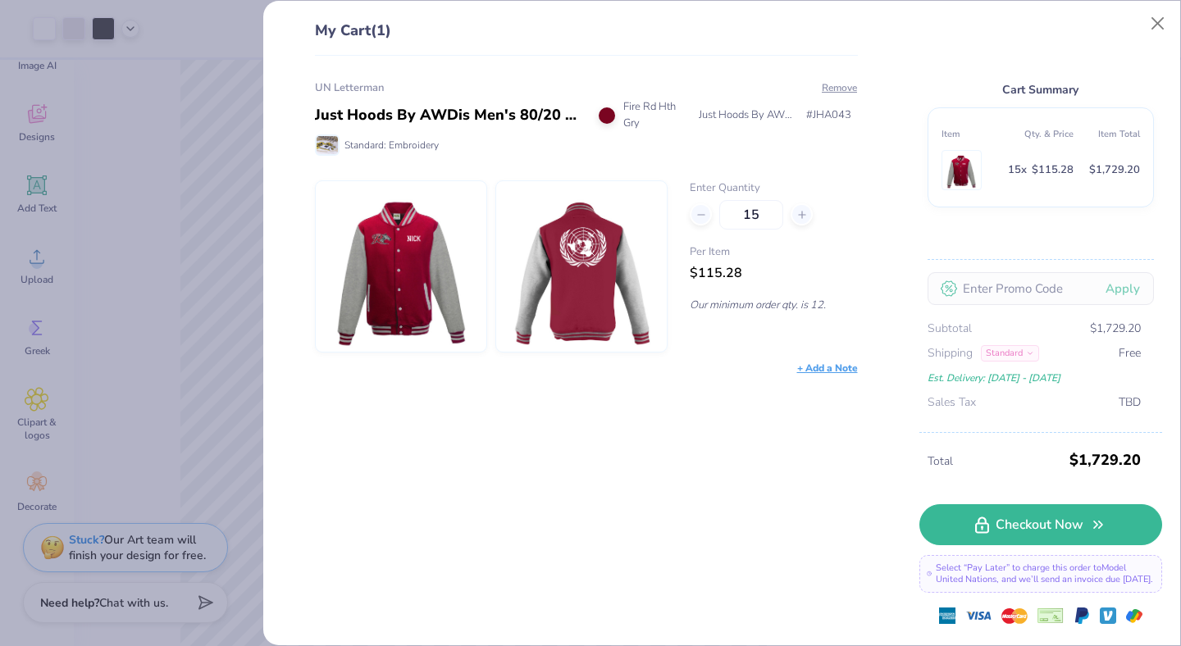
click at [231, 262] on div "My Cart (1) UN Letterman Just Hoods By AWDis Men's 80/20 Heavyweight Letterman …" at bounding box center [590, 323] width 1181 height 646
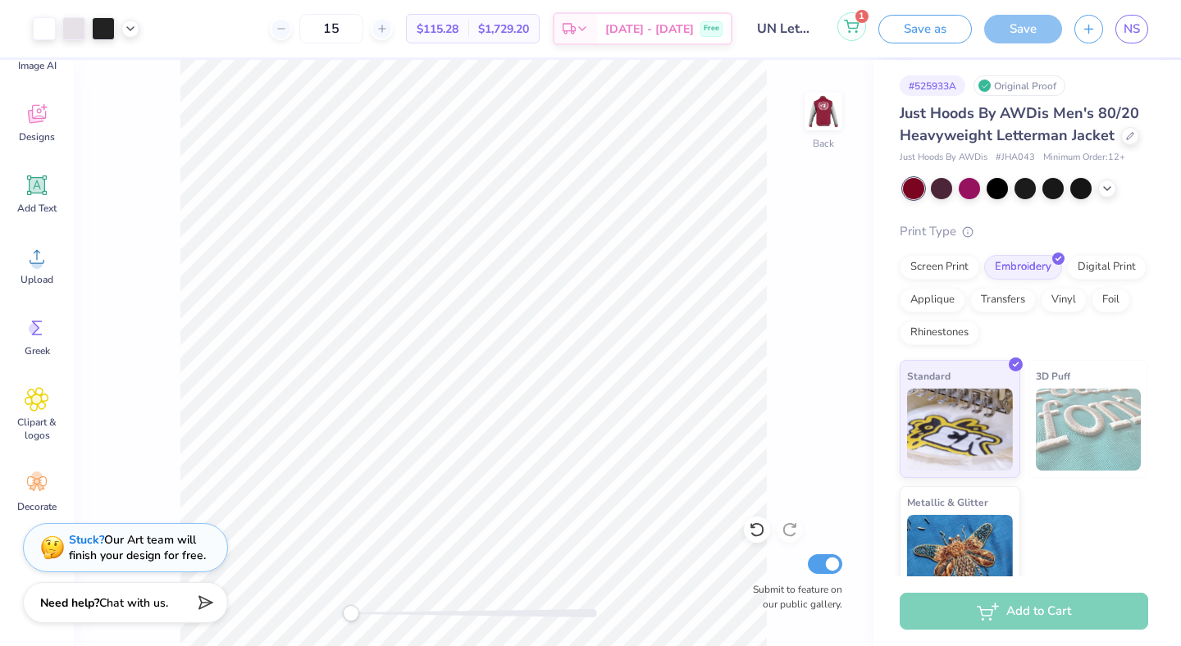
click at [856, 29] on icon at bounding box center [851, 26] width 15 height 13
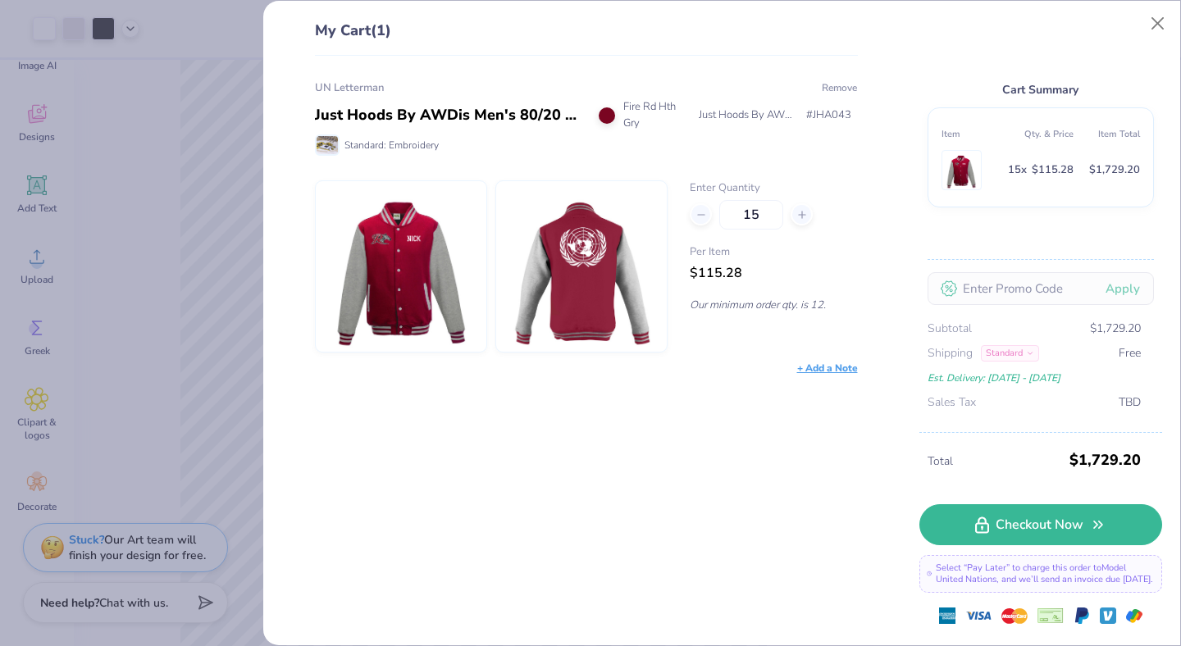
click at [834, 88] on button "Remove" at bounding box center [839, 87] width 37 height 15
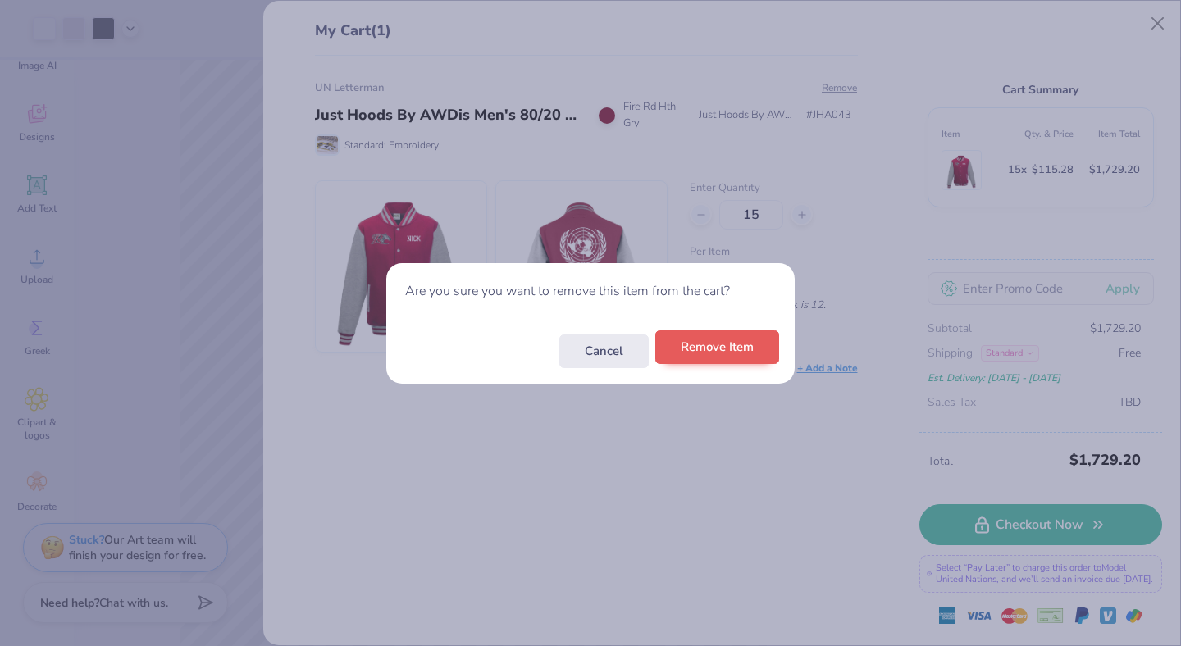
click at [731, 345] on button "Remove Item" at bounding box center [717, 348] width 124 height 34
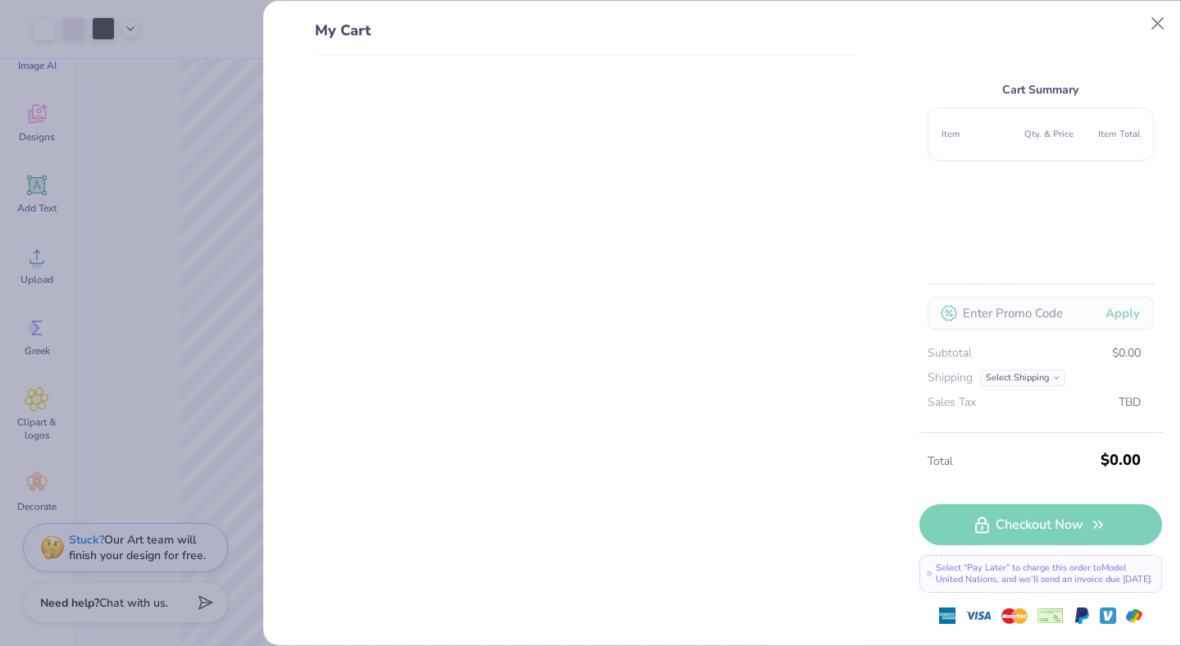
click at [183, 254] on div "My Cart Cart Summary Item Qty. & Price Item Total Apply Subtotal $0.00 Shipping…" at bounding box center [590, 323] width 1181 height 646
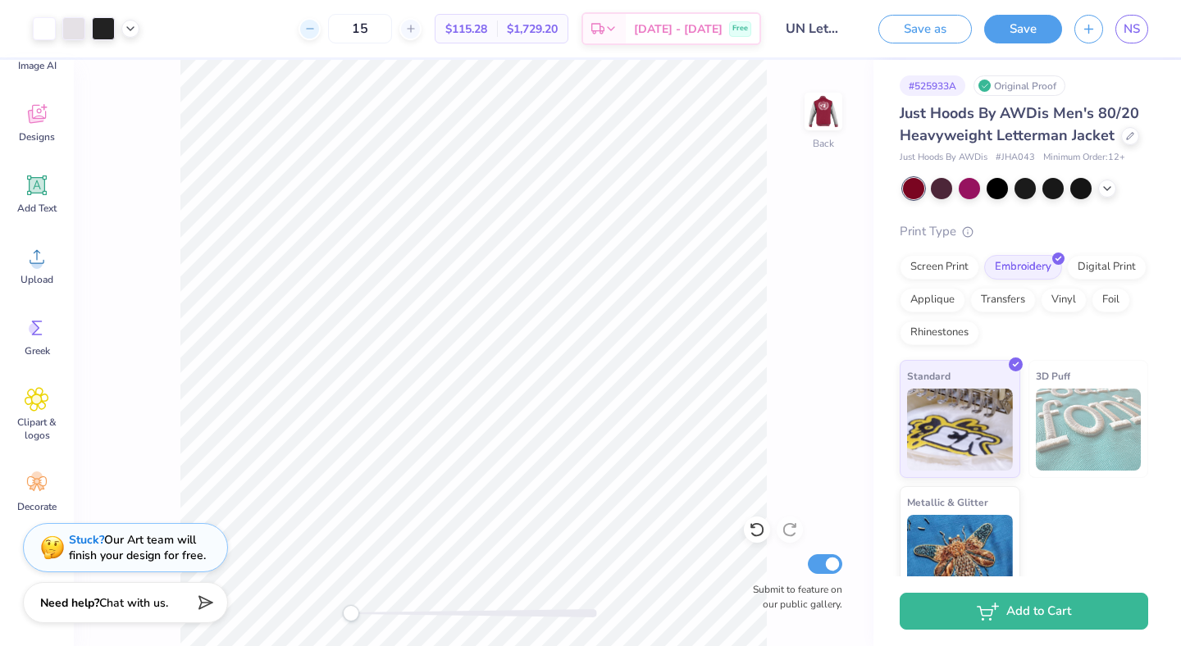
click at [313, 29] on line at bounding box center [309, 29] width 7 height 0
click at [330, 29] on div "12" at bounding box center [360, 29] width 123 height 30
click at [392, 39] on input "12" at bounding box center [360, 29] width 64 height 30
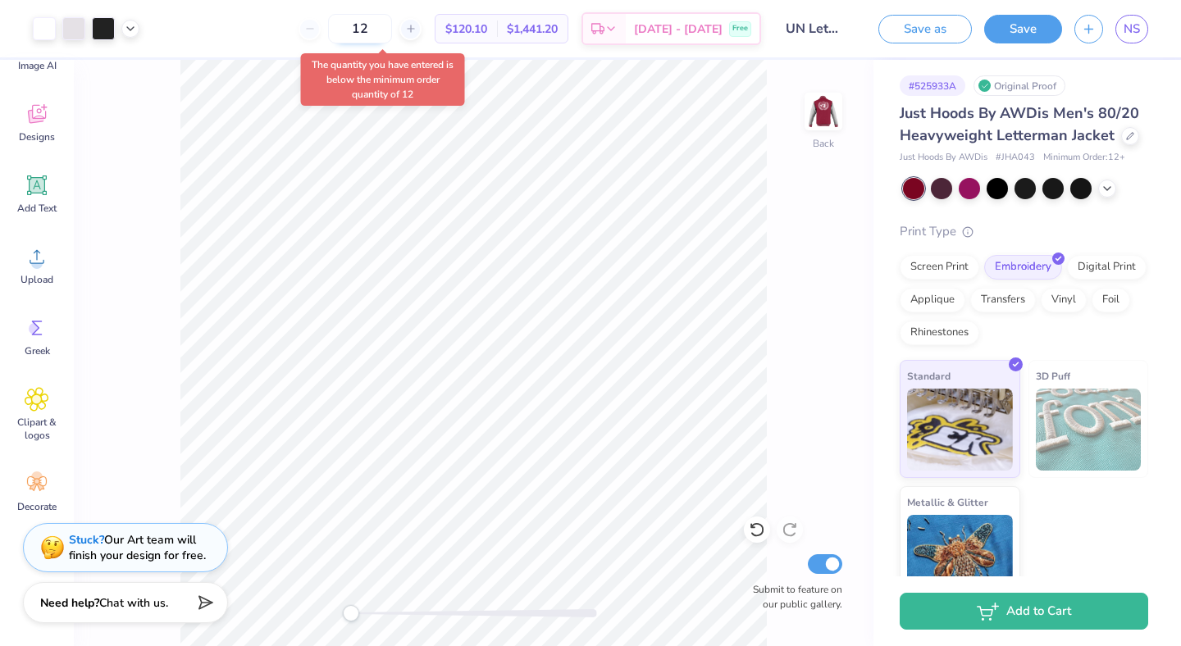
click at [392, 40] on input "12" at bounding box center [360, 29] width 64 height 30
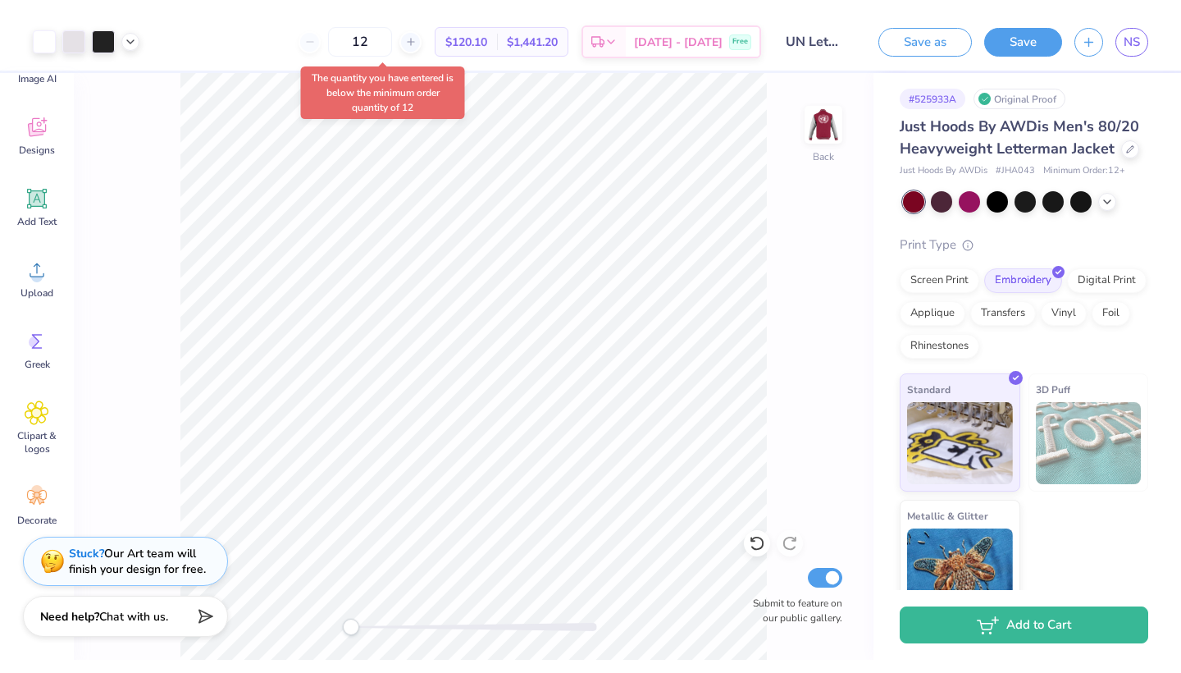
scroll to position [46, 0]
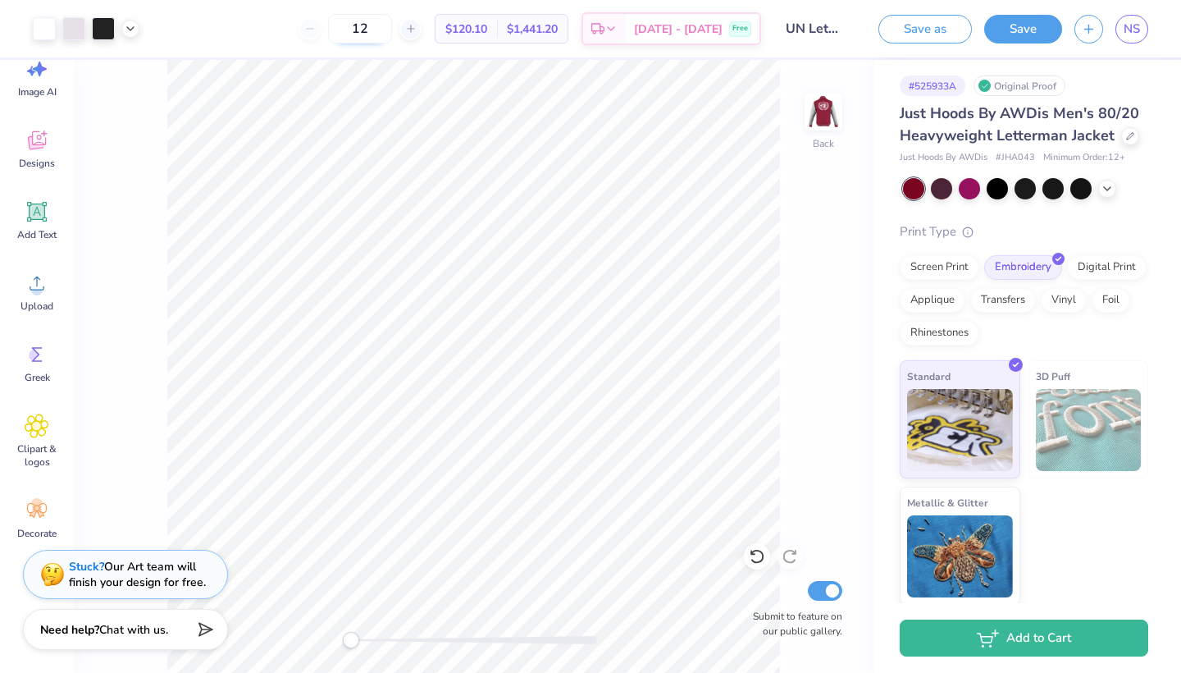
click at [389, 36] on input "12" at bounding box center [360, 29] width 64 height 30
type input "15"
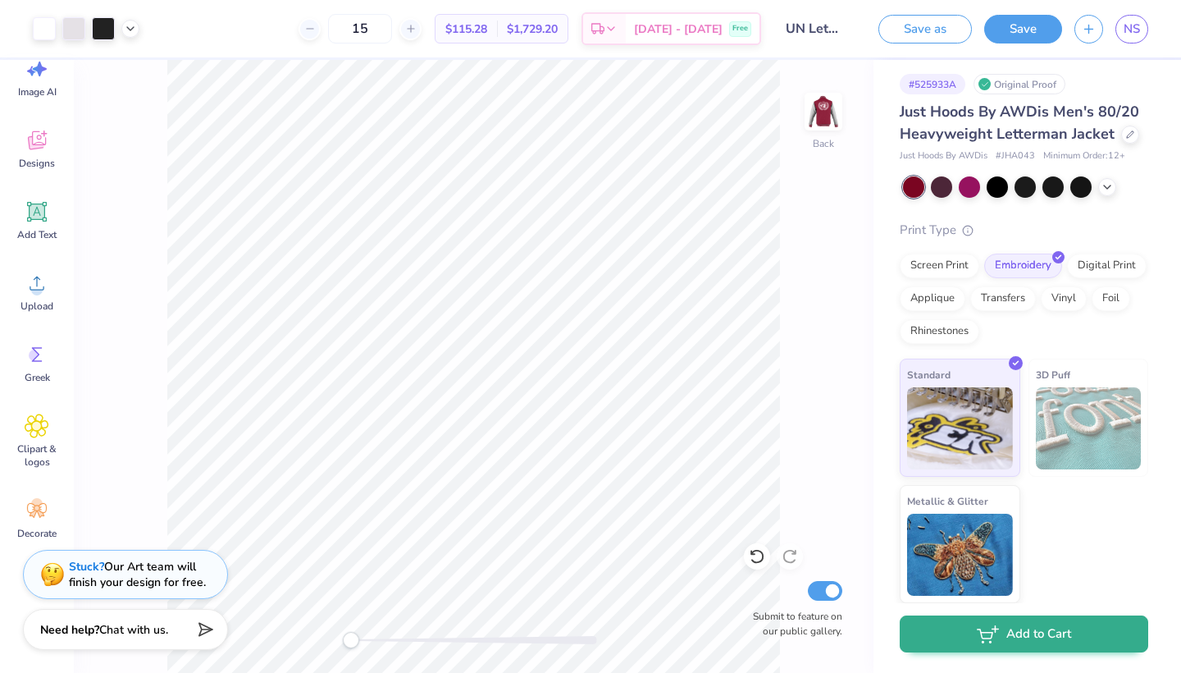
scroll to position [5, 0]
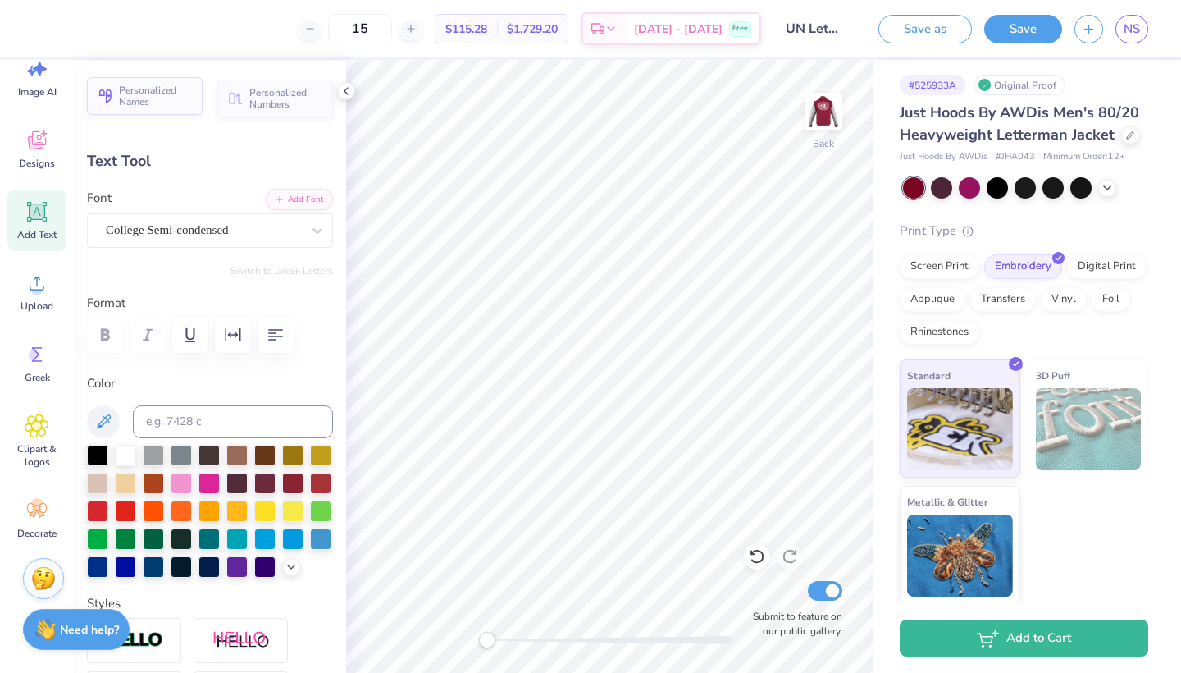
click at [165, 107] on button "Personalized Names" at bounding box center [145, 96] width 116 height 38
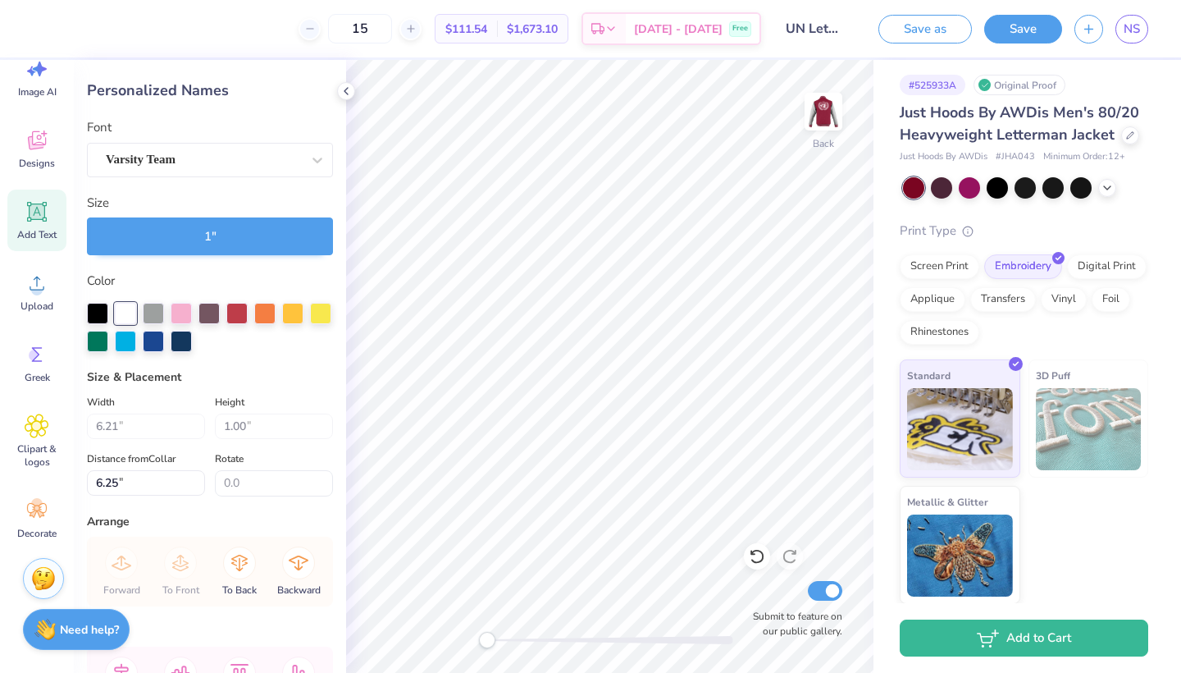
scroll to position [0, 0]
click at [221, 149] on div at bounding box center [203, 159] width 195 height 22
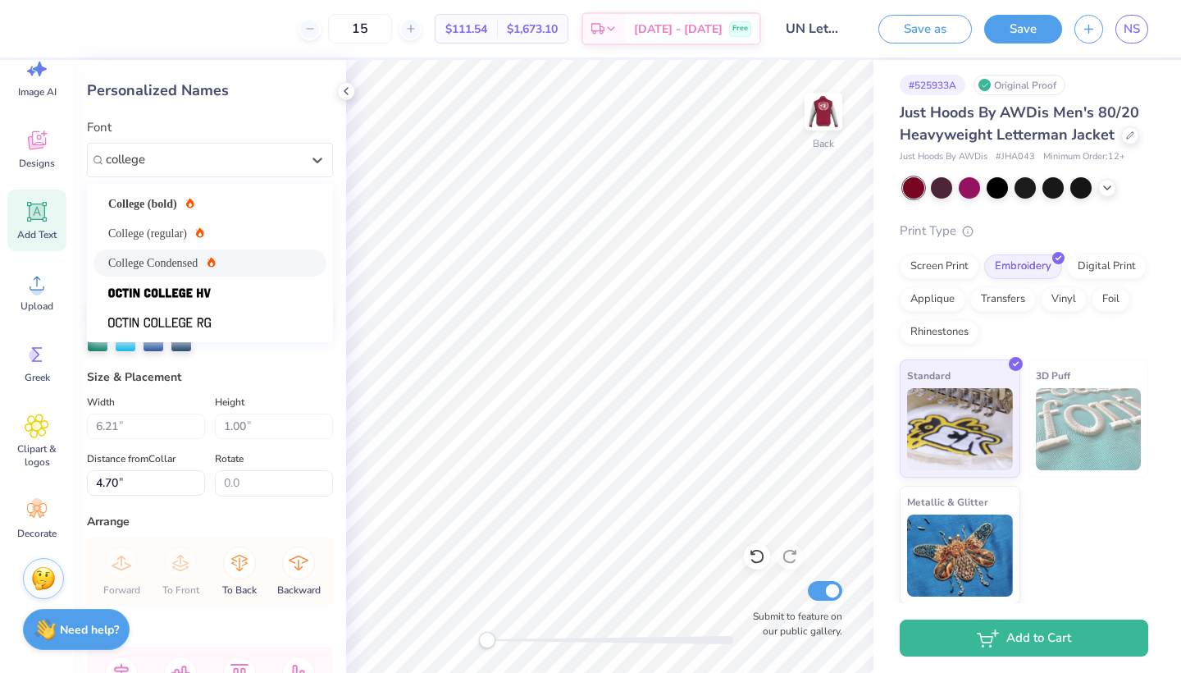
click at [239, 258] on div "College Condensed" at bounding box center [209, 262] width 203 height 17
type input "college"
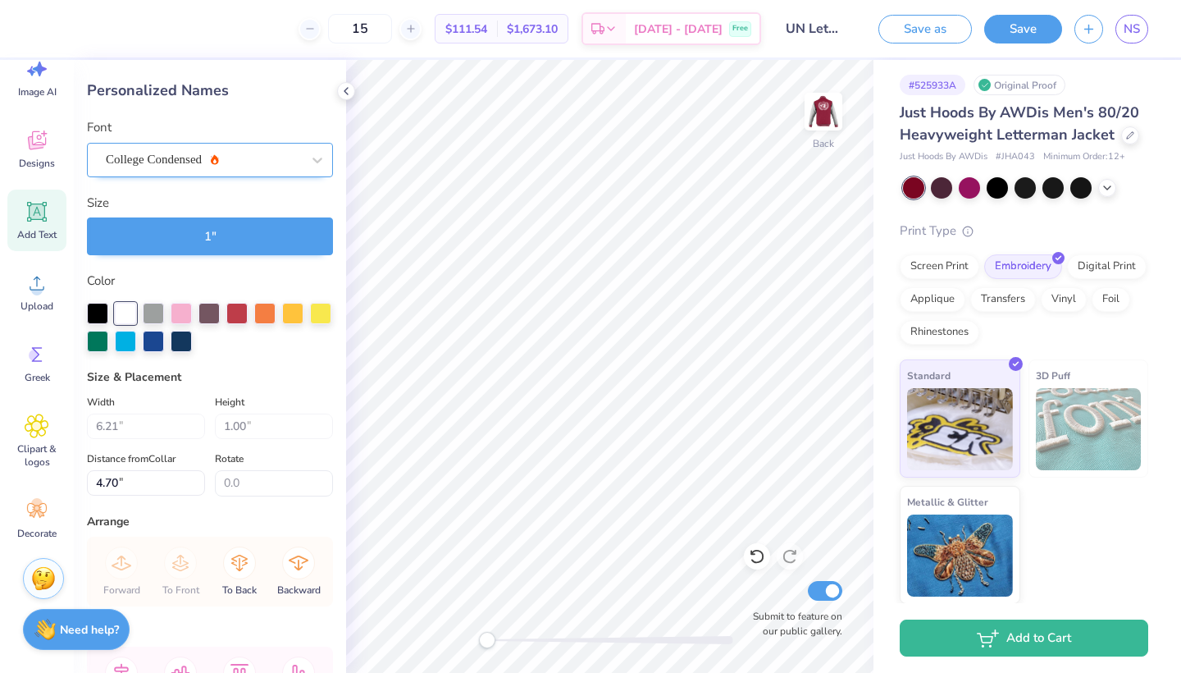
click at [257, 169] on div at bounding box center [203, 159] width 195 height 22
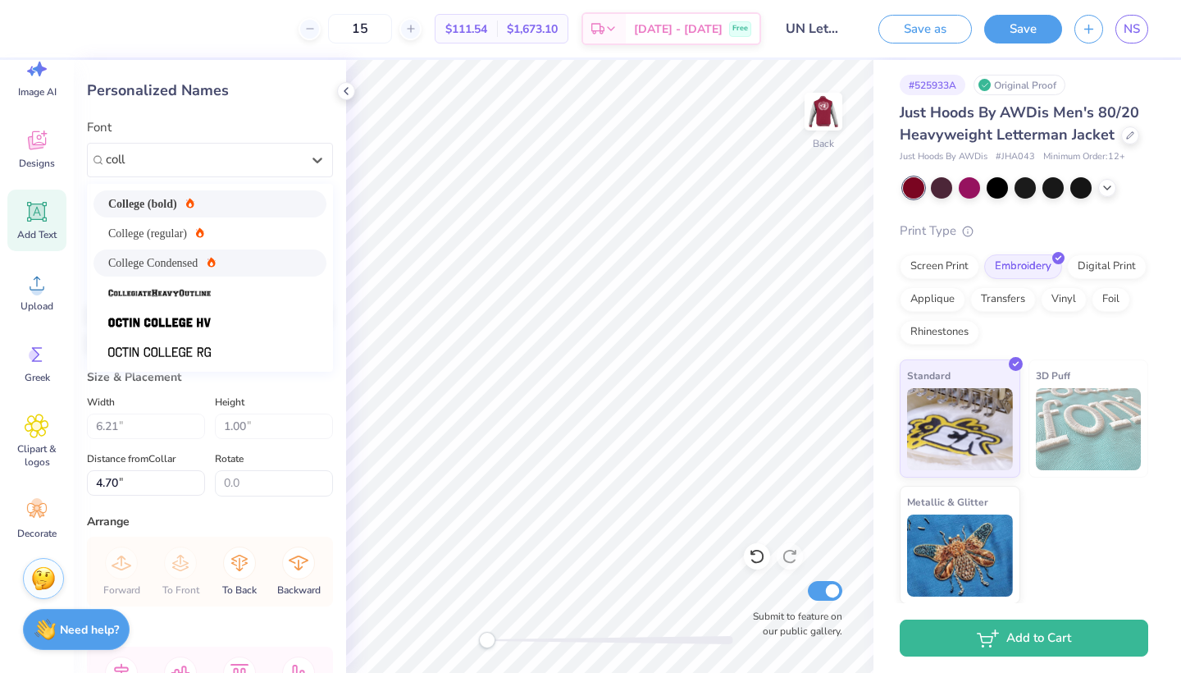
click at [224, 200] on div "College (bold)" at bounding box center [209, 203] width 203 height 17
type input "coll"
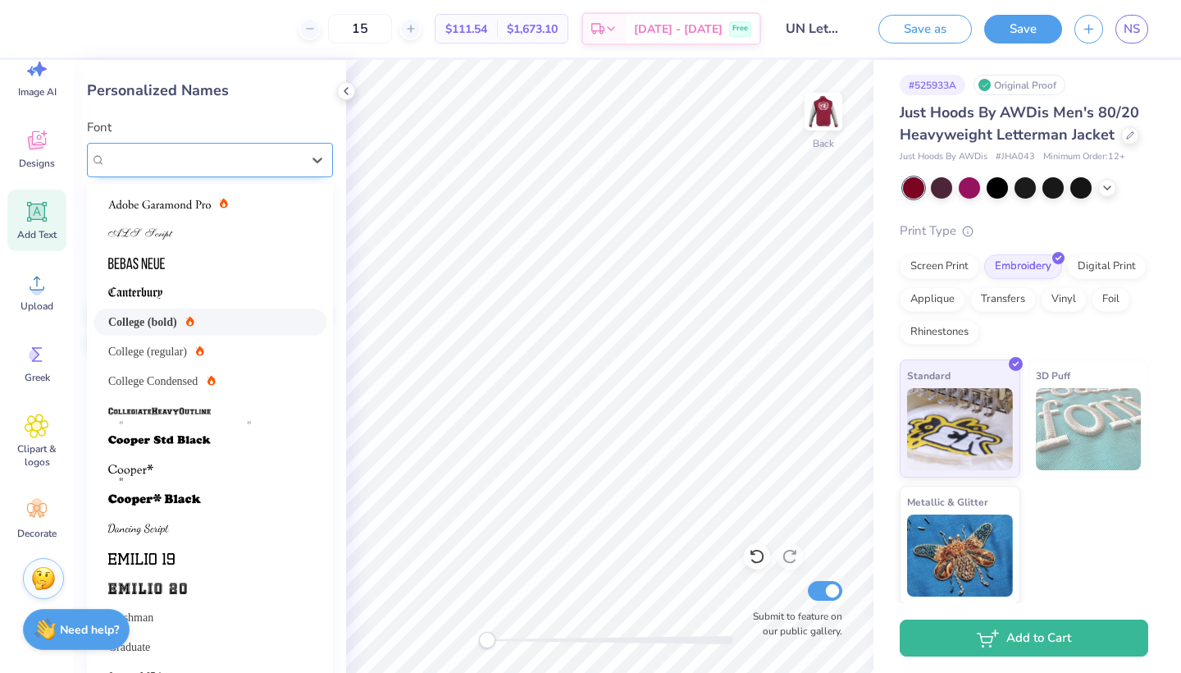
click at [280, 153] on div "College (bold)" at bounding box center [203, 159] width 199 height 25
click at [248, 375] on div "College Condensed" at bounding box center [209, 380] width 203 height 17
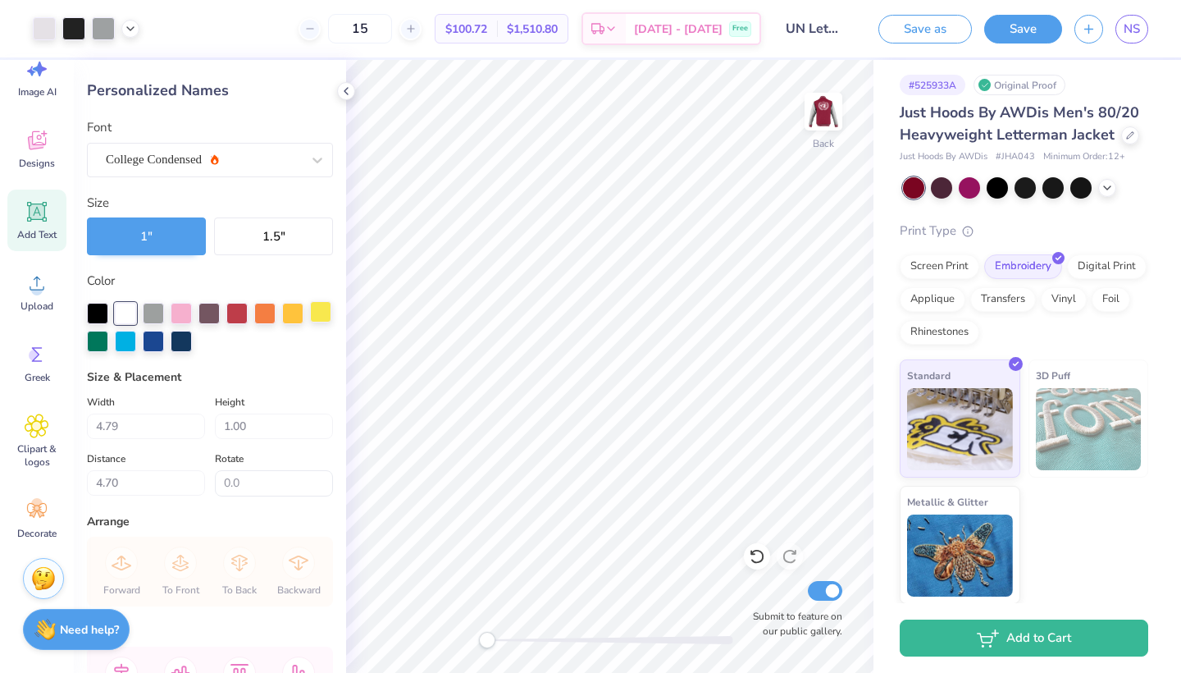
type input "2.50"
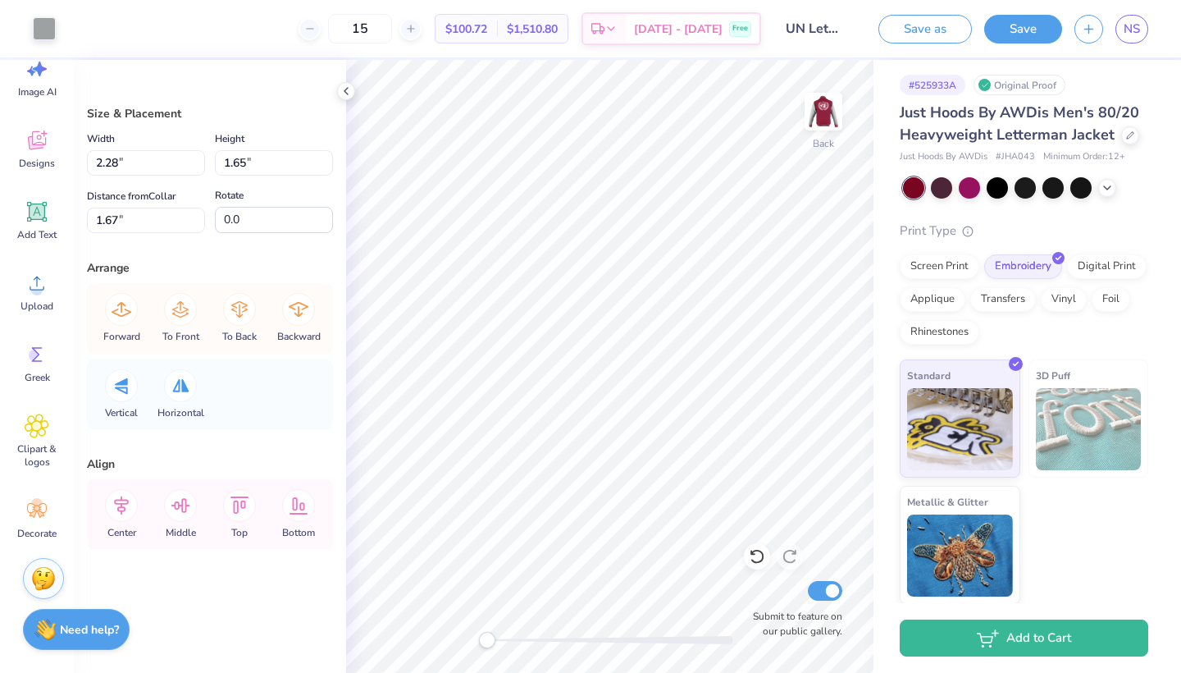
type input "2.74"
type input "2.04"
type input "1.73"
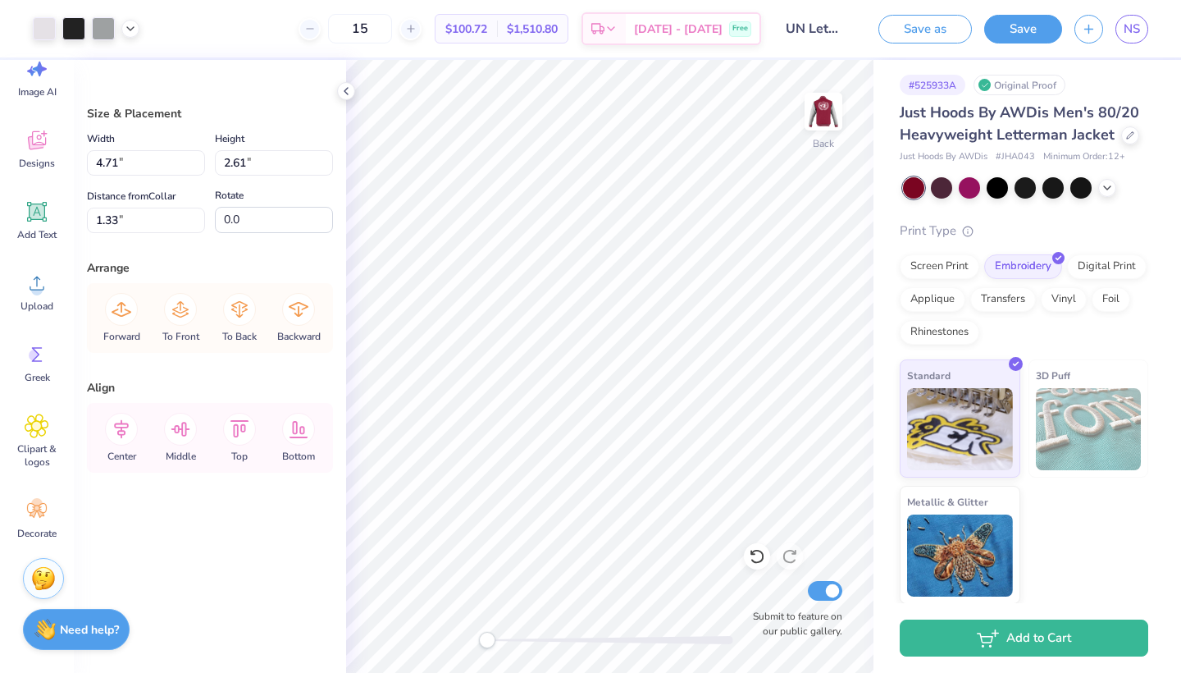
type input "1.69"
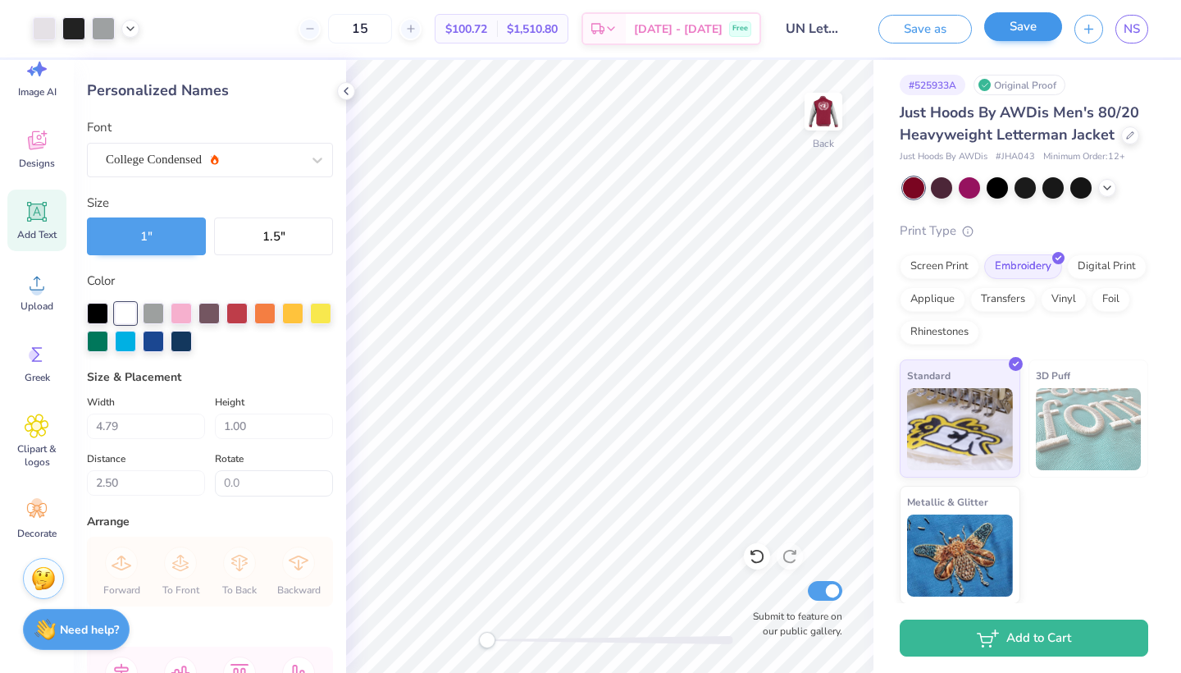
click at [1039, 39] on button "Save" at bounding box center [1023, 26] width 78 height 29
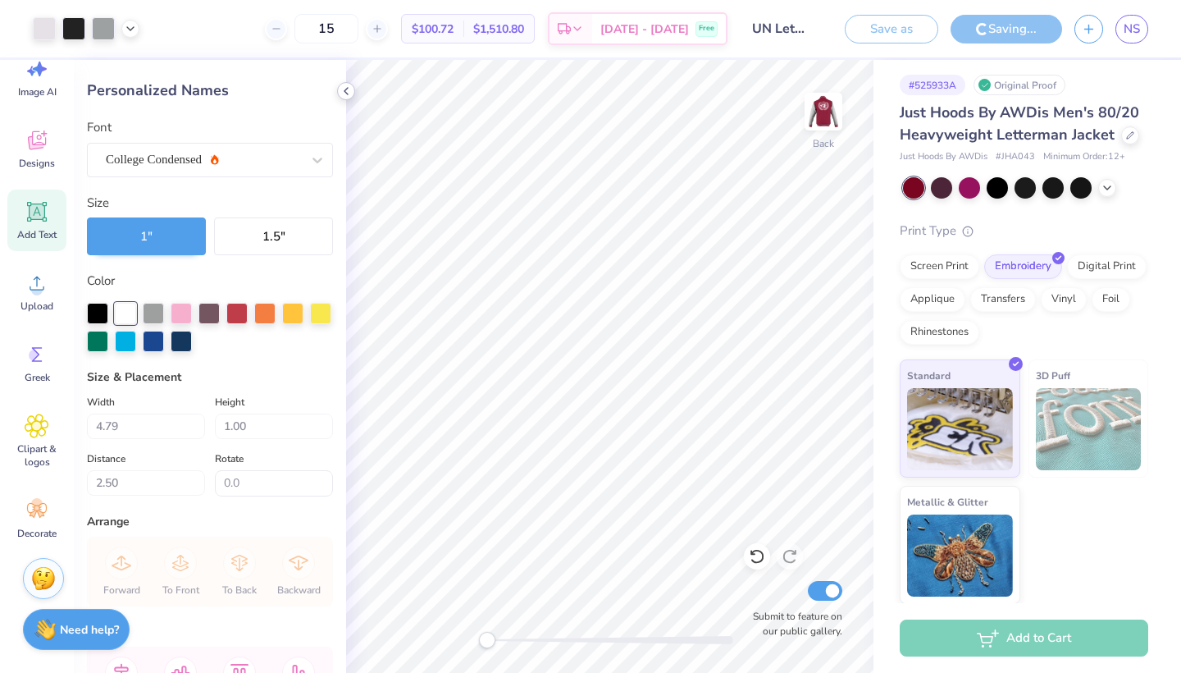
click at [345, 93] on icon at bounding box center [346, 90] width 13 height 13
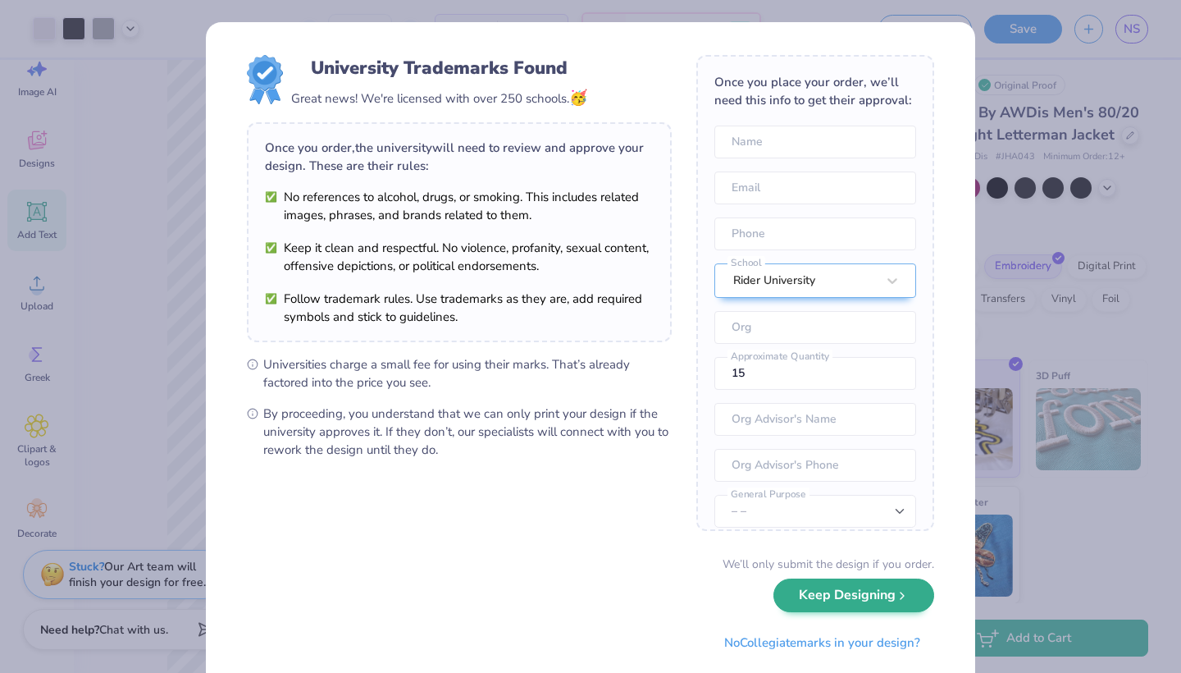
click at [857, 608] on button "Keep Designing" at bounding box center [854, 595] width 161 height 34
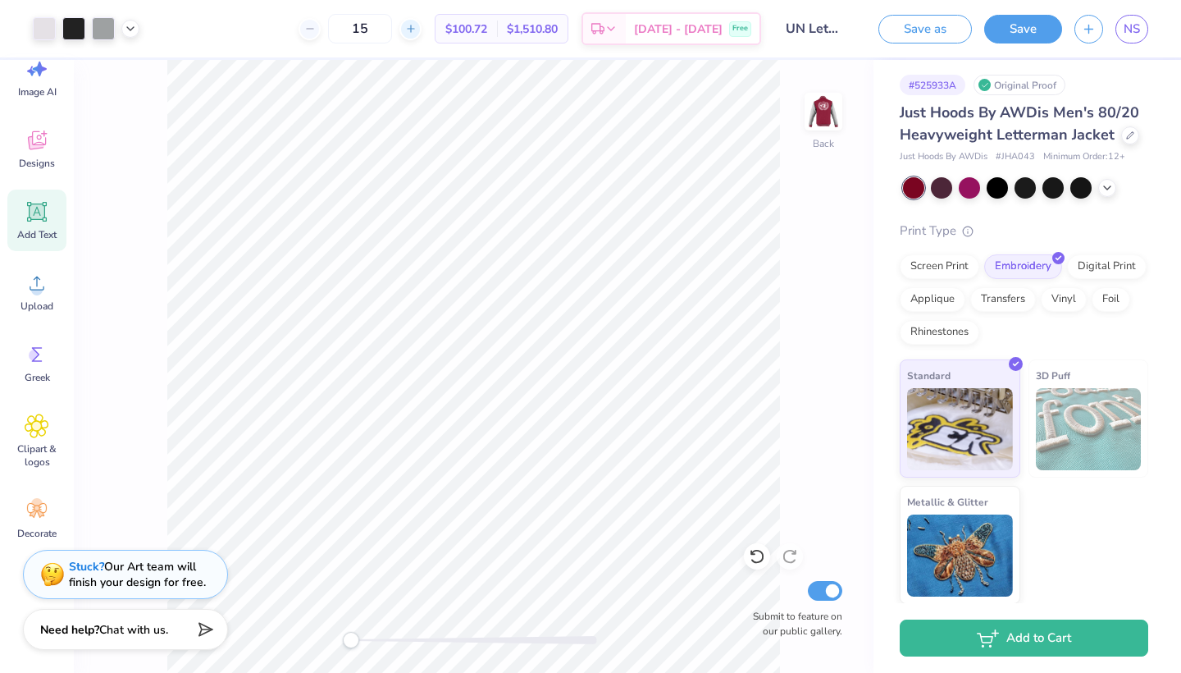
click at [417, 24] on icon at bounding box center [410, 28] width 11 height 11
click at [311, 50] on div "17 $99.07 Per Item $1,684.19 Total Est. Delivery Oct 14 - 17 Free" at bounding box center [456, 28] width 609 height 57
click at [298, 34] on div "17 $99.07 Per Item $1,684.19 Total Est. Delivery Oct 14 - 17 Free" at bounding box center [456, 28] width 609 height 57
click at [399, 30] on input "17" at bounding box center [367, 29] width 64 height 30
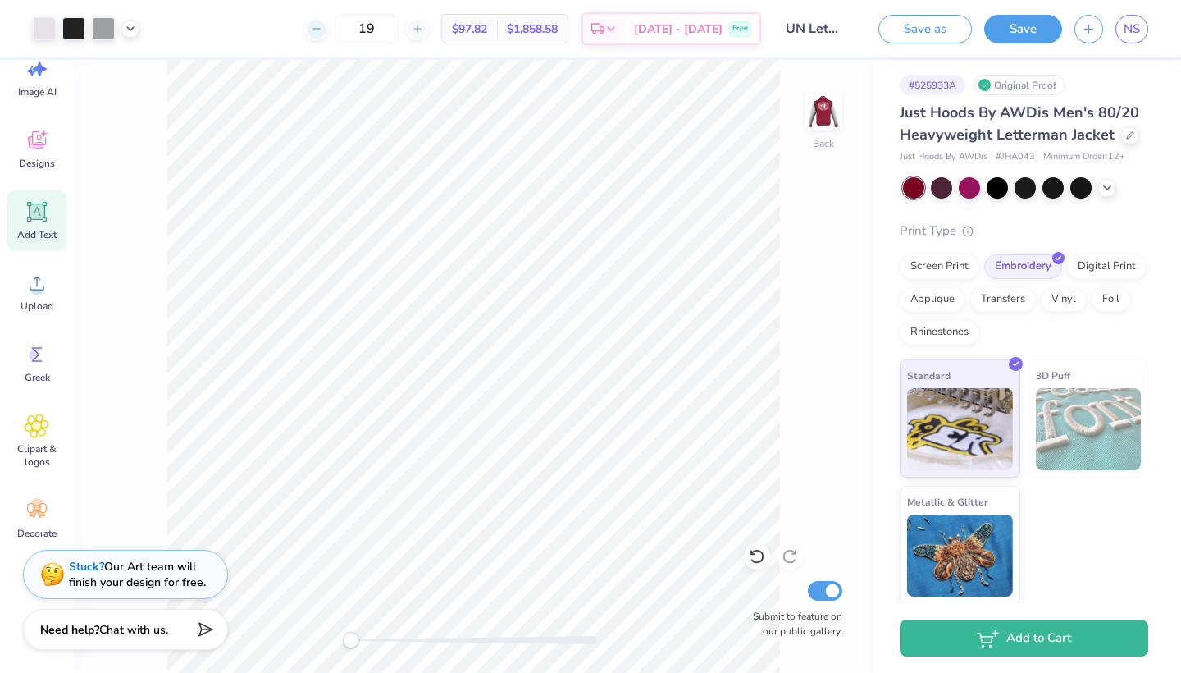
click at [322, 28] on icon at bounding box center [316, 28] width 11 height 11
click at [319, 29] on line at bounding box center [316, 29] width 7 height 0
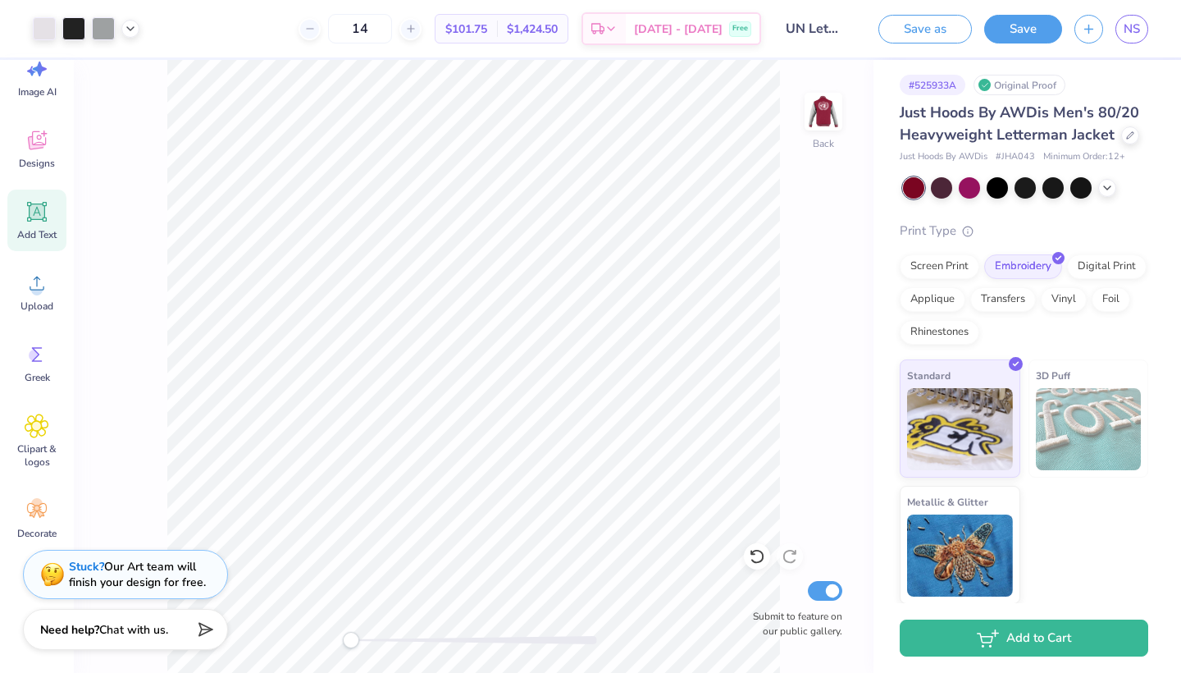
click at [369, 47] on div "14 $101.75 Per Item $1,424.50 Total Est. Delivery Oct 14 - 17 Free" at bounding box center [456, 28] width 609 height 57
click at [821, 121] on img at bounding box center [824, 112] width 66 height 66
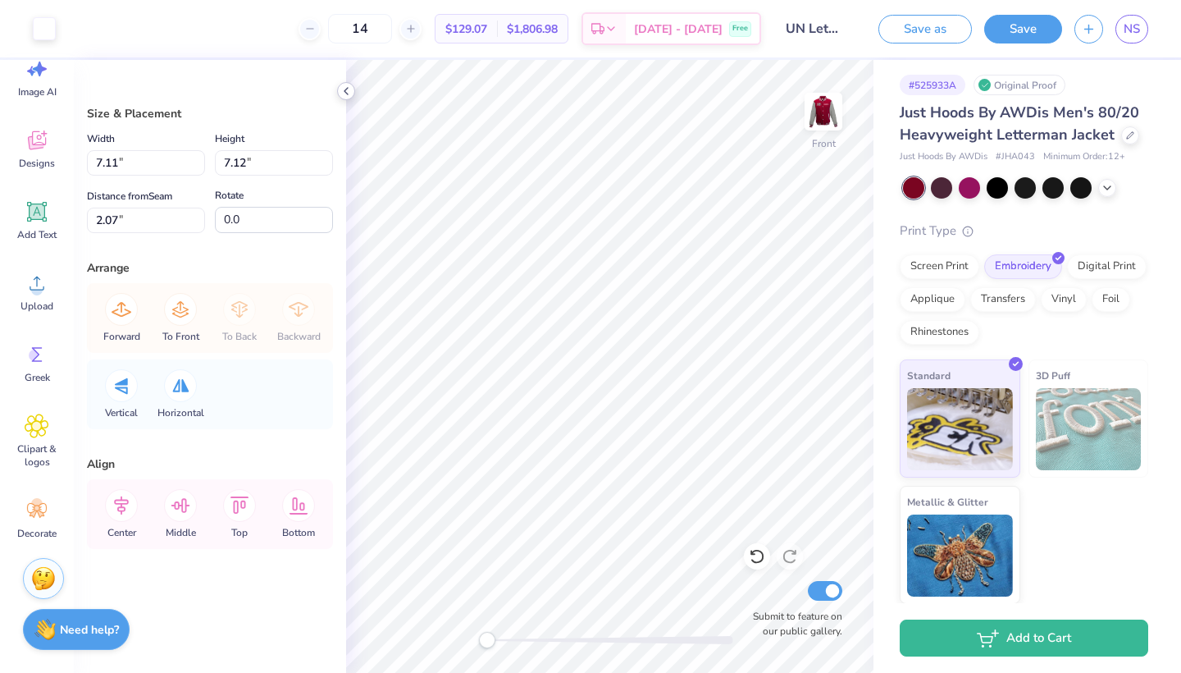
click at [346, 82] on div at bounding box center [346, 91] width 18 height 18
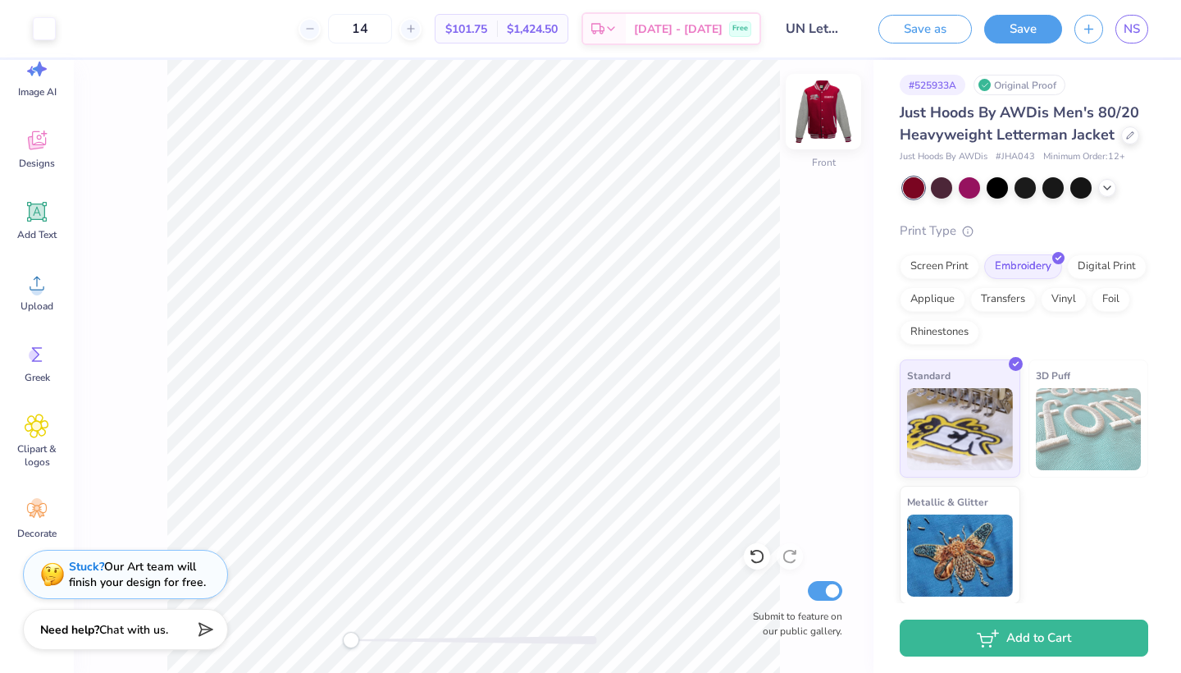
click at [828, 110] on img at bounding box center [824, 112] width 66 height 66
click at [828, 110] on img at bounding box center [823, 111] width 33 height 33
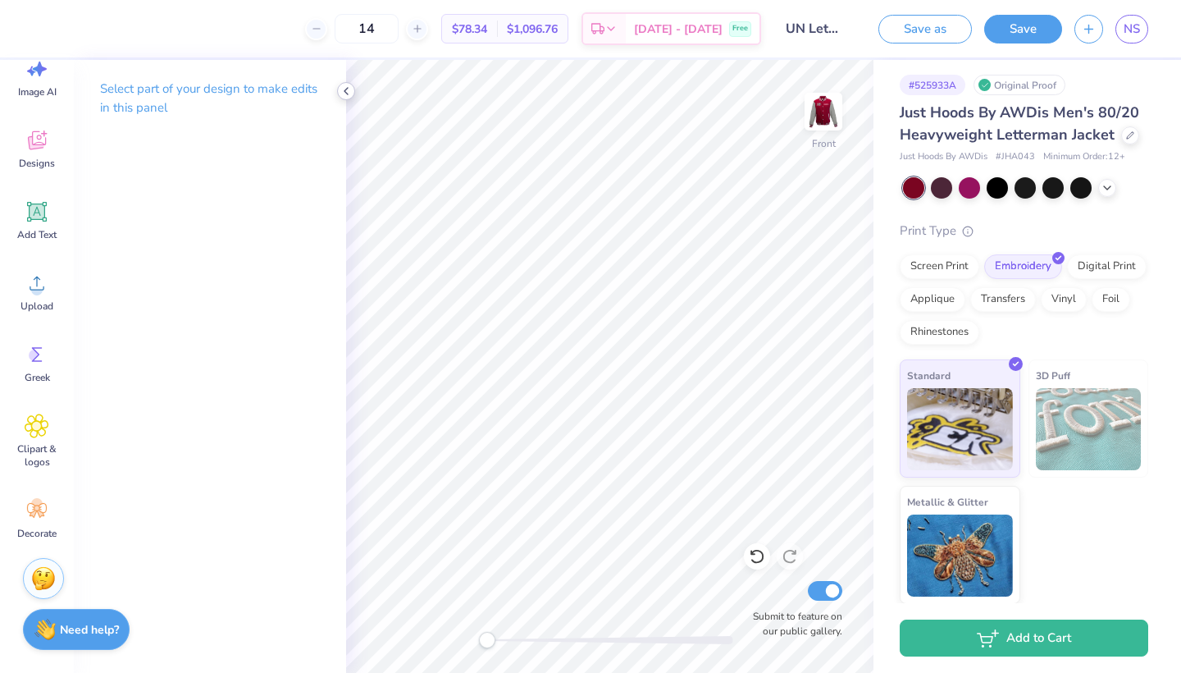
click at [347, 95] on icon at bounding box center [346, 90] width 13 height 13
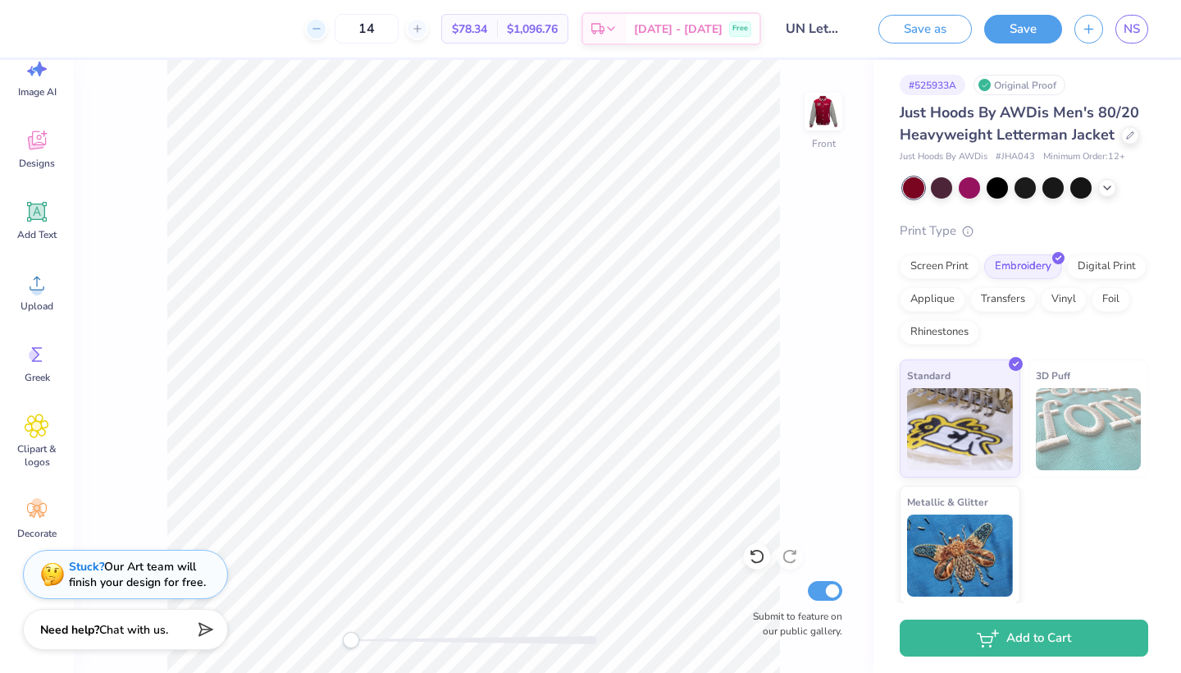
click at [327, 37] on div at bounding box center [316, 29] width 22 height 22
click at [432, 32] on icon at bounding box center [426, 28] width 11 height 11
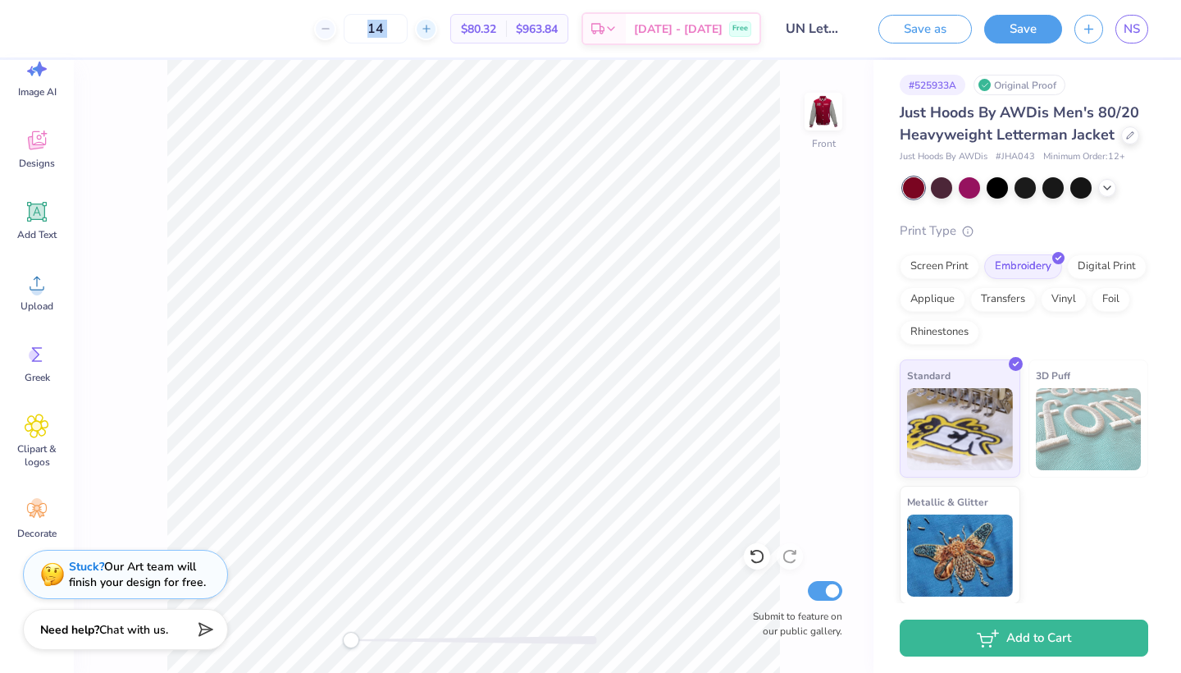
type input "15"
click at [813, 107] on img at bounding box center [824, 112] width 66 height 66
click at [836, 116] on img at bounding box center [824, 112] width 66 height 66
click at [763, 564] on icon at bounding box center [757, 556] width 16 height 16
click at [762, 564] on icon at bounding box center [757, 556] width 16 height 16
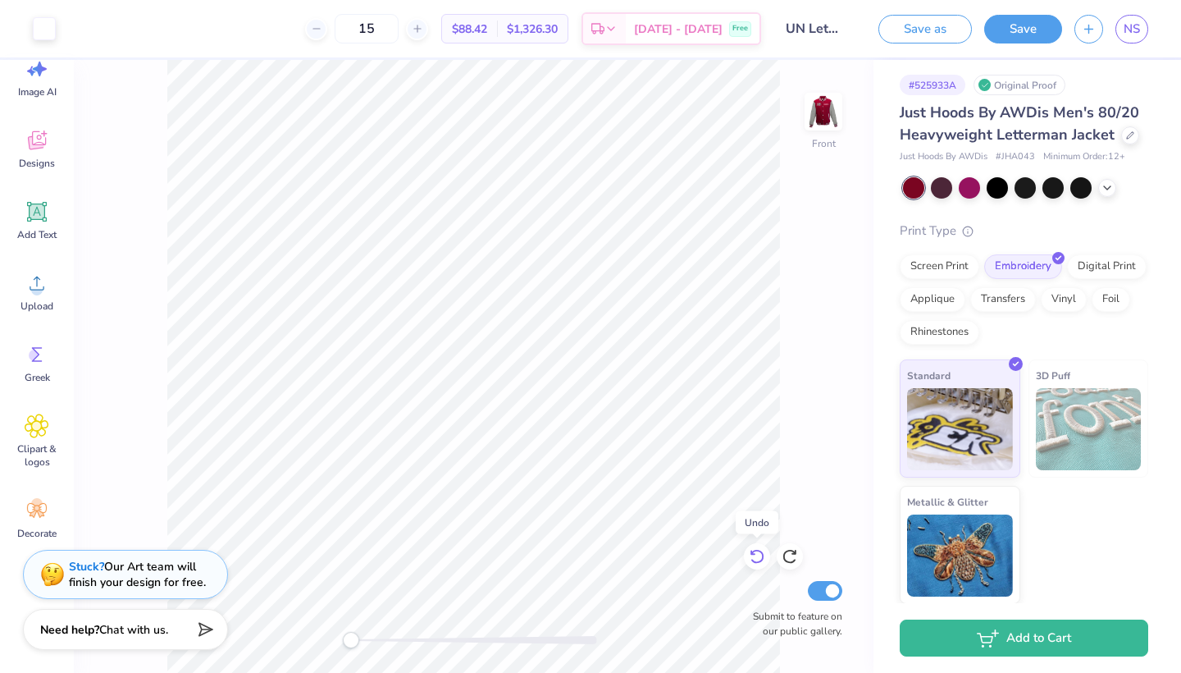
click at [762, 564] on icon at bounding box center [757, 556] width 16 height 16
click at [823, 285] on div "Front Submit to feature on our public gallery." at bounding box center [474, 366] width 800 height 613
click at [833, 122] on img at bounding box center [824, 112] width 66 height 66
click at [796, 293] on div "Back Submit to feature on our public gallery." at bounding box center [474, 366] width 800 height 613
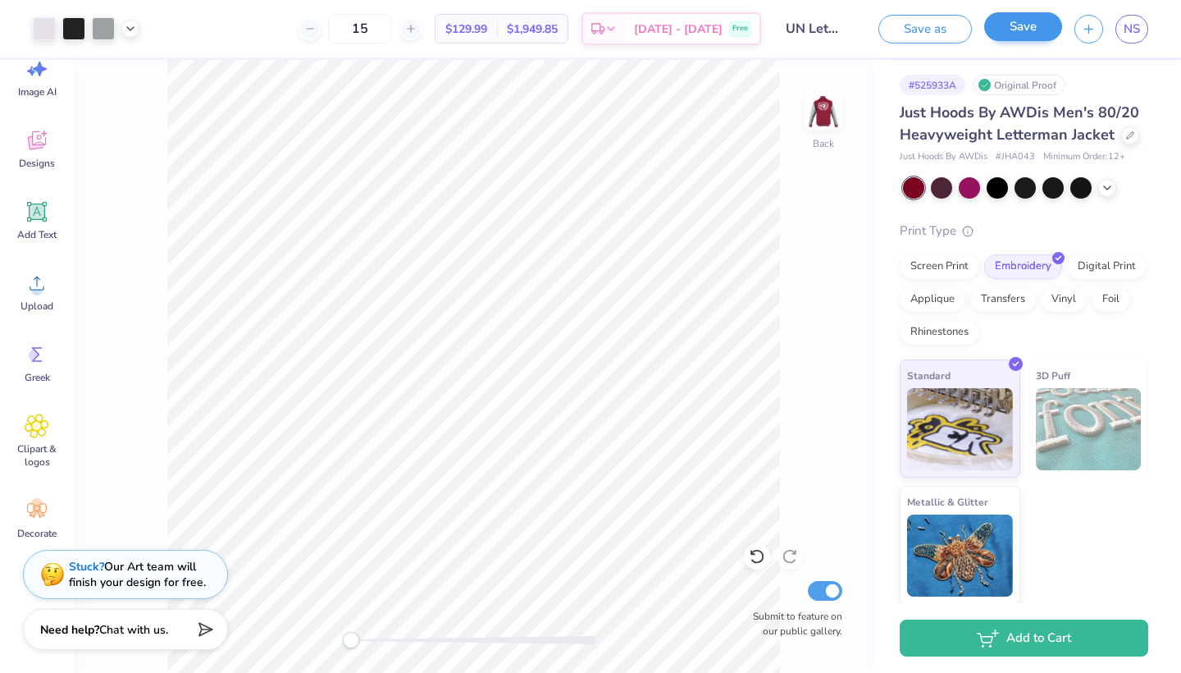
click at [1051, 16] on button "Save" at bounding box center [1023, 26] width 78 height 29
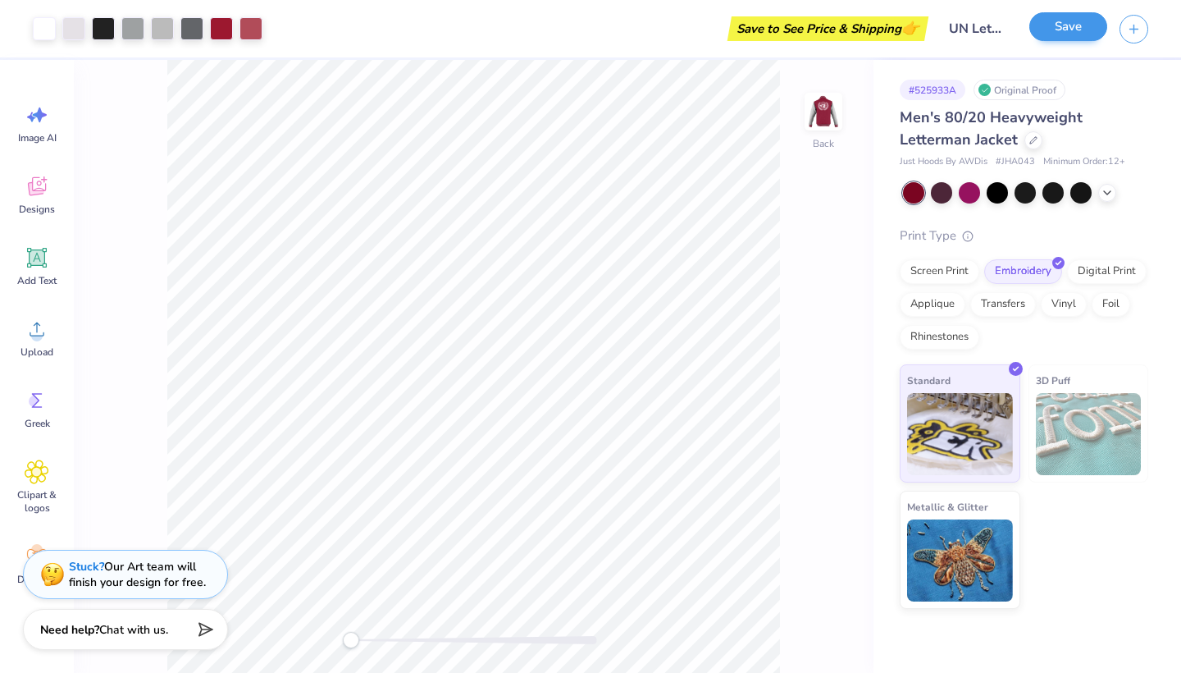
click at [1072, 23] on button "Save" at bounding box center [1068, 26] width 78 height 29
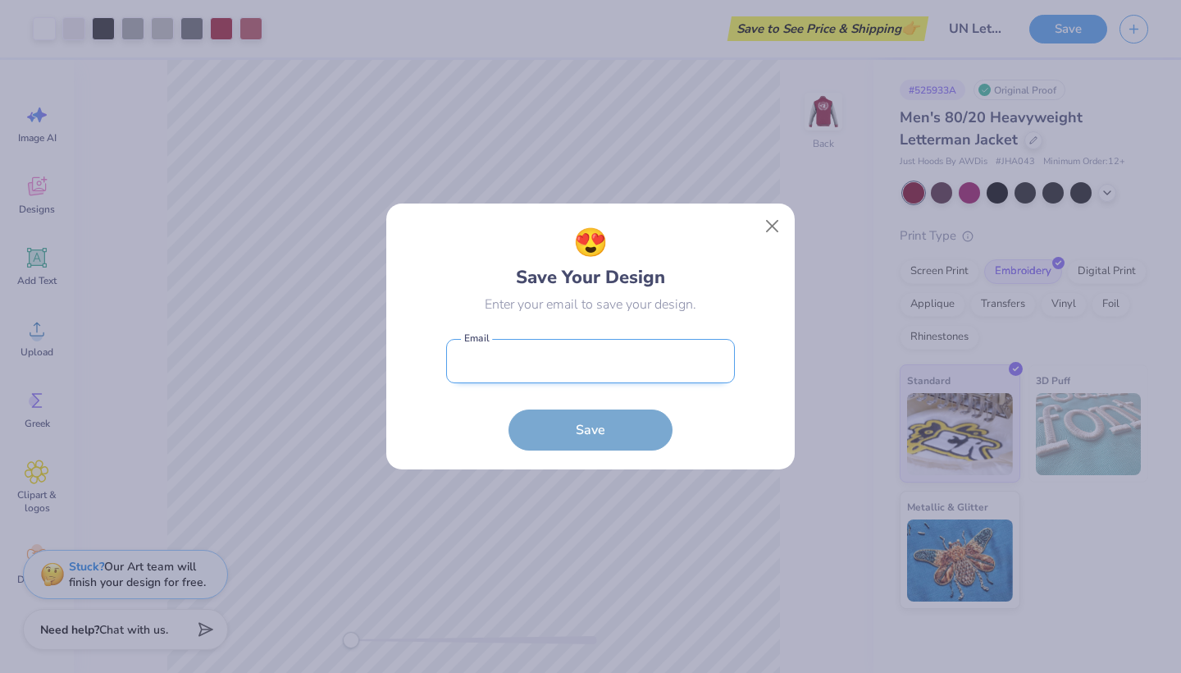
click at [536, 369] on input "email" at bounding box center [590, 361] width 289 height 45
type input "[EMAIL_ADDRESS][DOMAIN_NAME]"
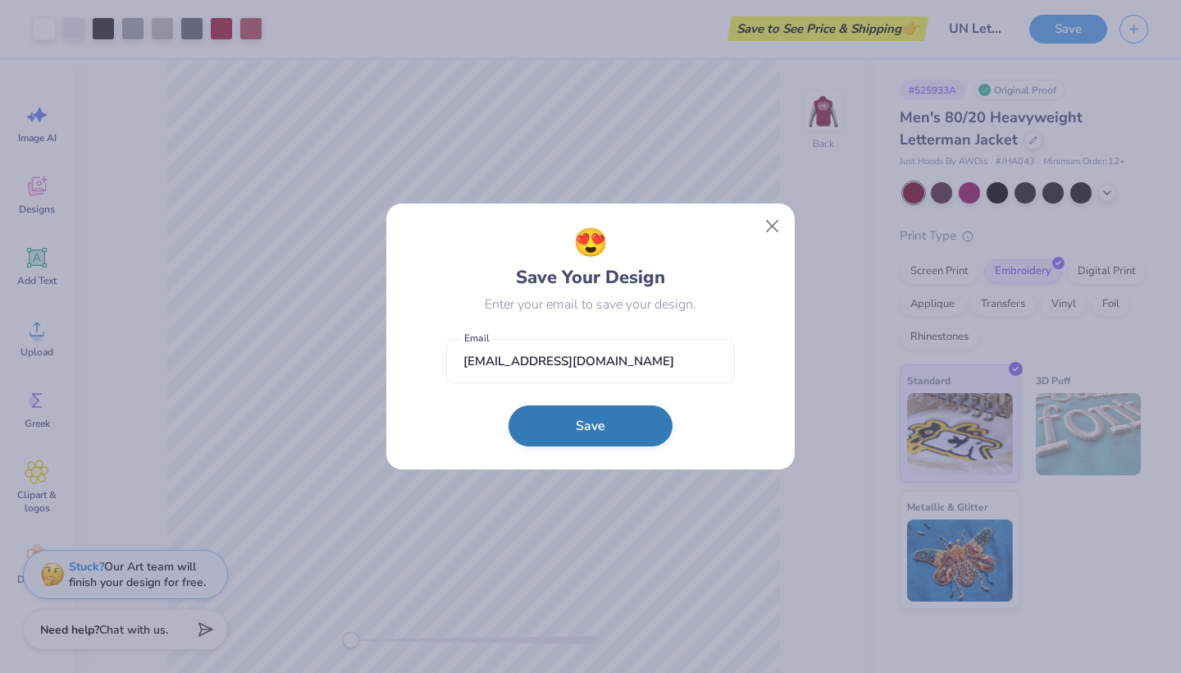
click at [522, 411] on button "Save" at bounding box center [591, 425] width 164 height 41
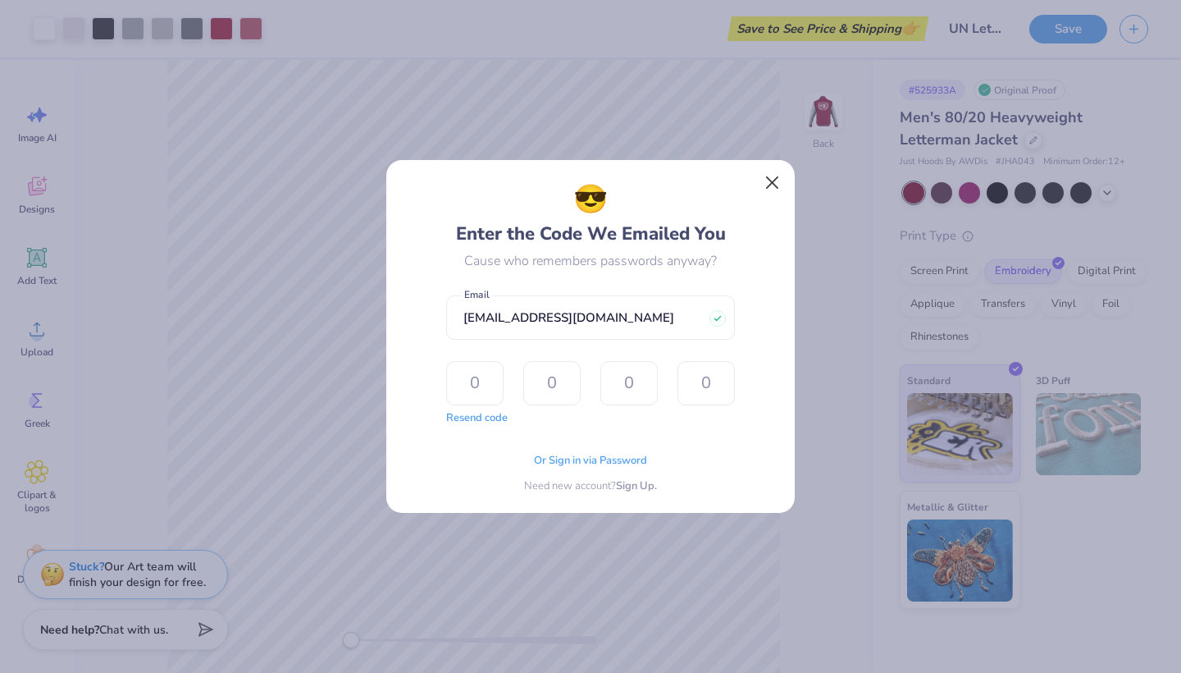
click at [777, 176] on button "Close" at bounding box center [772, 182] width 31 height 31
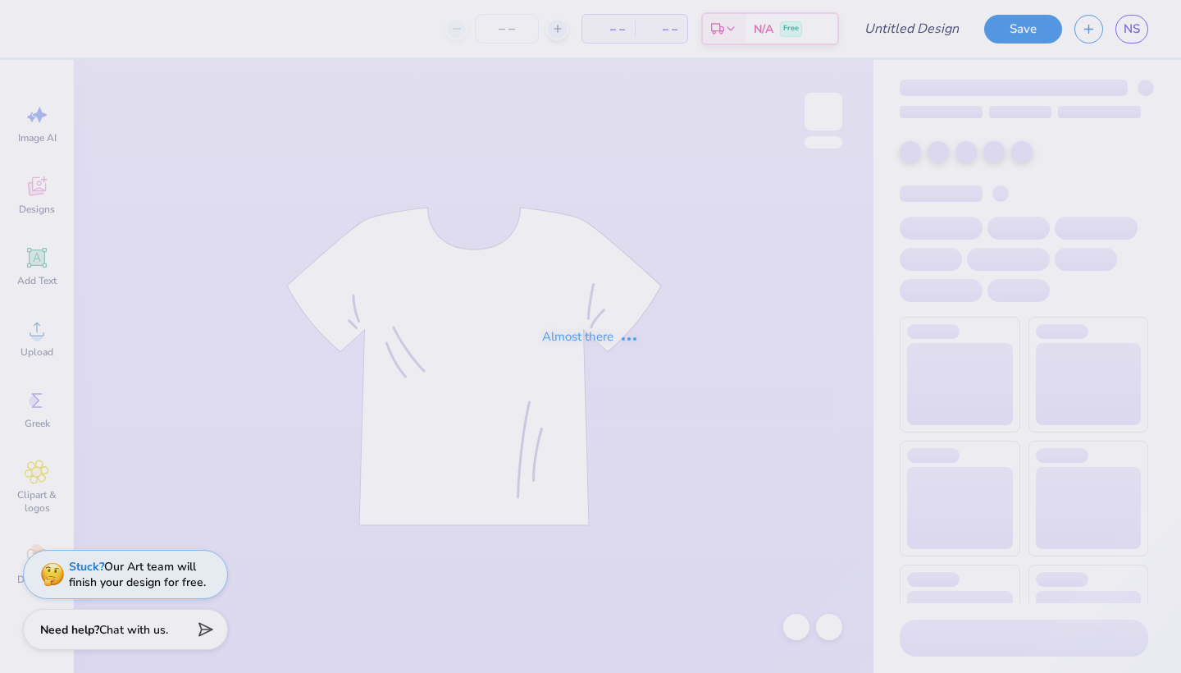
type input "UN Letterman"
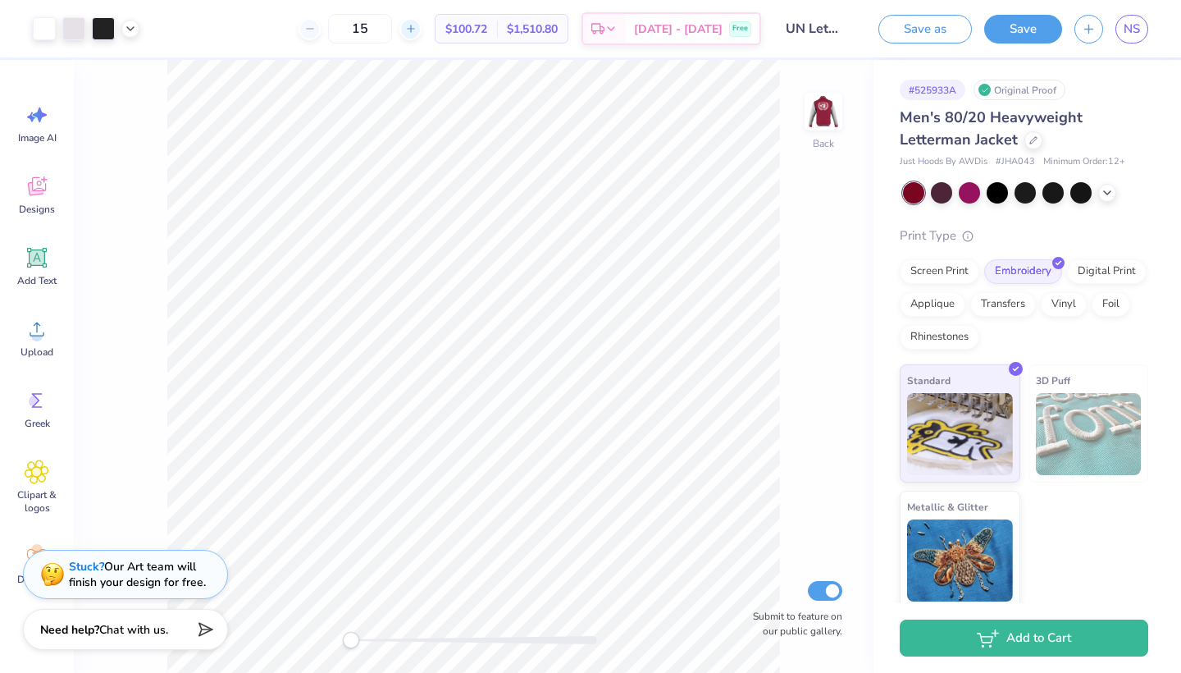
click at [417, 33] on icon at bounding box center [410, 28] width 11 height 11
click at [428, 33] on div at bounding box center [417, 29] width 22 height 22
type input "19"
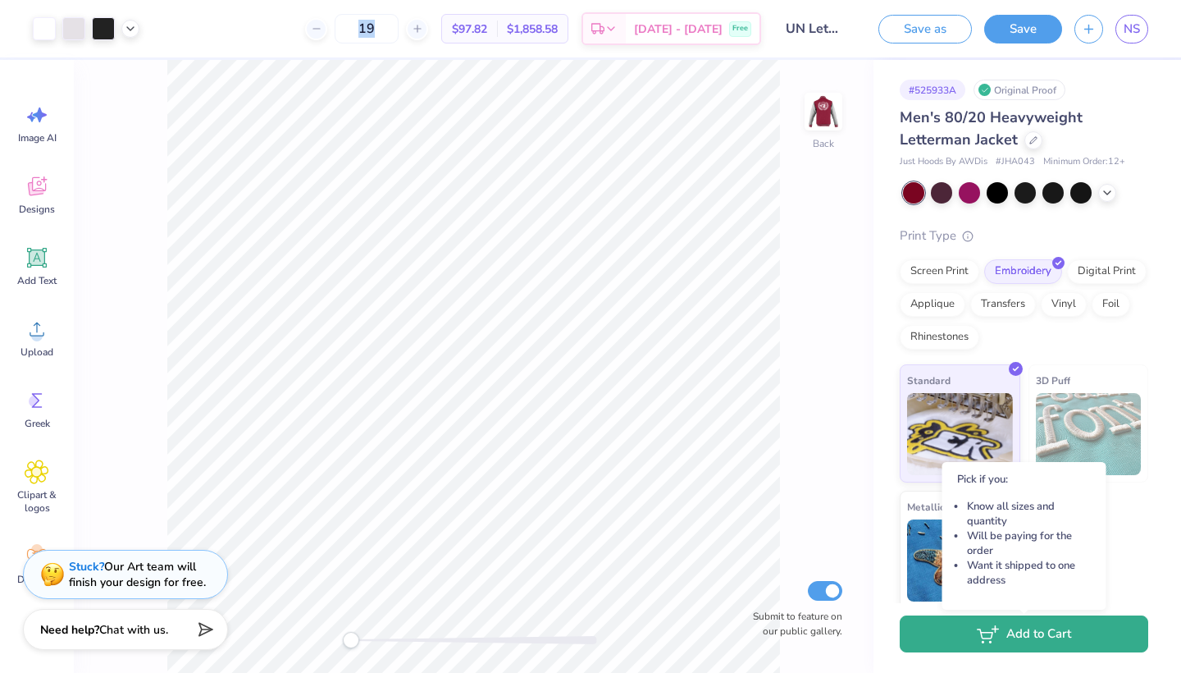
click at [1064, 620] on button "Add to Cart" at bounding box center [1024, 633] width 249 height 37
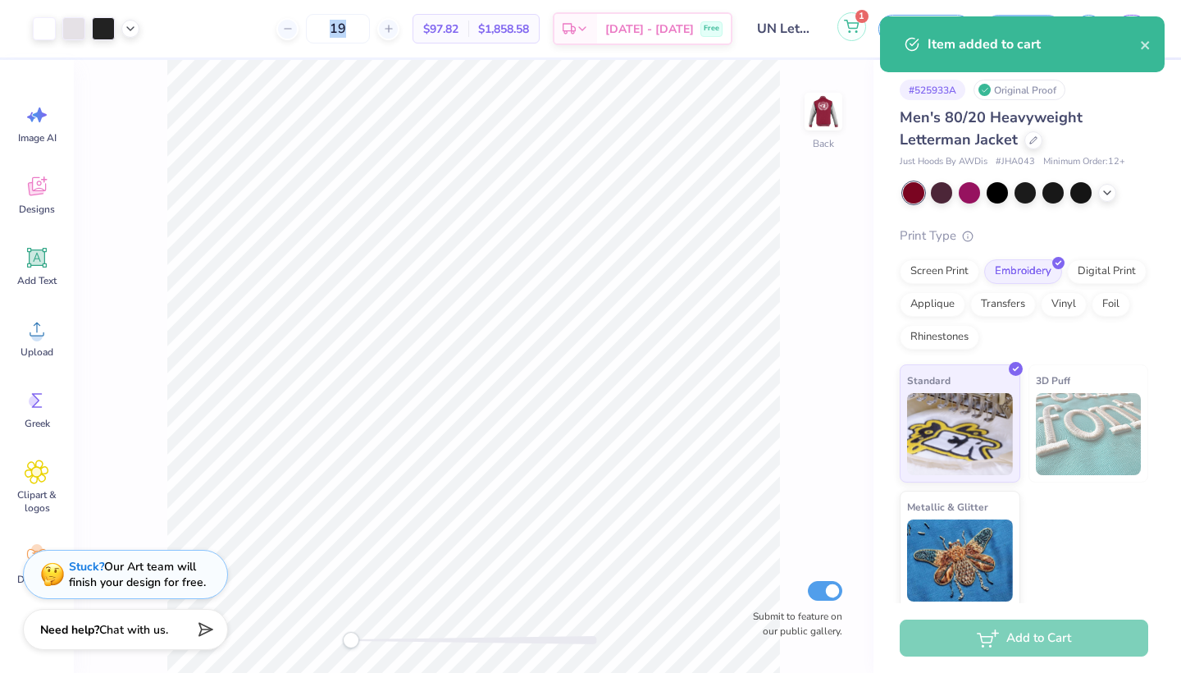
click at [856, 23] on icon at bounding box center [852, 25] width 14 height 8
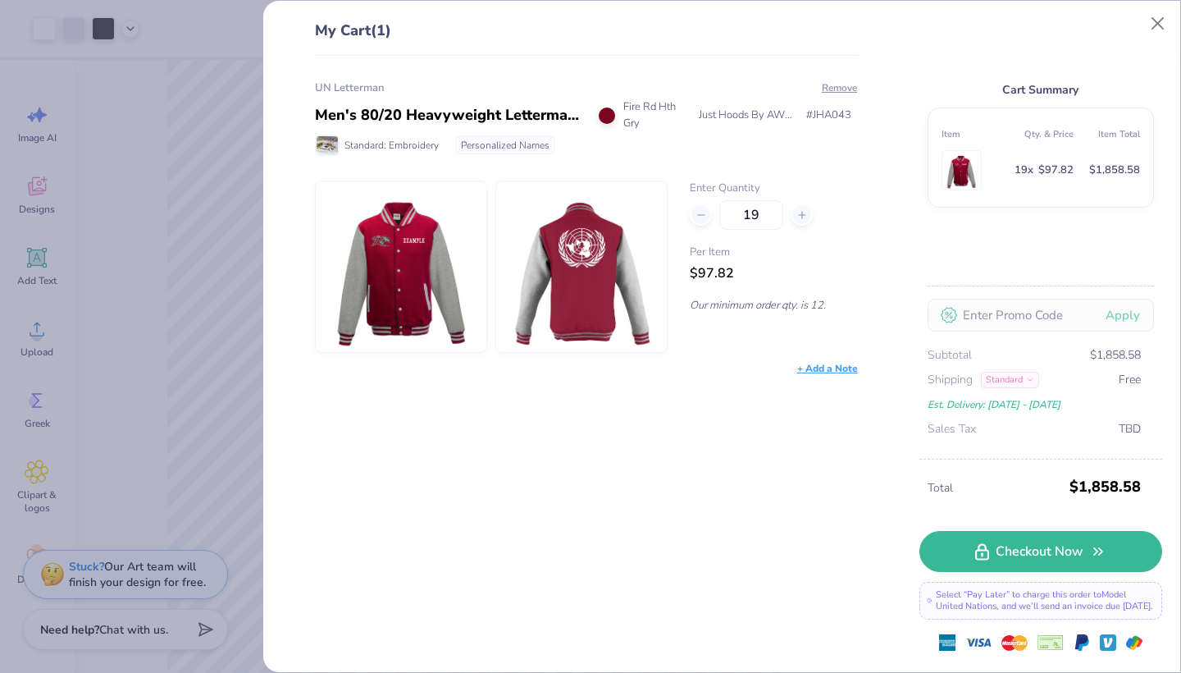
click at [497, 142] on div "Personalized Names" at bounding box center [505, 145] width 100 height 18
click at [546, 149] on div "Personalized Names" at bounding box center [505, 145] width 100 height 18
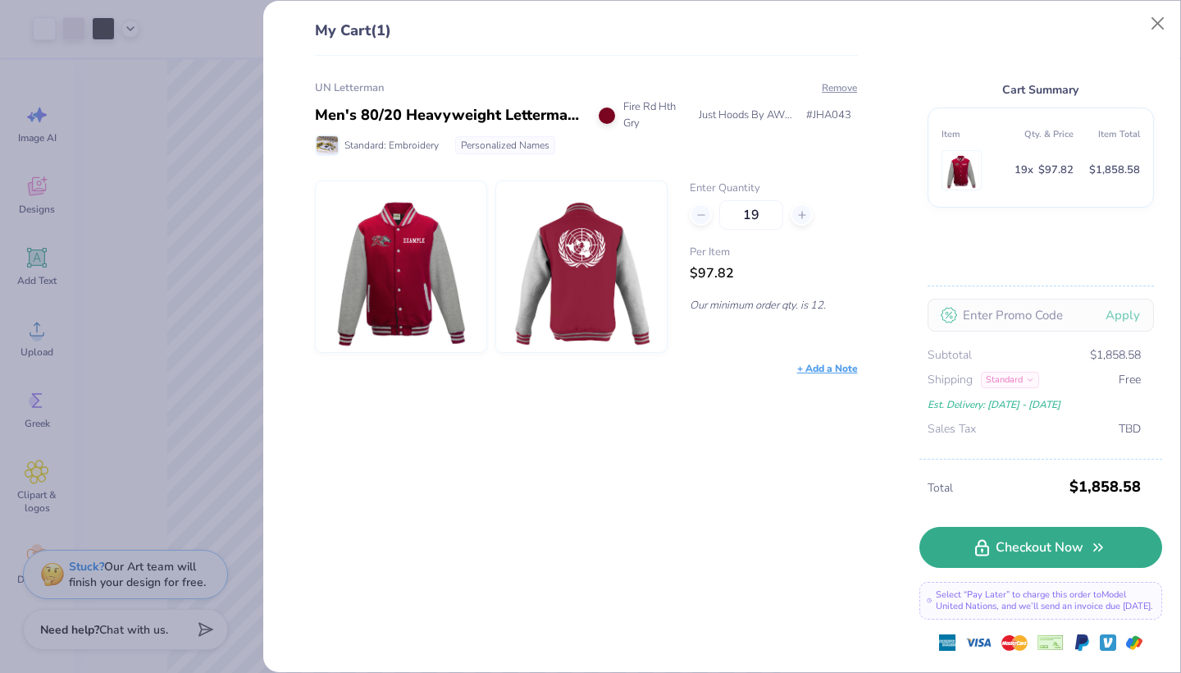
click at [1070, 549] on link "Checkout Now" at bounding box center [1041, 547] width 243 height 41
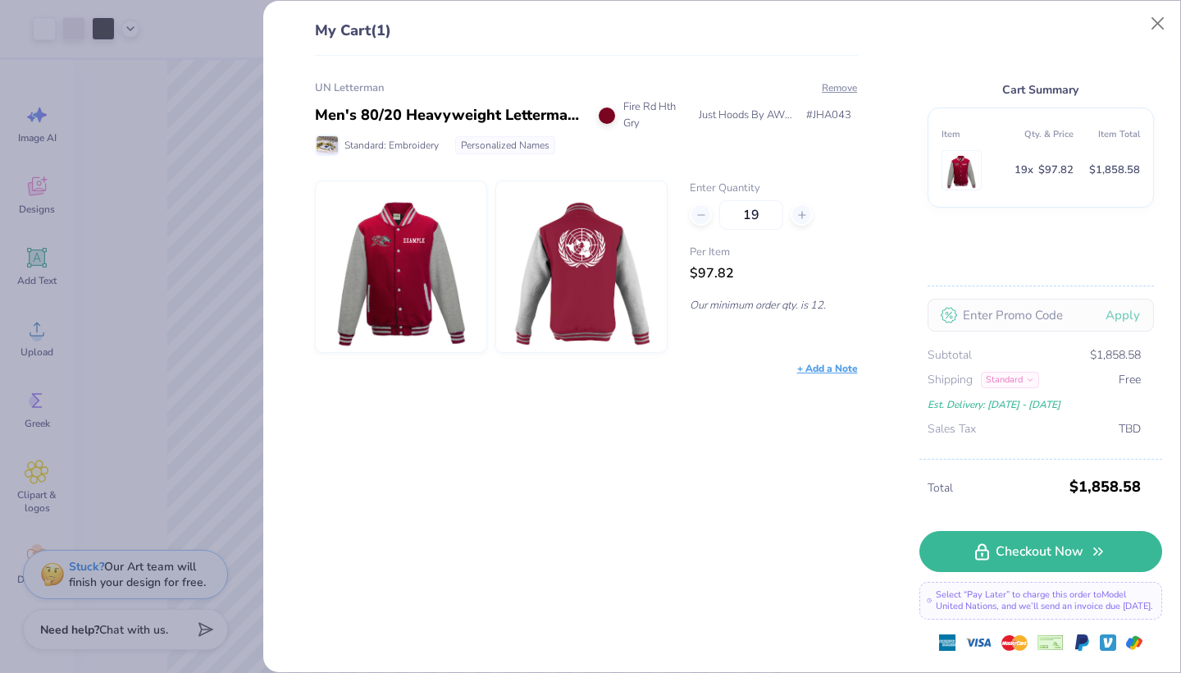
click at [267, 259] on div "My Cart (1) UN Letterman Men's 80/20 Heavyweight Letterman Jacket Fire Rd Hth G…" at bounding box center [721, 336] width 917 height 671
click at [229, 265] on div "My Cart (1) UN Letterman Men's 80/20 Heavyweight Letterman Jacket Fire Rd Hth G…" at bounding box center [590, 336] width 1181 height 673
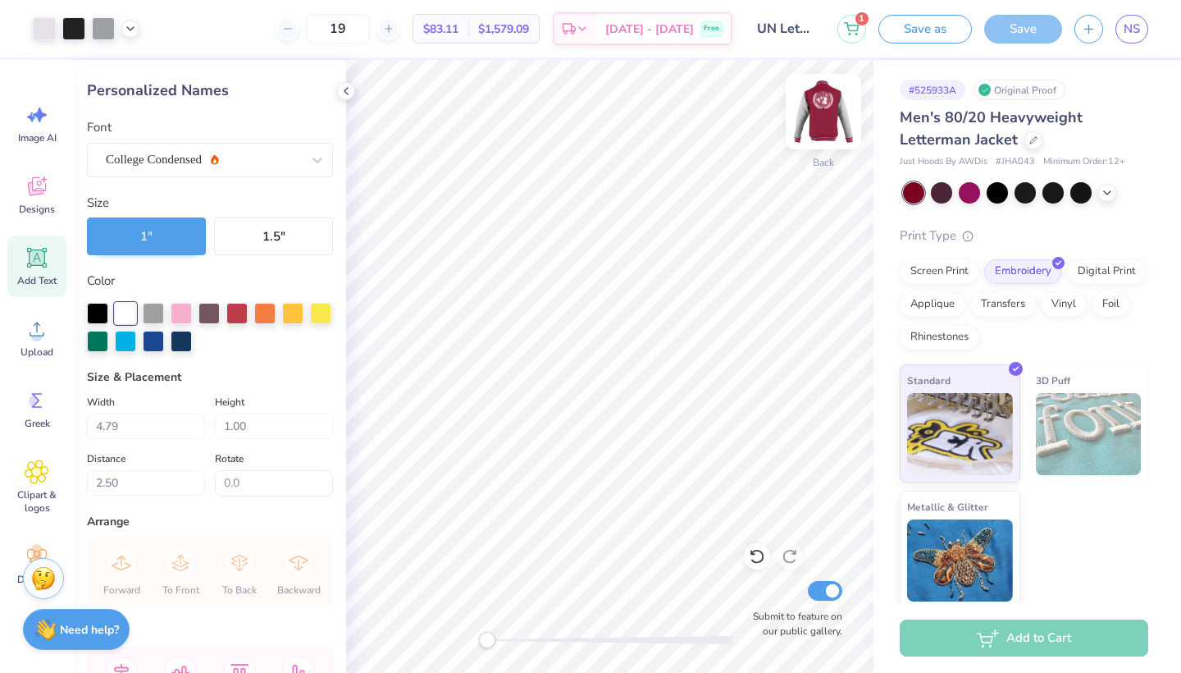
click at [827, 110] on img at bounding box center [824, 112] width 66 height 66
click at [825, 112] on img at bounding box center [824, 112] width 66 height 66
click at [825, 112] on img at bounding box center [823, 111] width 33 height 33
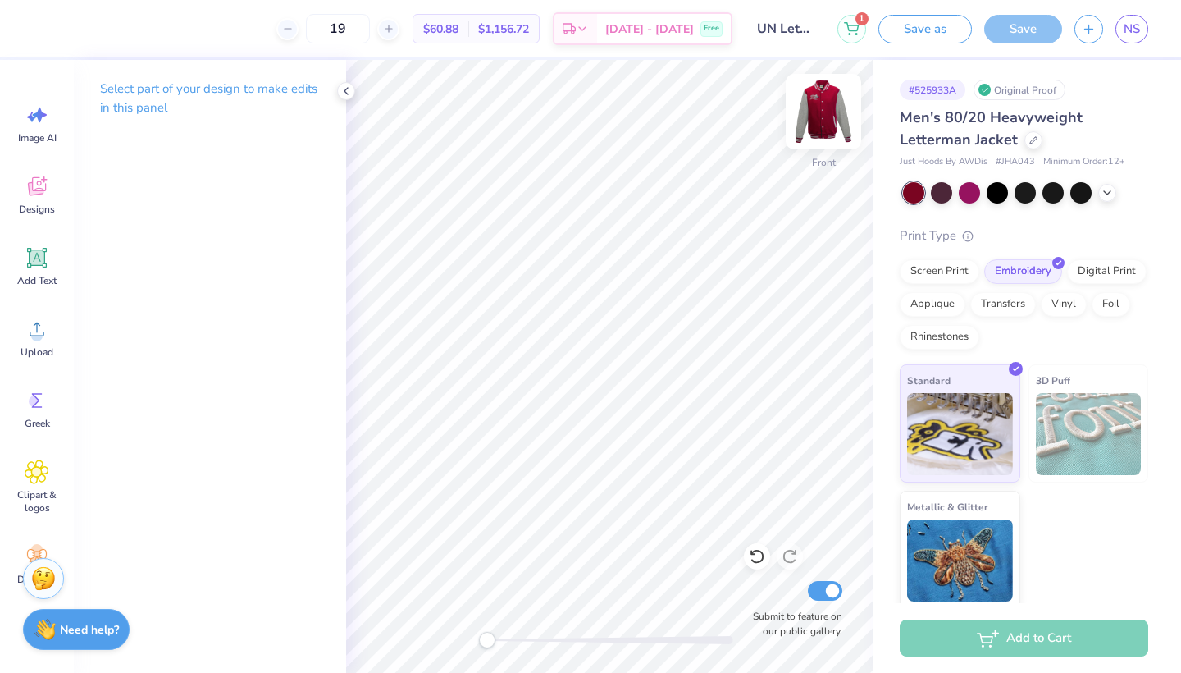
click at [823, 117] on img at bounding box center [824, 112] width 66 height 66
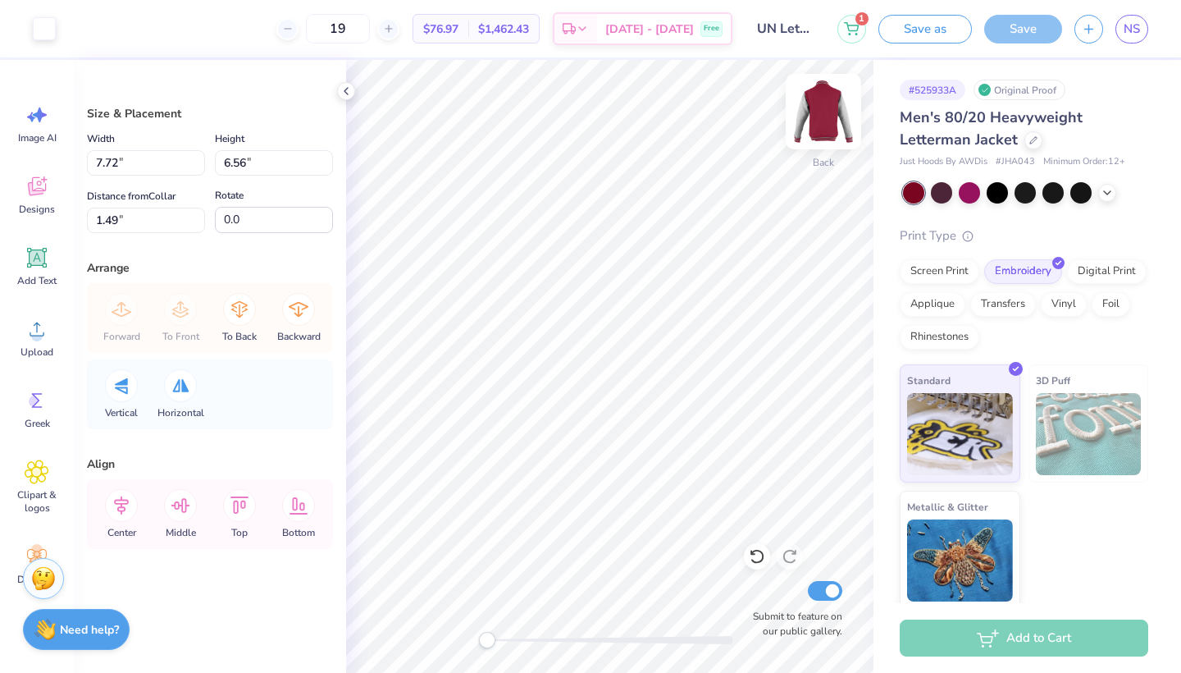
type input "4.14"
type input "3.51"
type input "4.53"
type input "3.56"
type input "3.03"
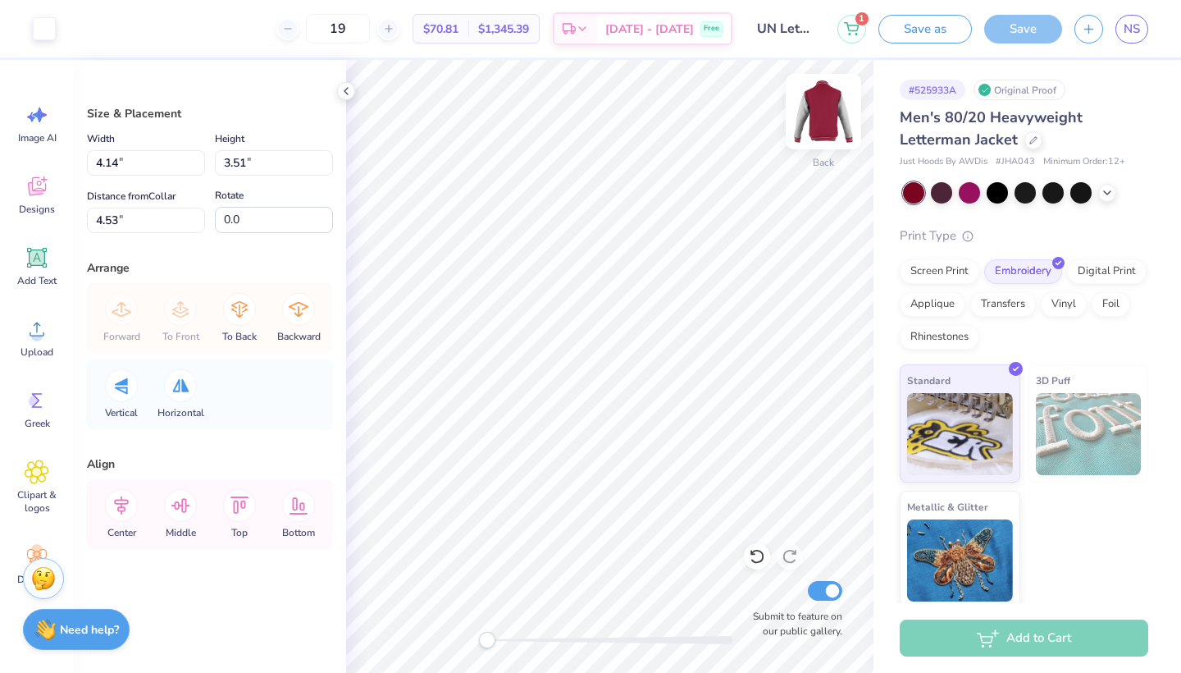
type input "2.18"
click at [756, 562] on icon at bounding box center [757, 557] width 14 height 15
type input "2.18"
click at [756, 562] on icon at bounding box center [757, 557] width 14 height 15
type input "4.14"
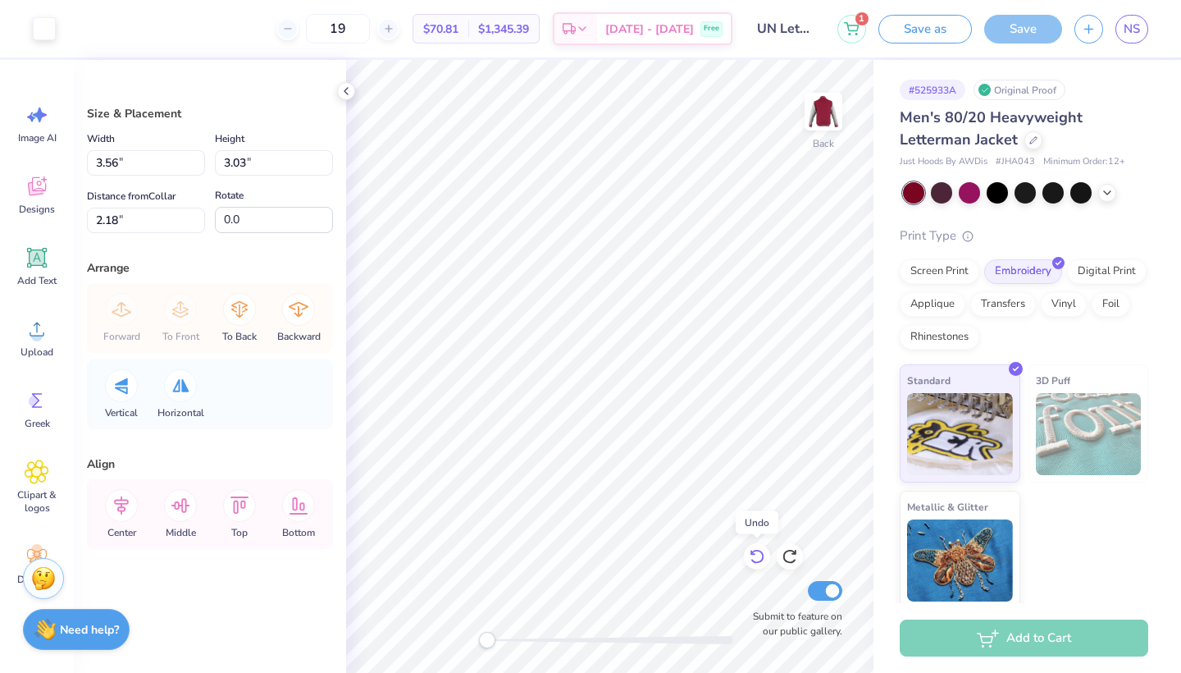
type input "3.51"
click at [756, 562] on icon at bounding box center [757, 557] width 14 height 15
type input "4.53"
click at [756, 562] on icon at bounding box center [757, 557] width 14 height 15
type input "7.72"
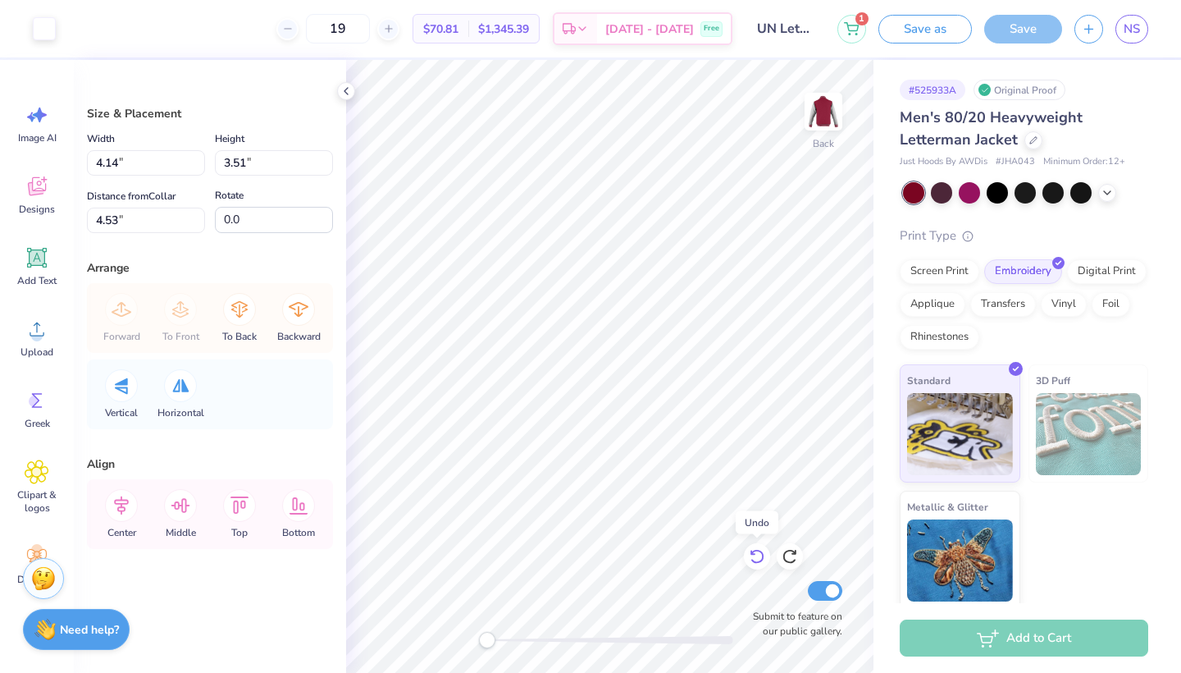
type input "6.56"
type input "1.49"
click at [756, 562] on icon at bounding box center [757, 557] width 14 height 15
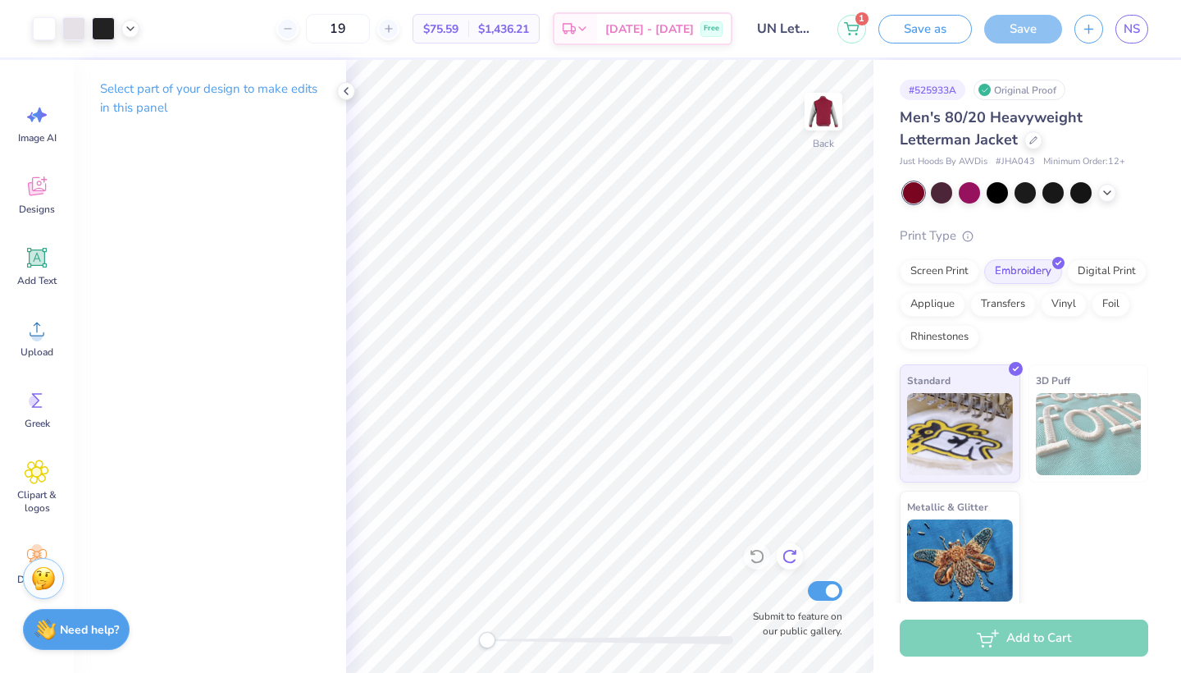
click at [790, 556] on icon at bounding box center [790, 556] width 16 height 16
click at [813, 144] on div "Back" at bounding box center [824, 122] width 38 height 58
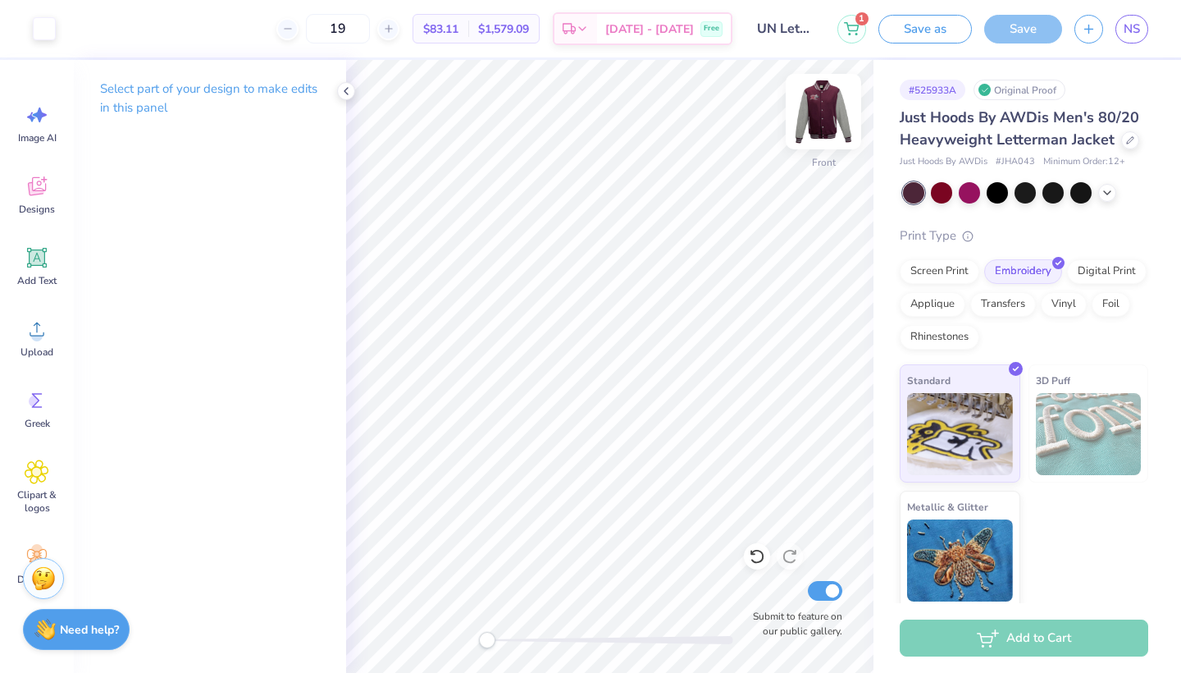
click at [832, 127] on img at bounding box center [824, 112] width 66 height 66
click at [938, 192] on div at bounding box center [941, 190] width 21 height 21
click at [810, 127] on img at bounding box center [824, 112] width 66 height 66
click at [830, 121] on img at bounding box center [824, 112] width 66 height 66
click at [348, 86] on icon at bounding box center [346, 90] width 13 height 13
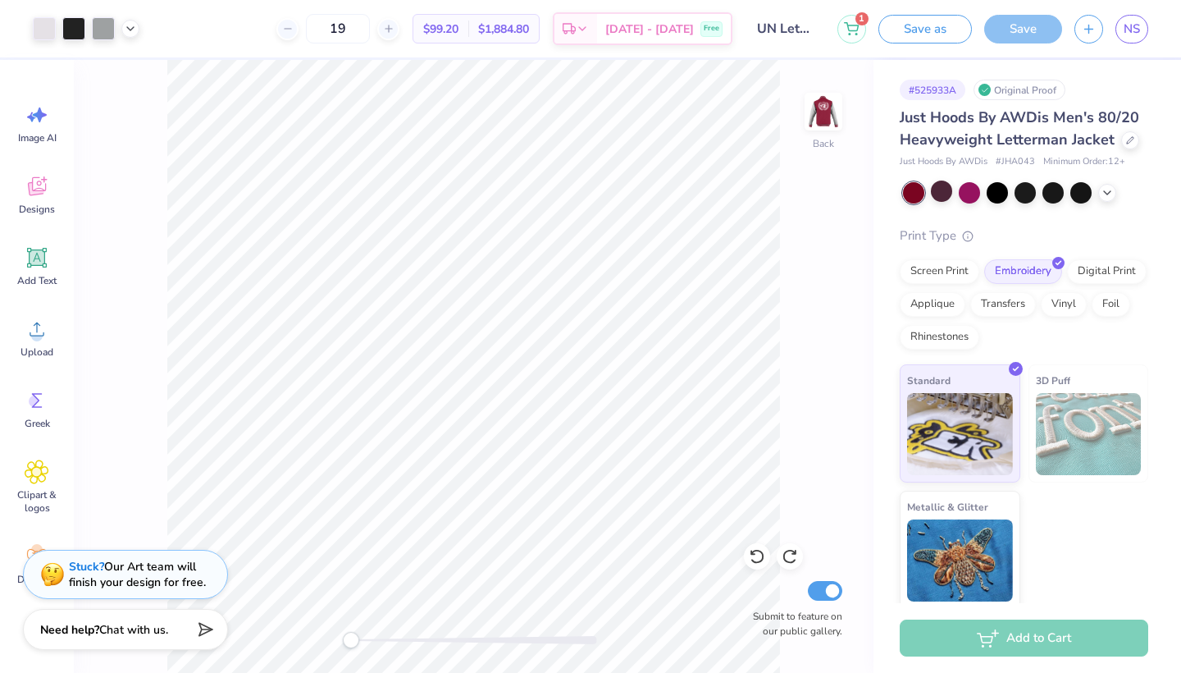
click at [1055, 34] on div "Save" at bounding box center [1023, 29] width 78 height 29
click at [1045, 25] on div "Save" at bounding box center [1023, 29] width 78 height 29
click at [849, 23] on icon at bounding box center [852, 25] width 14 height 8
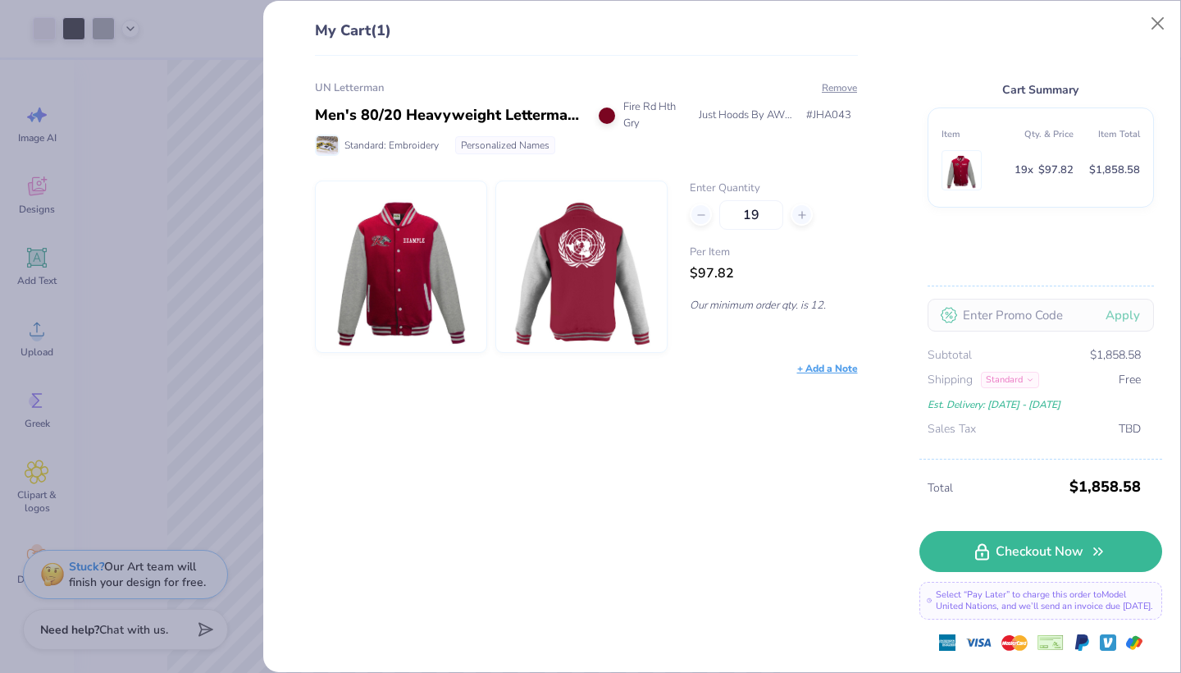
click at [831, 95] on div "UN Letterman" at bounding box center [586, 88] width 543 height 16
click at [831, 90] on button "Remove" at bounding box center [839, 87] width 37 height 15
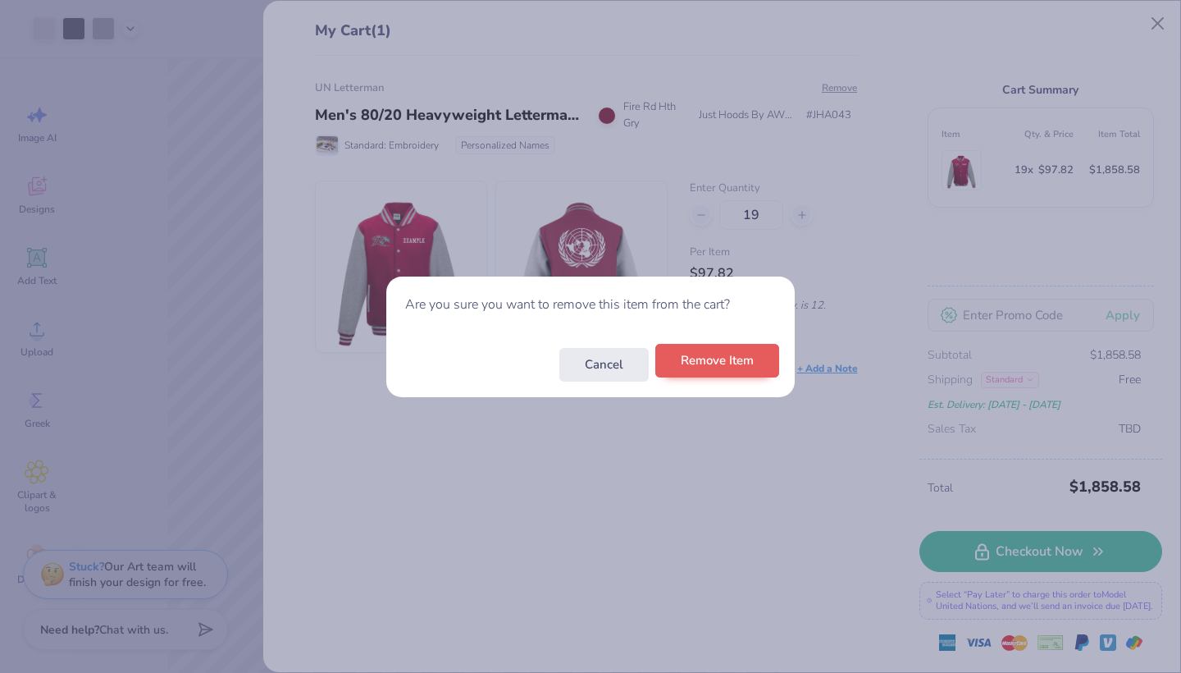
click at [724, 364] on button "Remove Item" at bounding box center [717, 361] width 124 height 34
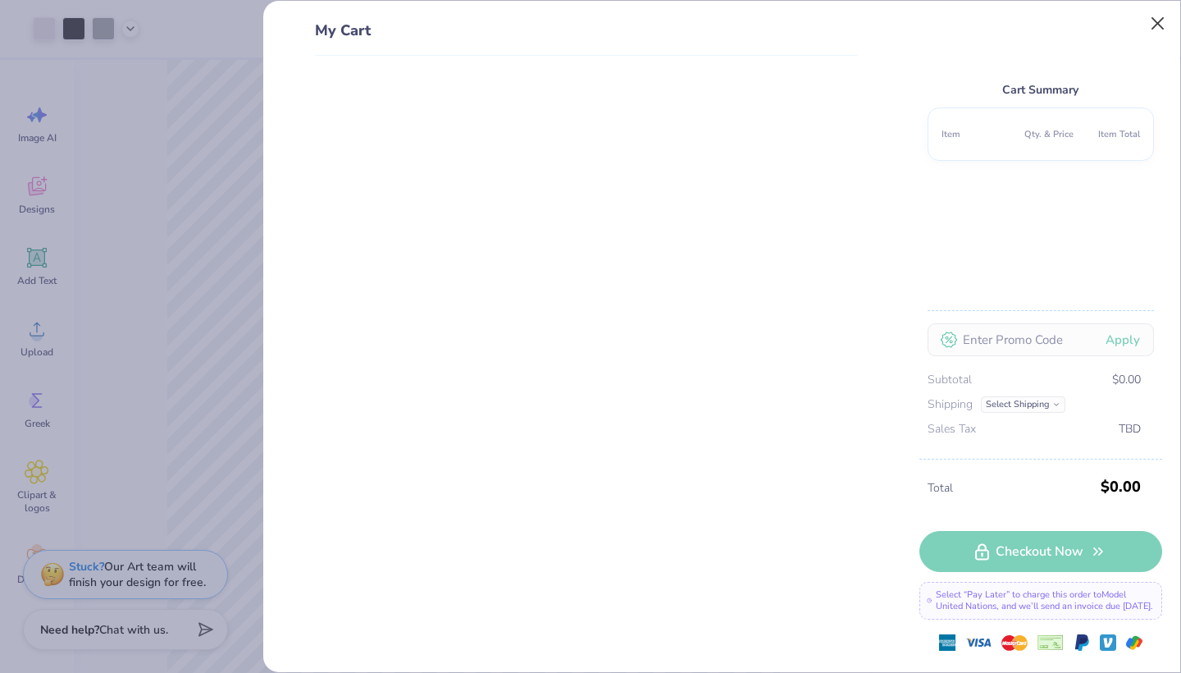
click at [1157, 29] on button "Close" at bounding box center [1158, 23] width 31 height 31
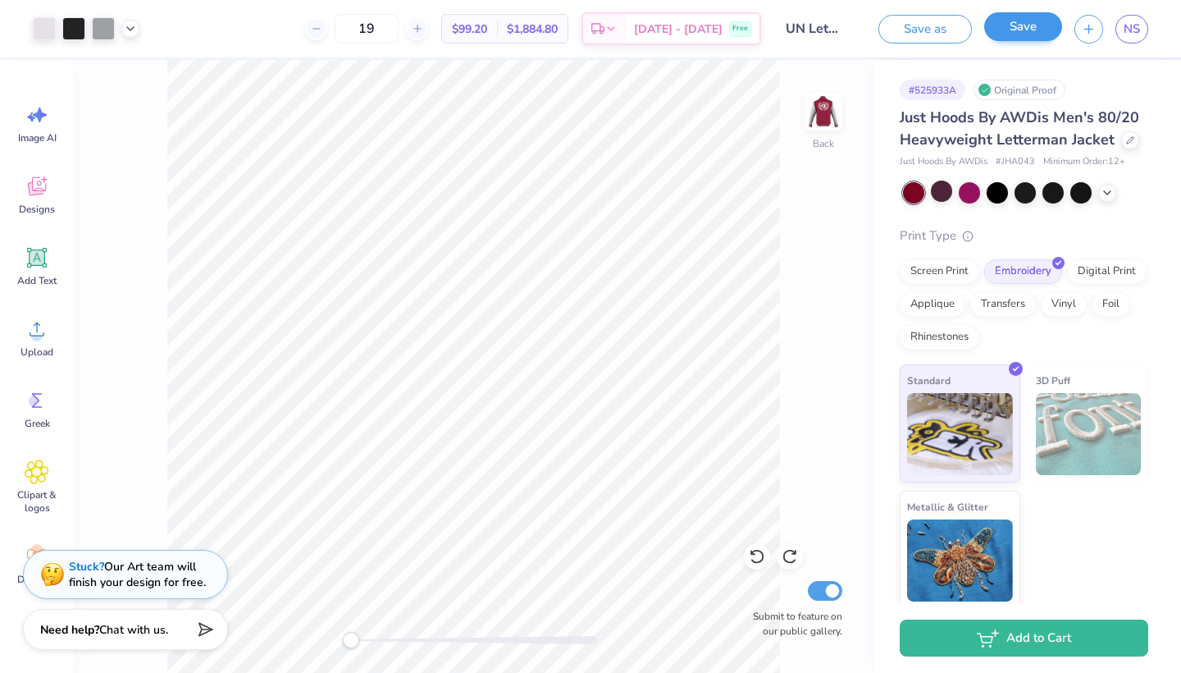
click at [1027, 25] on button "Save" at bounding box center [1023, 26] width 78 height 29
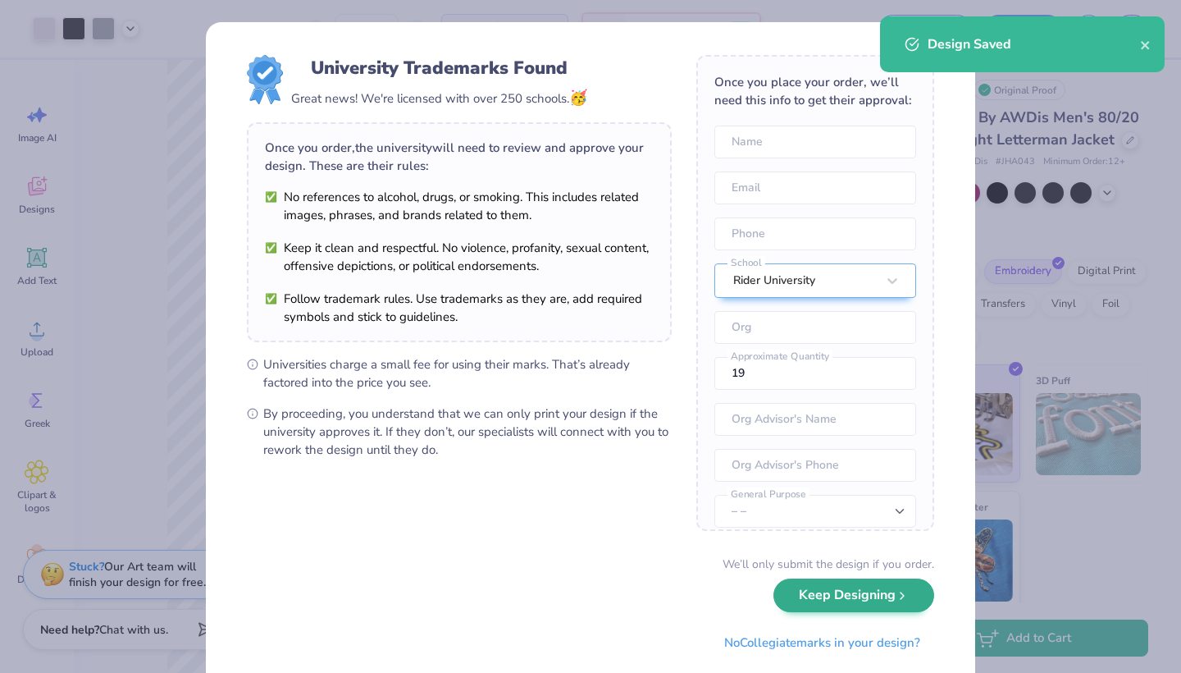
click at [888, 598] on button "Keep Designing" at bounding box center [854, 595] width 161 height 34
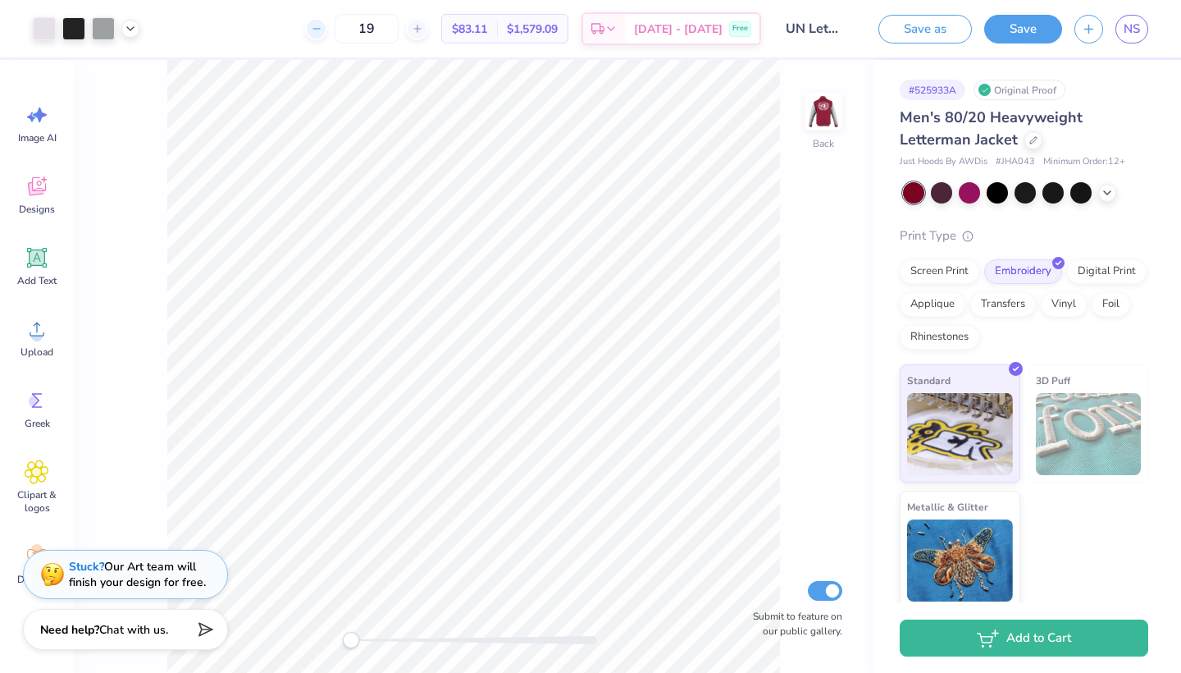
click at [322, 27] on icon at bounding box center [316, 28] width 11 height 11
click at [423, 33] on icon at bounding box center [417, 28] width 11 height 11
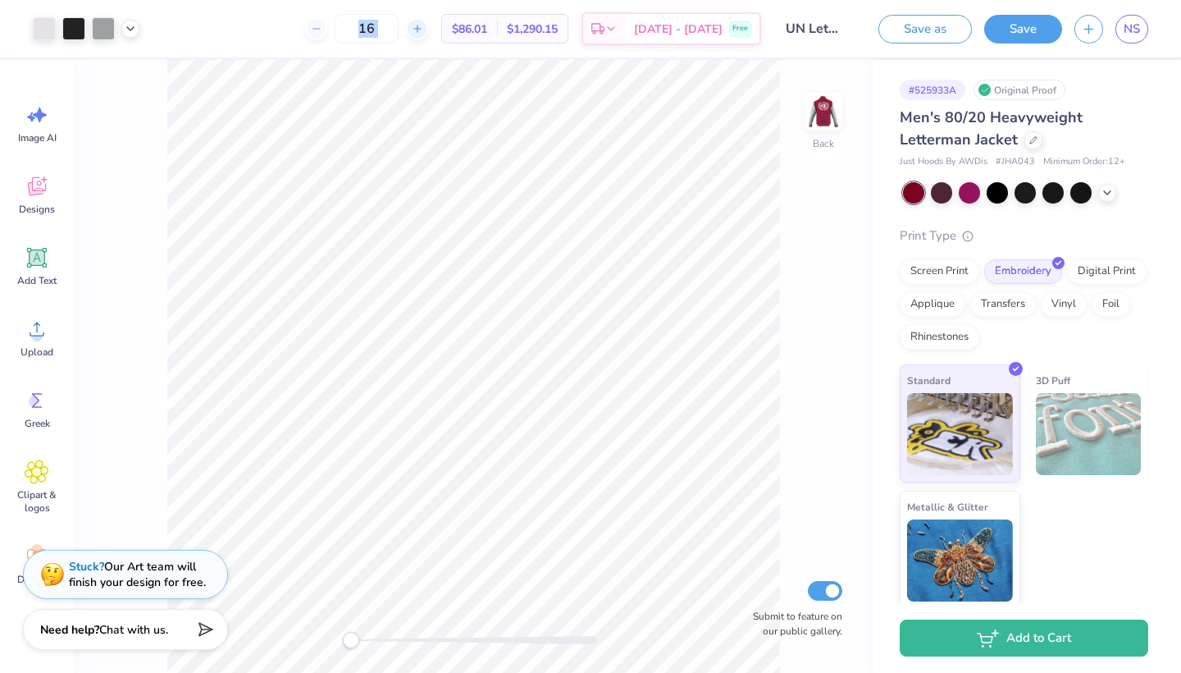
click at [423, 33] on icon at bounding box center [417, 28] width 11 height 11
type input "17"
click at [821, 113] on img at bounding box center [824, 112] width 66 height 66
click at [938, 189] on div at bounding box center [941, 190] width 21 height 21
